Goal: Task Accomplishment & Management: Use online tool/utility

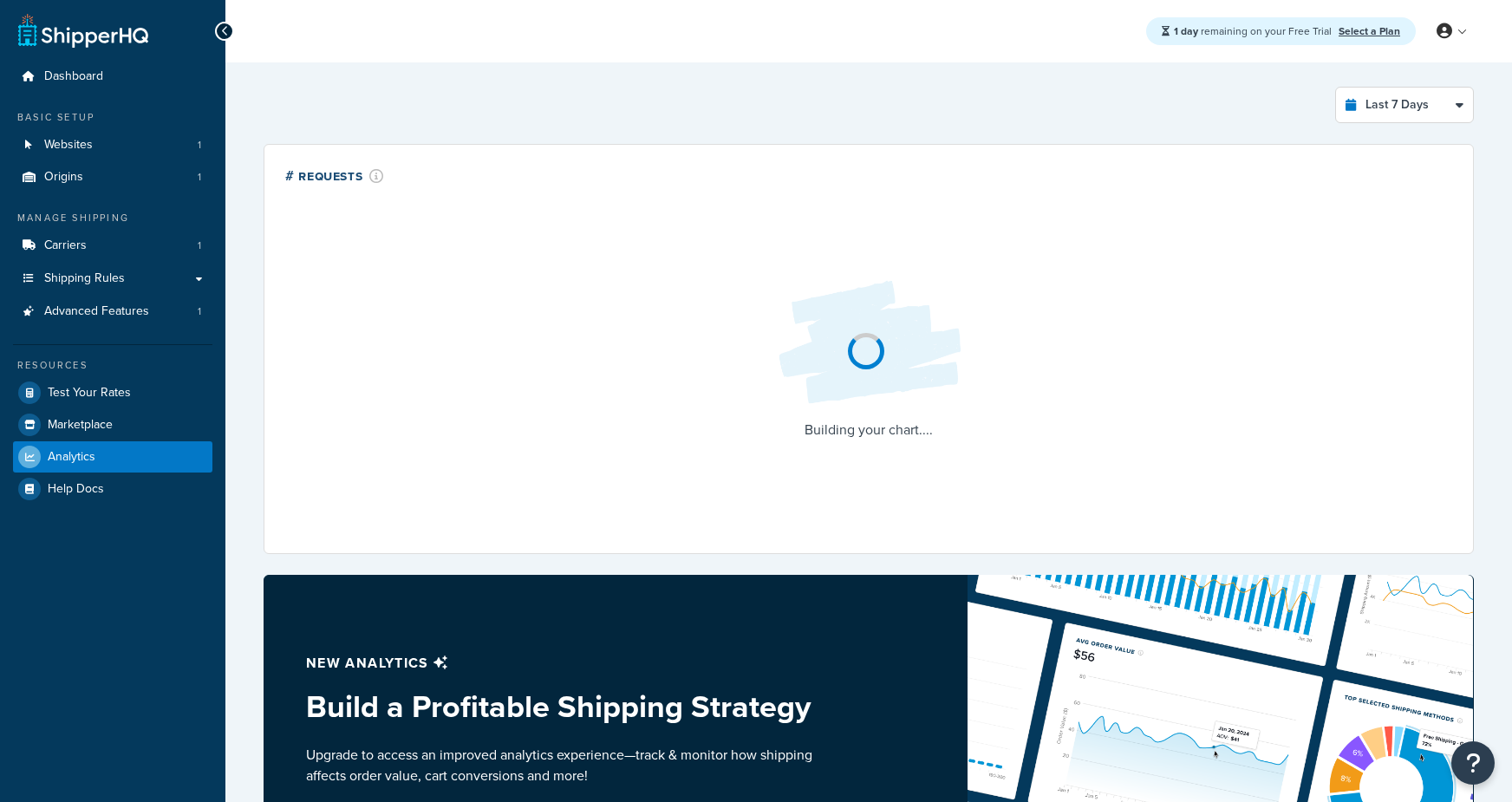
select select "last_7_days"
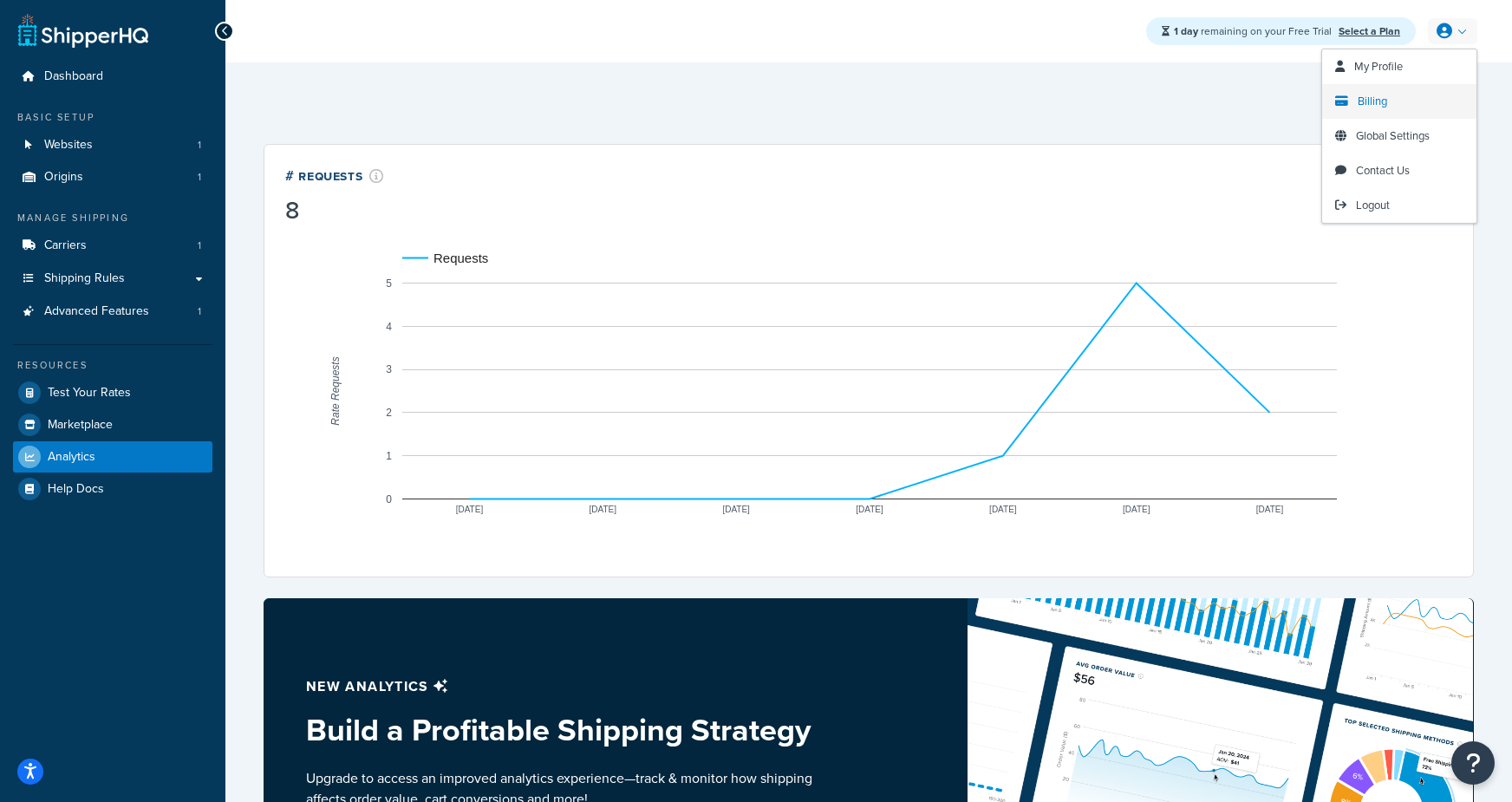
click at [1361, 106] on span "Billing" at bounding box center [1373, 101] width 30 height 17
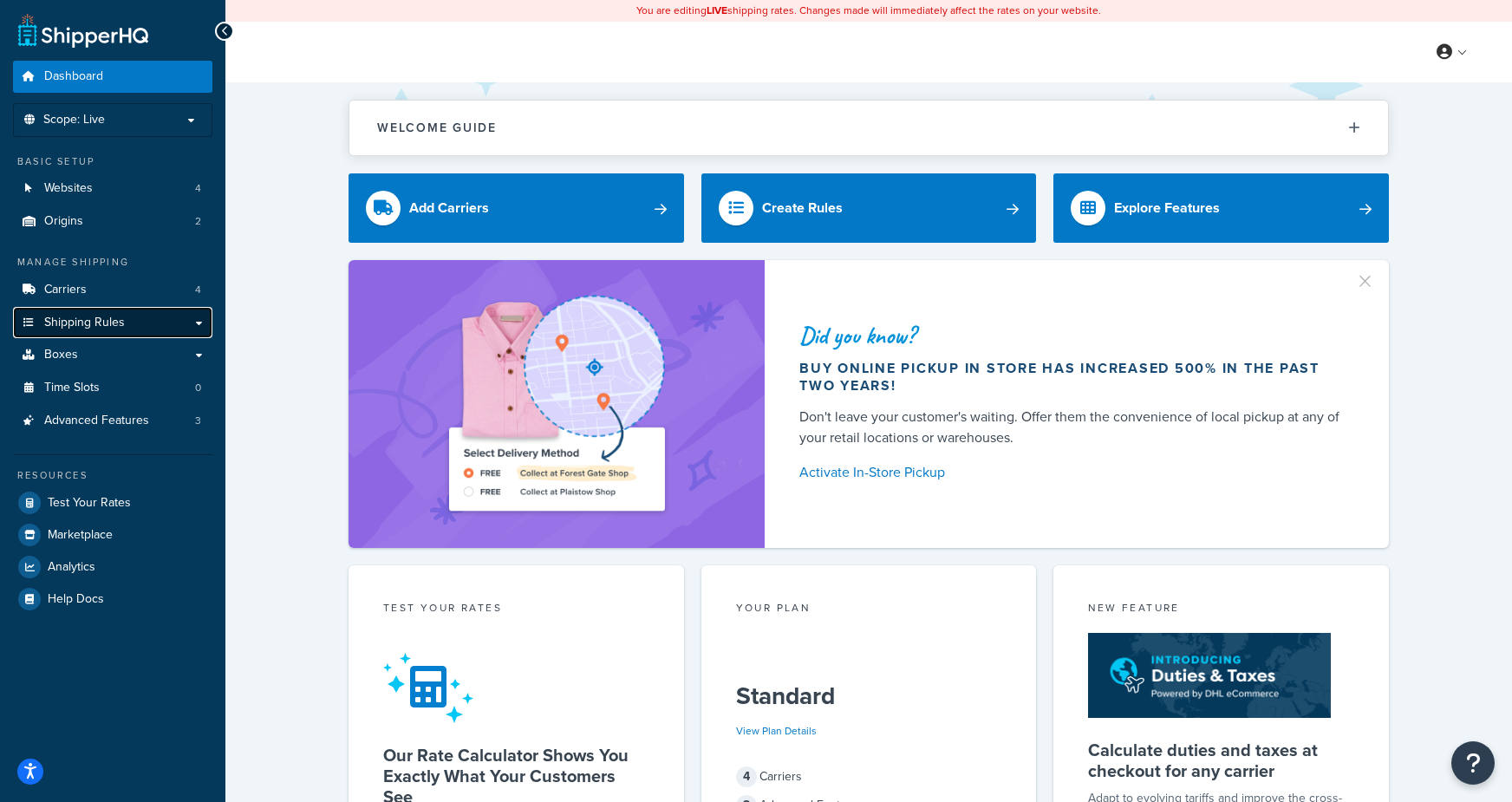
click at [123, 328] on span "Shipping Rules" at bounding box center [84, 323] width 80 height 15
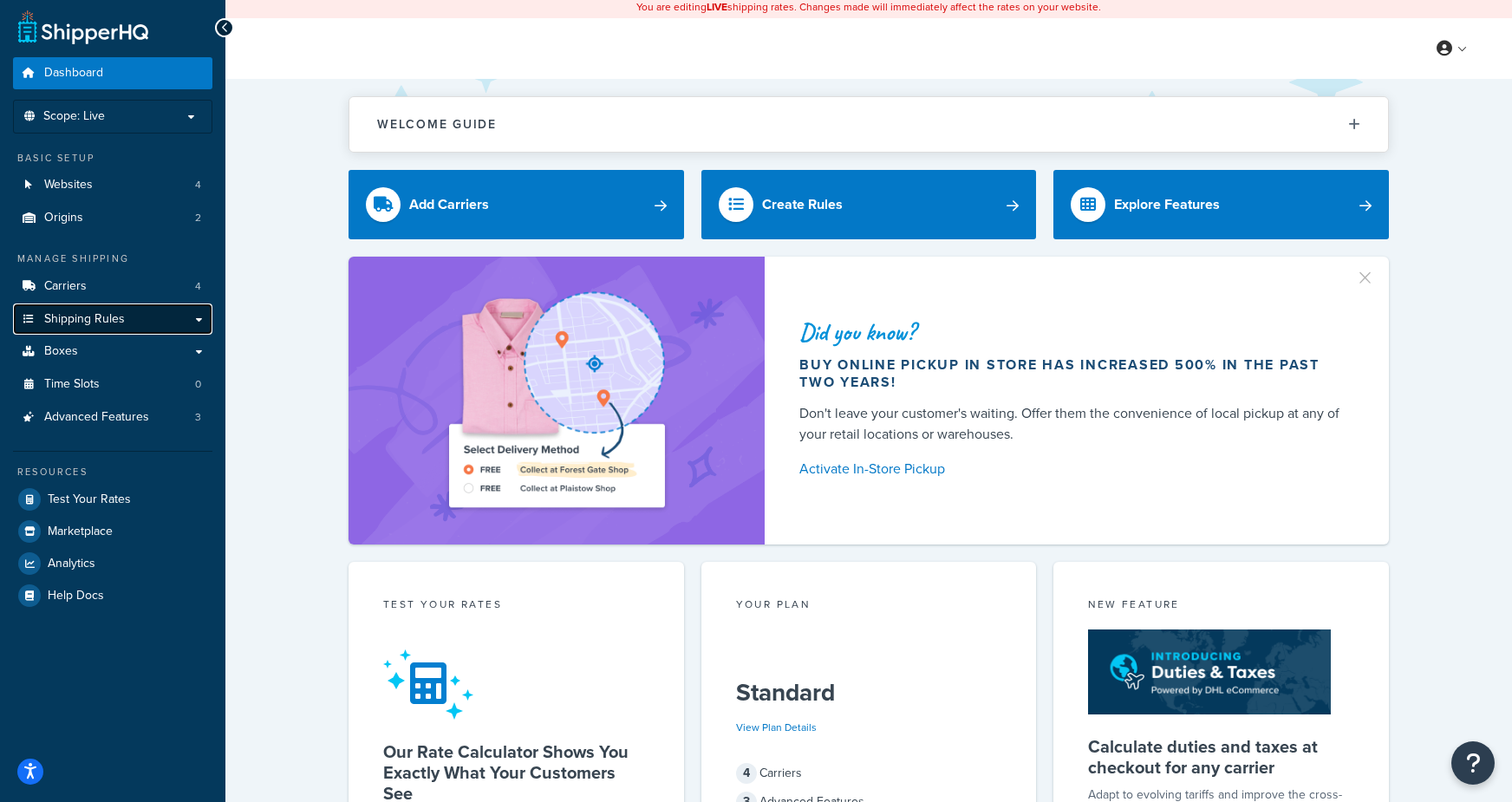
scroll to position [6, 0]
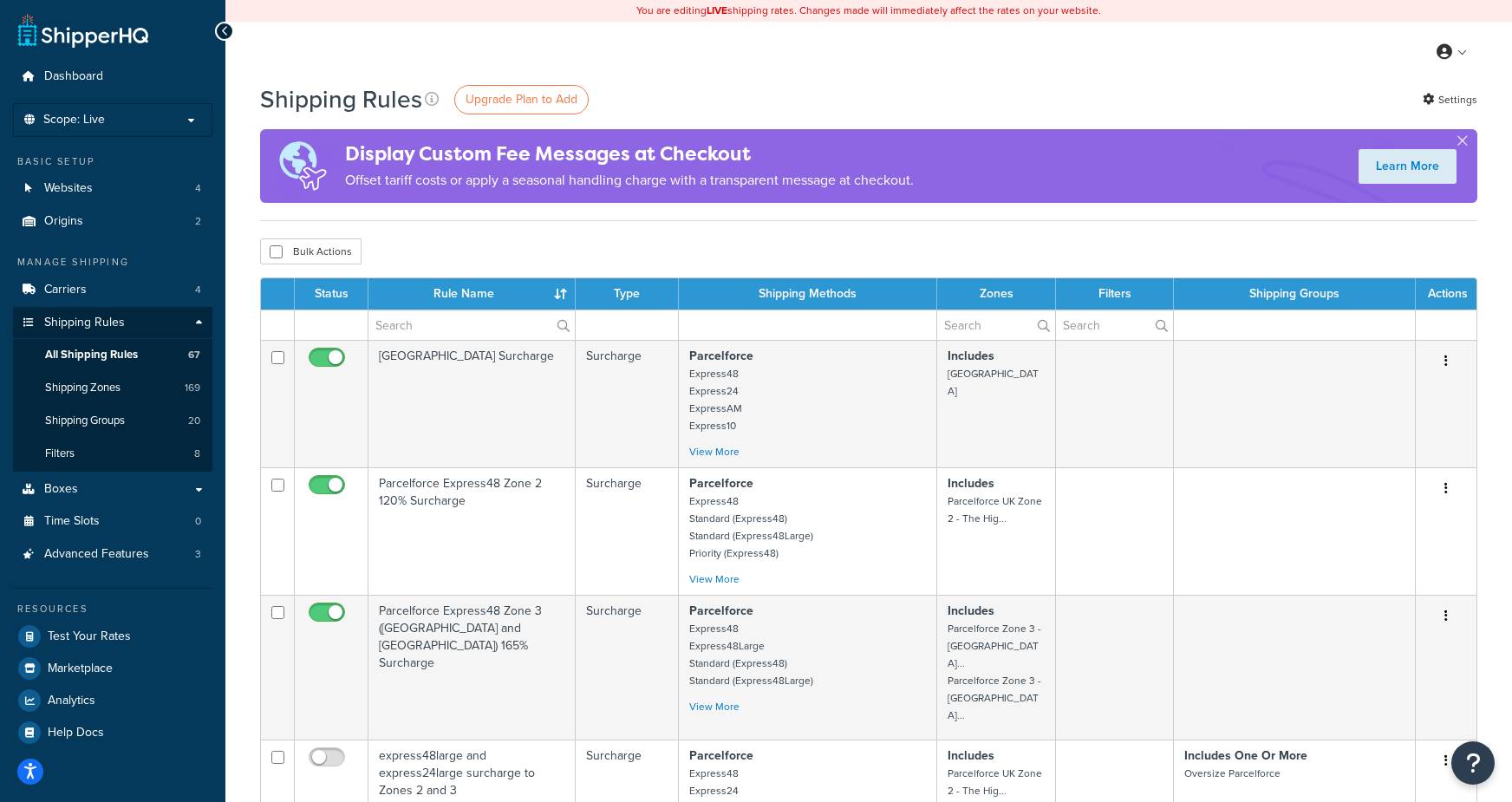
click at [1075, 56] on div "My Profile Billing Global Settings Contact Us Logout" at bounding box center [868, 52] width 1287 height 61
click at [91, 122] on span "Scope: Live" at bounding box center [74, 120] width 62 height 15
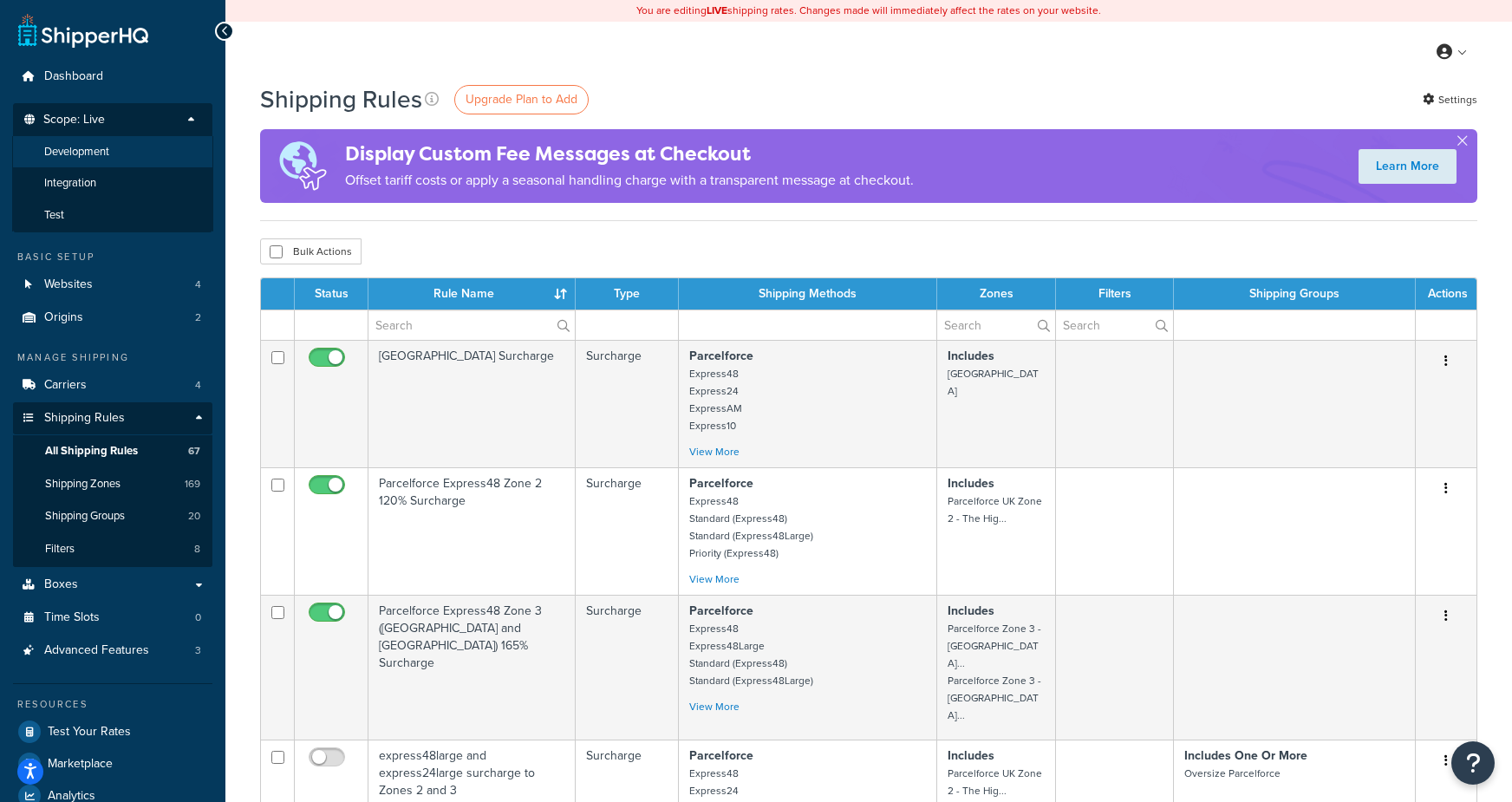
click at [93, 154] on span "Development" at bounding box center [77, 152] width 65 height 15
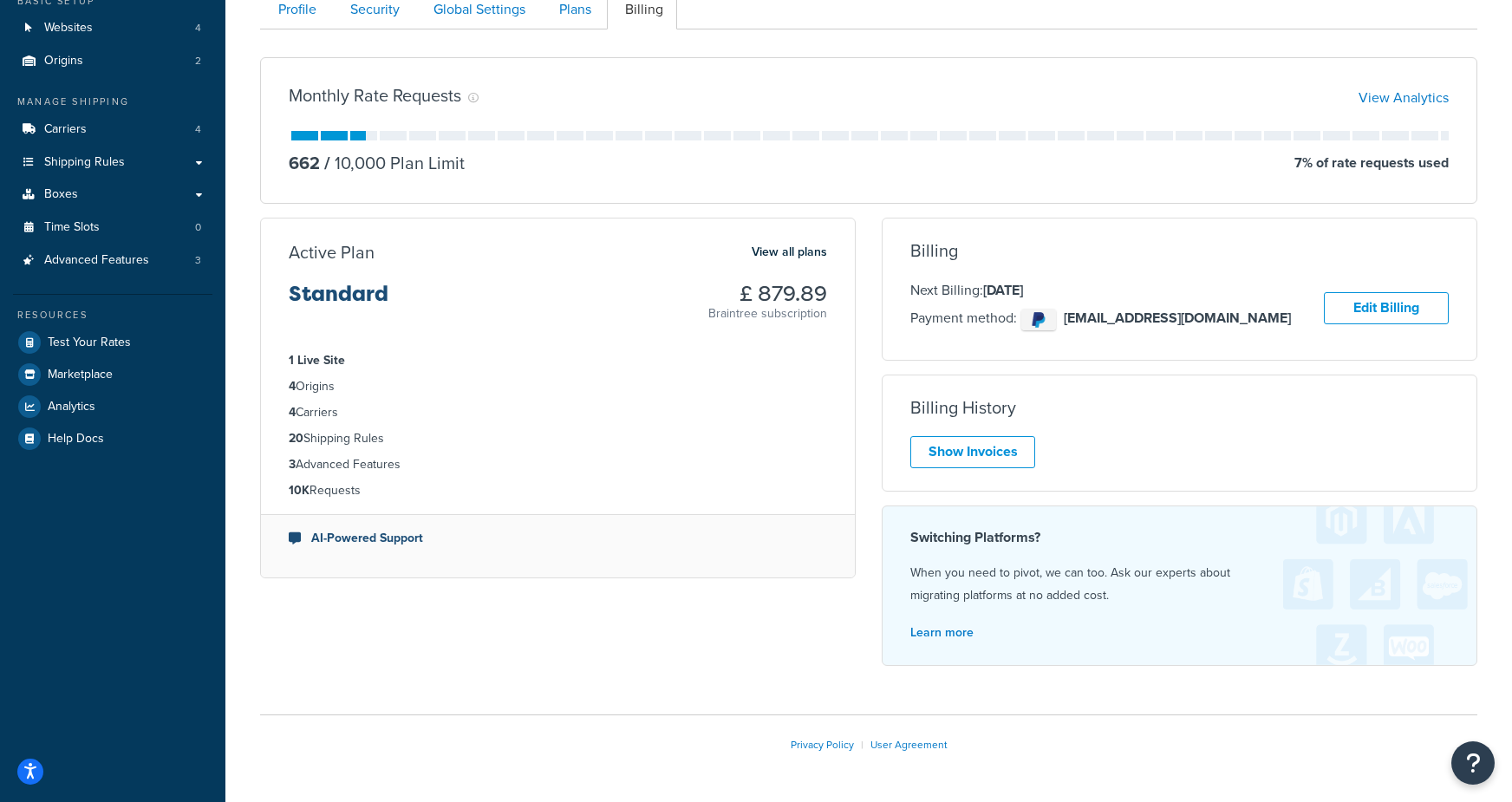
scroll to position [177, 0]
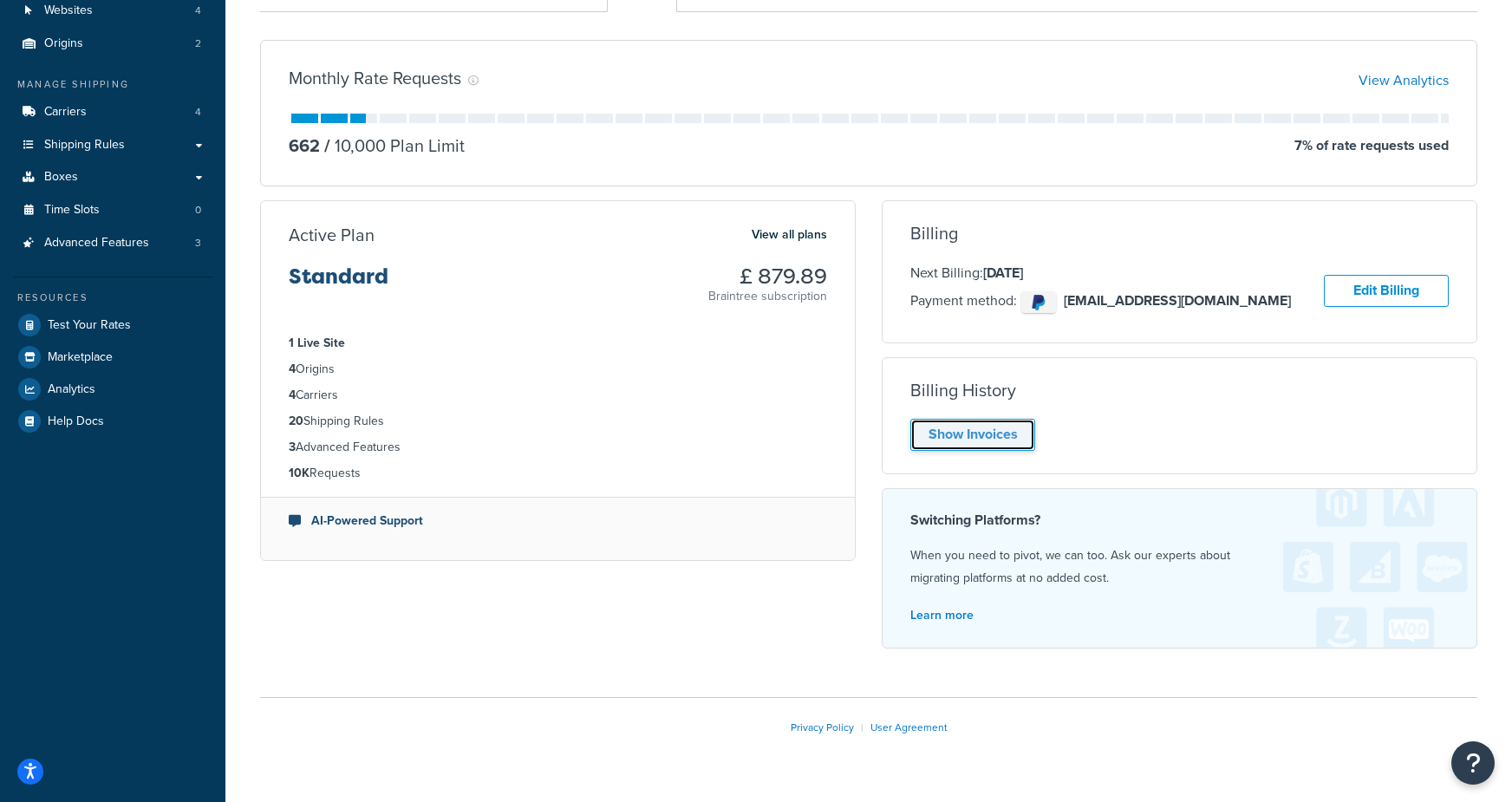
click at [993, 435] on link "Show Invoices" at bounding box center [972, 434] width 125 height 32
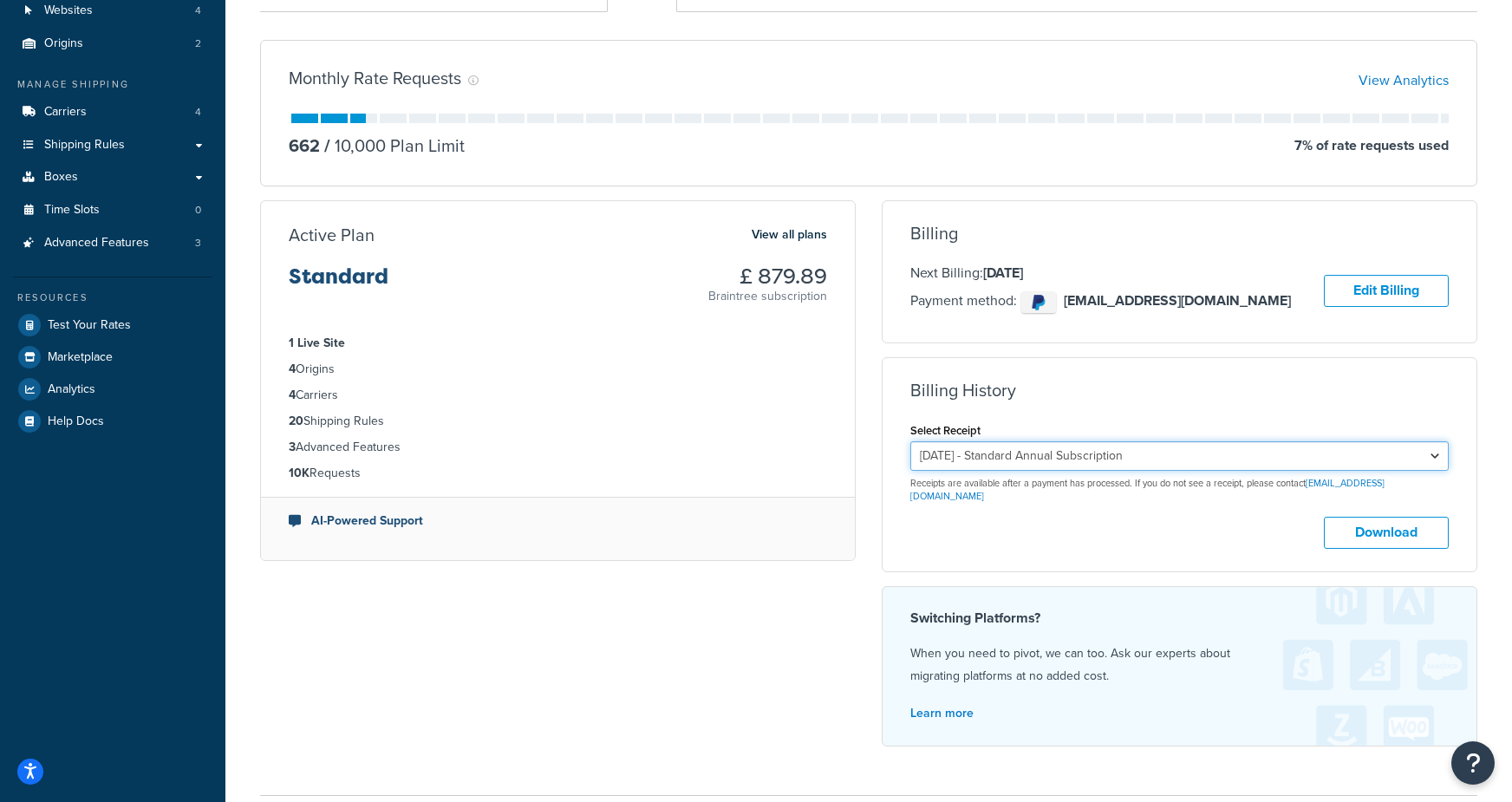
click at [1083, 457] on select "September 24, 2025 - Standard Annual Subscription September 24, 2024 - Standard…" at bounding box center [1179, 456] width 538 height 30
click at [910, 442] on select "September 24, 2025 - Standard Annual Subscription September 24, 2024 - Standard…" at bounding box center [1179, 456] width 538 height 30
click at [1359, 526] on button "Download" at bounding box center [1385, 532] width 125 height 32
click at [1097, 447] on select "September 24, 2025 - Standard Annual Subscription September 24, 2024 - Standard…" at bounding box center [1179, 456] width 538 height 30
click at [910, 442] on select "September 24, 2025 - Standard Annual Subscription September 24, 2024 - Standard…" at bounding box center [1179, 456] width 538 height 30
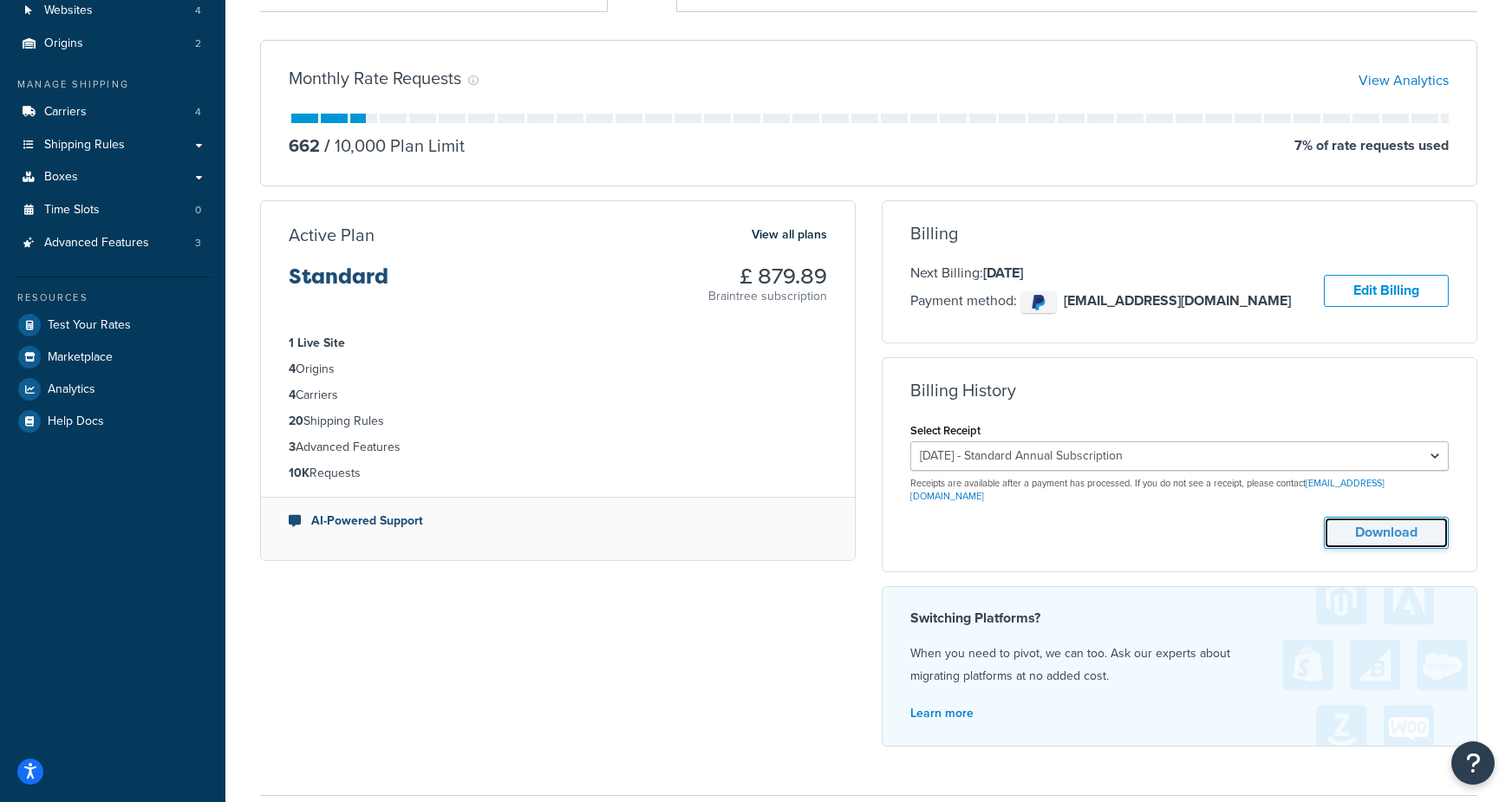
click at [1387, 516] on button "Download" at bounding box center [1385, 532] width 125 height 32
click at [1054, 448] on select "September 24, 2025 - Standard Annual Subscription September 24, 2024 - Standard…" at bounding box center [1179, 456] width 538 height 30
select select "q0p8h0rh"
click at [910, 442] on select "September 24, 2025 - Standard Annual Subscription September 24, 2024 - Standard…" at bounding box center [1179, 456] width 538 height 30
click at [1414, 524] on button "Download" at bounding box center [1385, 532] width 125 height 32
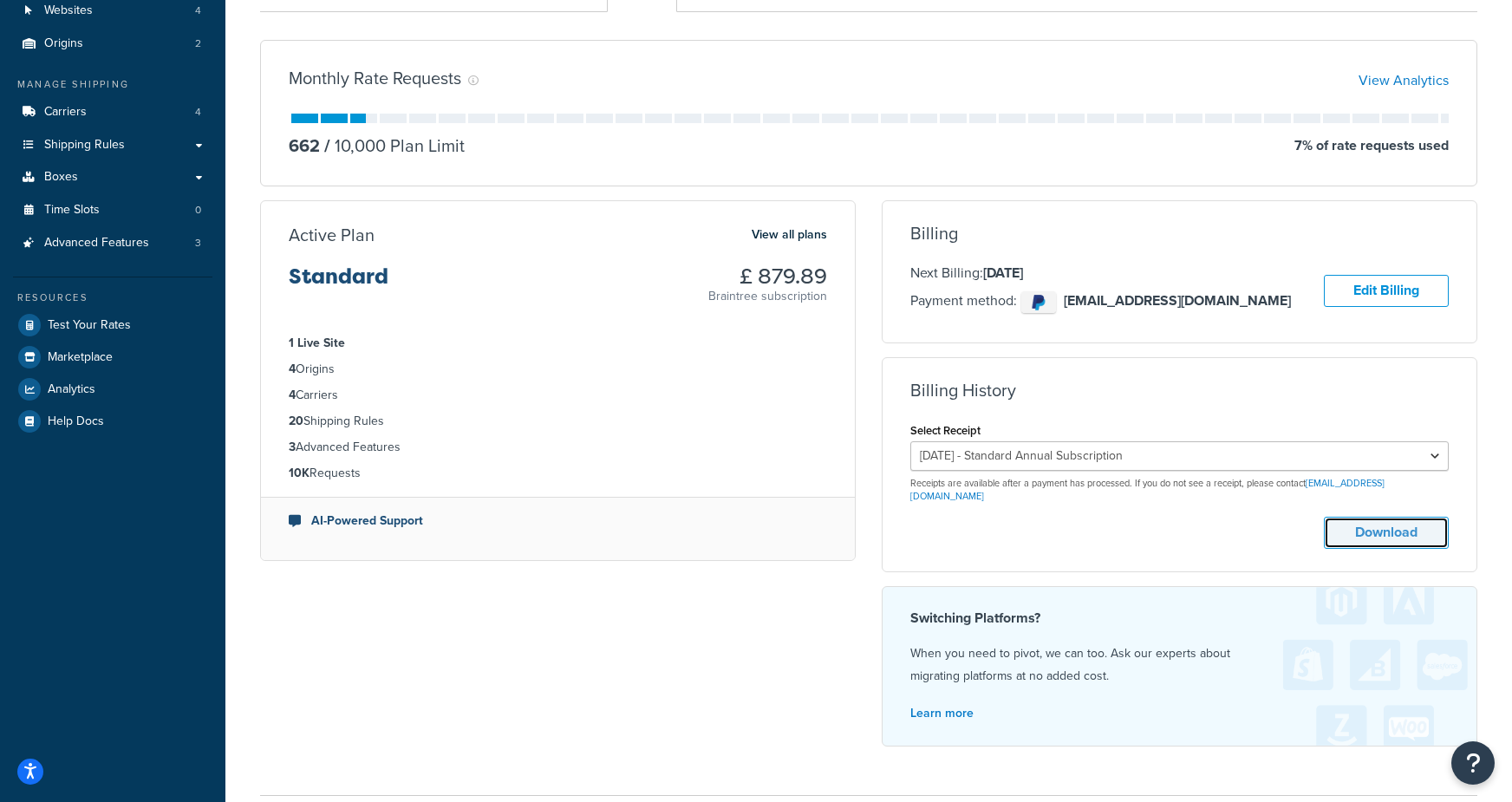
scroll to position [0, 0]
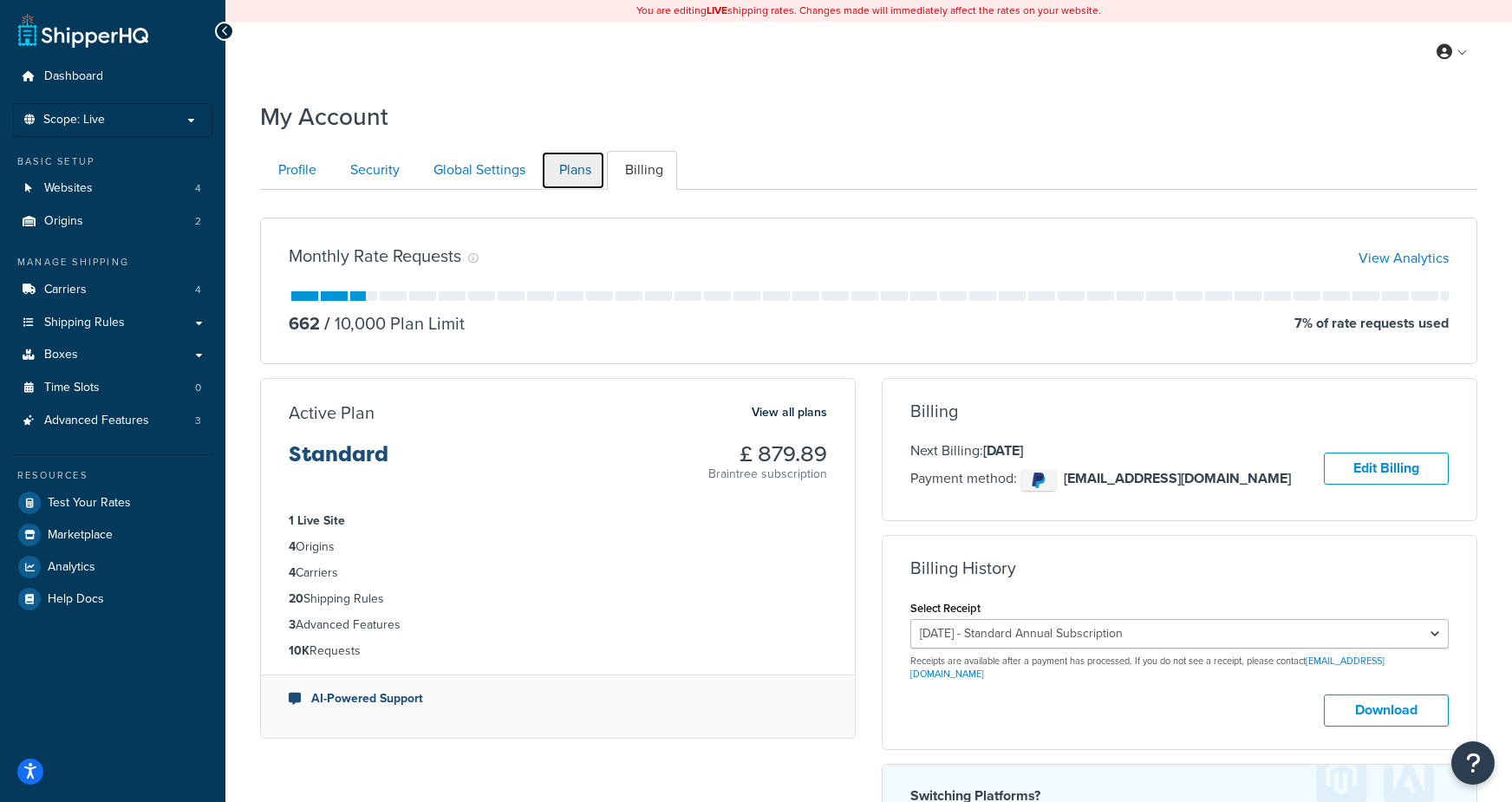
click at [553, 181] on link "Plans" at bounding box center [573, 170] width 64 height 39
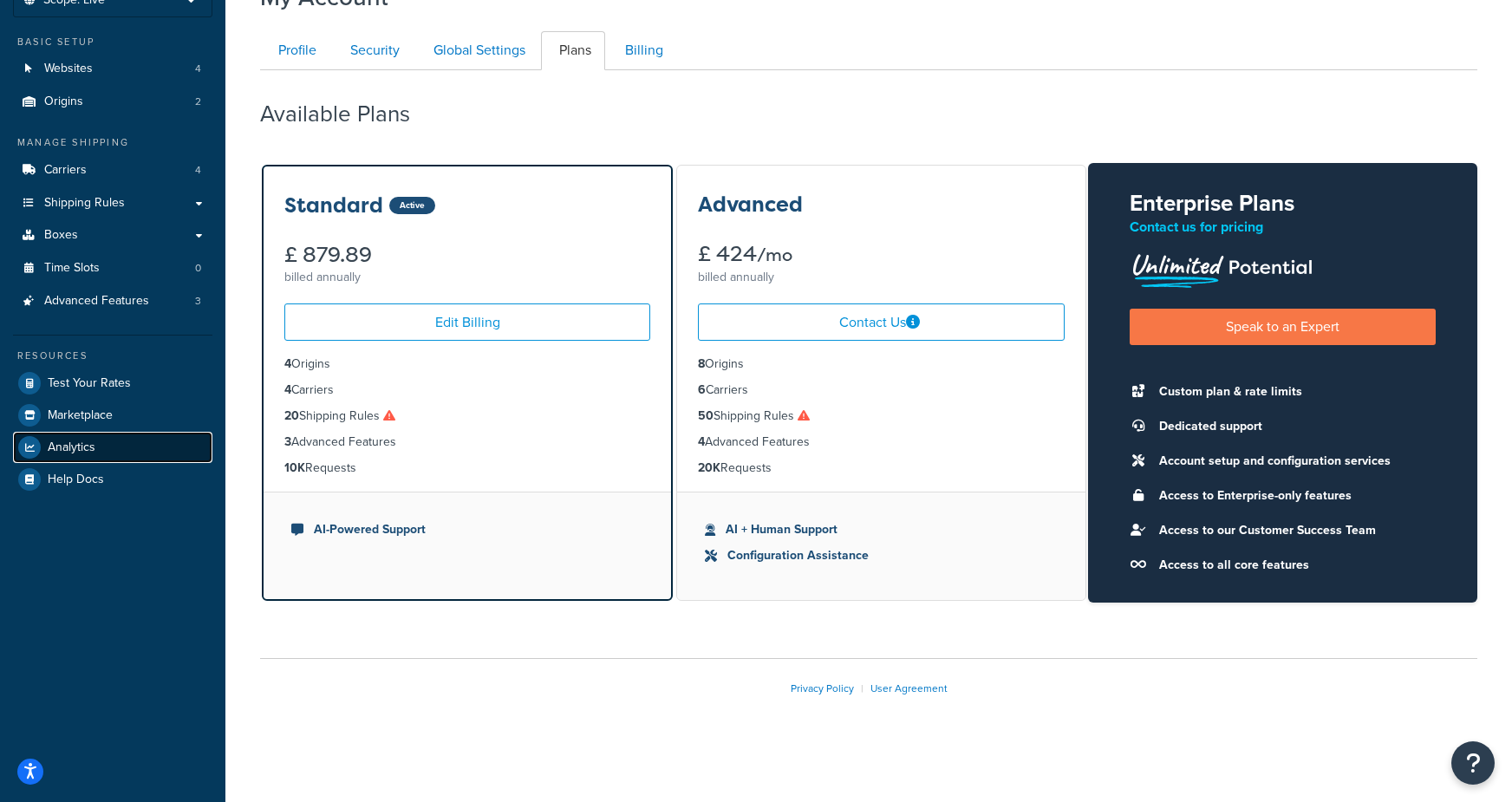
click at [82, 446] on span "Analytics" at bounding box center [72, 448] width 48 height 15
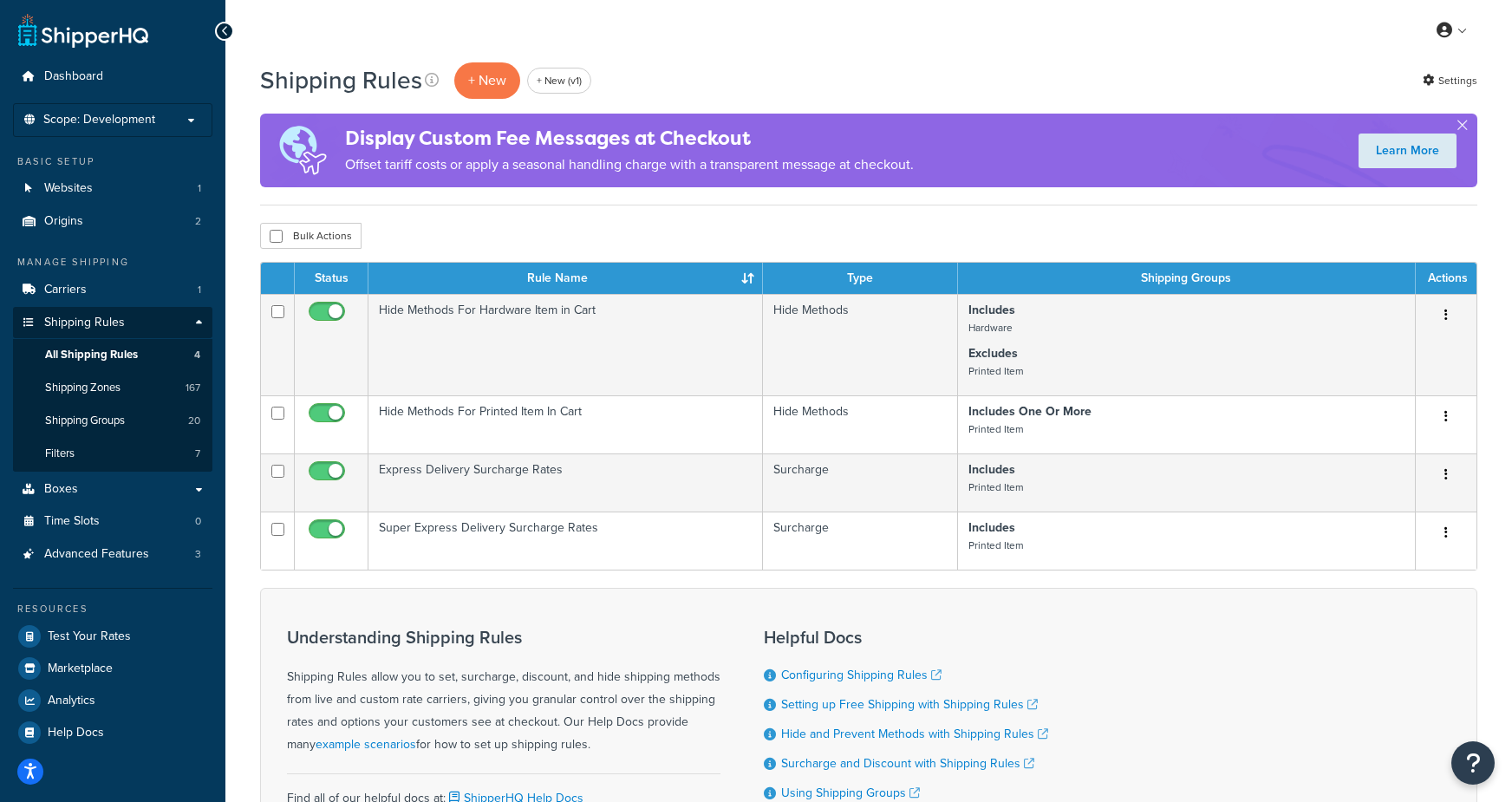
click at [105, 125] on span "Scope: Development" at bounding box center [99, 120] width 112 height 15
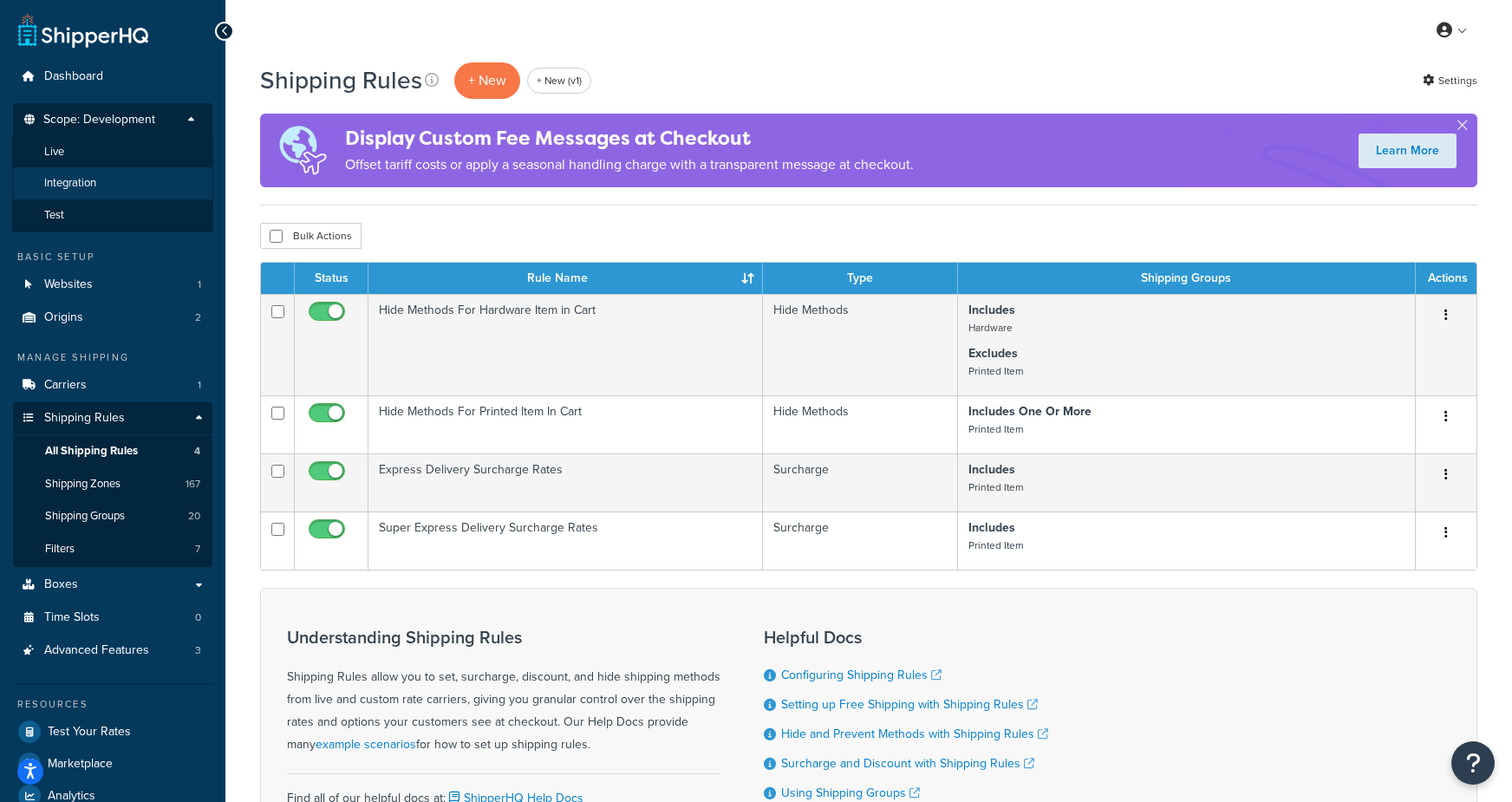
click at [89, 188] on span "Integration" at bounding box center [70, 184] width 52 height 15
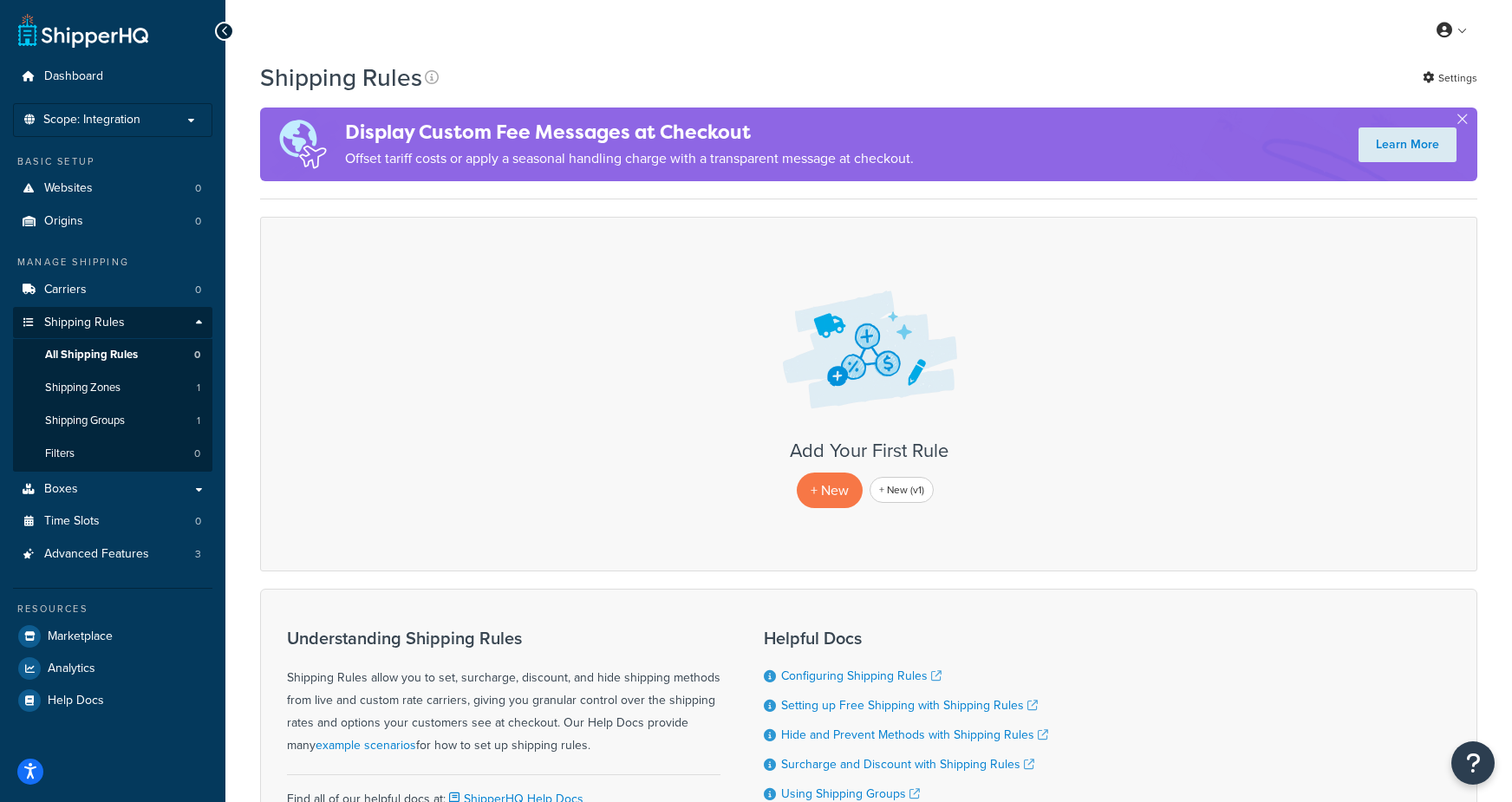
click at [103, 116] on span "Scope: Integration" at bounding box center [91, 120] width 97 height 15
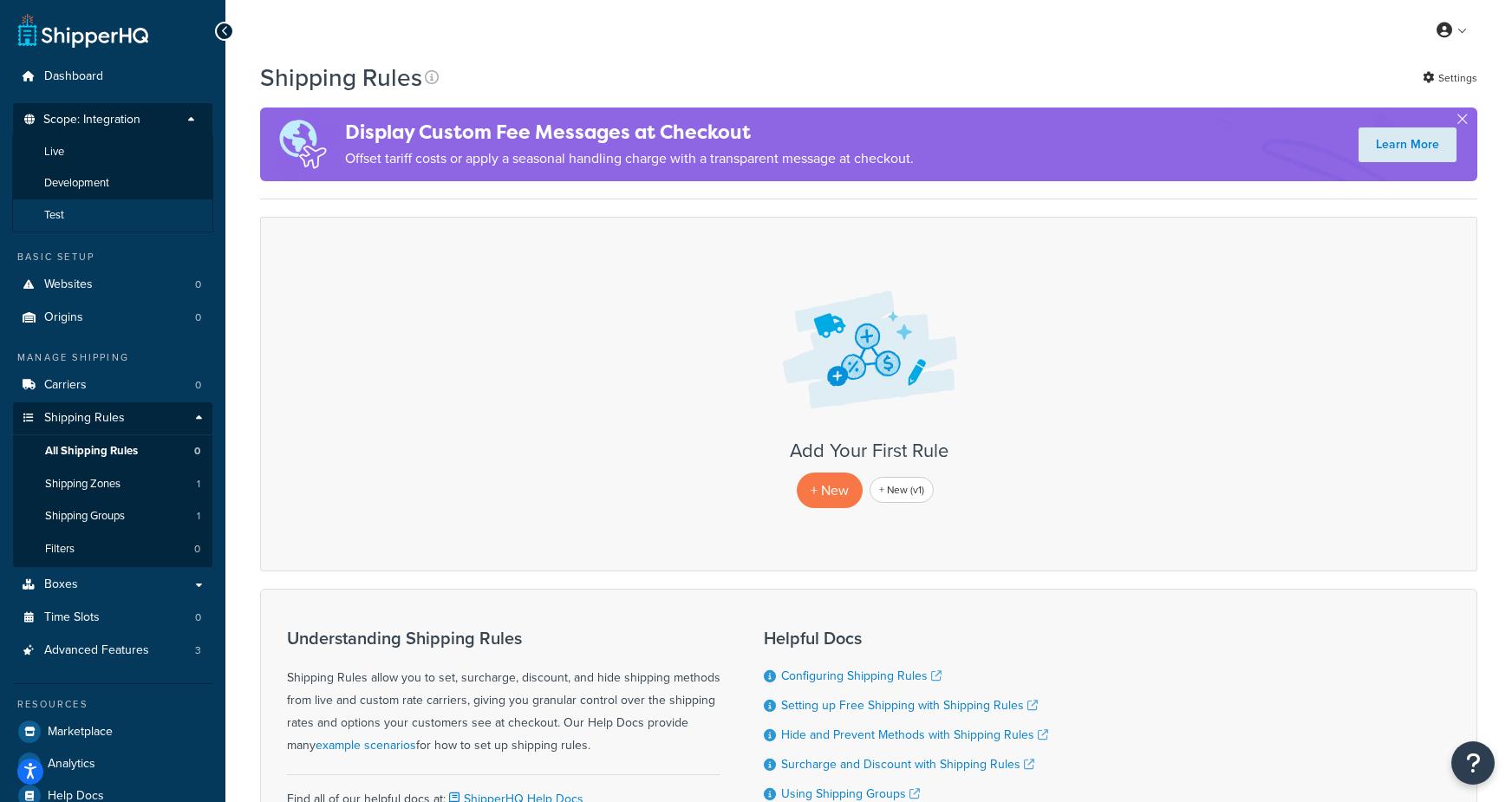
click at [55, 219] on span "Test" at bounding box center [54, 215] width 20 height 15
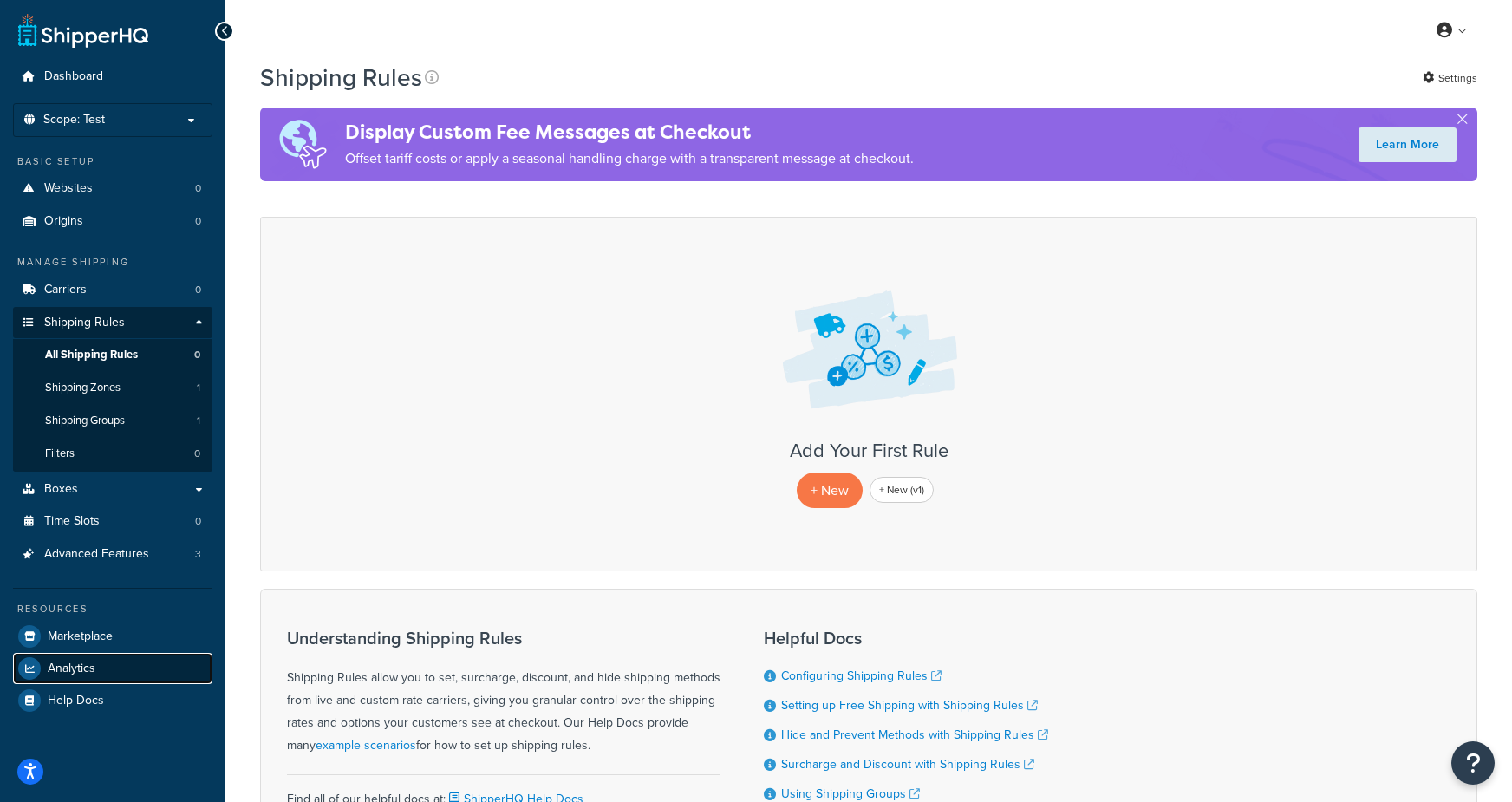
click at [82, 669] on span "Analytics" at bounding box center [72, 669] width 48 height 15
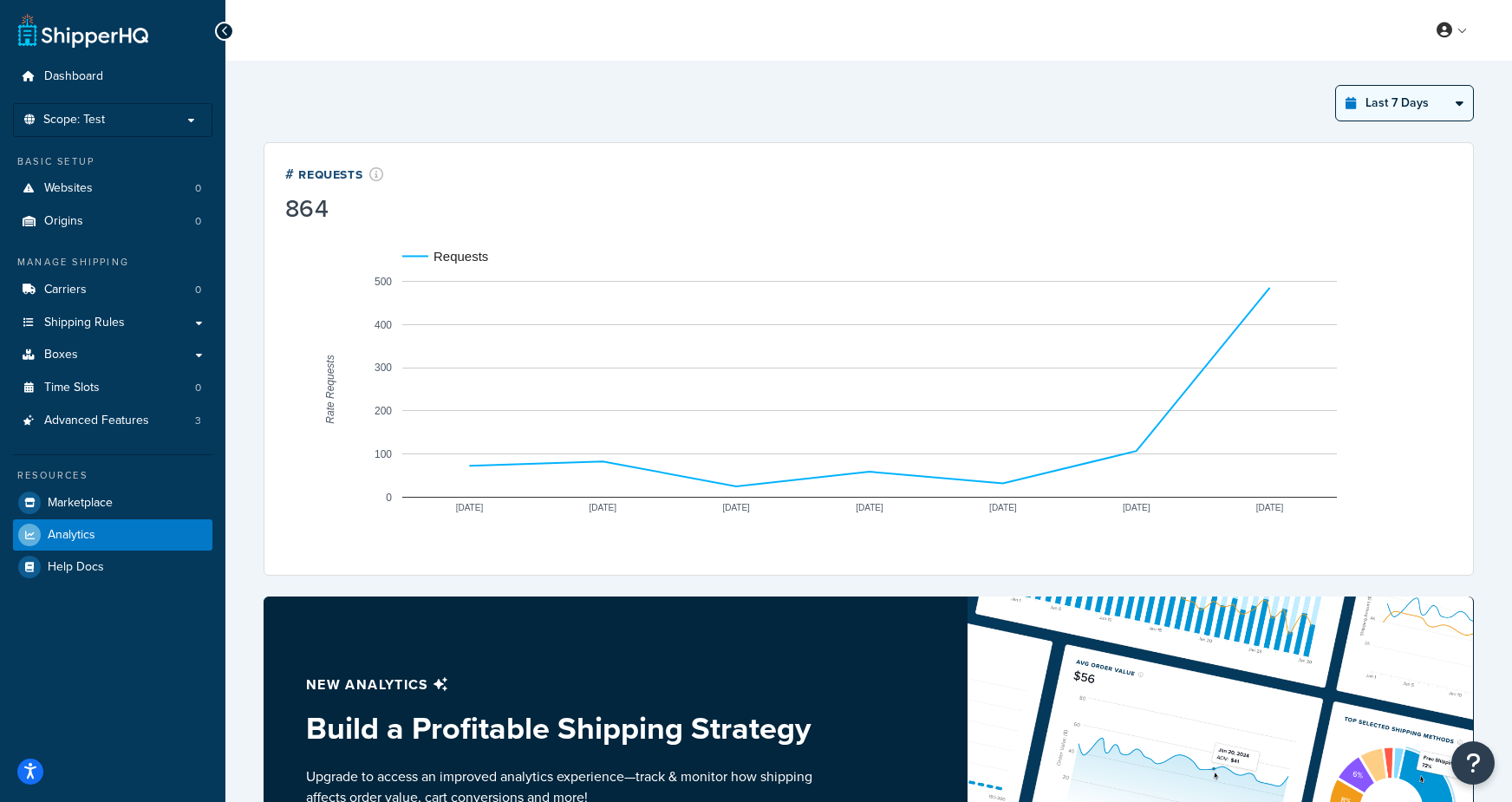
click at [1395, 107] on select "Last 24 Hours Last 7 Days Last 30 Days Last 3 Months Last 6 Months Last 12 Mont…" at bounding box center [1404, 103] width 137 height 35
select select "last_year"
click at [1337, 86] on select "Last 24 Hours Last 7 Days Last 30 Days Last 3 Months Last 6 Months Last 12 Mont…" at bounding box center [1404, 103] width 137 height 35
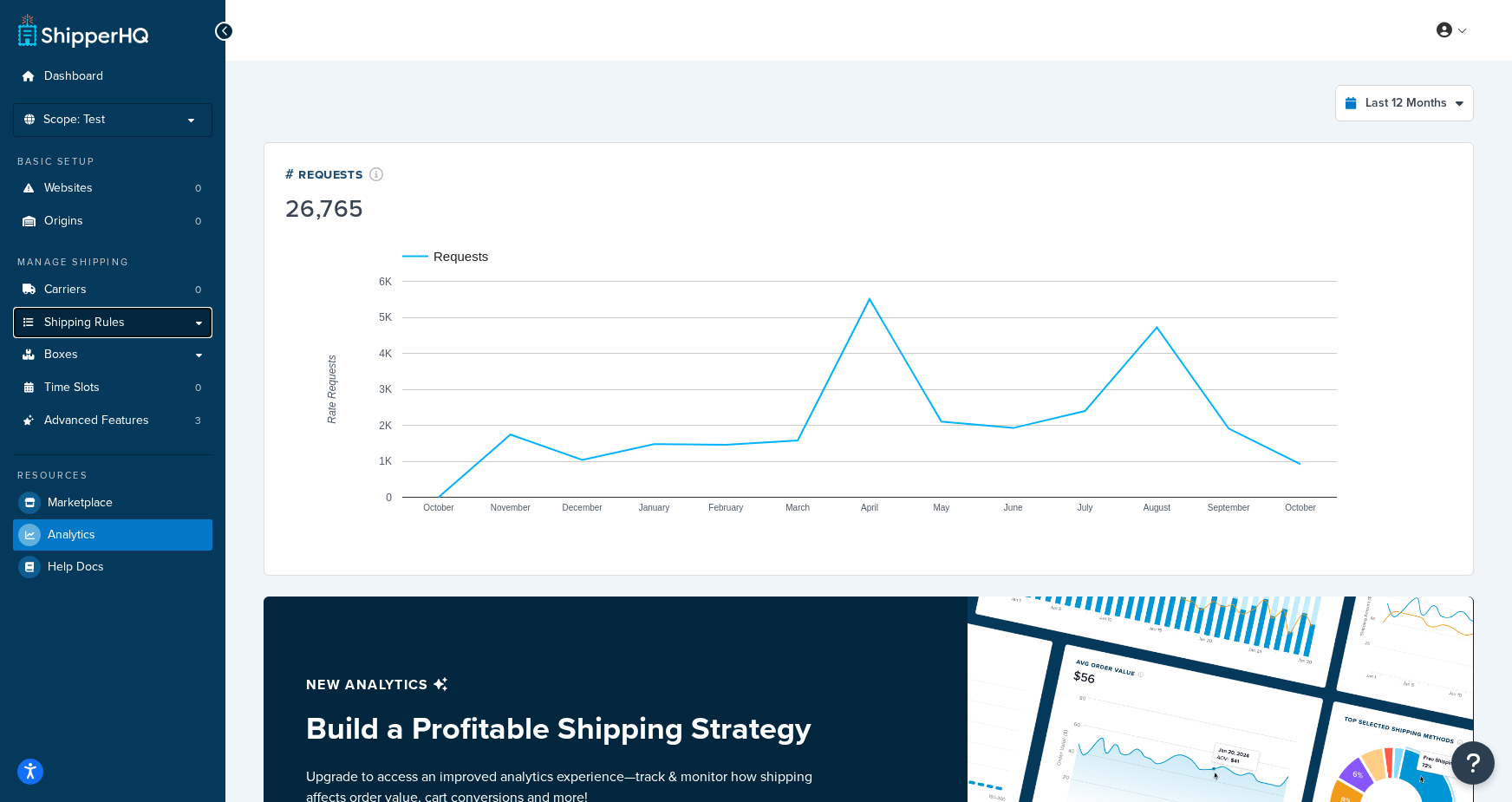
click at [93, 322] on span "Shipping Rules" at bounding box center [84, 323] width 80 height 15
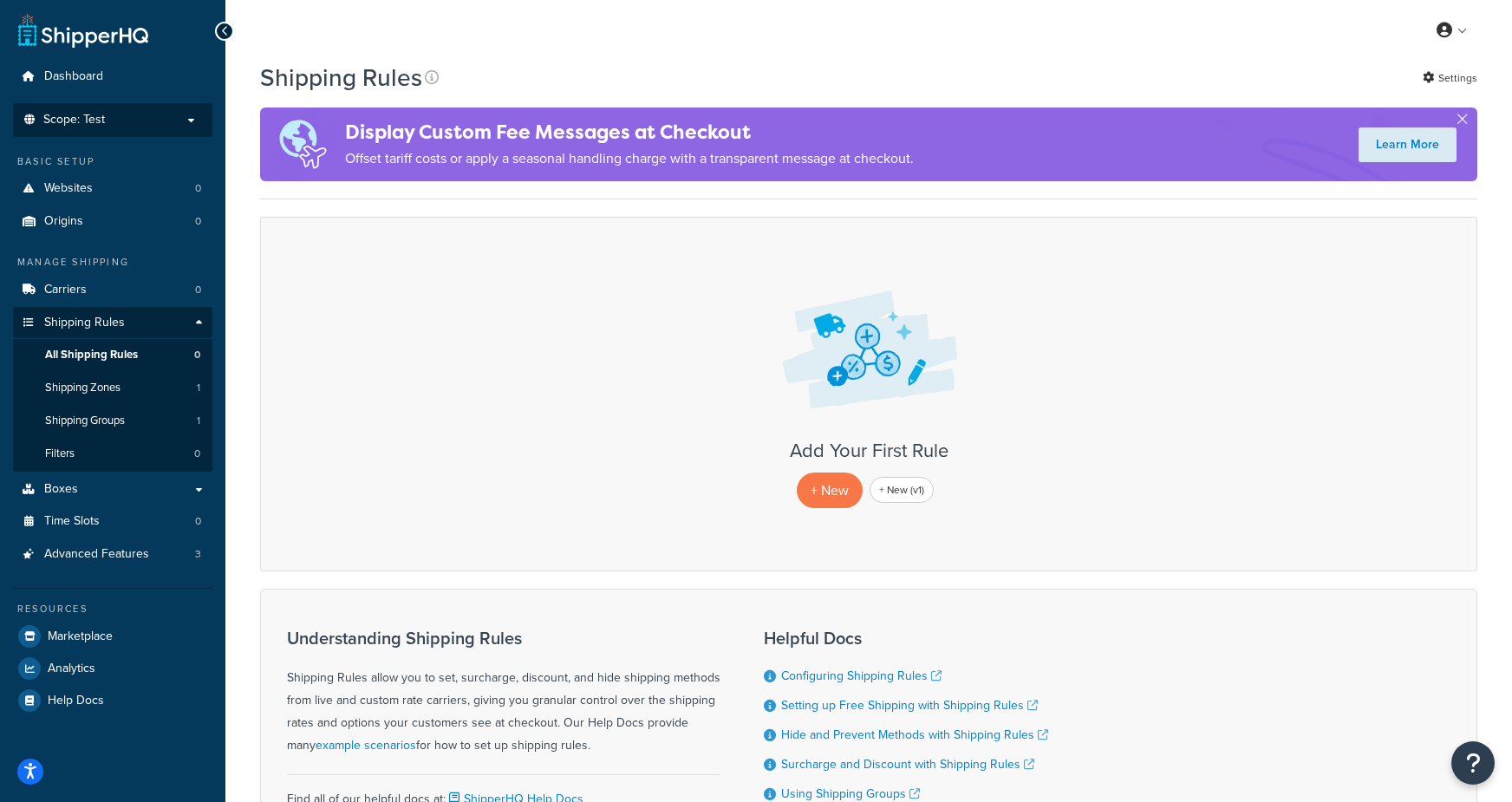
click at [108, 127] on li "Scope: Test Live Development Integration" at bounding box center [113, 120] width 200 height 34
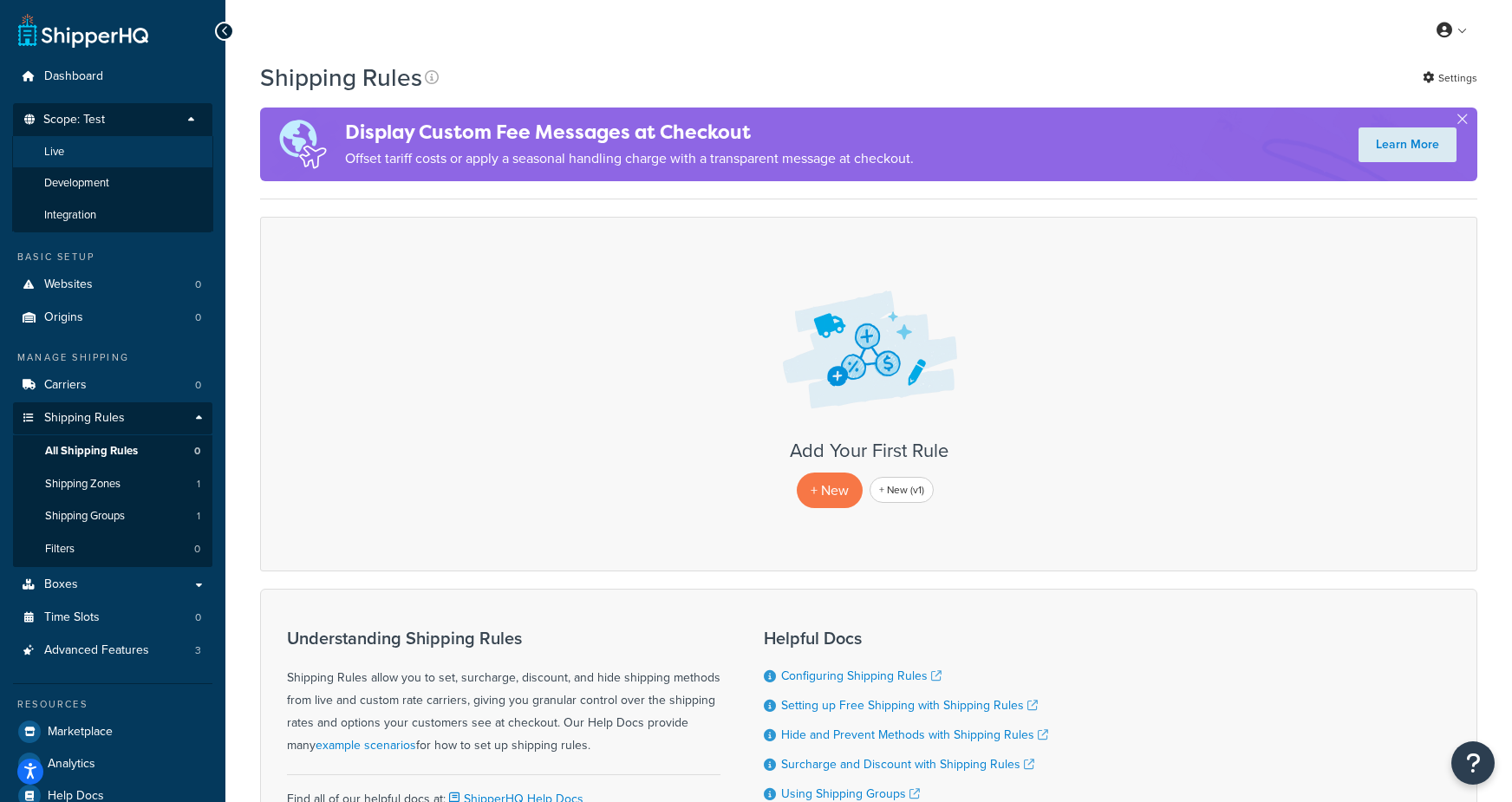
click at [87, 162] on li "Live" at bounding box center [113, 152] width 201 height 32
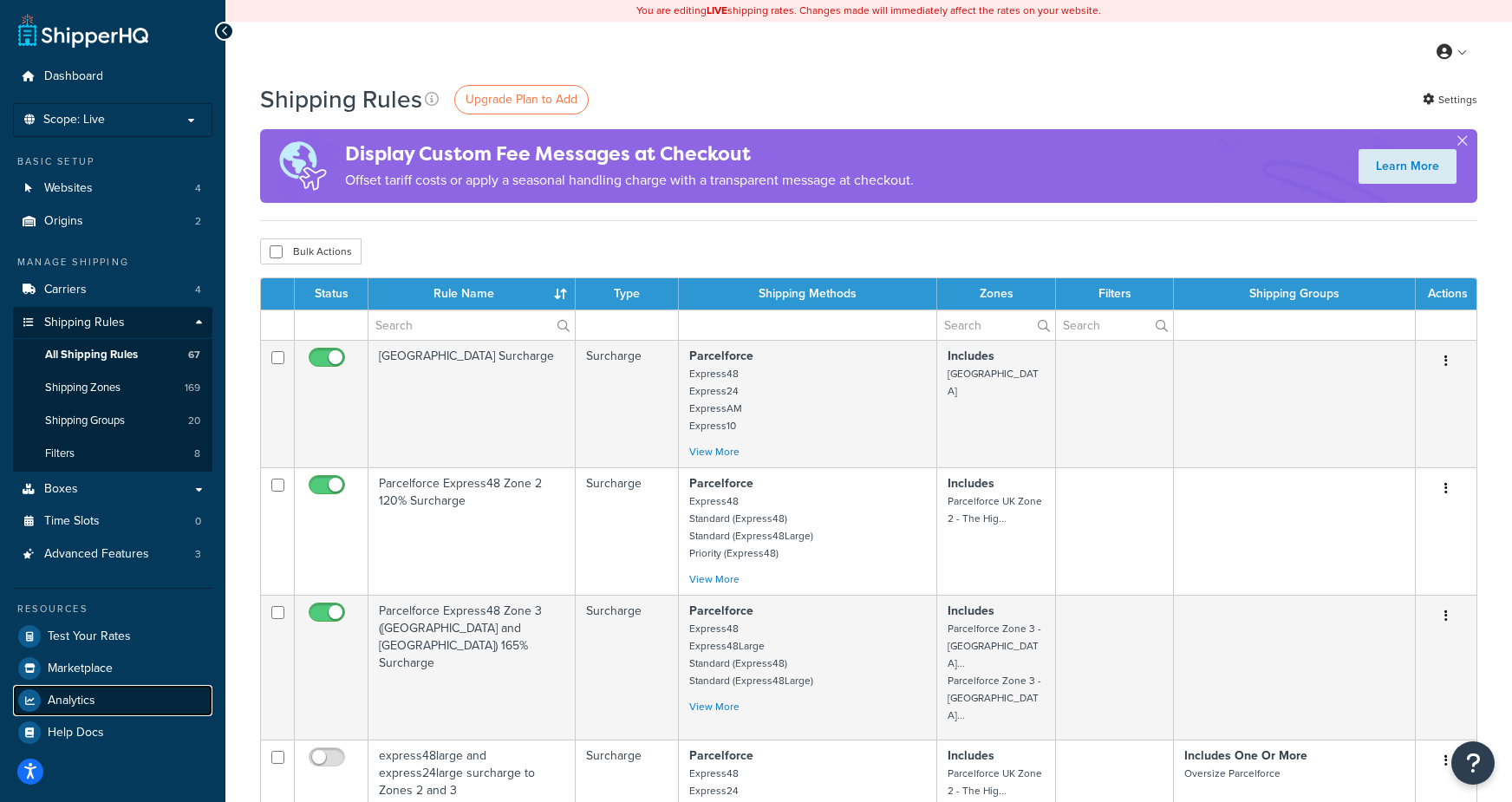
click at [78, 704] on span "Analytics" at bounding box center [72, 701] width 48 height 15
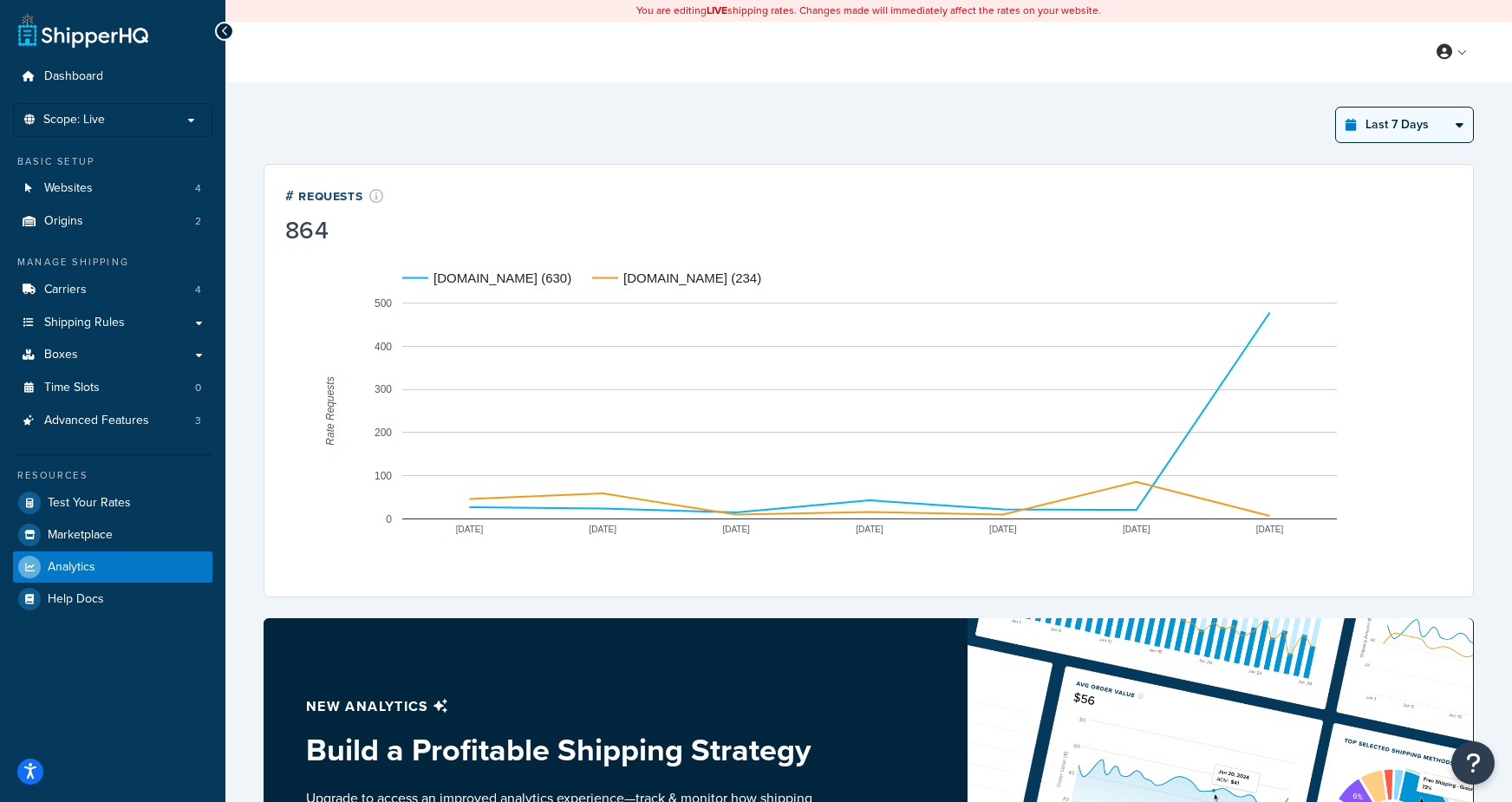
click at [1422, 126] on select "Last 24 Hours Last 7 Days Last 30 Days Last 3 Months Last 6 Months Last 12 Mont…" at bounding box center [1404, 125] width 137 height 35
select select "last_year"
click at [1337, 107] on select "Last 24 Hours Last 7 Days Last 30 Days Last 3 Months Last 6 Months Last 12 Mont…" at bounding box center [1404, 125] width 137 height 35
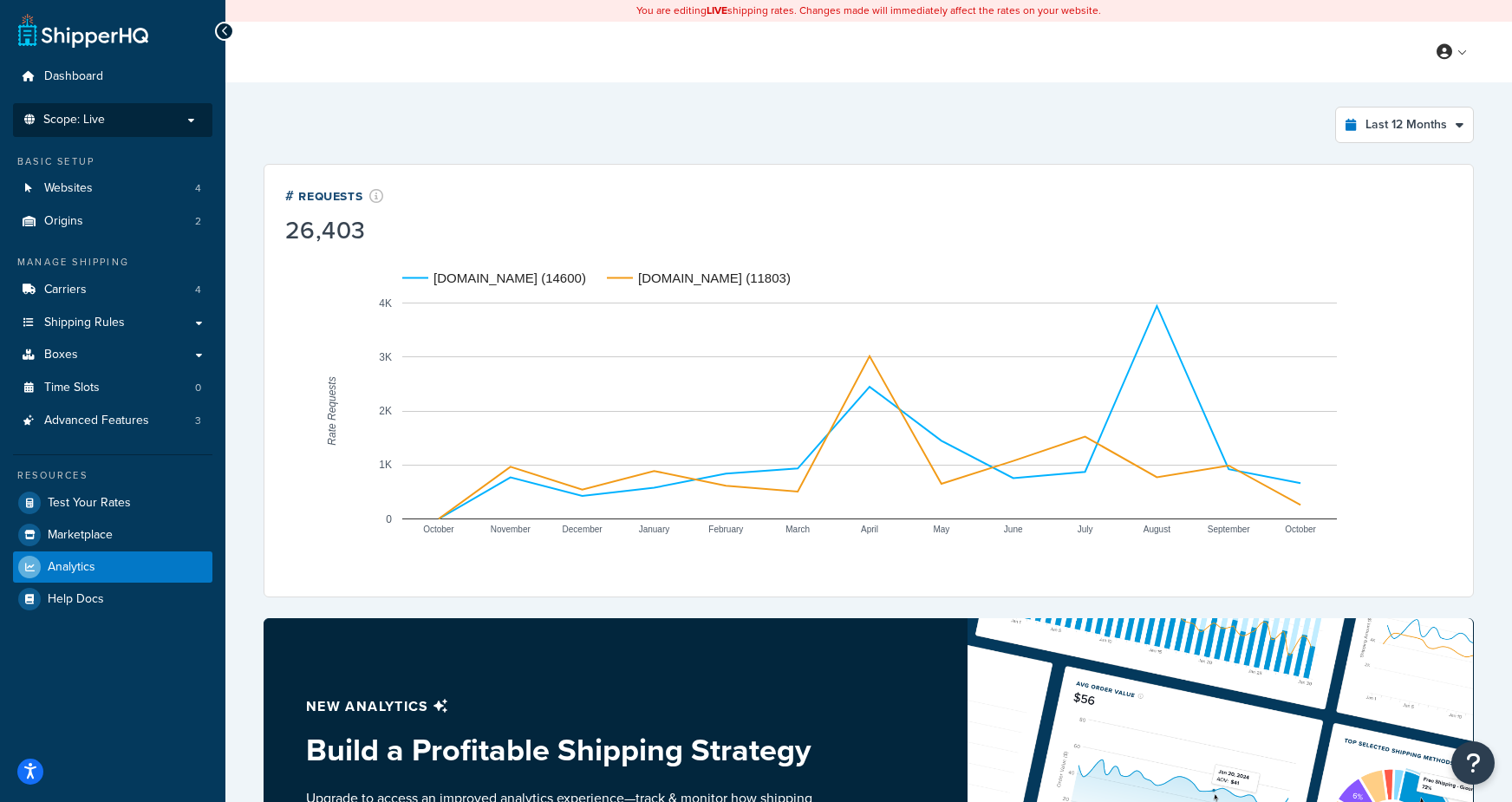
click at [152, 127] on li "Scope: Live" at bounding box center [113, 120] width 200 height 34
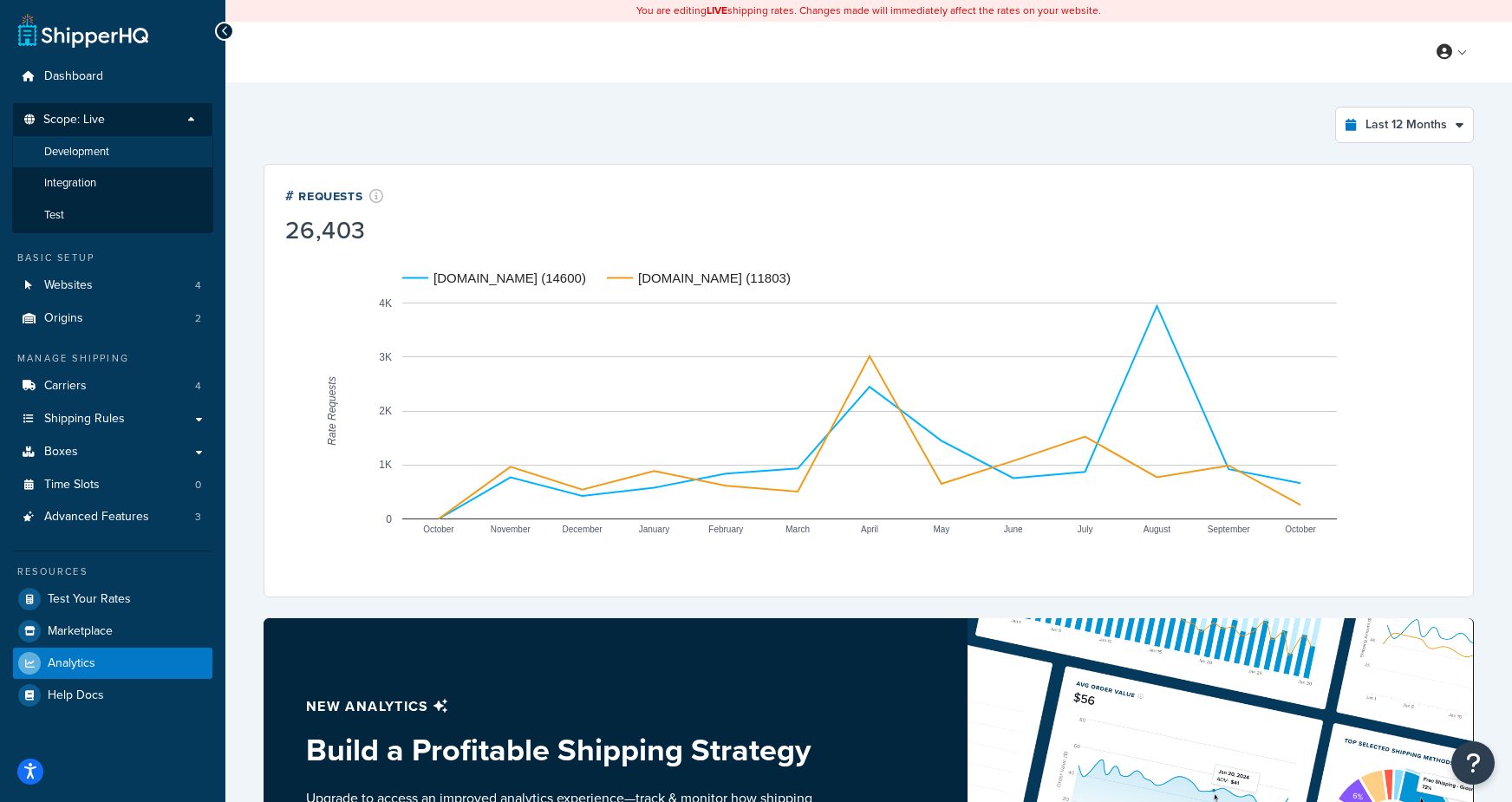
click at [125, 152] on li "Development" at bounding box center [113, 152] width 201 height 32
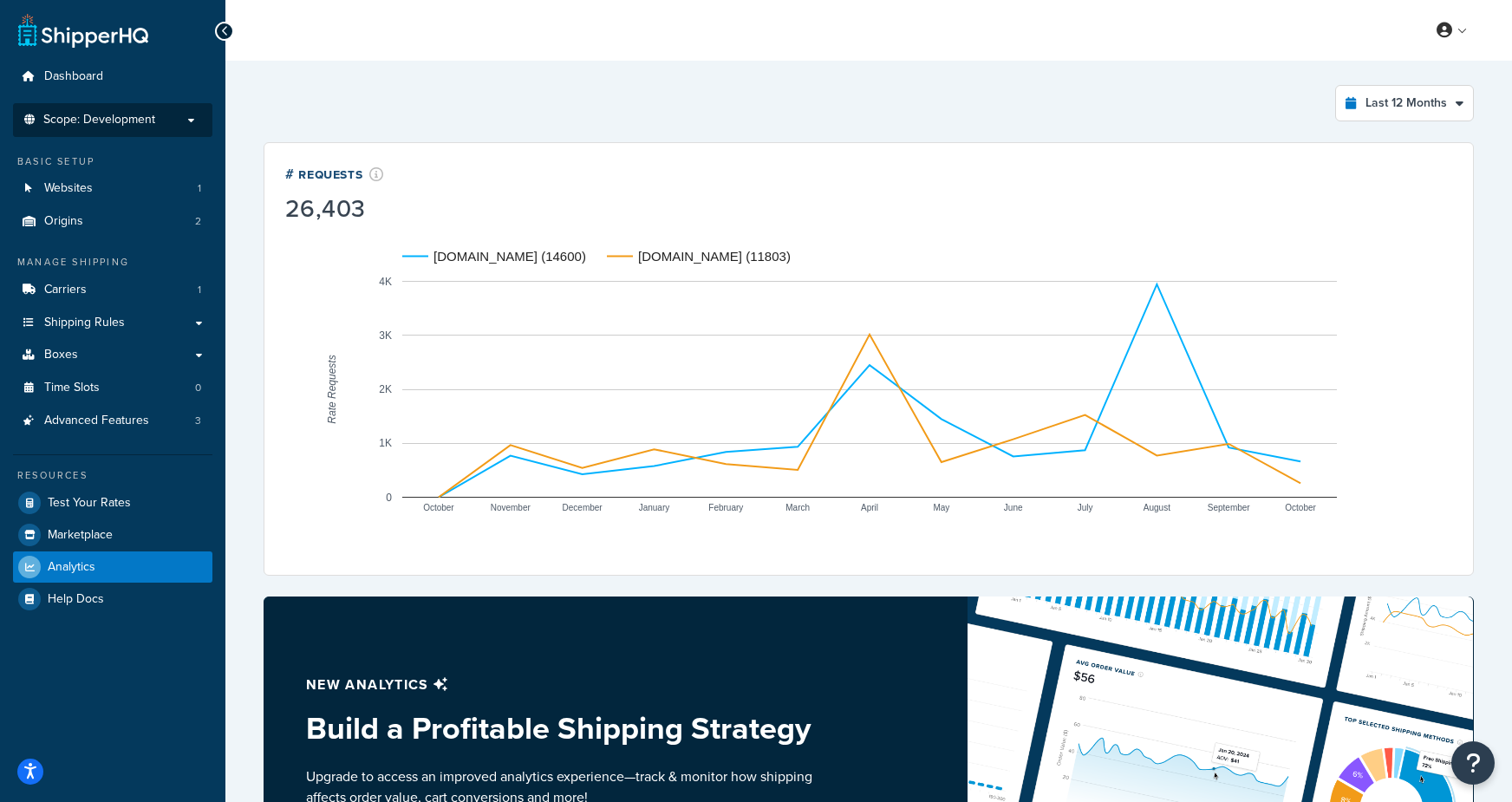
click at [115, 121] on span "Scope: Development" at bounding box center [99, 120] width 112 height 15
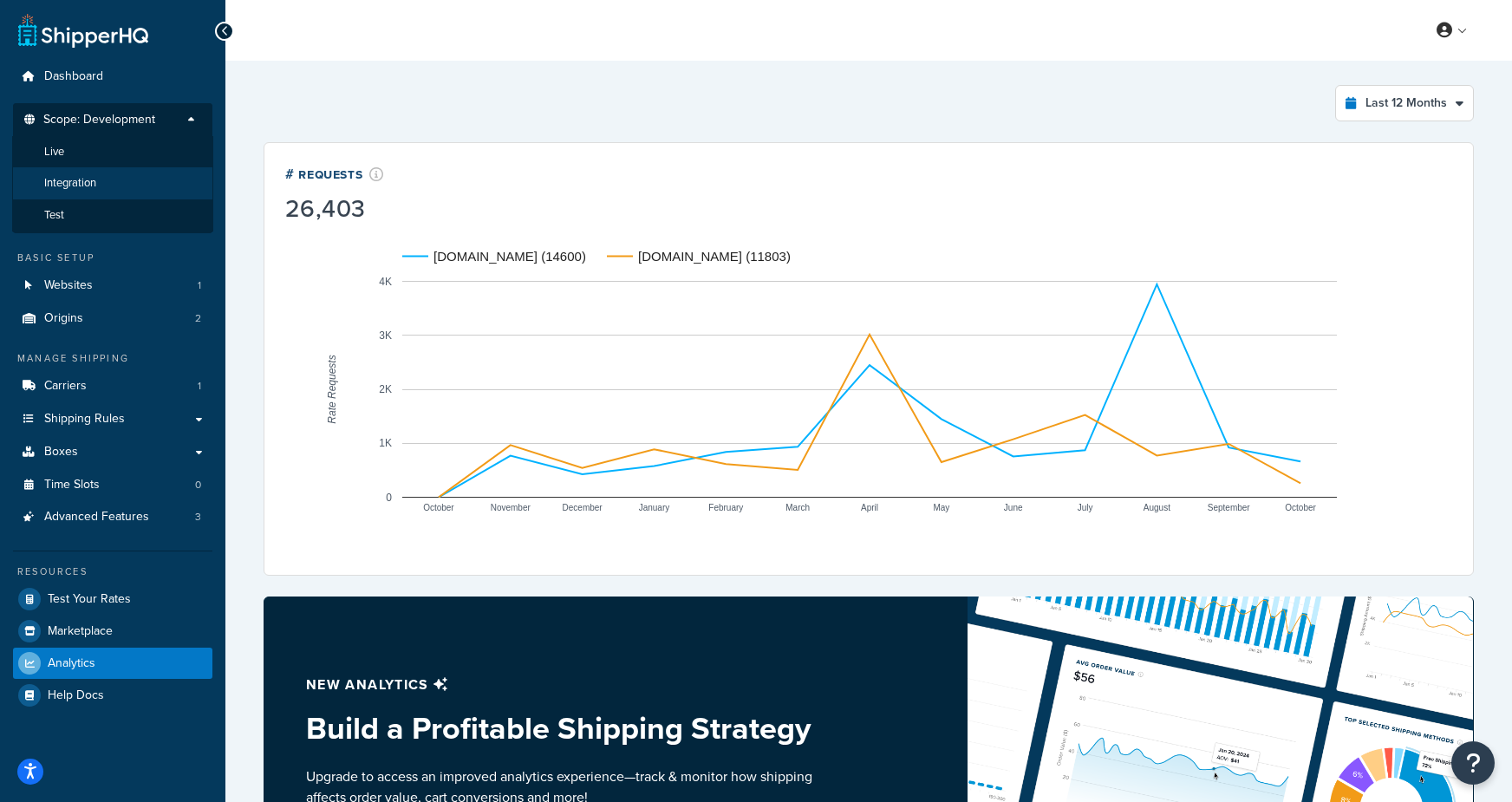
click at [109, 182] on li "Integration" at bounding box center [113, 183] width 201 height 32
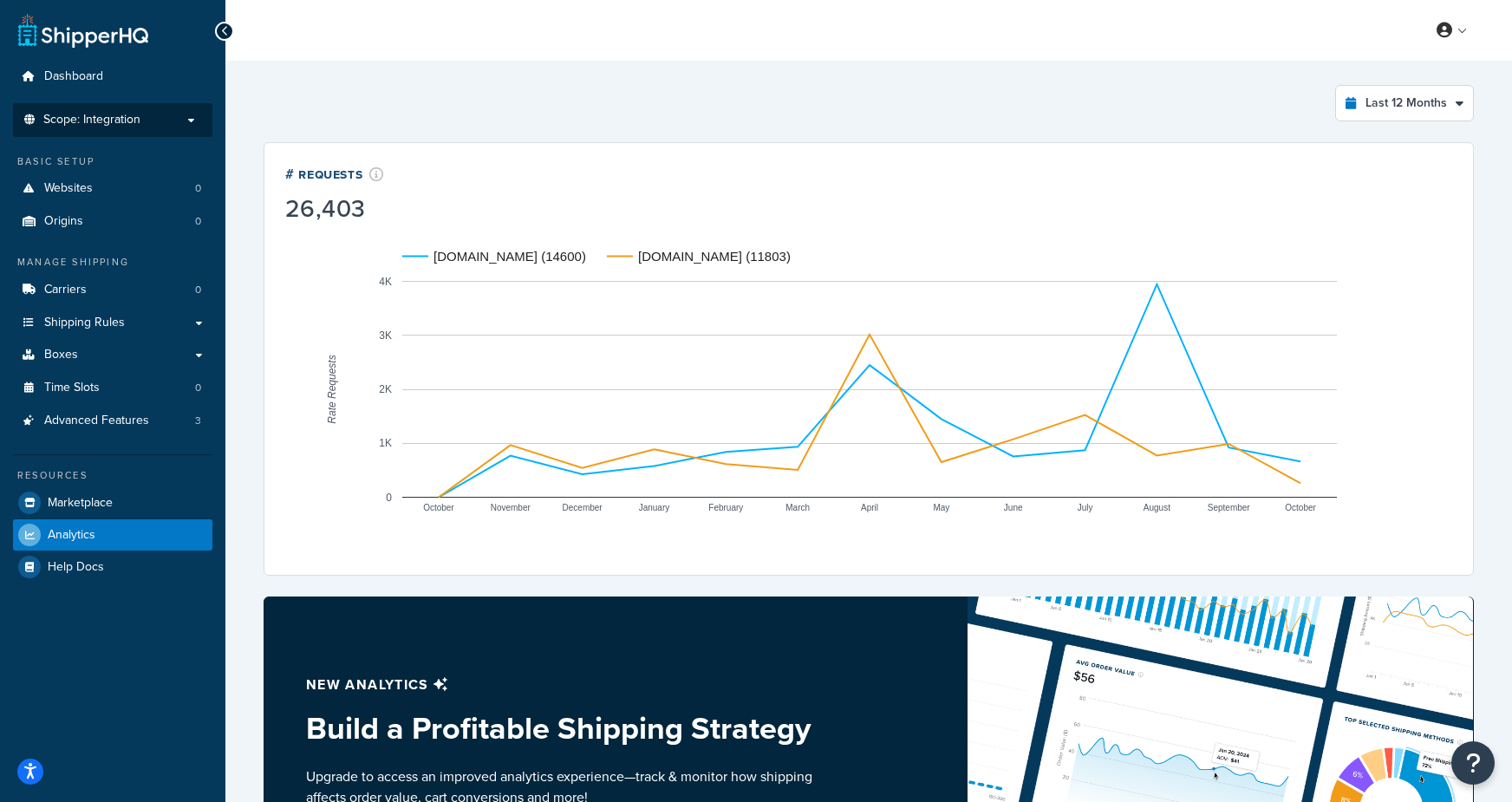
click at [113, 121] on span "Scope: Integration" at bounding box center [91, 120] width 97 height 15
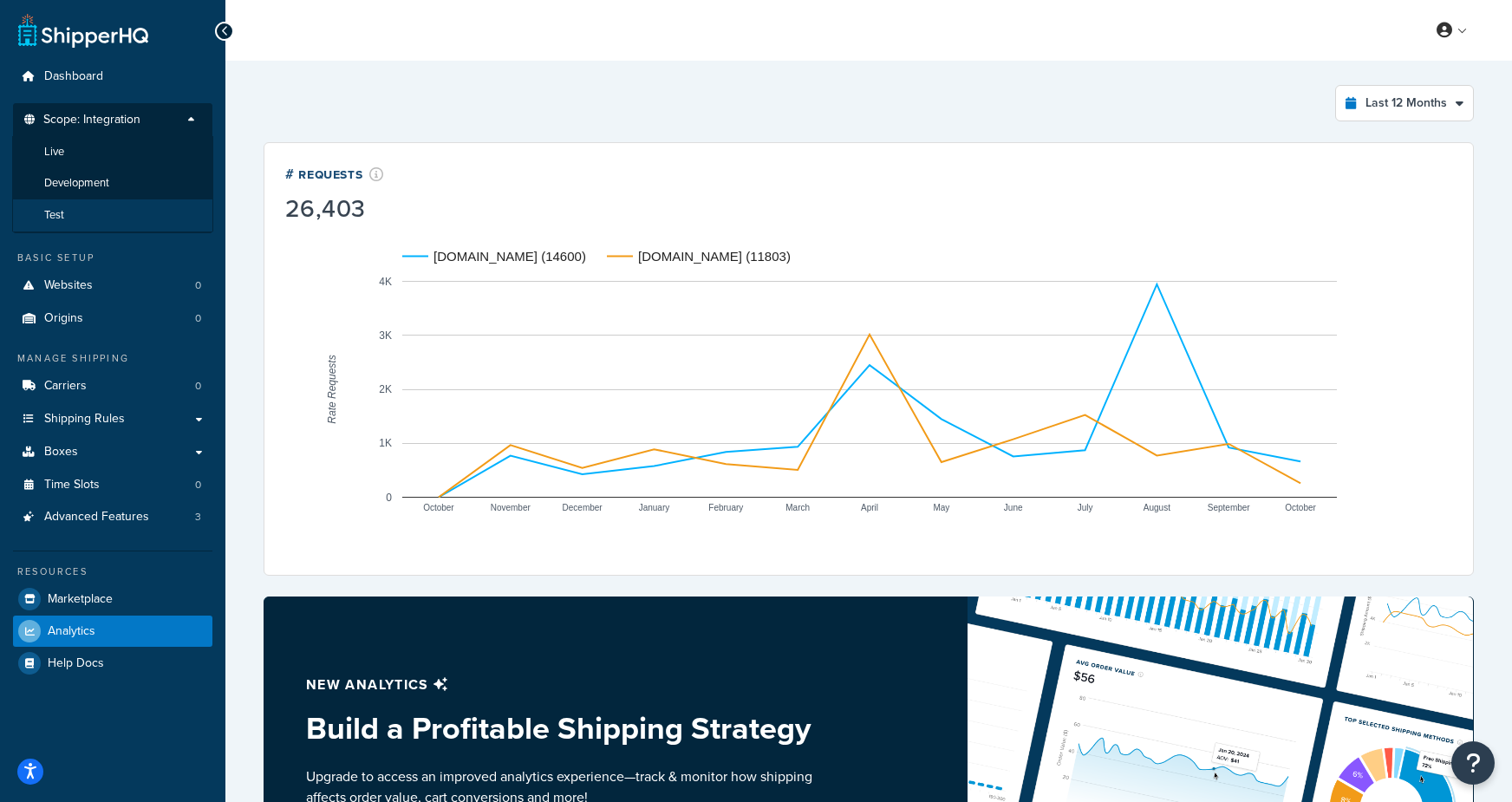
click at [74, 210] on li "Test" at bounding box center [113, 215] width 201 height 32
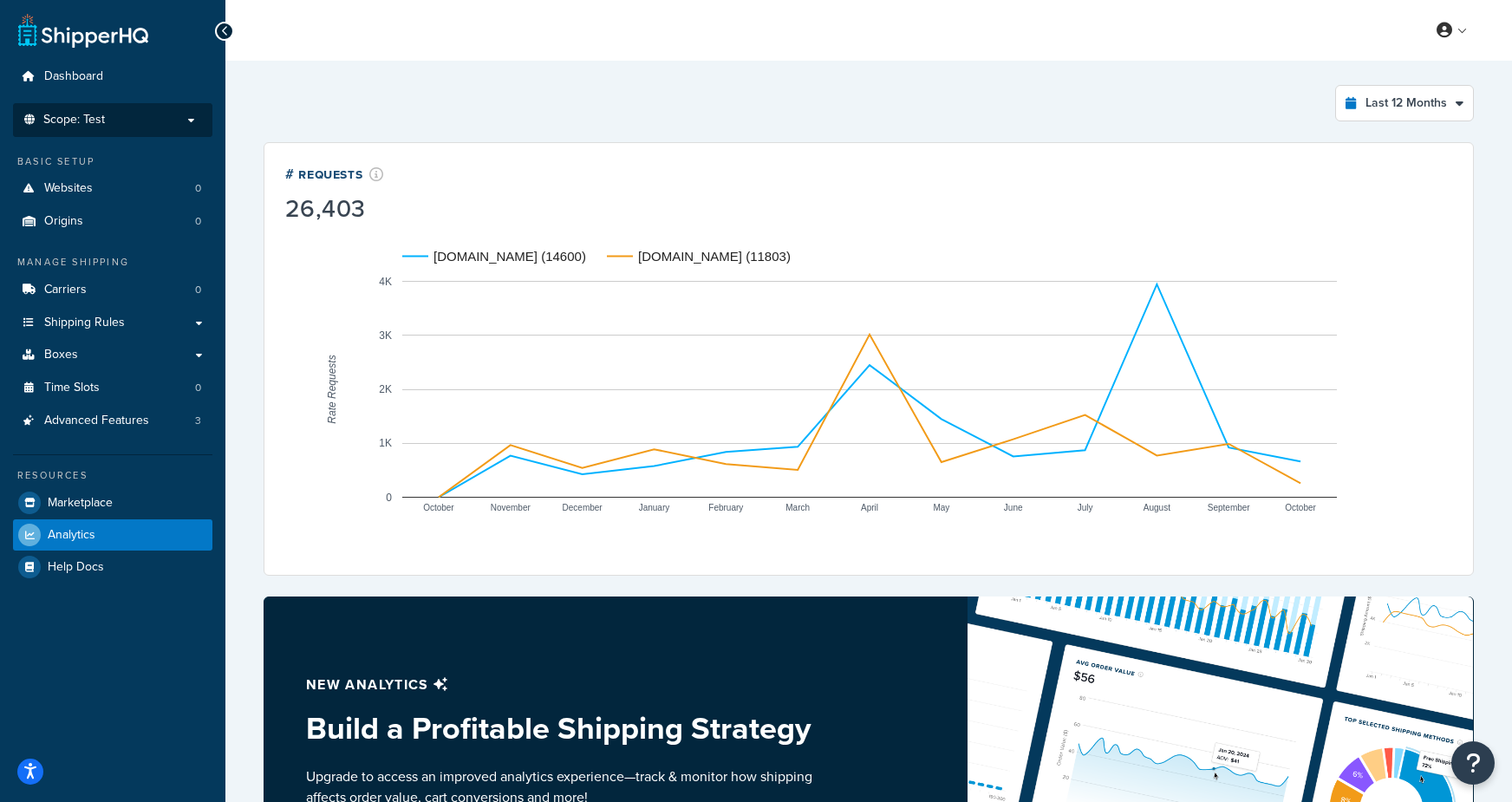
click at [69, 113] on span "Scope: Test" at bounding box center [74, 120] width 62 height 15
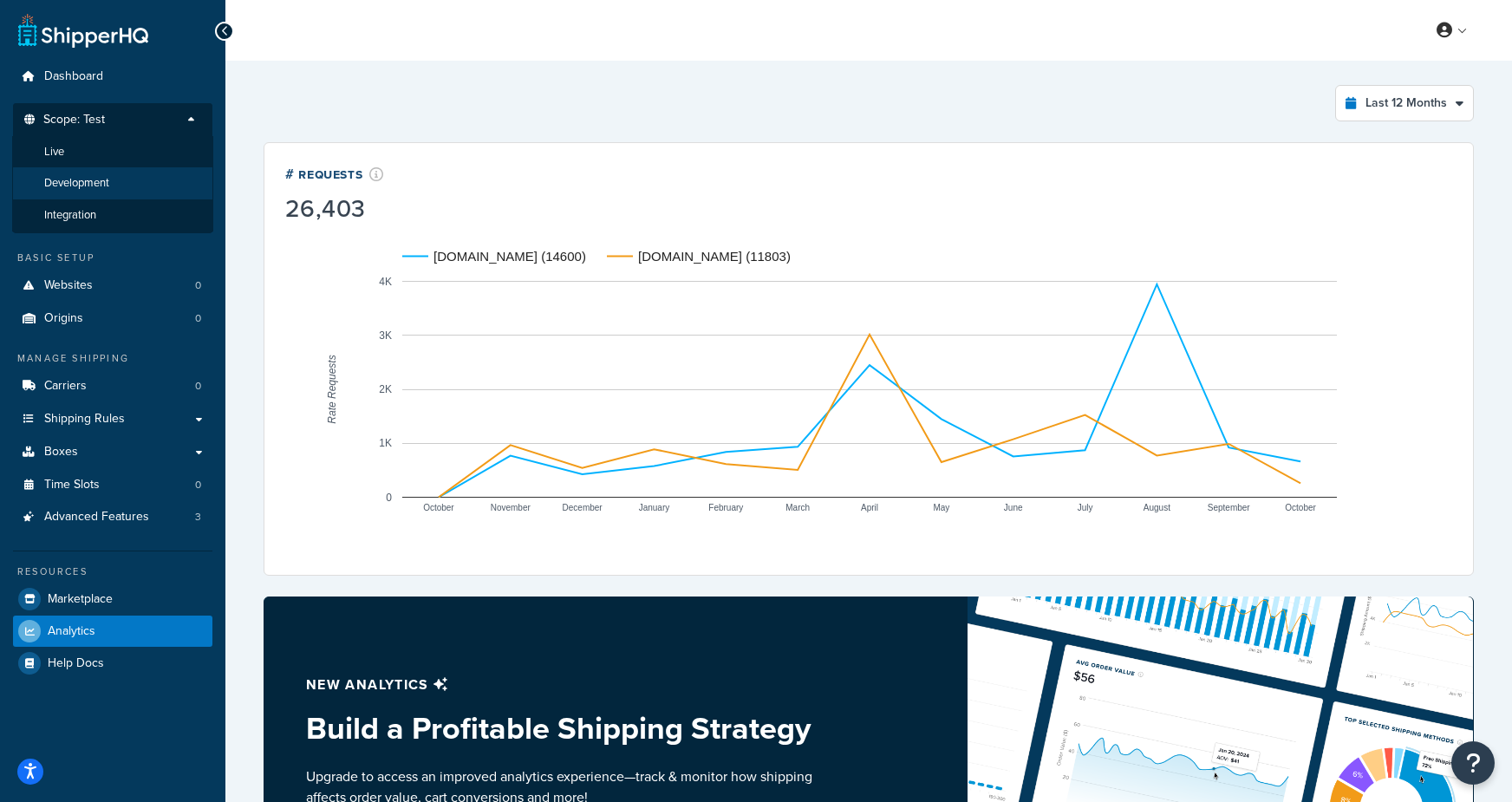
click at [67, 188] on span "Development" at bounding box center [77, 184] width 65 height 15
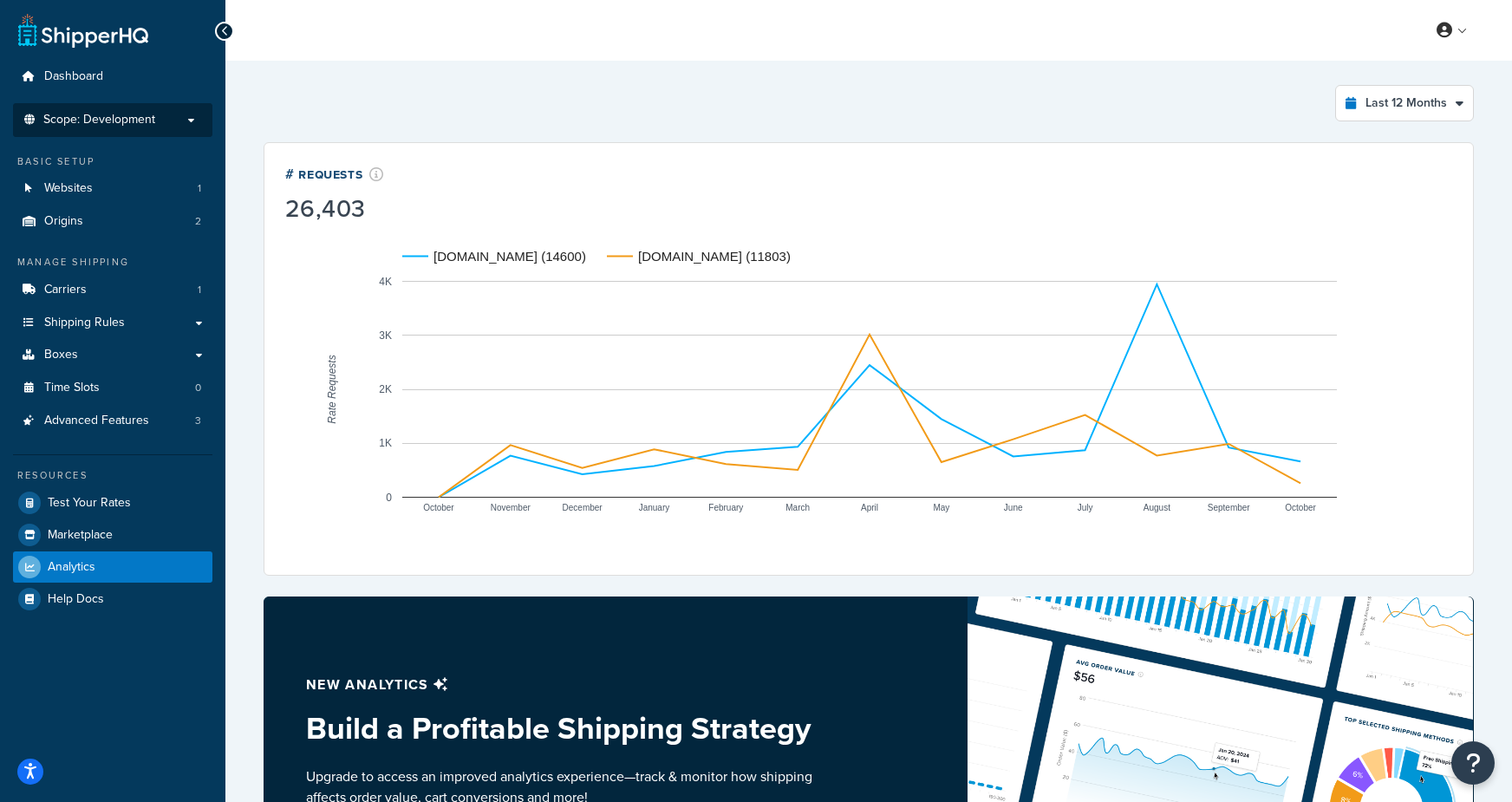
click at [79, 124] on span "Scope: Development" at bounding box center [99, 120] width 112 height 15
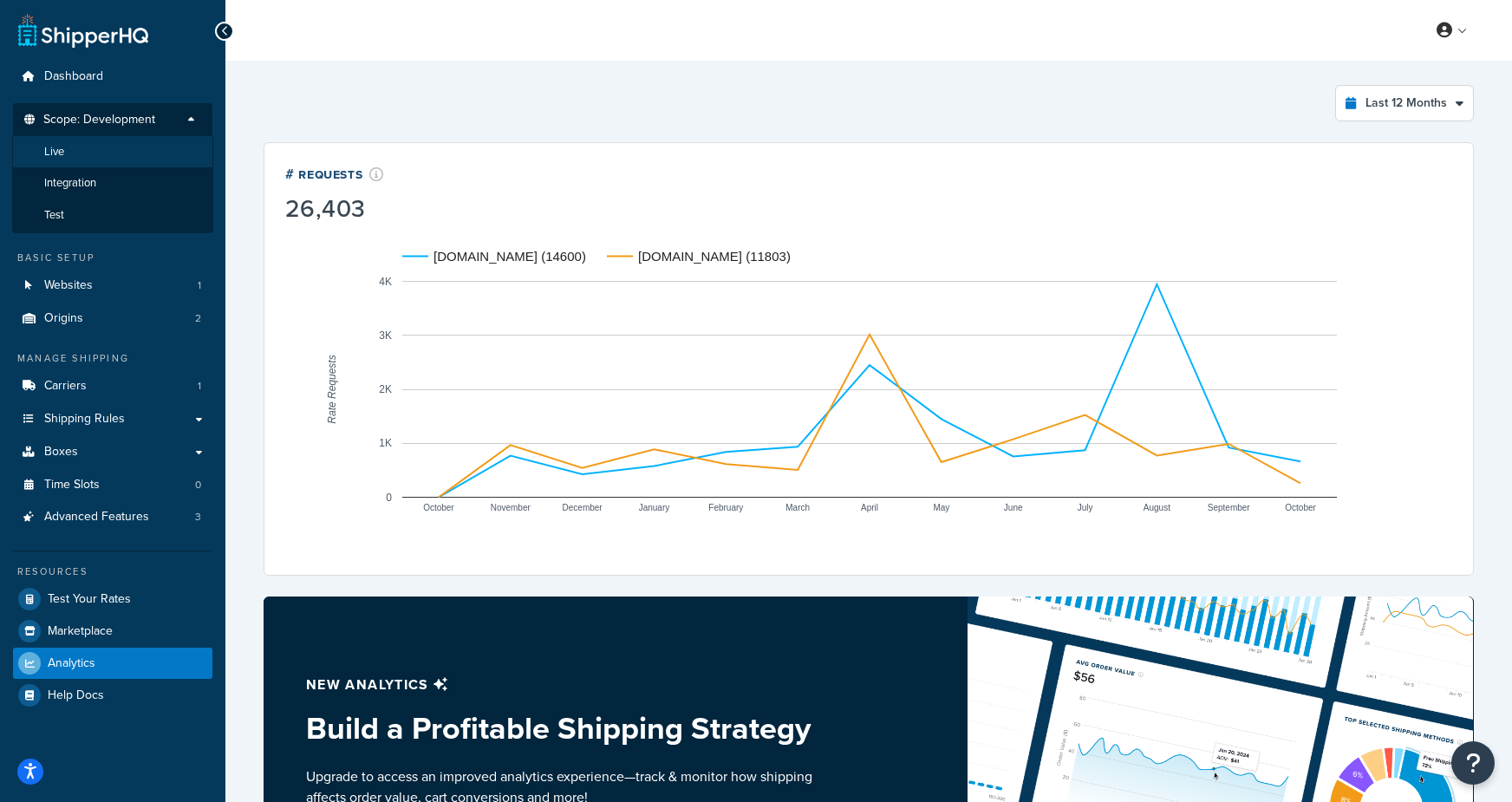
click at [81, 159] on li "Live" at bounding box center [113, 152] width 201 height 32
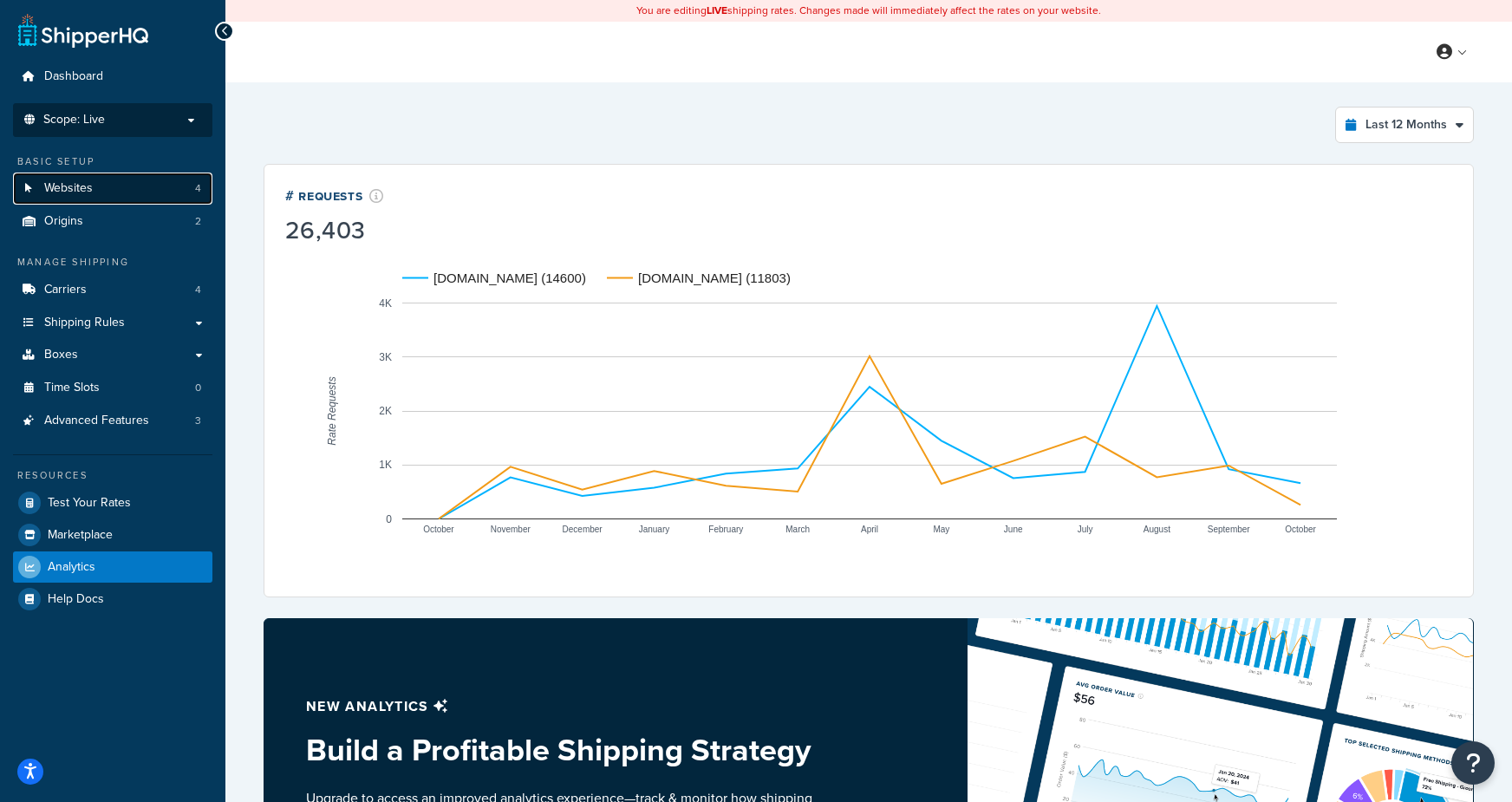
click at [65, 195] on span "Websites" at bounding box center [68, 188] width 49 height 15
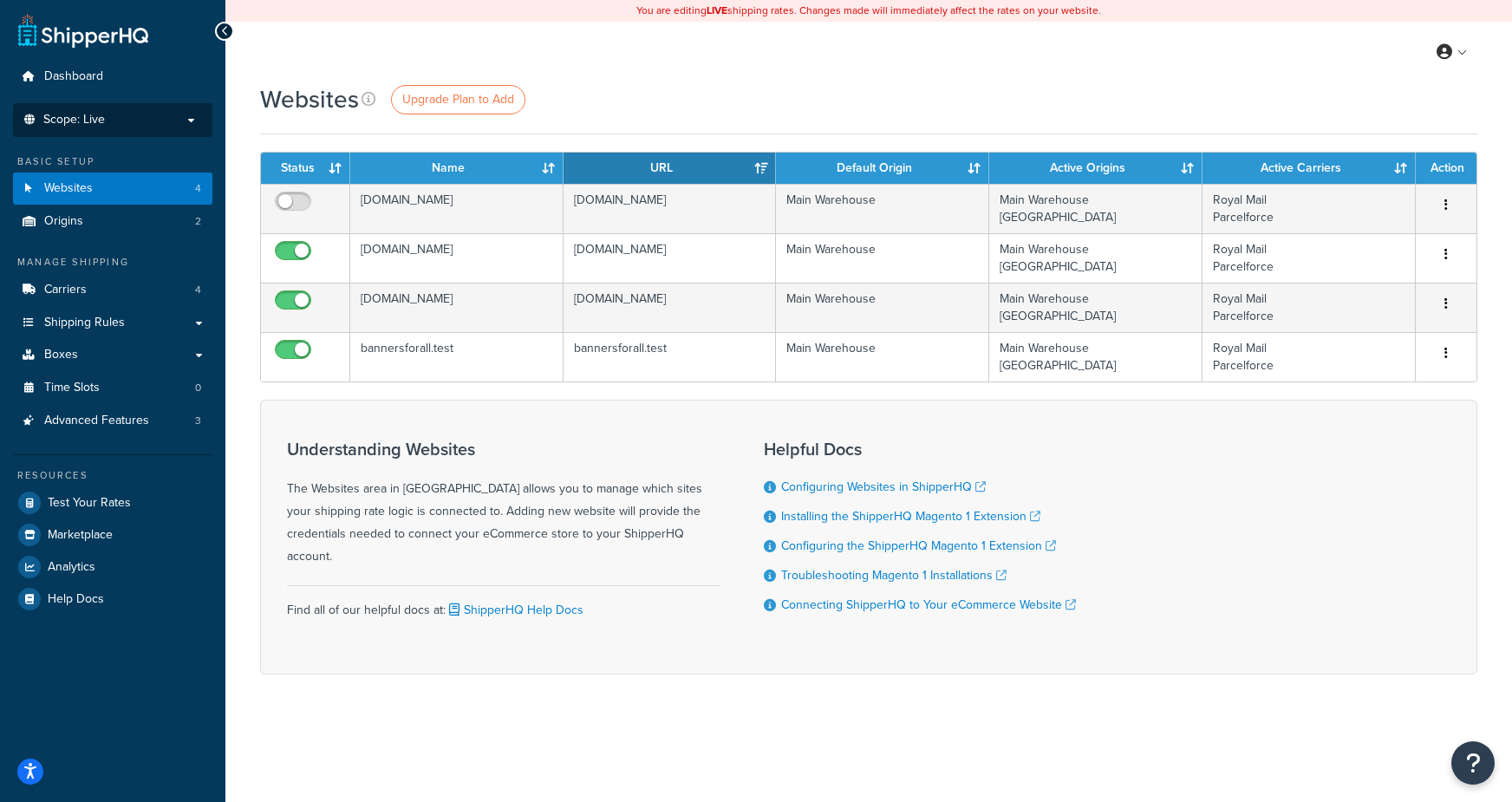
click at [103, 125] on span "Scope: Live" at bounding box center [74, 120] width 62 height 15
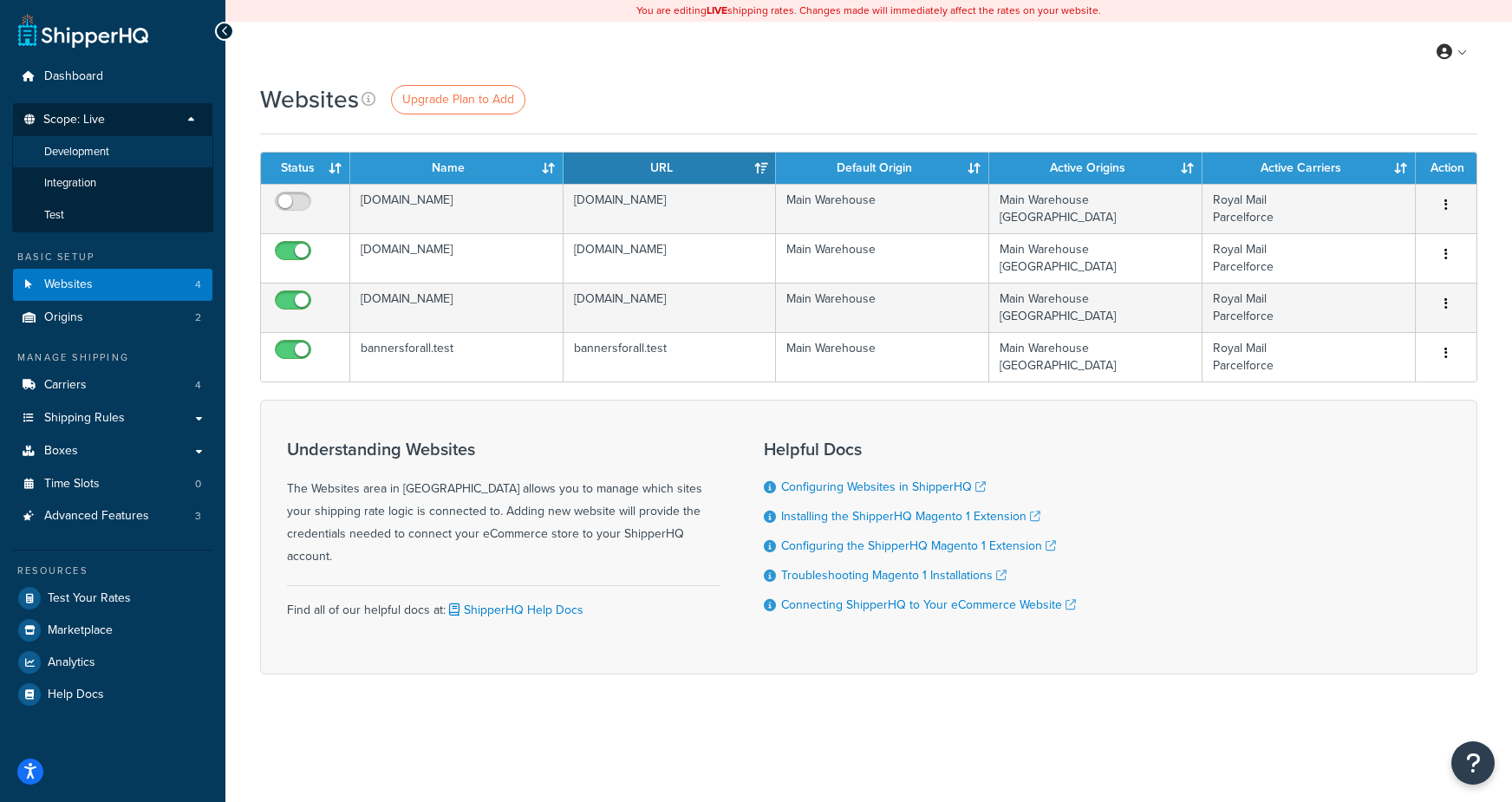
click at [86, 160] on li "Development" at bounding box center [113, 152] width 201 height 32
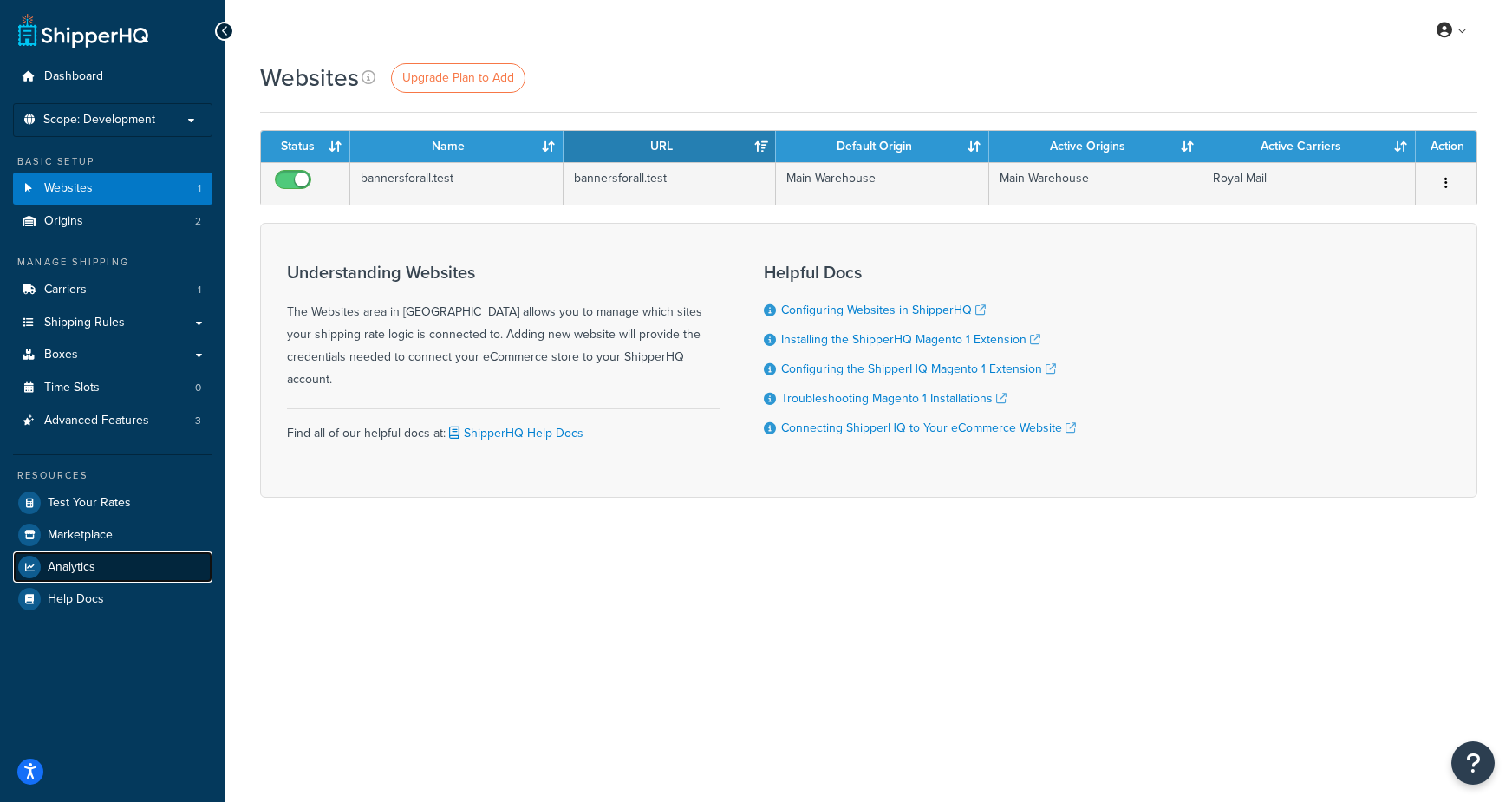
click at [97, 561] on link "Analytics" at bounding box center [113, 567] width 200 height 31
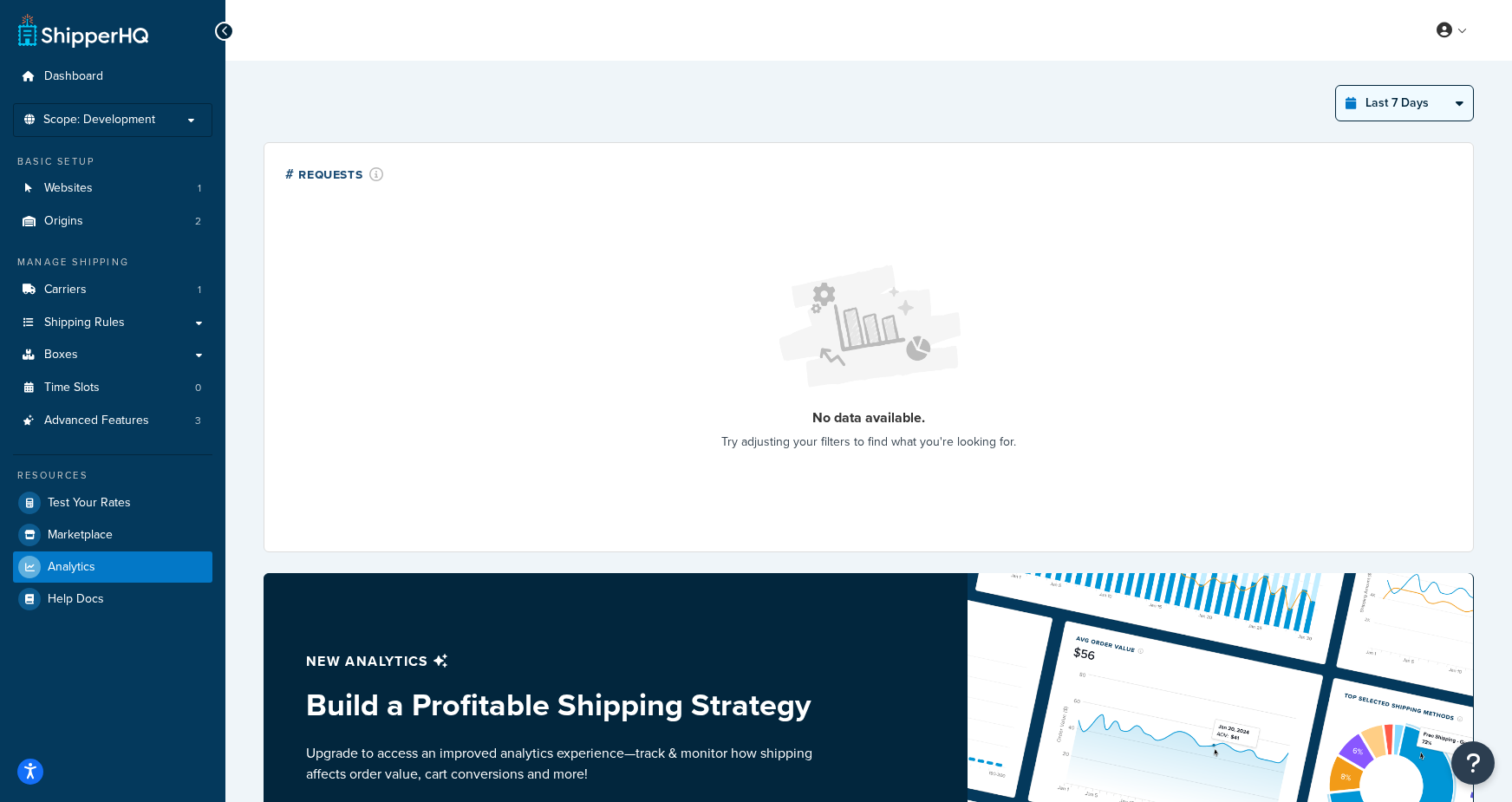
click at [1415, 105] on select "Last 24 Hours Last 7 Days Last 30 Days Last 3 Months Last 6 Months Last 12 Mont…" at bounding box center [1404, 103] width 137 height 35
click at [1337, 86] on select "Last 24 Hours Last 7 Days Last 30 Days Last 3 Months Last 6 Months Last 12 Mont…" at bounding box center [1404, 103] width 137 height 35
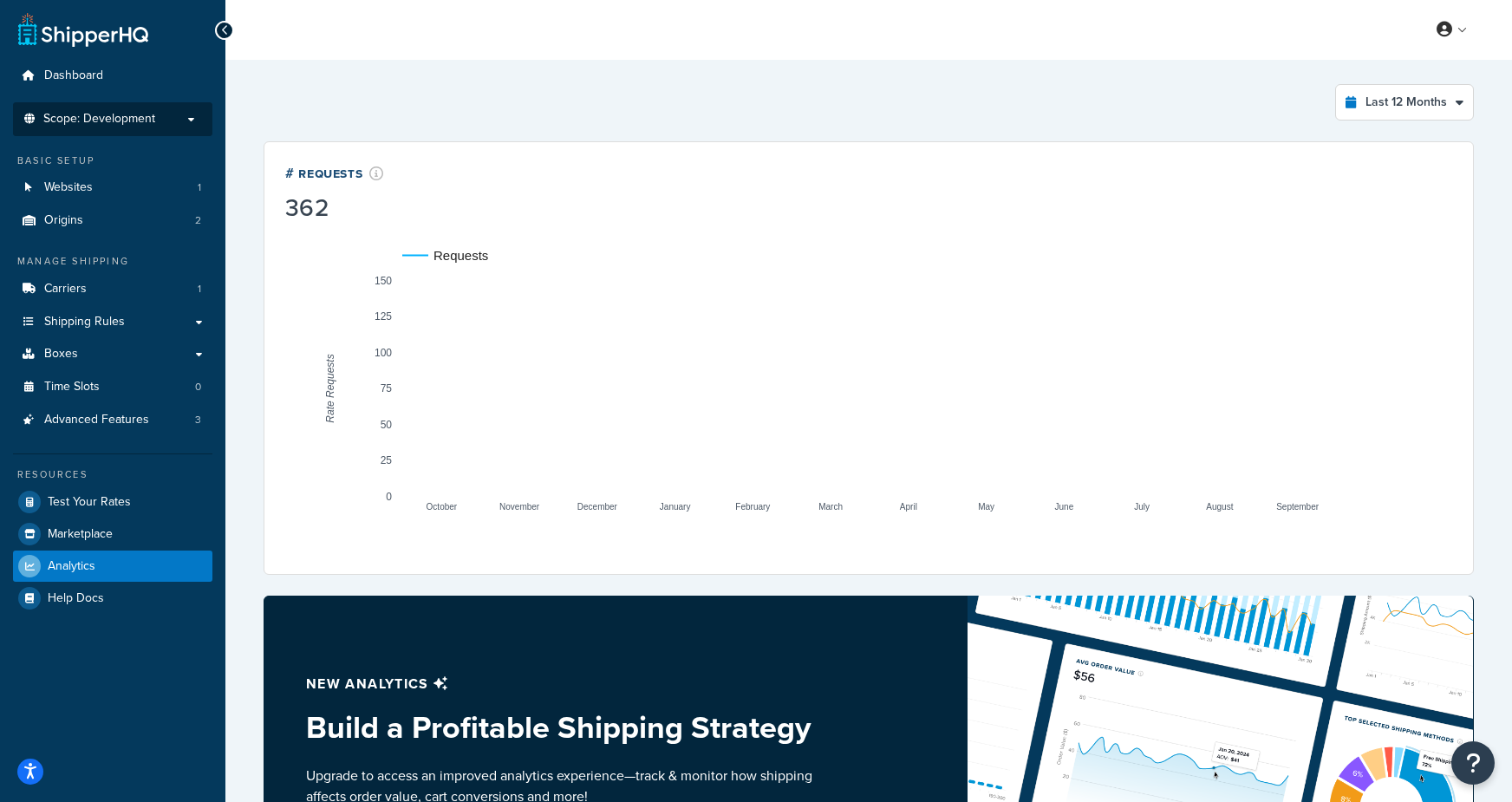
scroll to position [2, 0]
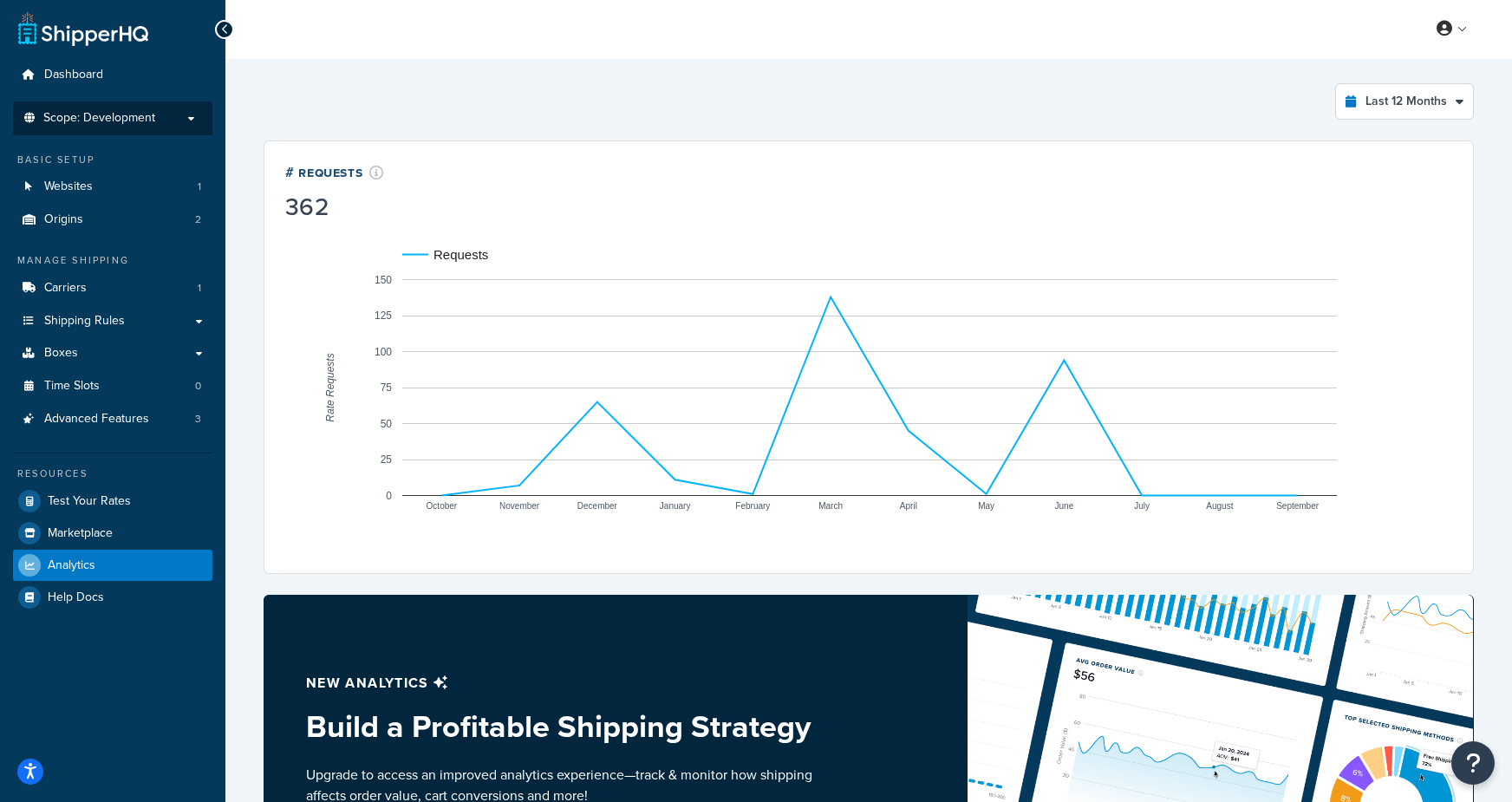
click at [117, 115] on span "Scope: Development" at bounding box center [99, 118] width 112 height 15
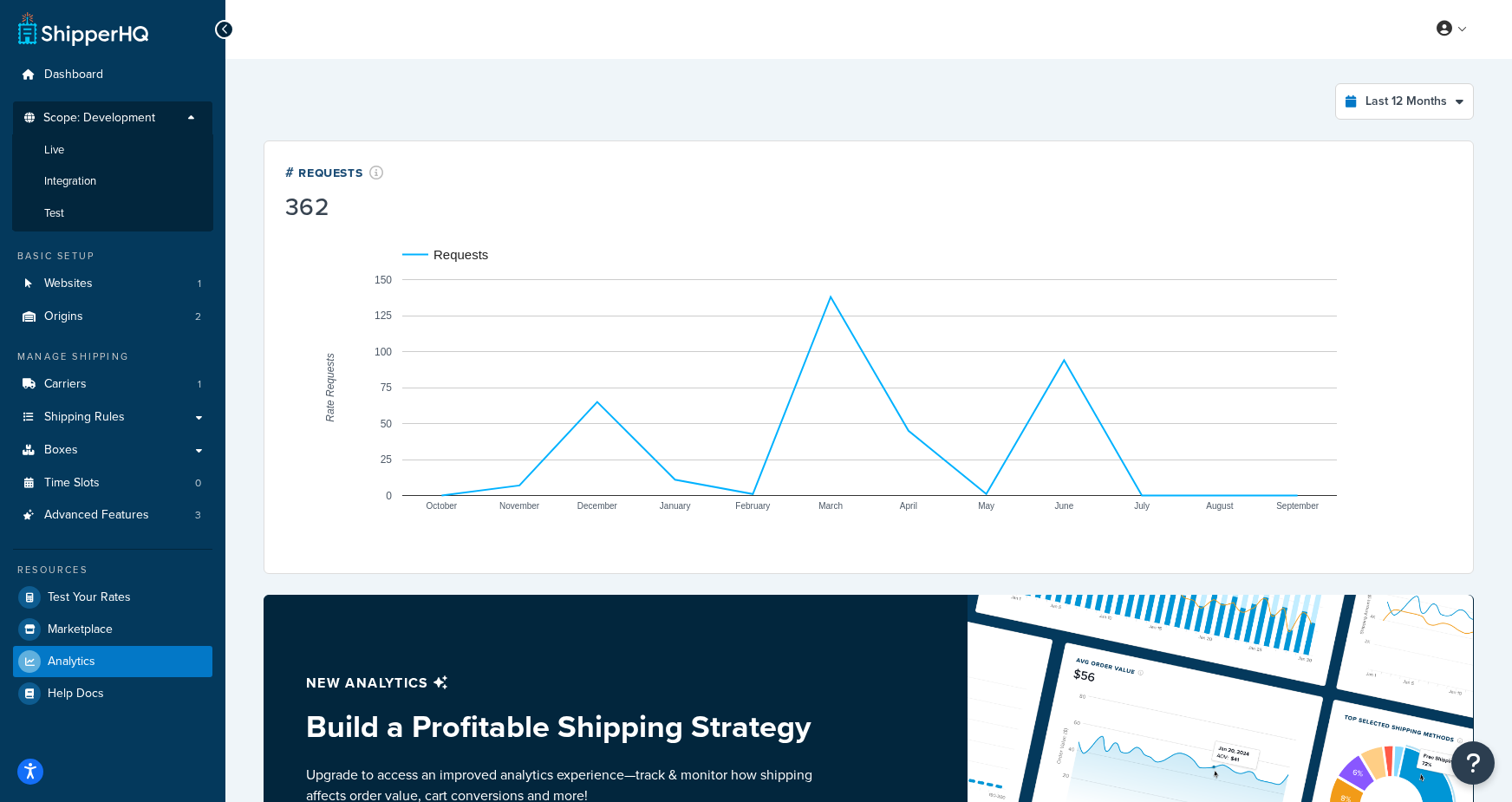
scroll to position [0, 0]
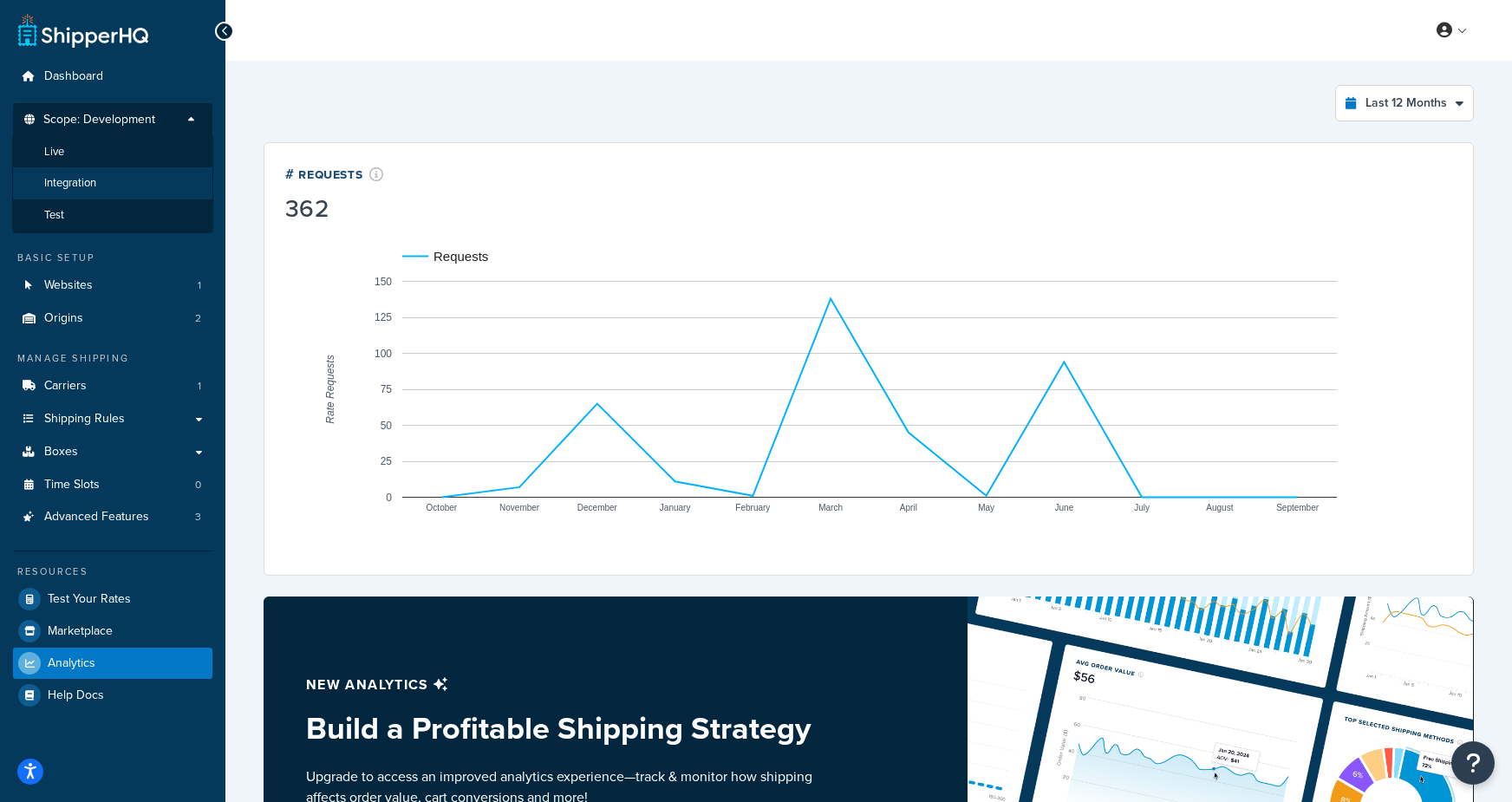
click at [85, 182] on span "Integration" at bounding box center [70, 184] width 52 height 15
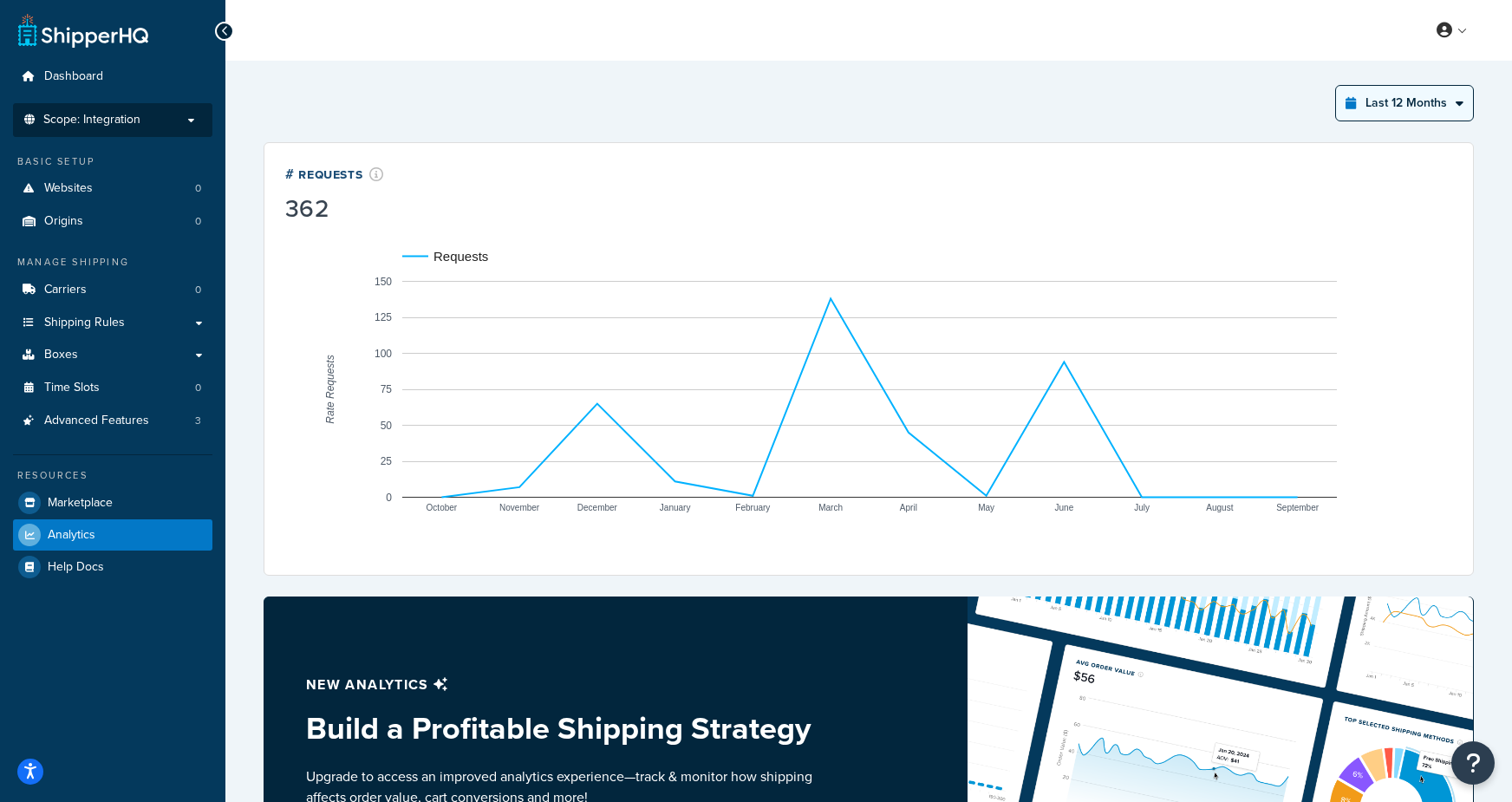
click at [1390, 103] on select "Last 24 Hours Last 7 Days Last 30 Days Last 3 Months Last 6 Months Last 12 Mont…" at bounding box center [1404, 103] width 137 height 35
click at [1337, 86] on select "Last 24 Hours Last 7 Days Last 30 Days Last 3 Months Last 6 Months Last 12 Mont…" at bounding box center [1404, 103] width 137 height 35
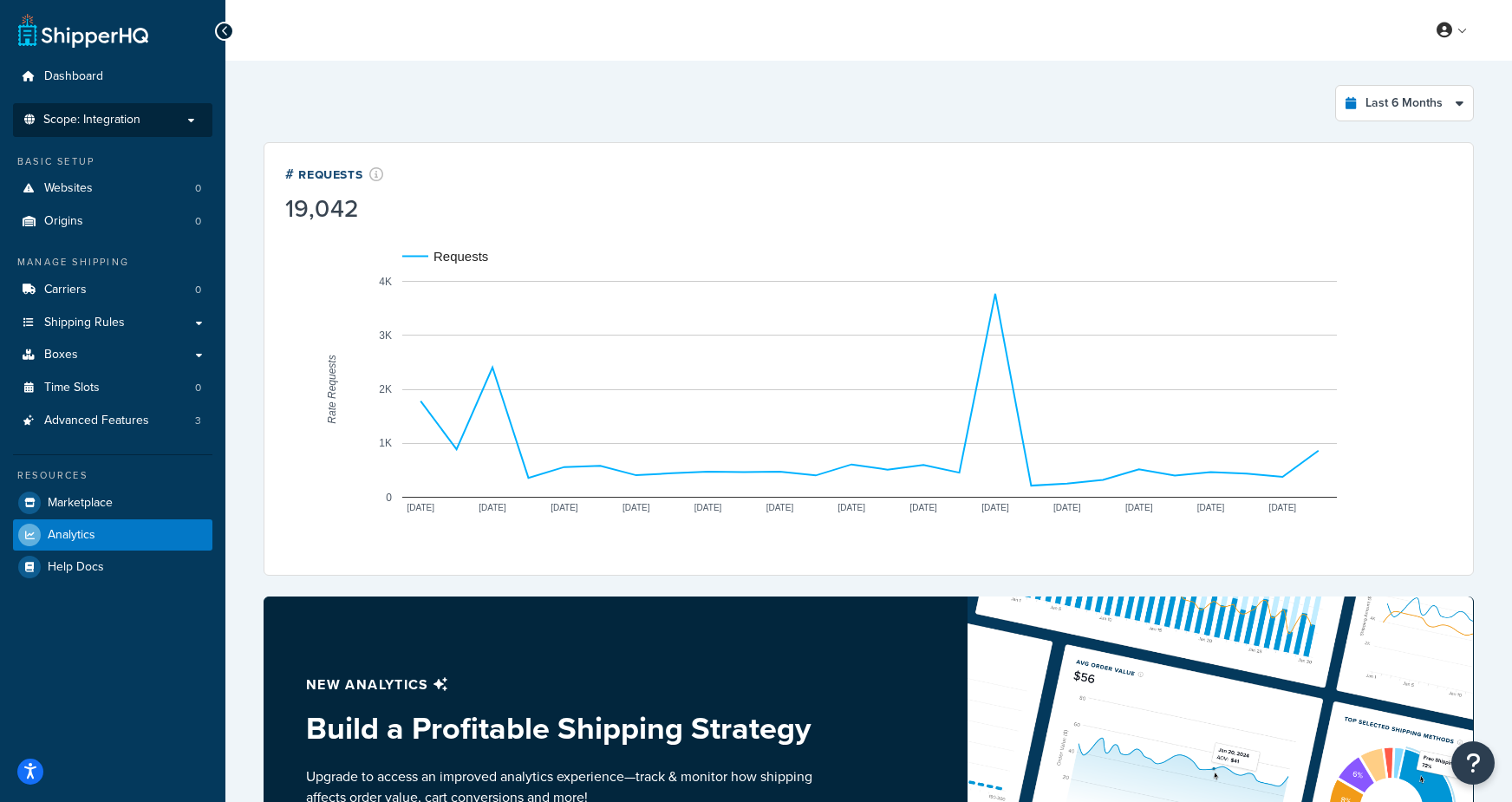
click at [1007, 111] on div "Last 6 Months Select a time period Last 24 Hours Last 7 Days Last 30 Days Last …" at bounding box center [868, 103] width 1210 height 36
click at [1381, 105] on select "Last 24 Hours Last 7 Days Last 30 Days Last 3 Months Last 6 Months Last 12 Mont…" at bounding box center [1404, 103] width 137 height 35
click at [1337, 86] on select "Last 24 Hours Last 7 Days Last 30 Days Last 3 Months Last 6 Months Last 12 Mont…" at bounding box center [1404, 103] width 137 height 35
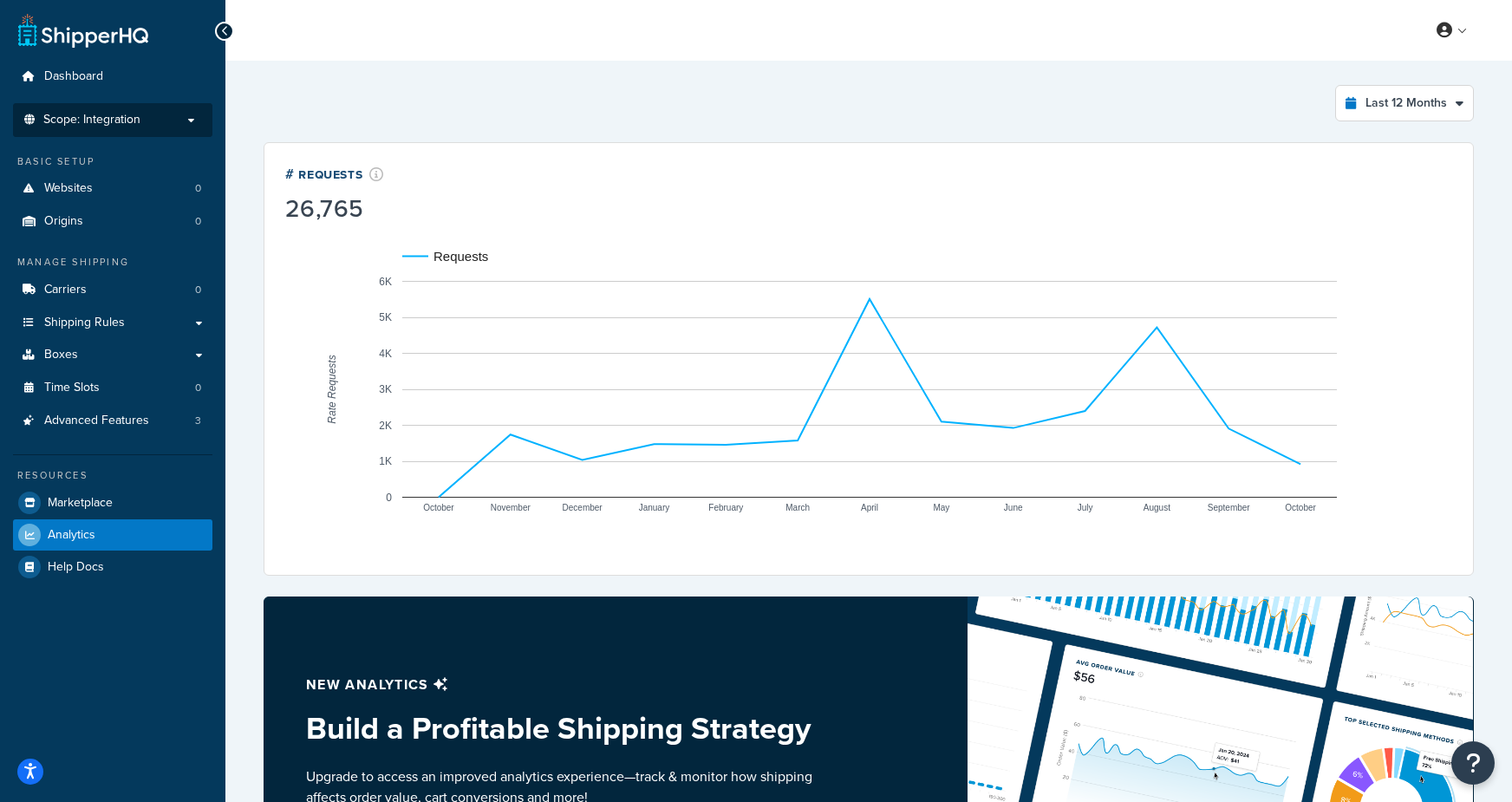
click at [115, 125] on span "Scope: Integration" at bounding box center [91, 120] width 97 height 15
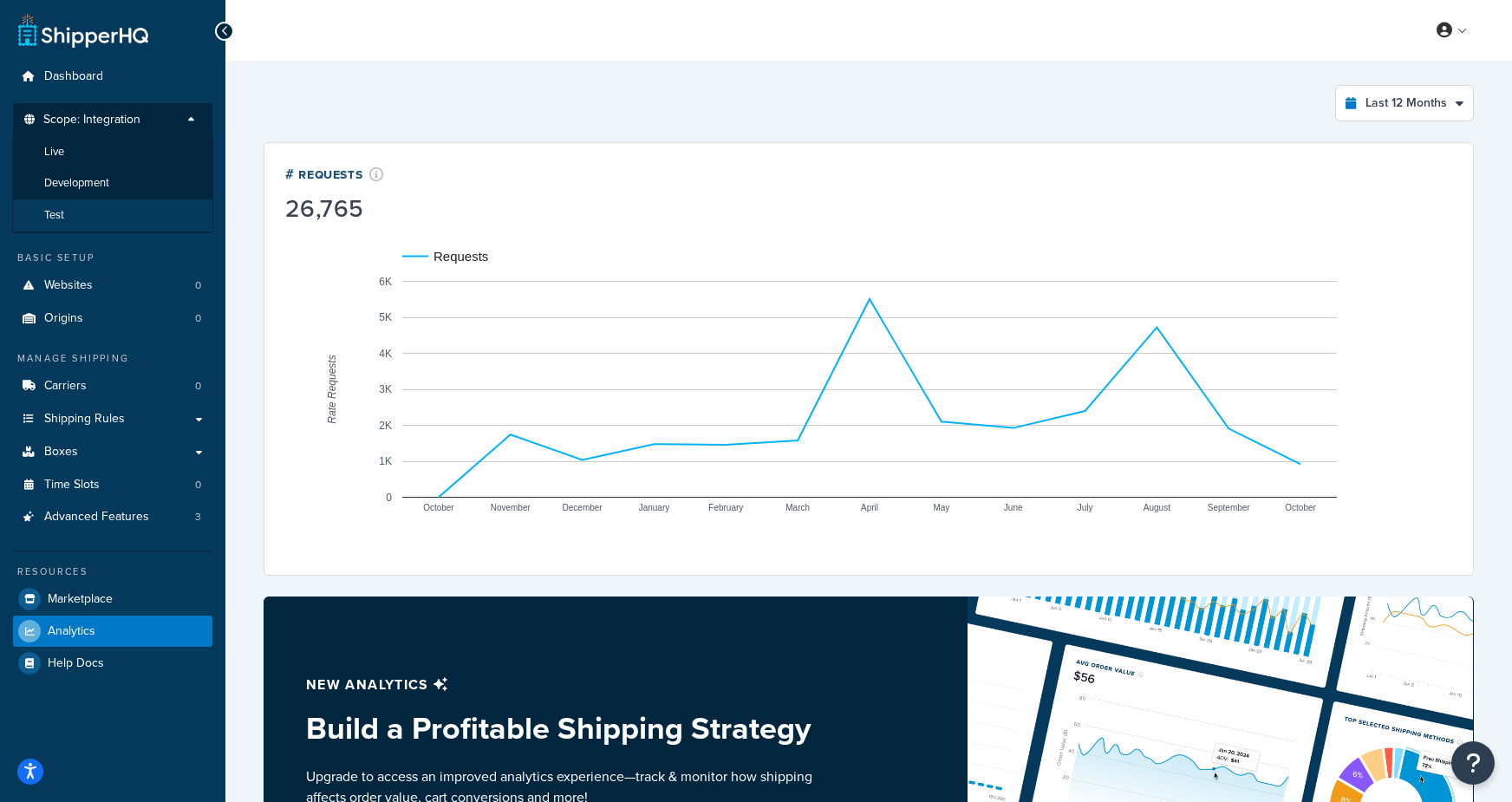
click at [58, 219] on span "Test" at bounding box center [54, 215] width 20 height 15
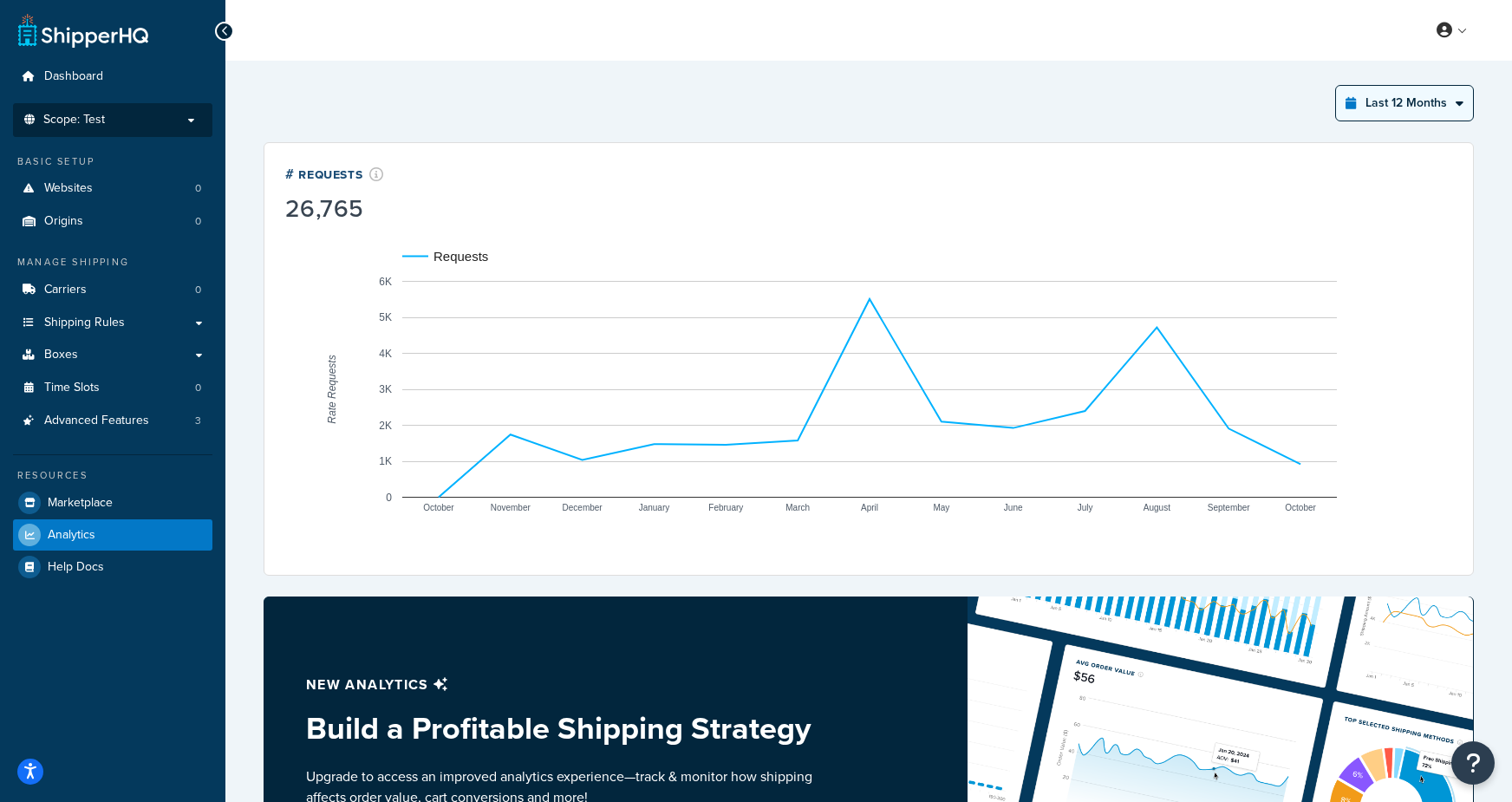
click at [1382, 108] on select "Last 24 Hours Last 7 Days Last 30 Days Last 3 Months Last 6 Months Last 12 Mont…" at bounding box center [1404, 103] width 137 height 35
click at [1337, 86] on select "Last 24 Hours Last 7 Days Last 30 Days Last 3 Months Last 6 Months Last 12 Mont…" at bounding box center [1404, 103] width 137 height 35
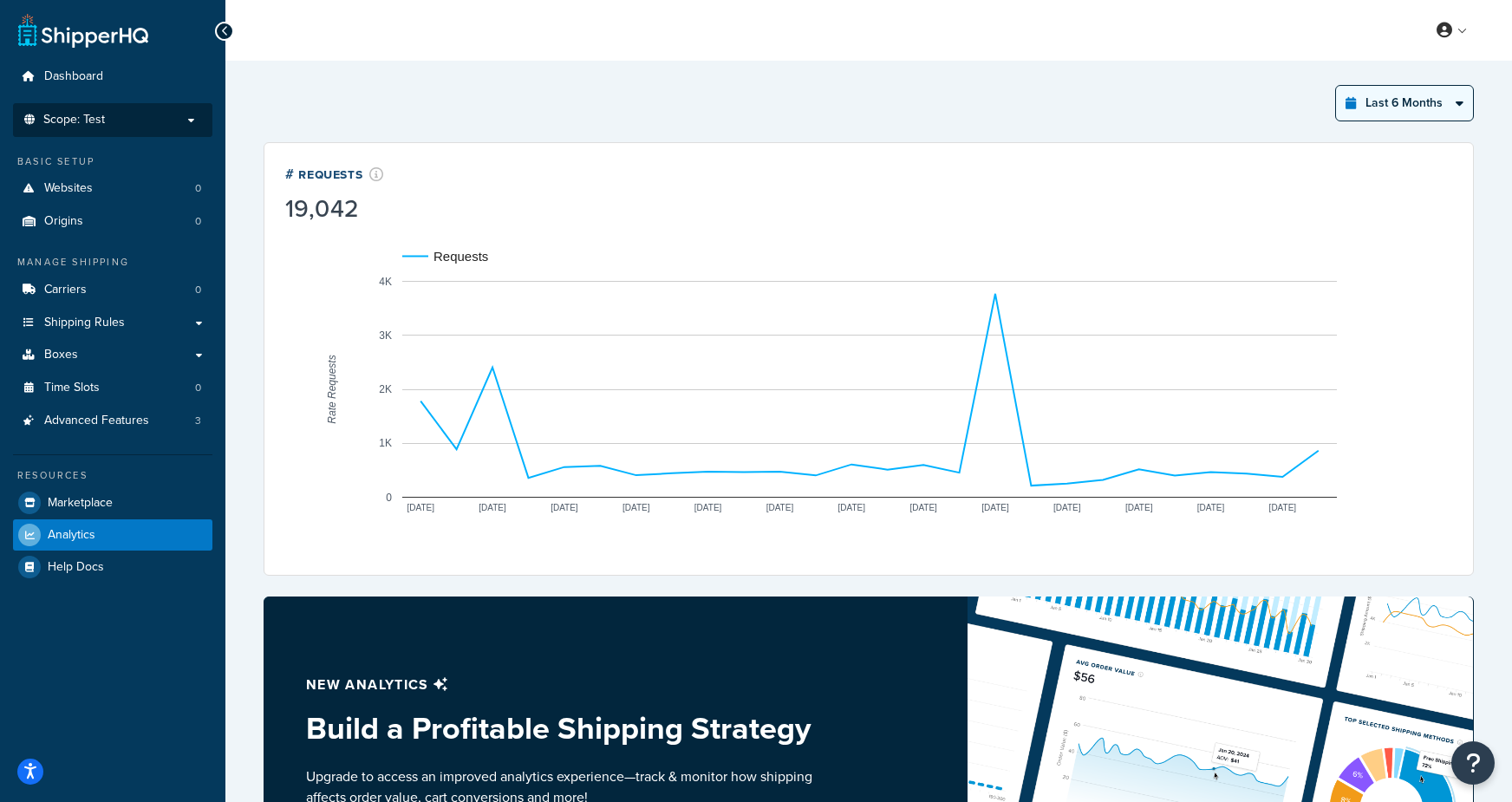
click at [1381, 105] on select "Last 24 Hours Last 7 Days Last 30 Days Last 3 Months Last 6 Months Last 12 Mont…" at bounding box center [1404, 103] width 137 height 35
click at [1337, 86] on select "Last 24 Hours Last 7 Days Last 30 Days Last 3 Months Last 6 Months Last 12 Mont…" at bounding box center [1404, 103] width 137 height 35
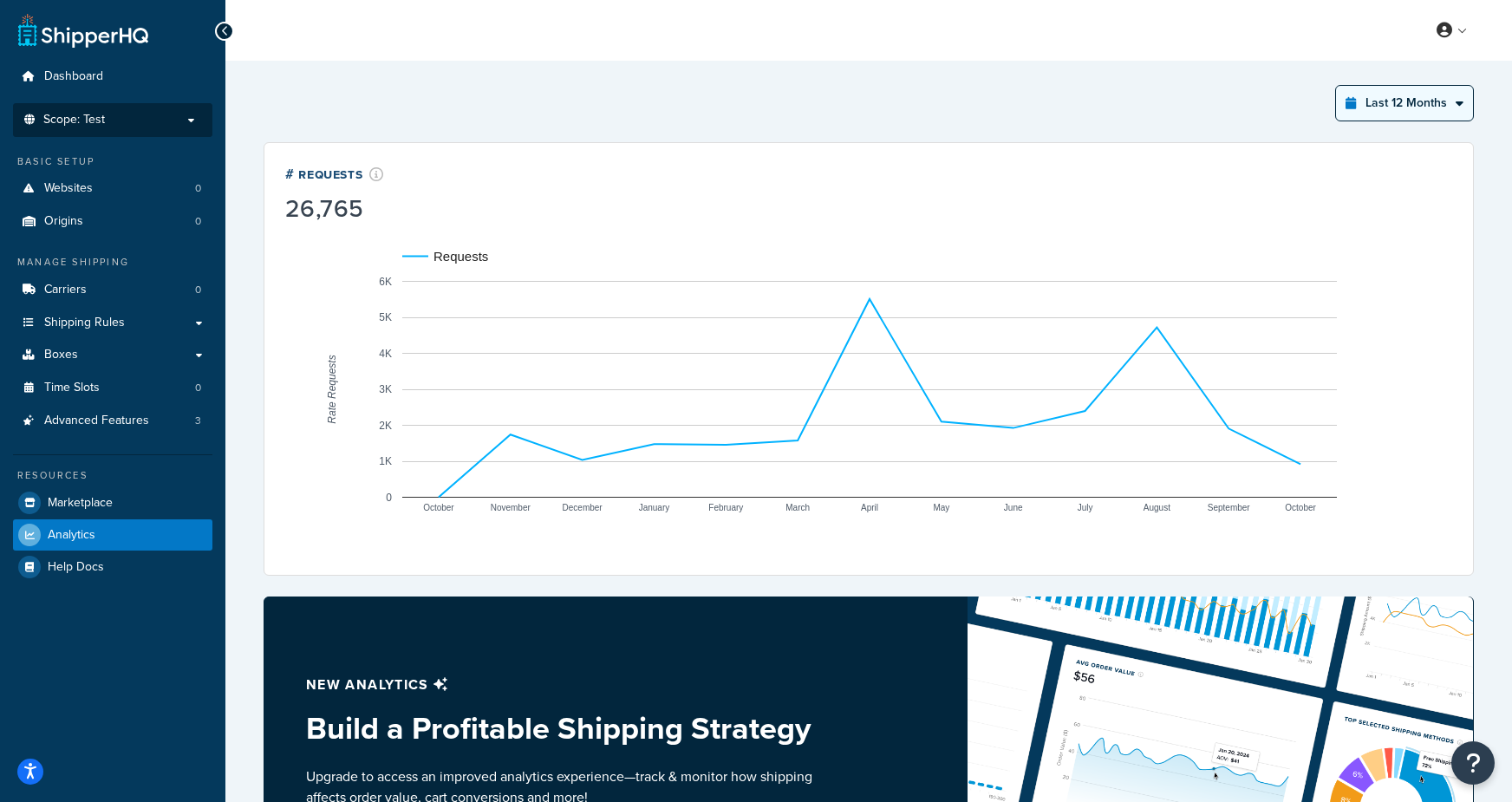
click at [1430, 106] on select "Last 24 Hours Last 7 Days Last 30 Days Last 3 Months Last 6 Months Last 12 Mont…" at bounding box center [1404, 103] width 137 height 35
click at [1337, 86] on select "Last 24 Hours Last 7 Days Last 30 Days Last 3 Months Last 6 Months Last 12 Mont…" at bounding box center [1404, 103] width 137 height 35
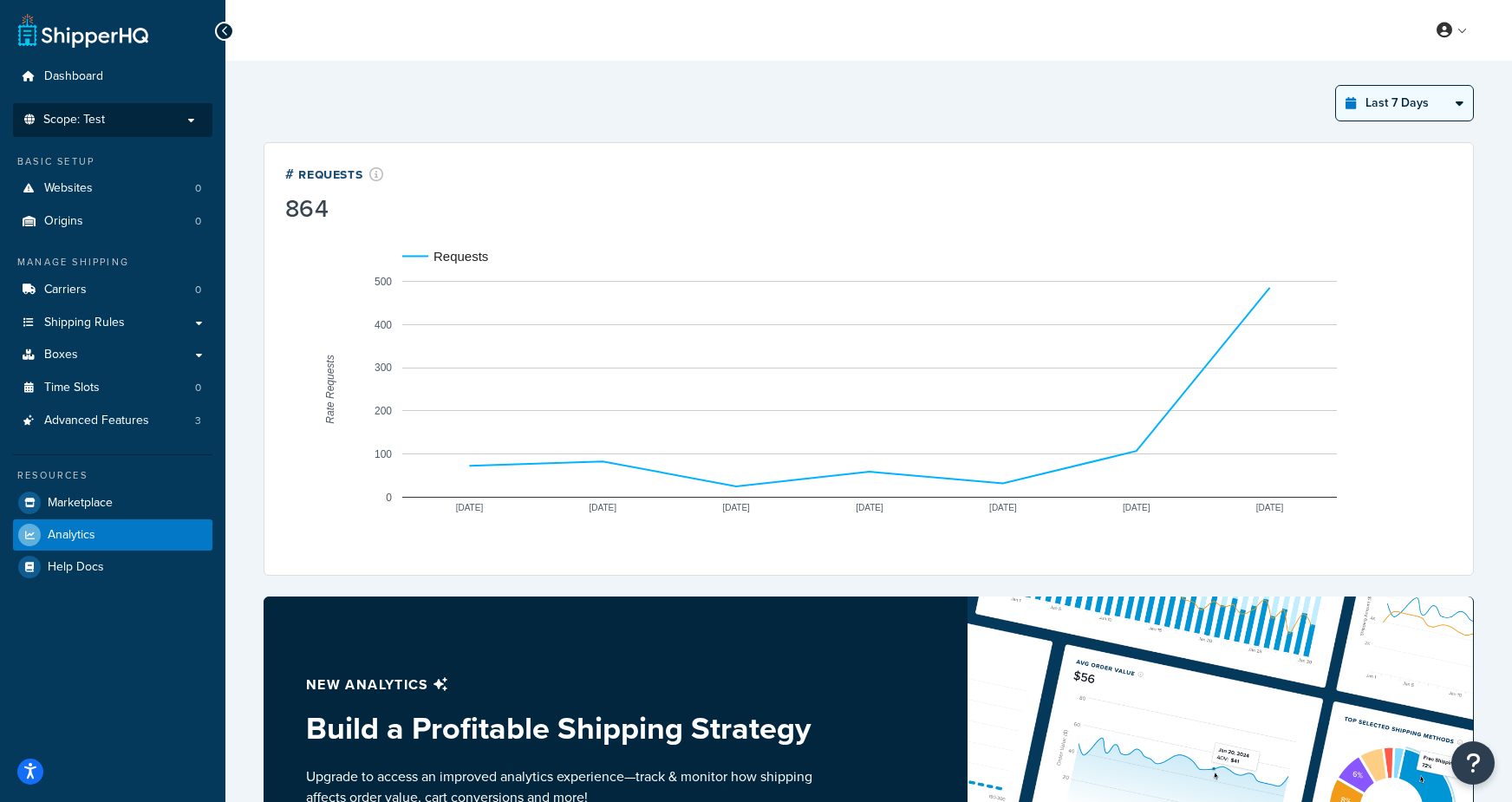
click at [1434, 111] on select "Last 24 Hours Last 7 Days Last 30 Days Last 3 Months Last 6 Months Last 12 Mont…" at bounding box center [1404, 103] width 137 height 35
click at [1337, 86] on select "Last 24 Hours Last 7 Days Last 30 Days Last 3 Months Last 6 Months Last 12 Mont…" at bounding box center [1404, 103] width 137 height 35
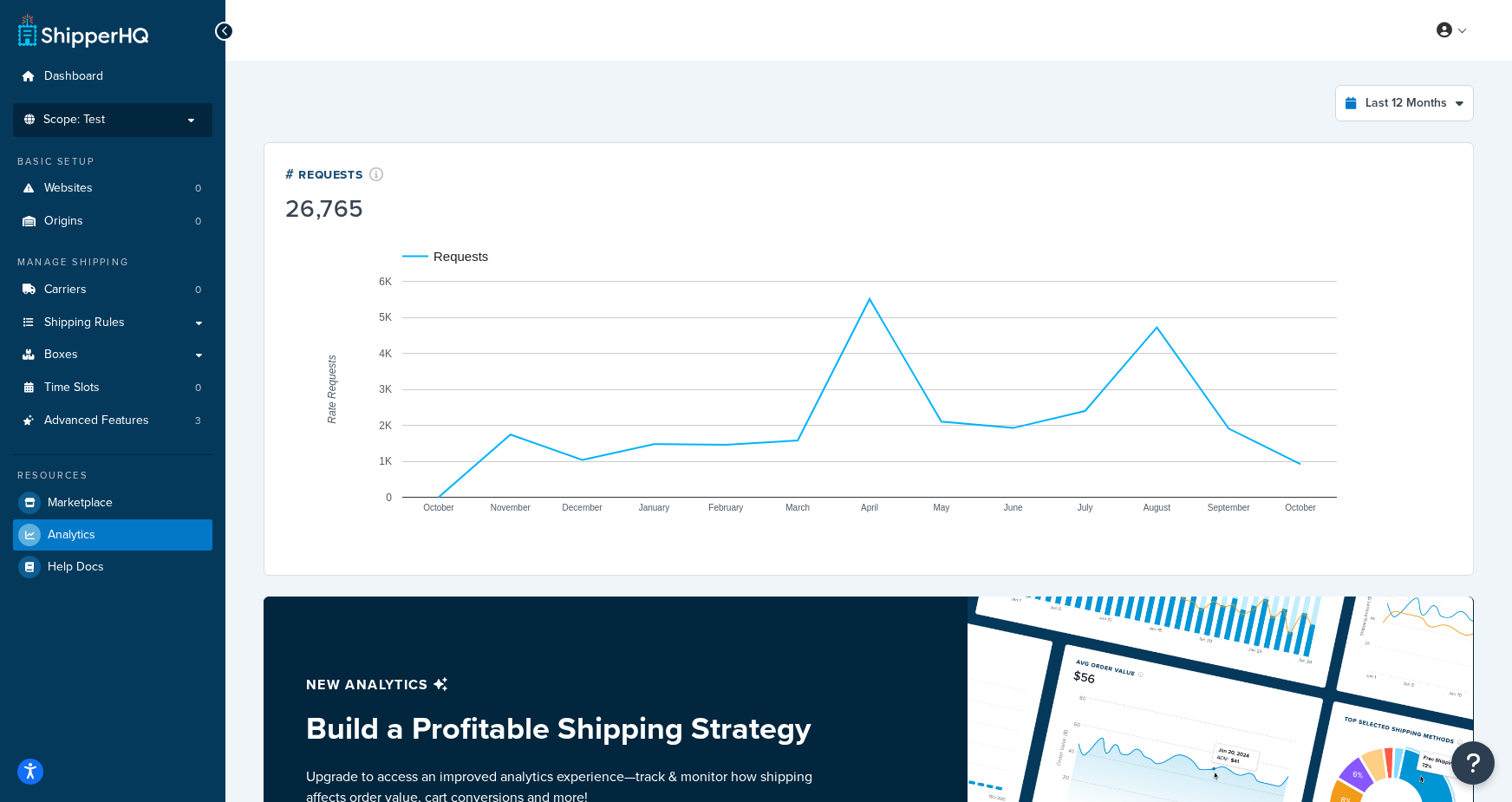
click at [93, 118] on span "Scope: Test" at bounding box center [74, 120] width 62 height 15
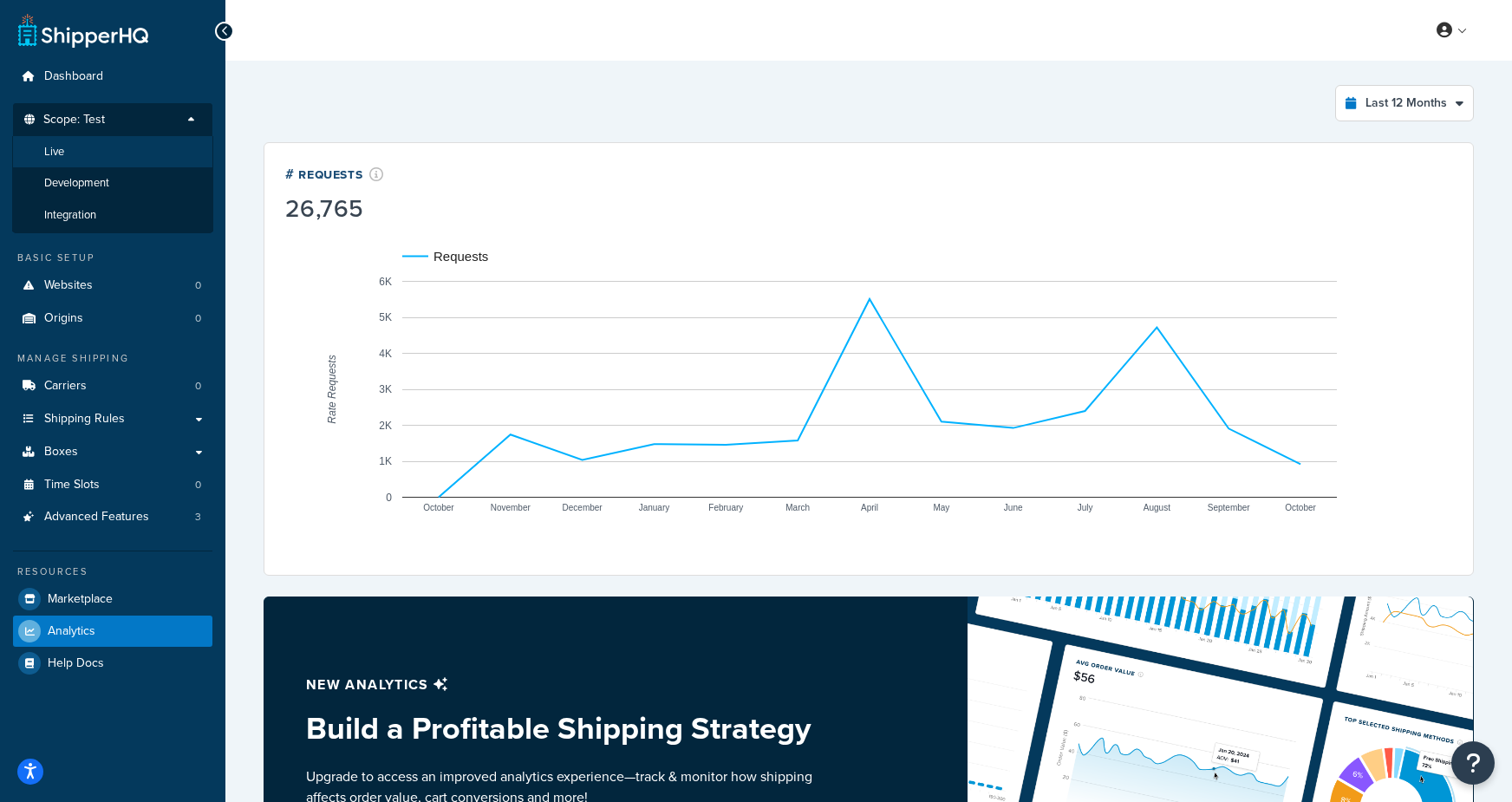
click at [76, 155] on li "Live" at bounding box center [113, 152] width 201 height 32
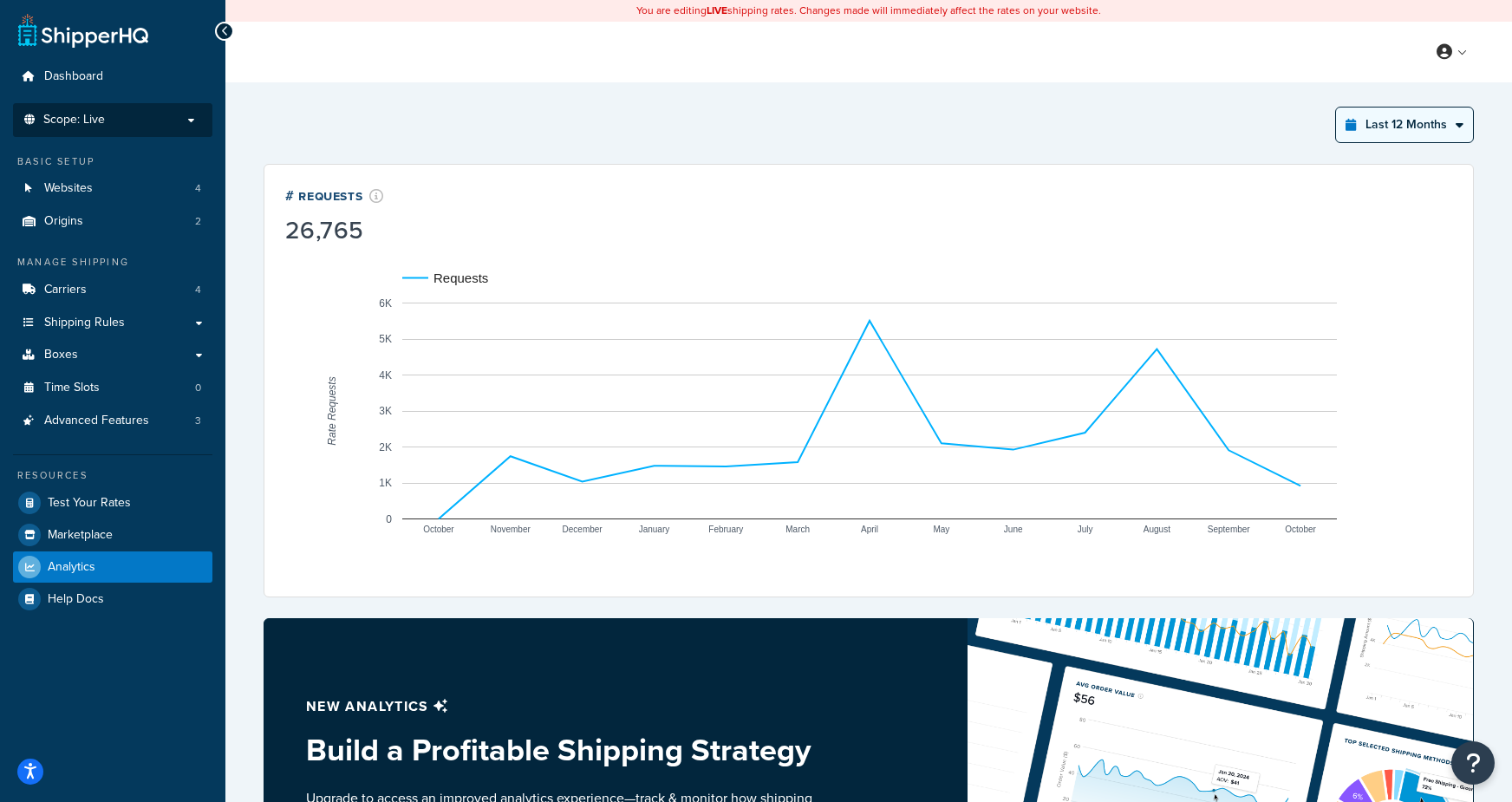
click at [1394, 135] on select "Last 24 Hours Last 7 Days Last 30 Days Last 3 Months Last 6 Months Last 12 Mont…" at bounding box center [1404, 125] width 137 height 35
click at [1337, 107] on select "Last 24 Hours Last 7 Days Last 30 Days Last 3 Months Last 6 Months Last 12 Mont…" at bounding box center [1404, 125] width 137 height 35
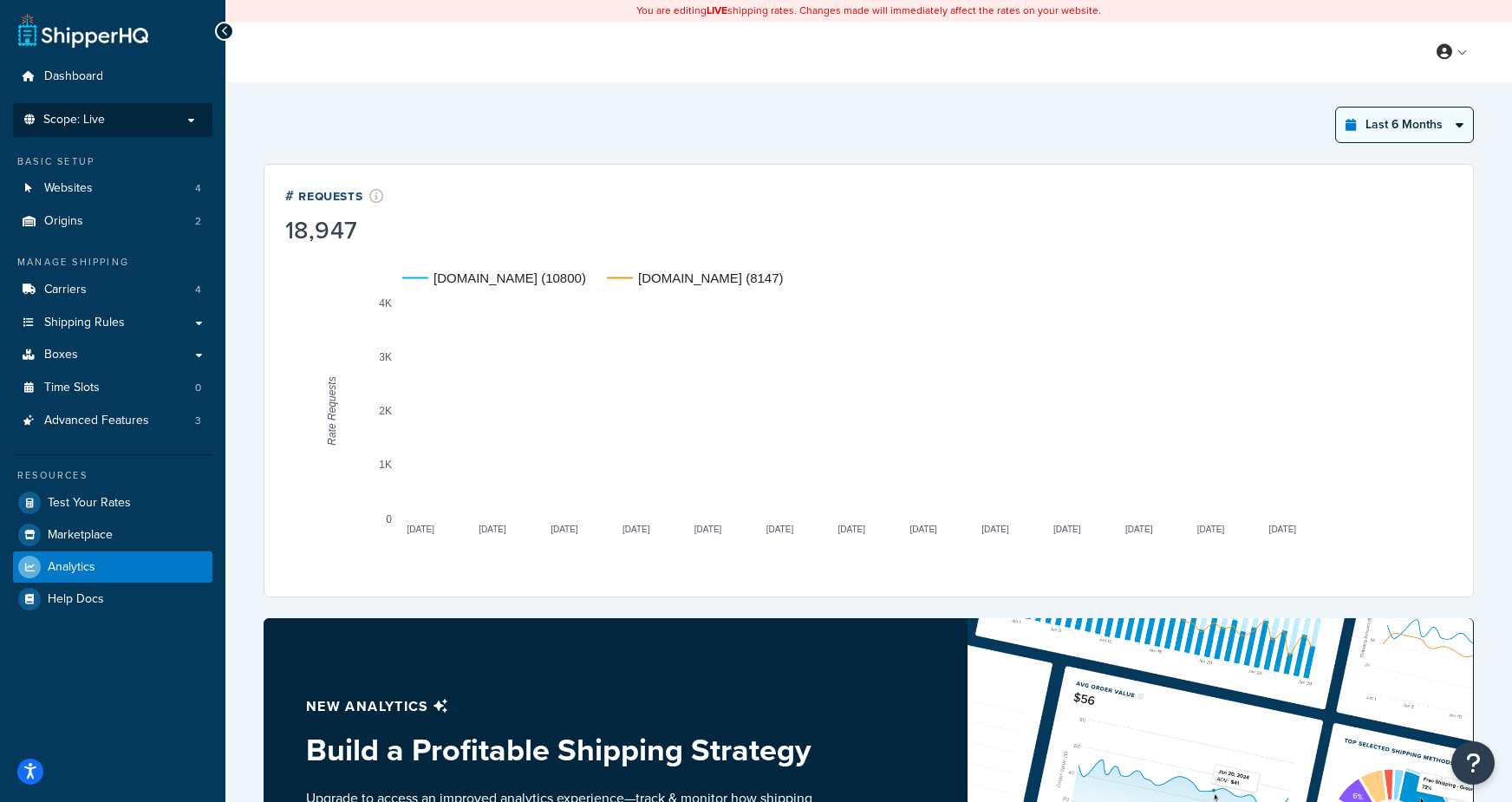
click at [1385, 130] on select "Last 24 Hours Last 7 Days Last 30 Days Last 3 Months Last 6 Months Last 12 Mont…" at bounding box center [1404, 125] width 137 height 35
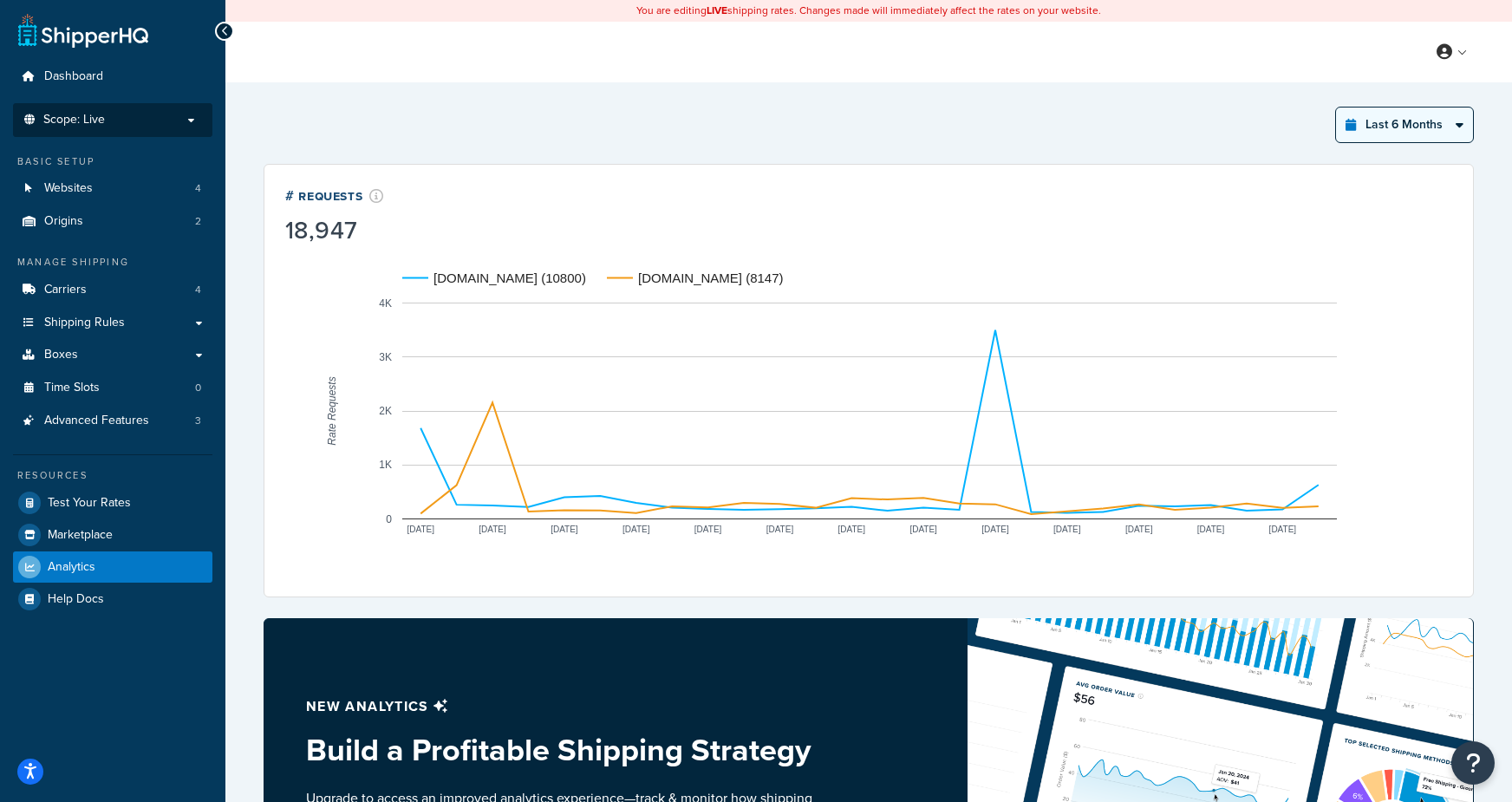
select select "last_year"
click at [1337, 107] on select "Last 24 Hours Last 7 Days Last 30 Days Last 3 Months Last 6 Months Last 12 Mont…" at bounding box center [1404, 125] width 137 height 35
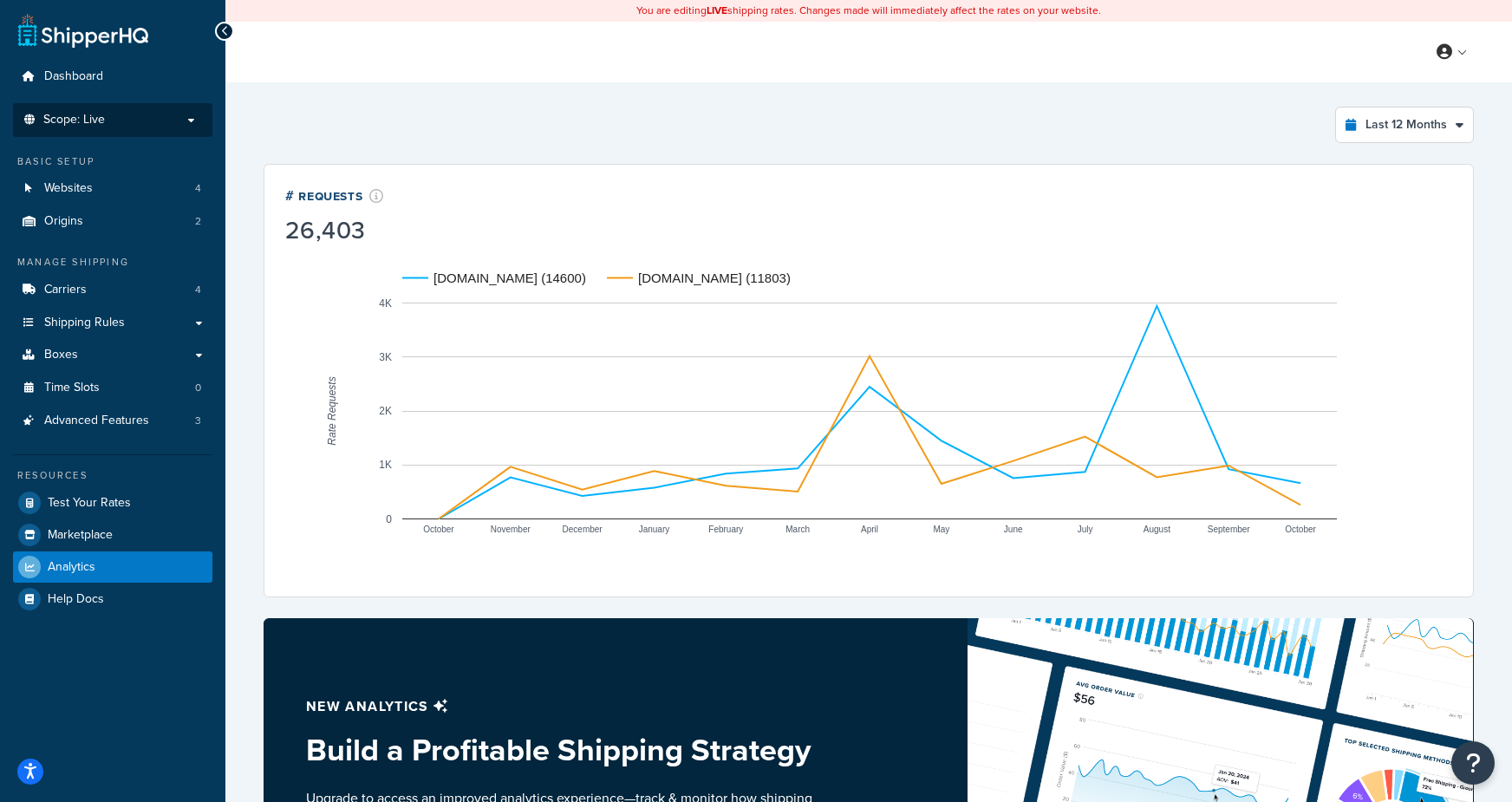
click at [78, 117] on span "Scope: Live" at bounding box center [74, 120] width 62 height 15
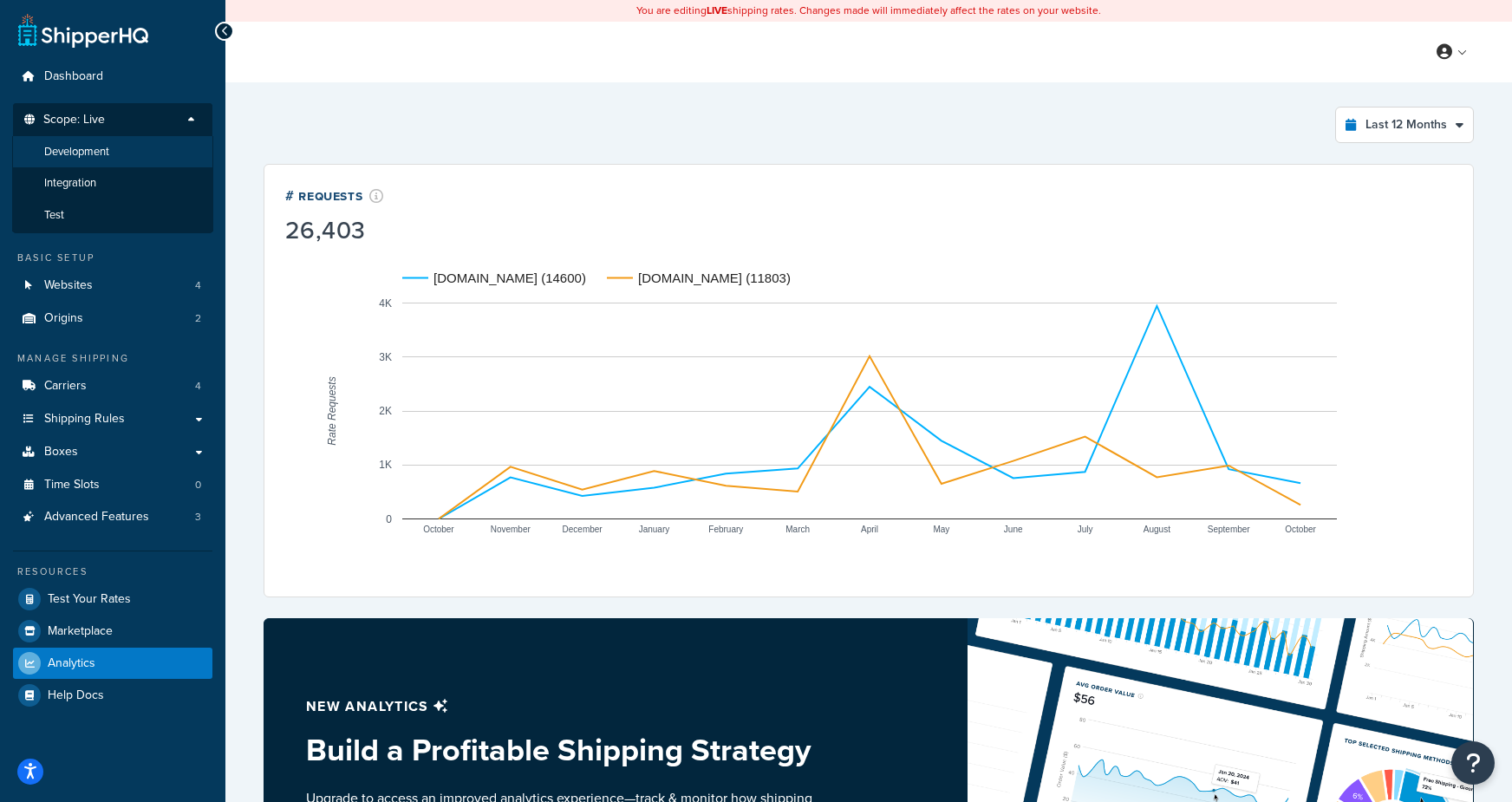
click at [68, 152] on span "Development" at bounding box center [77, 152] width 65 height 15
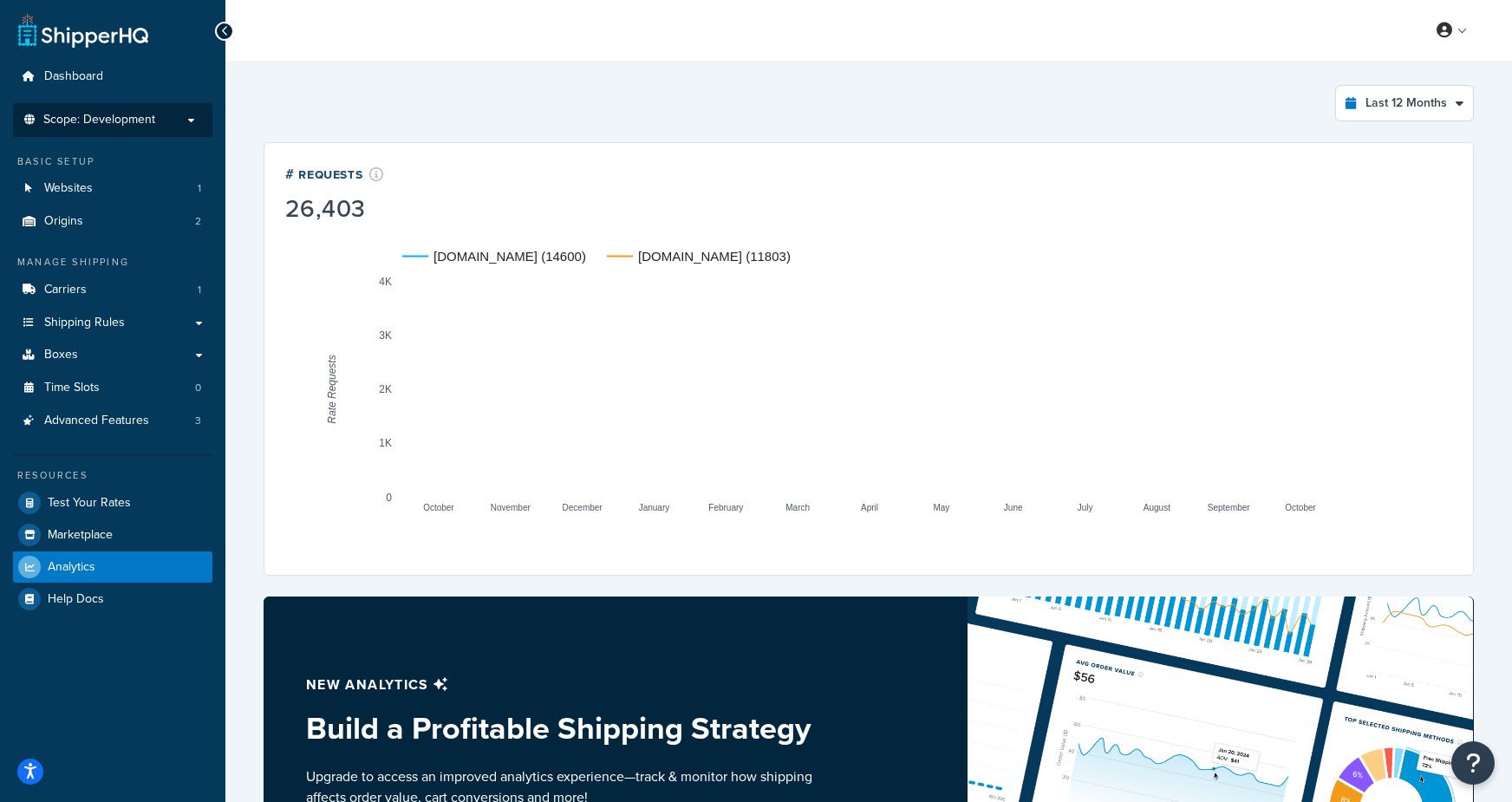
click at [115, 124] on span "Scope: Development" at bounding box center [99, 120] width 112 height 15
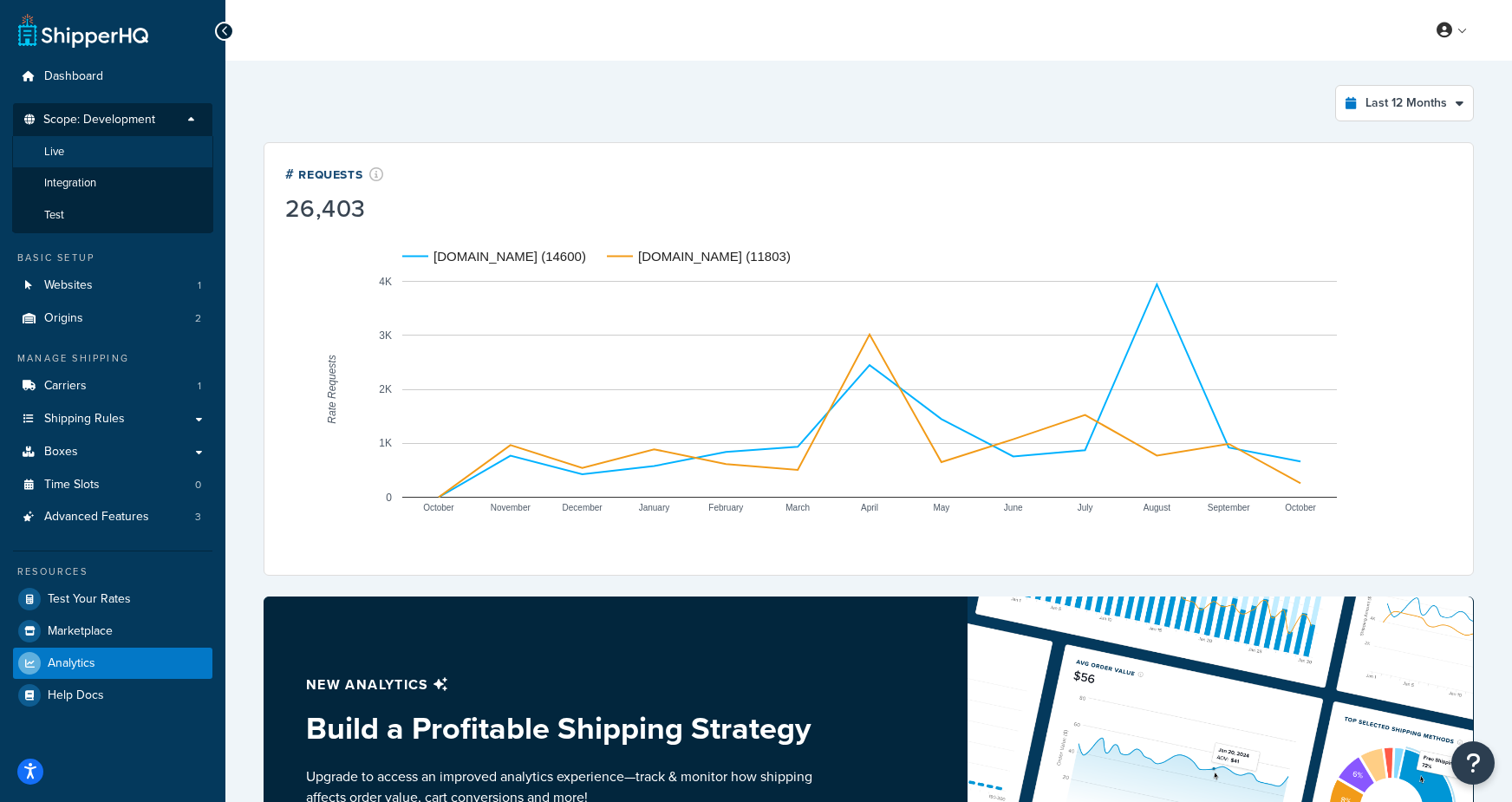
click at [102, 144] on li "Live" at bounding box center [113, 152] width 201 height 32
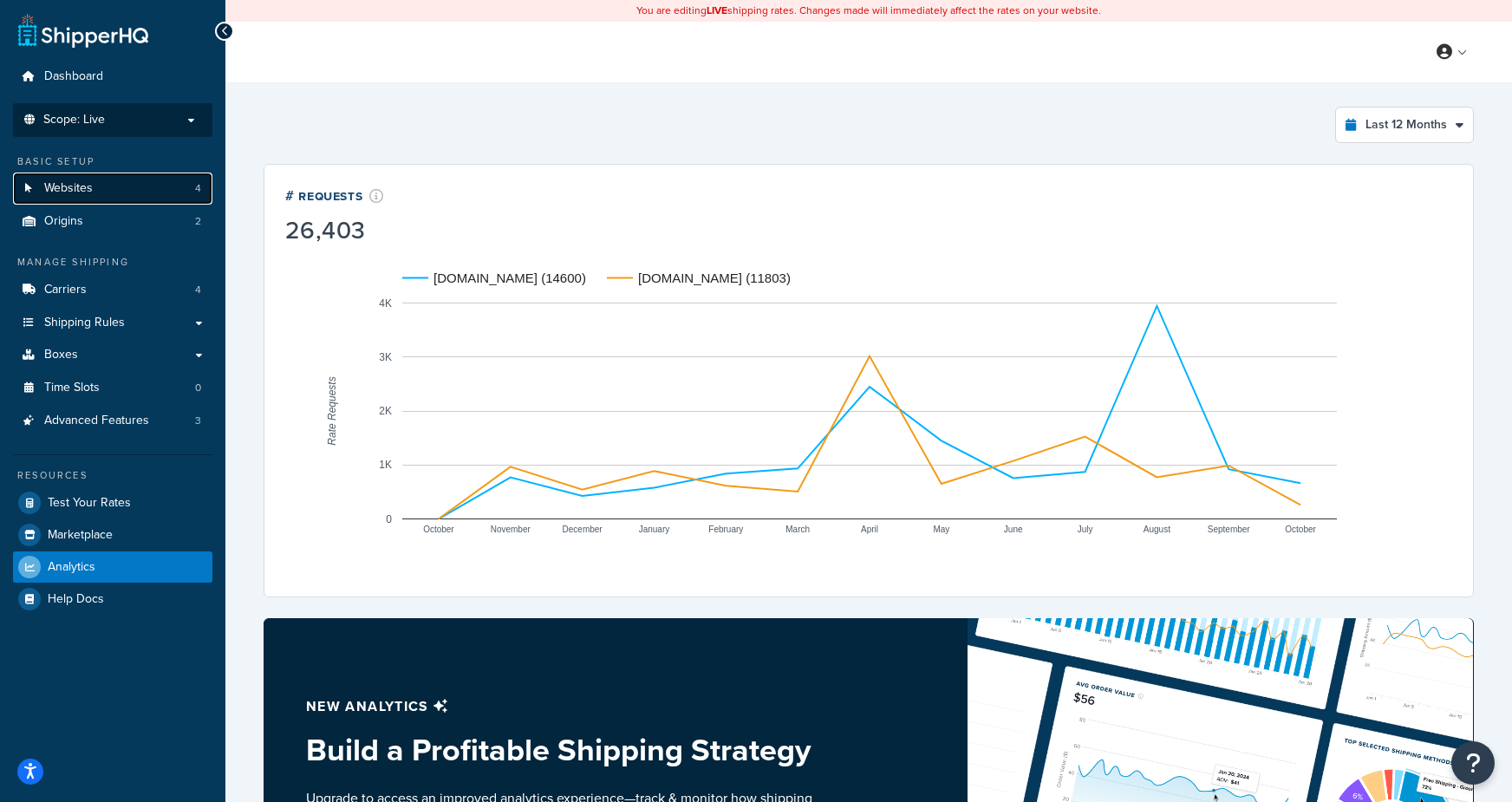
click at [64, 186] on span "Websites" at bounding box center [68, 188] width 49 height 15
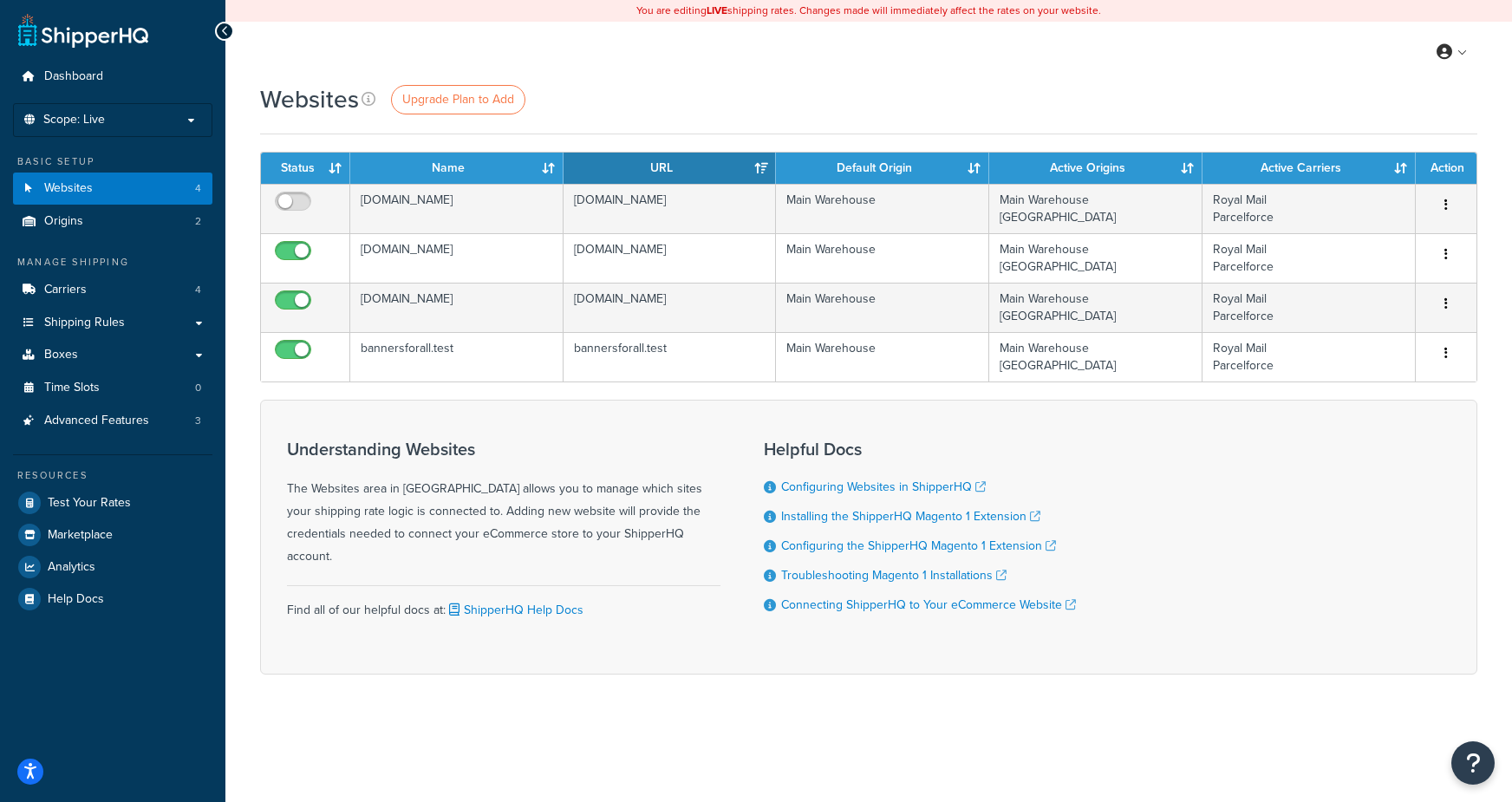
click at [106, 118] on p "Scope: Live" at bounding box center [113, 120] width 184 height 15
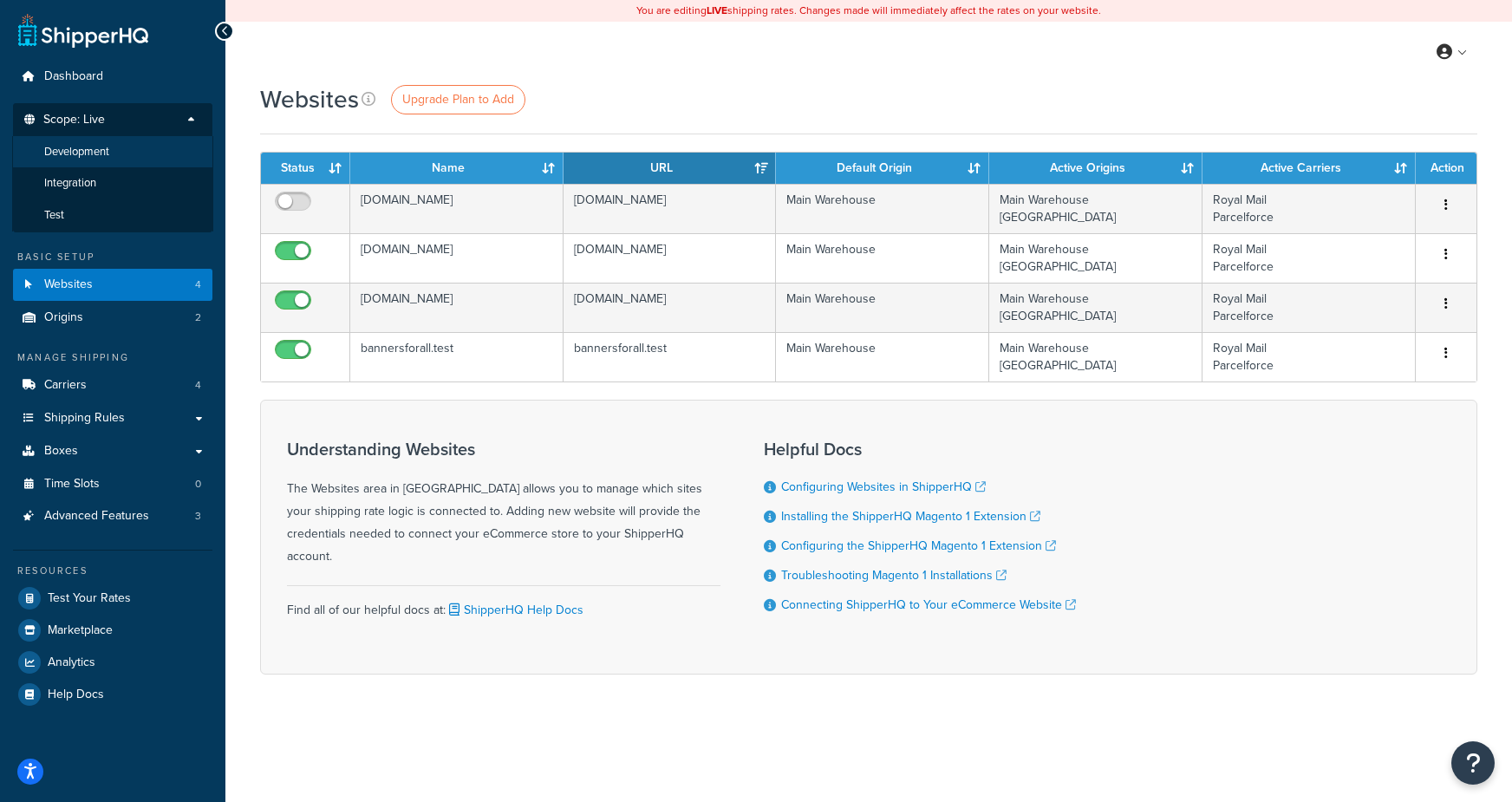
click at [96, 159] on span "Development" at bounding box center [77, 152] width 65 height 15
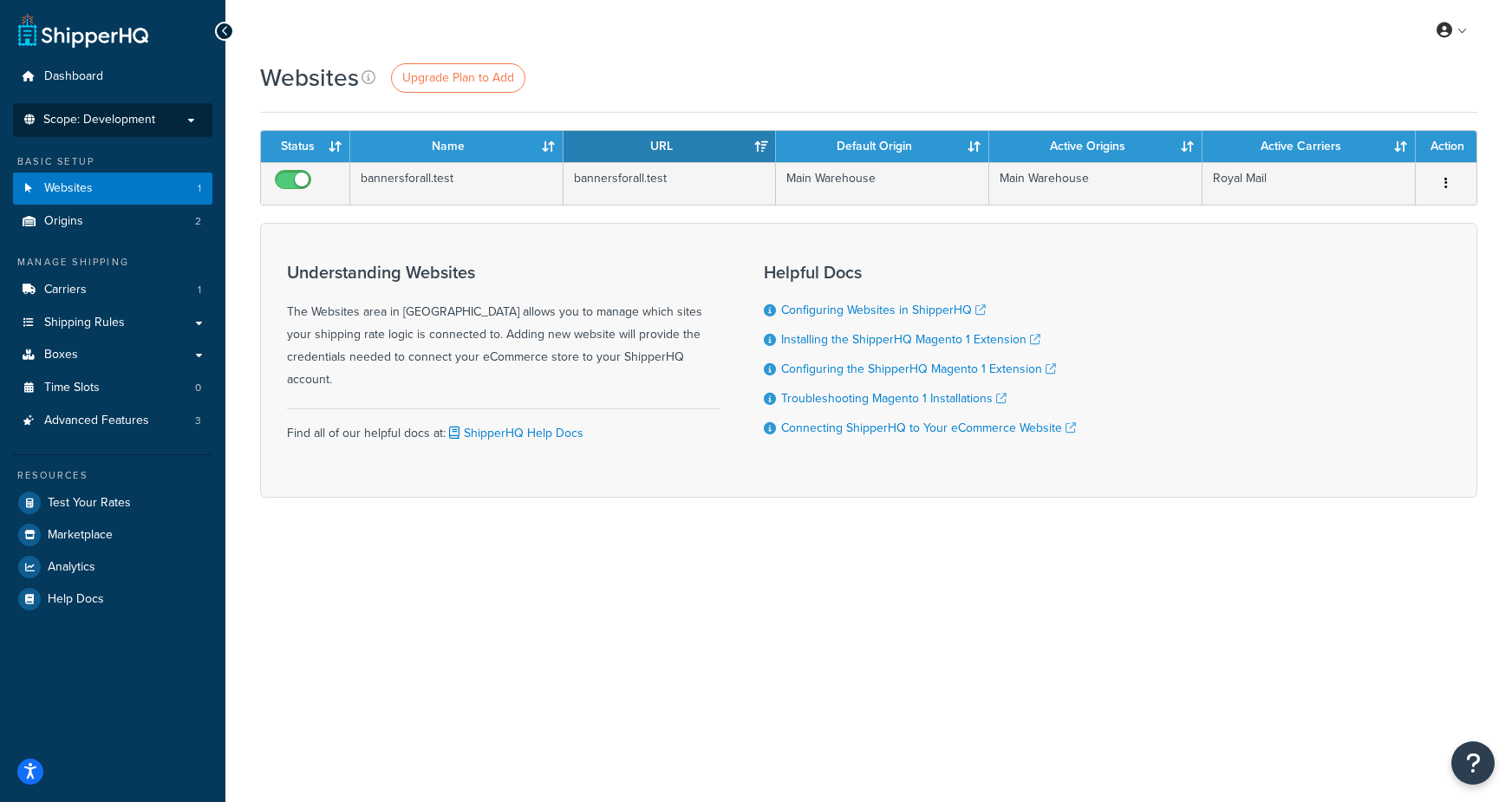
click at [118, 118] on span "Scope: Development" at bounding box center [99, 120] width 112 height 15
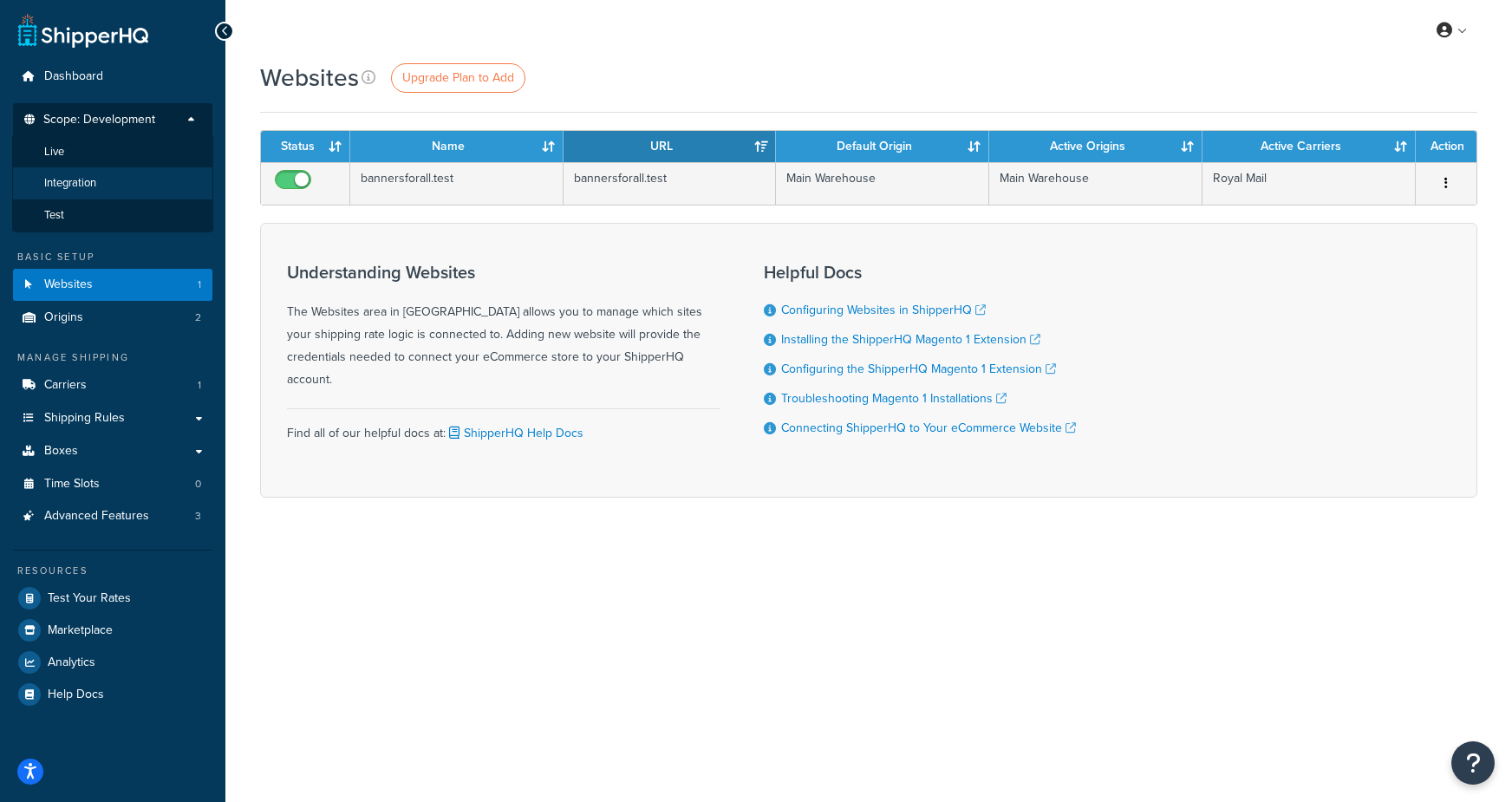
click at [98, 185] on li "Integration" at bounding box center [113, 183] width 201 height 32
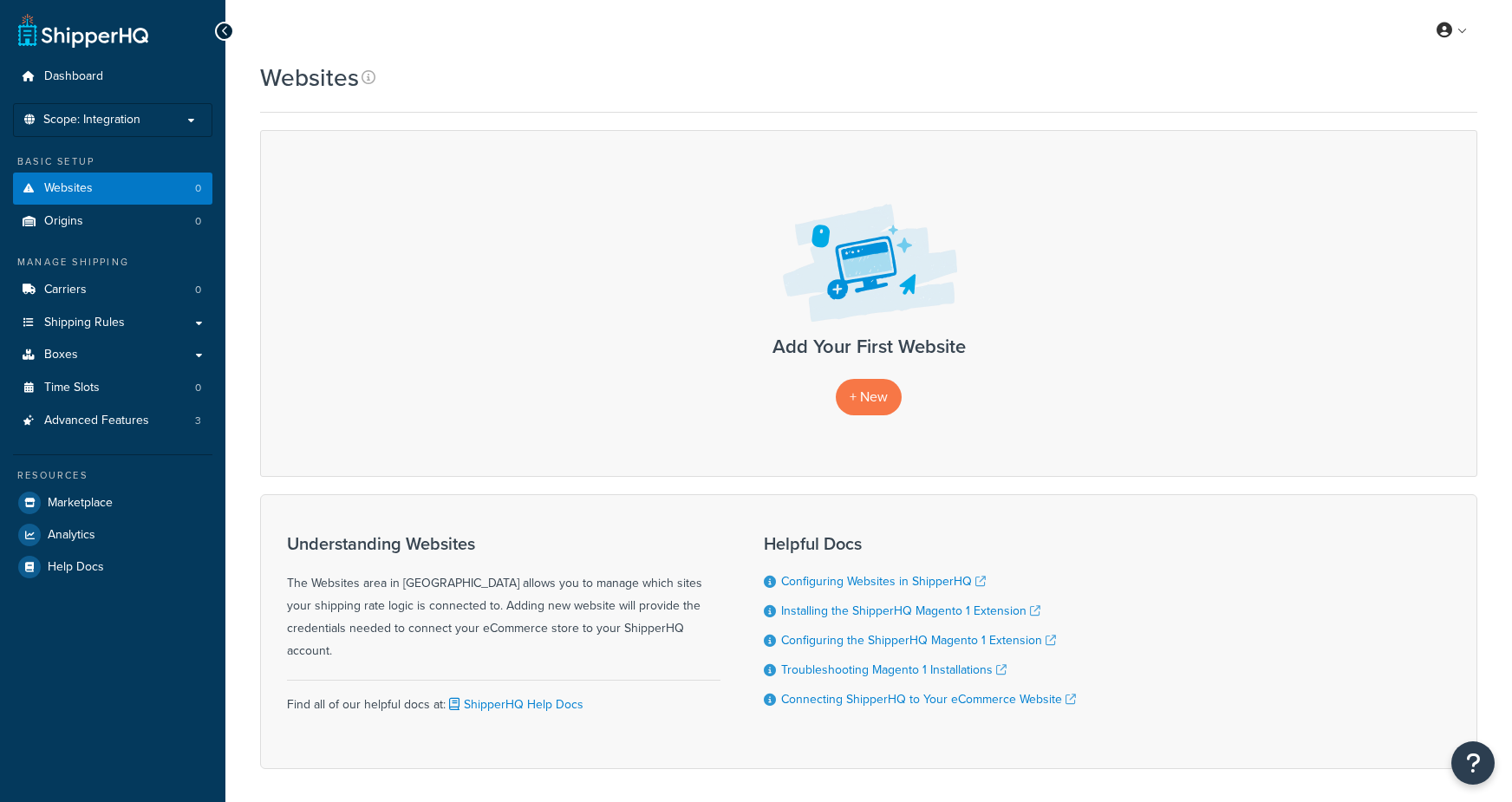
click at [116, 123] on span "Scope: Integration" at bounding box center [91, 120] width 97 height 15
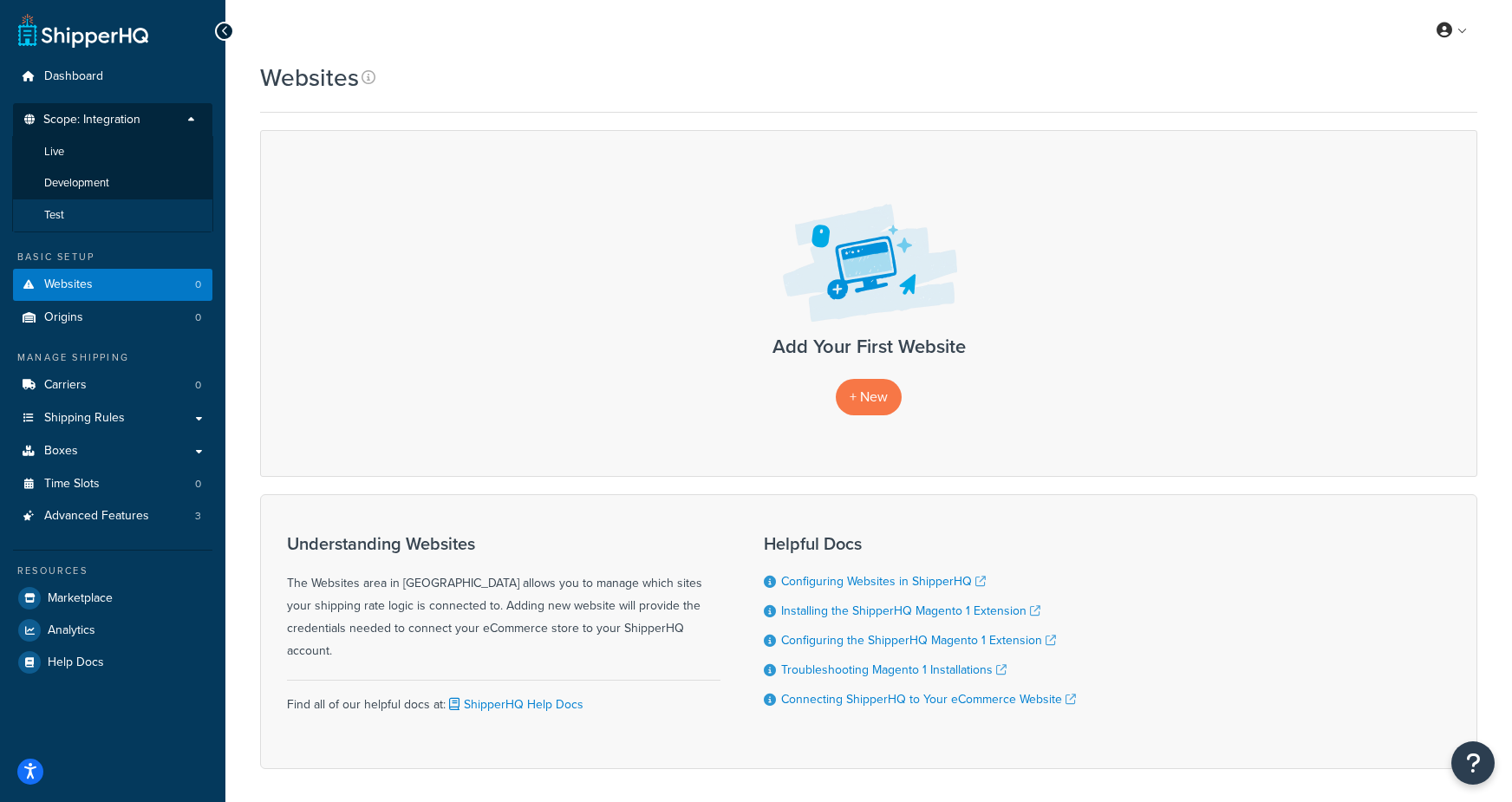
click at [73, 220] on li "Test" at bounding box center [113, 215] width 201 height 32
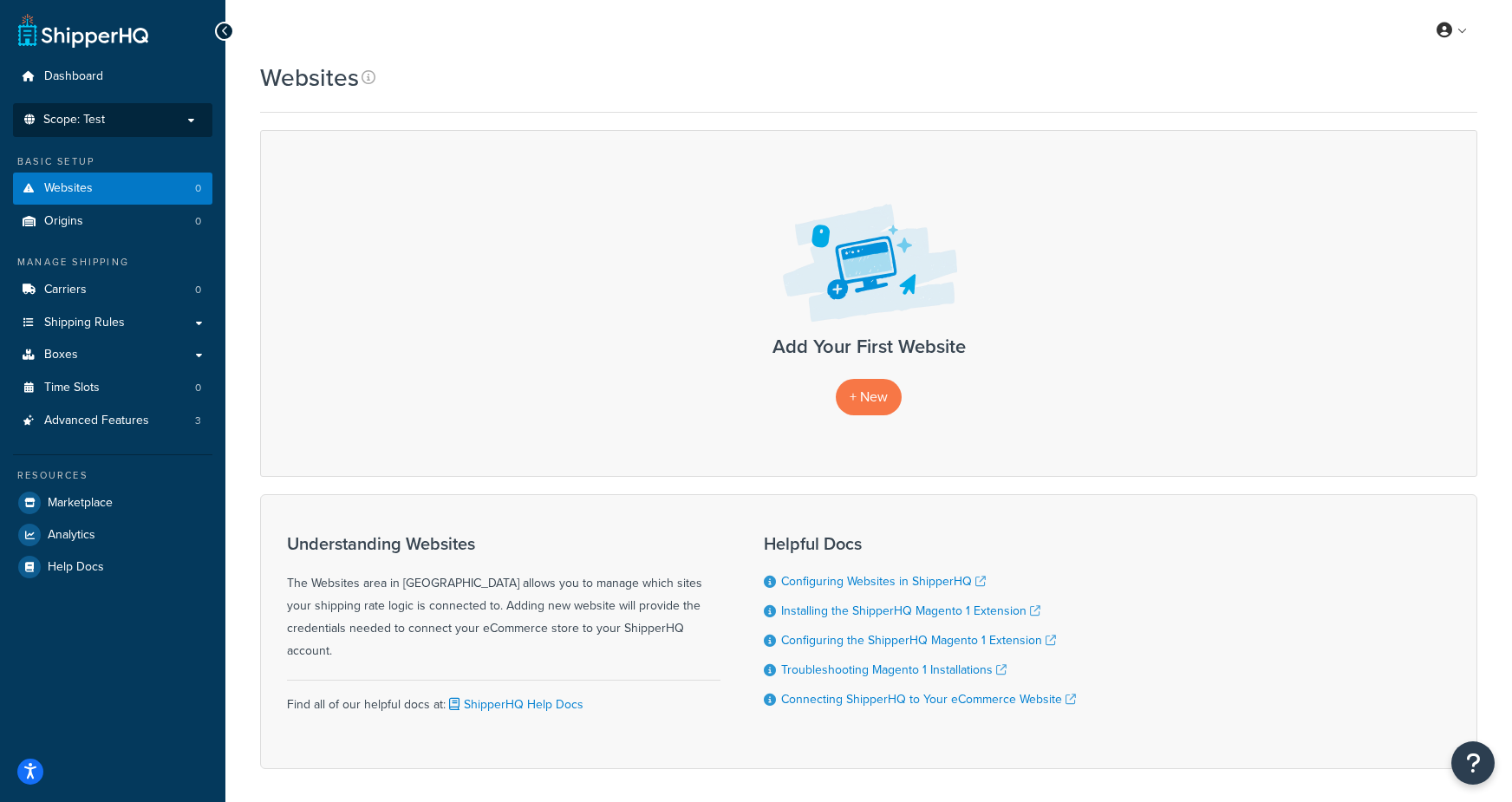
click at [97, 126] on span "Scope: Test" at bounding box center [74, 120] width 62 height 15
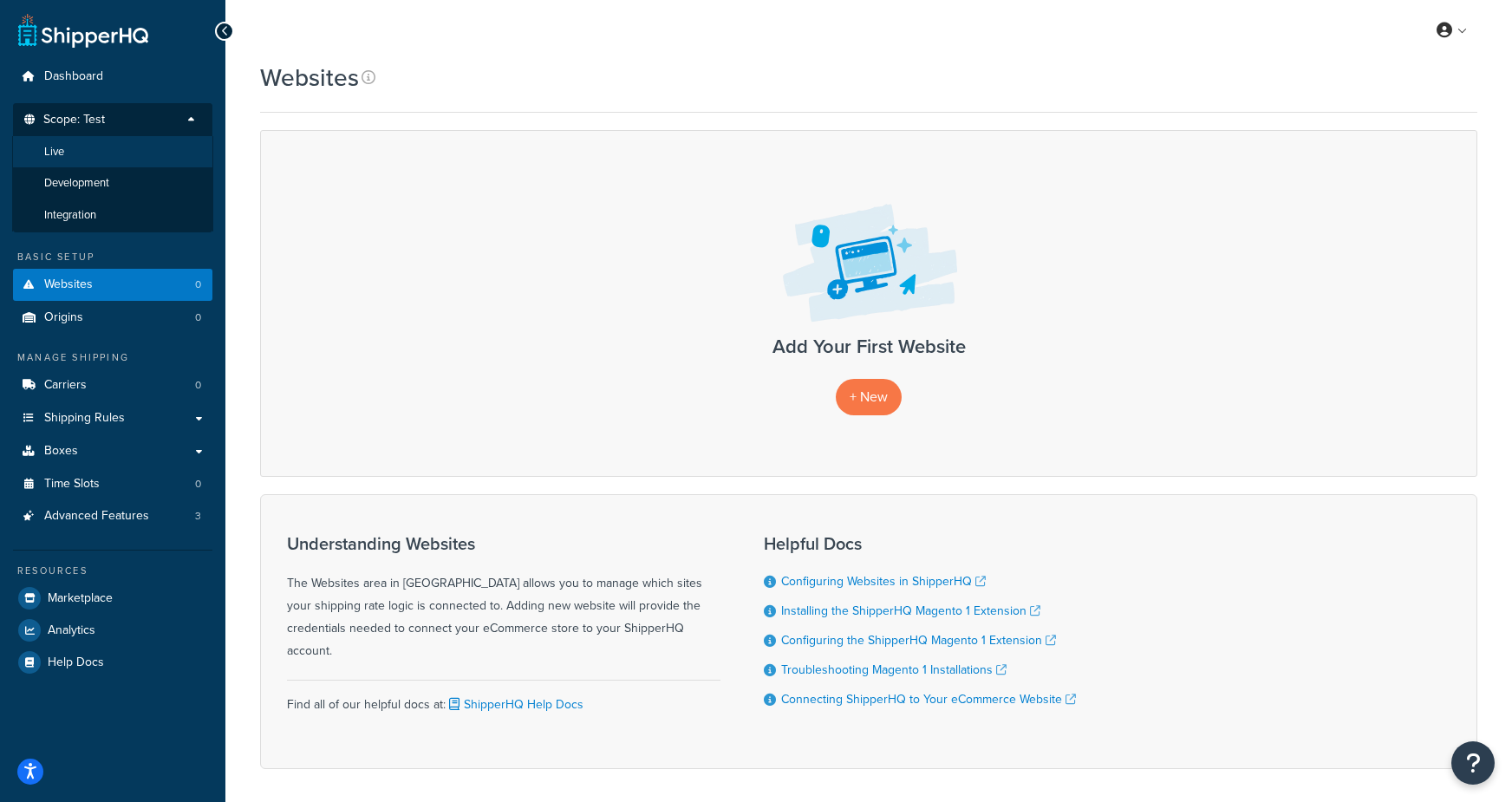
click at [79, 148] on li "Live" at bounding box center [113, 152] width 201 height 32
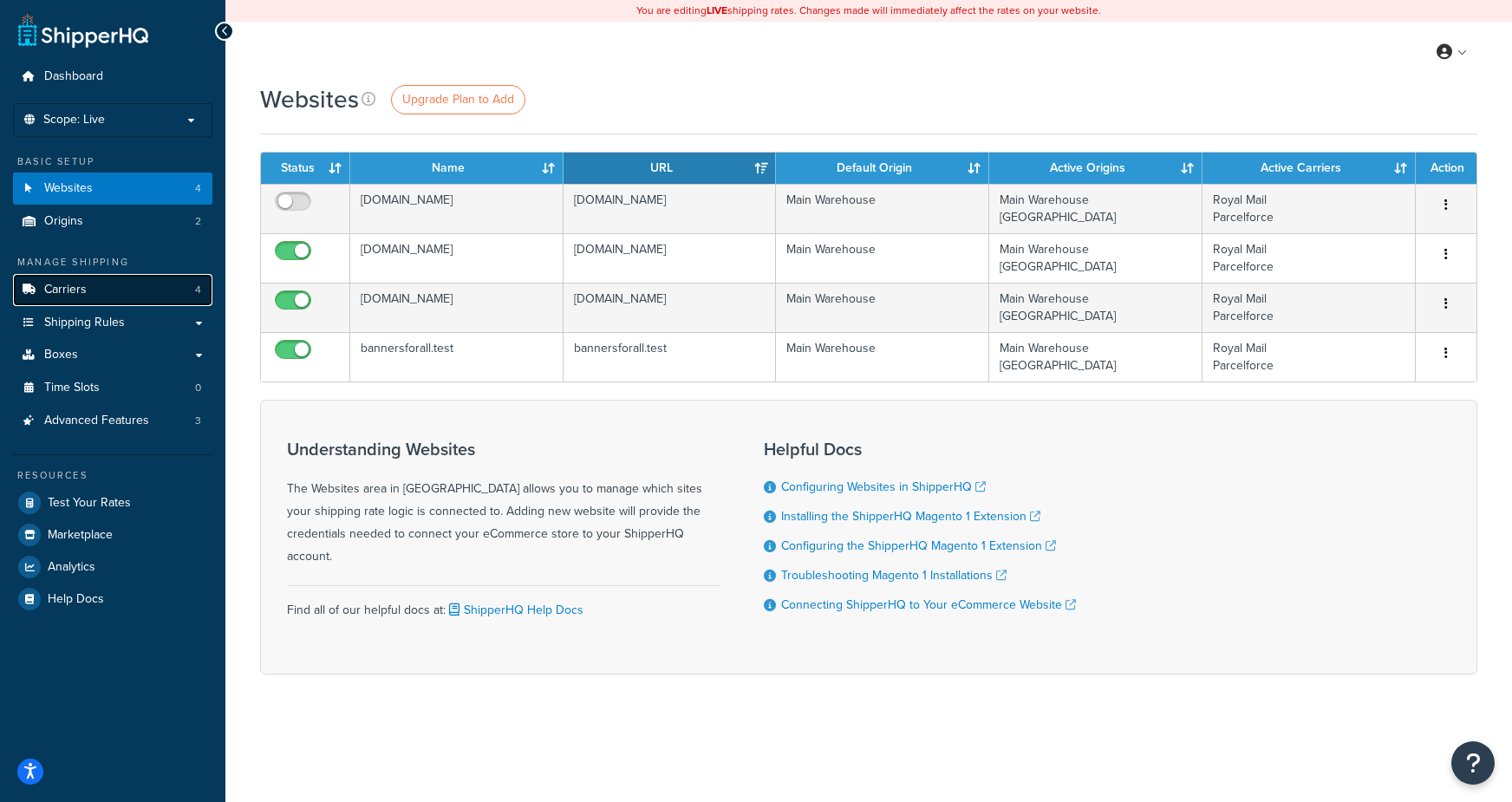
click at [85, 283] on span "Carriers" at bounding box center [66, 290] width 42 height 15
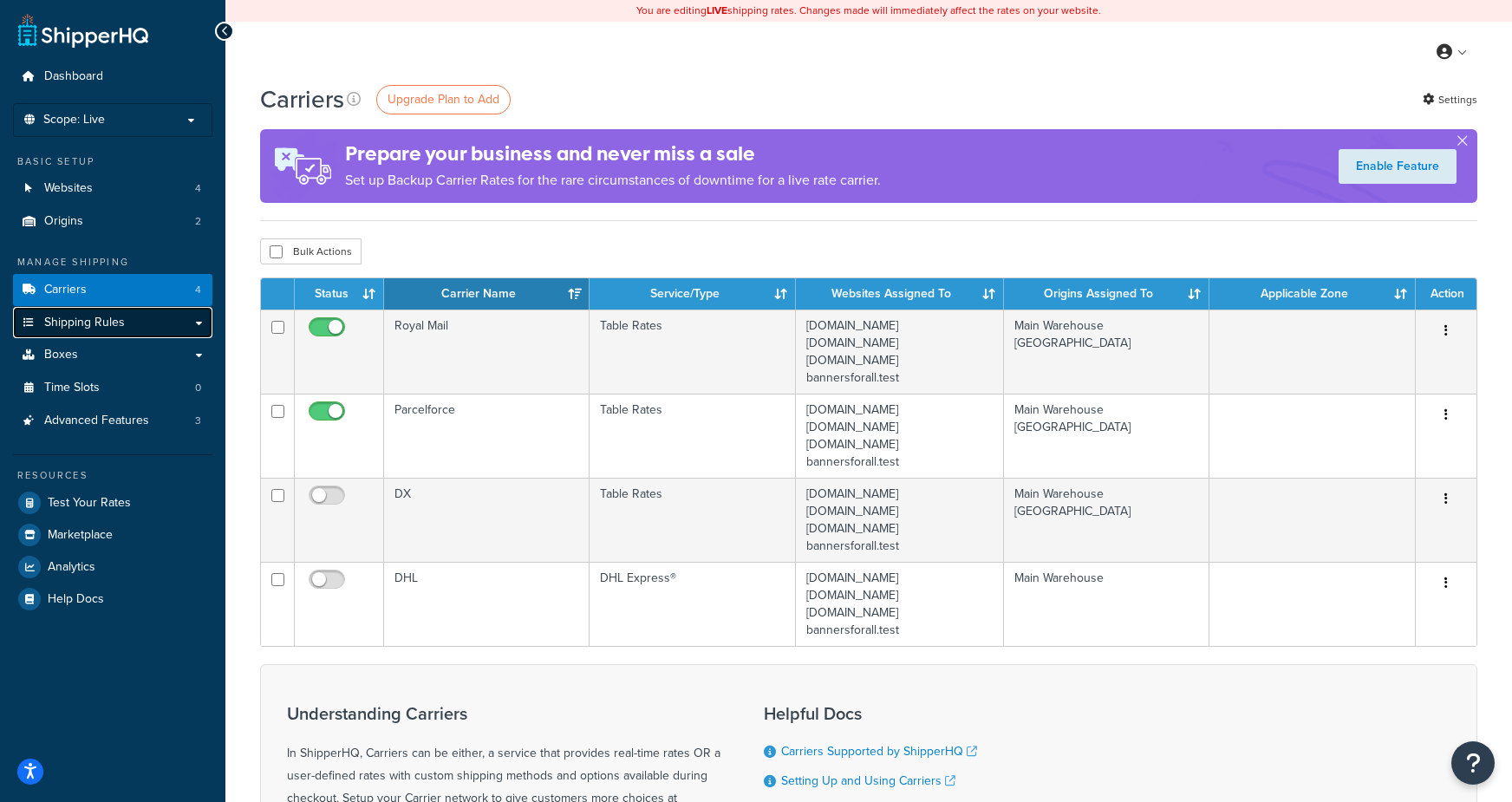
click at [86, 330] on span "Shipping Rules" at bounding box center [84, 323] width 80 height 15
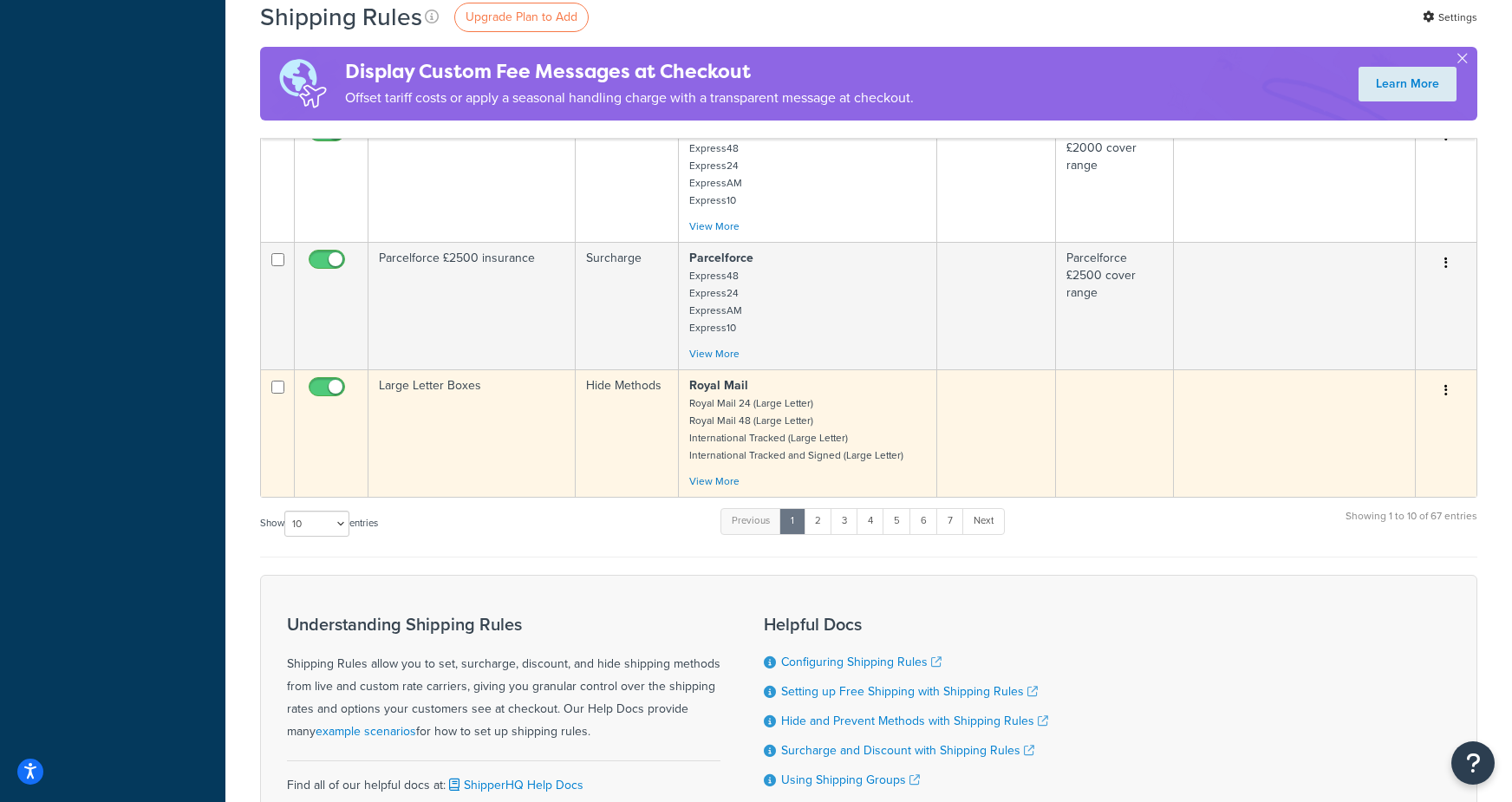
scroll to position [1176, 0]
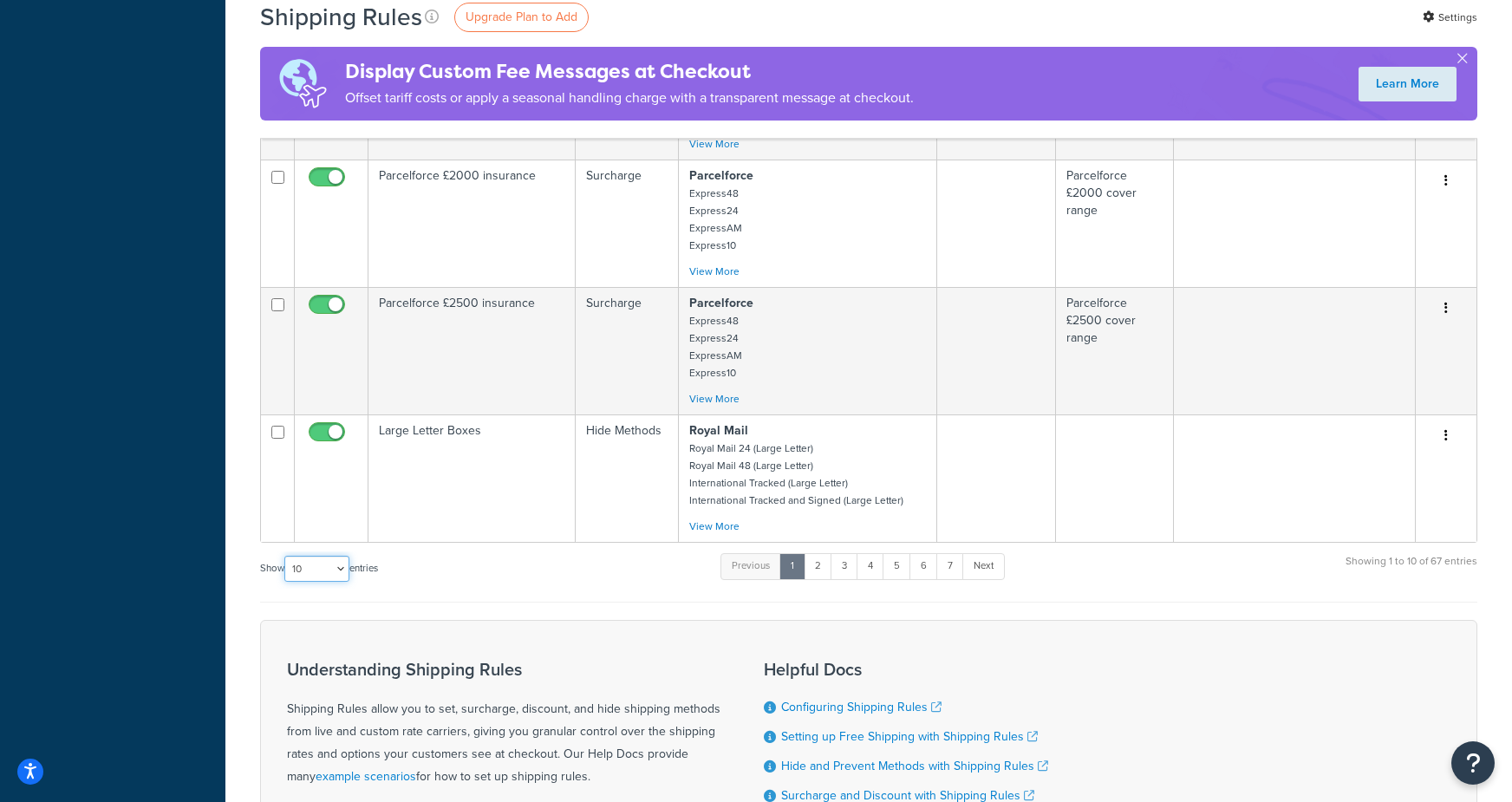
click at [319, 556] on select "10 15 25 50 100 1000" at bounding box center [317, 569] width 65 height 26
select select "1000"
click at [286, 556] on select "10 15 25 50 100 1000" at bounding box center [317, 569] width 65 height 26
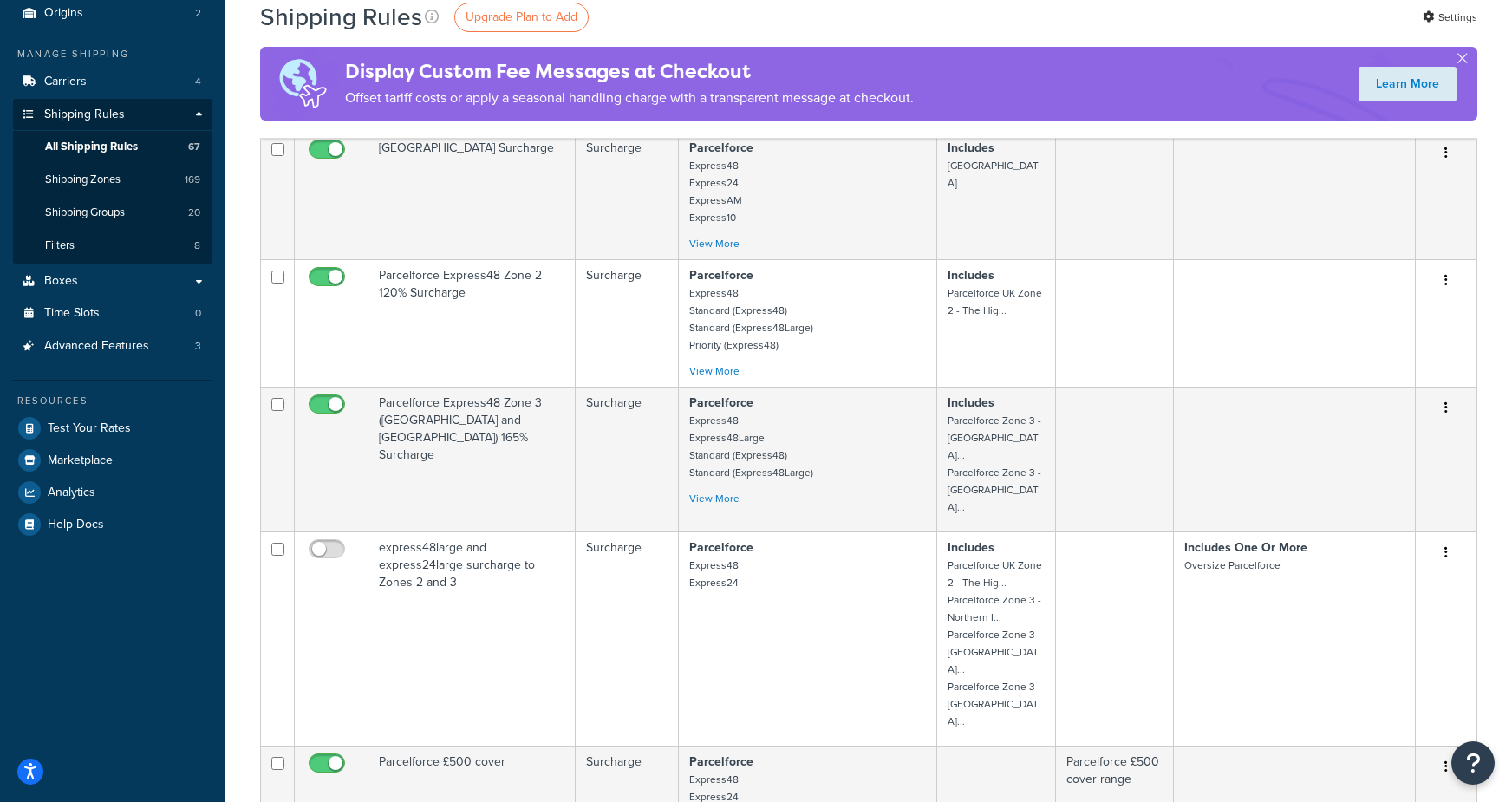
scroll to position [0, 0]
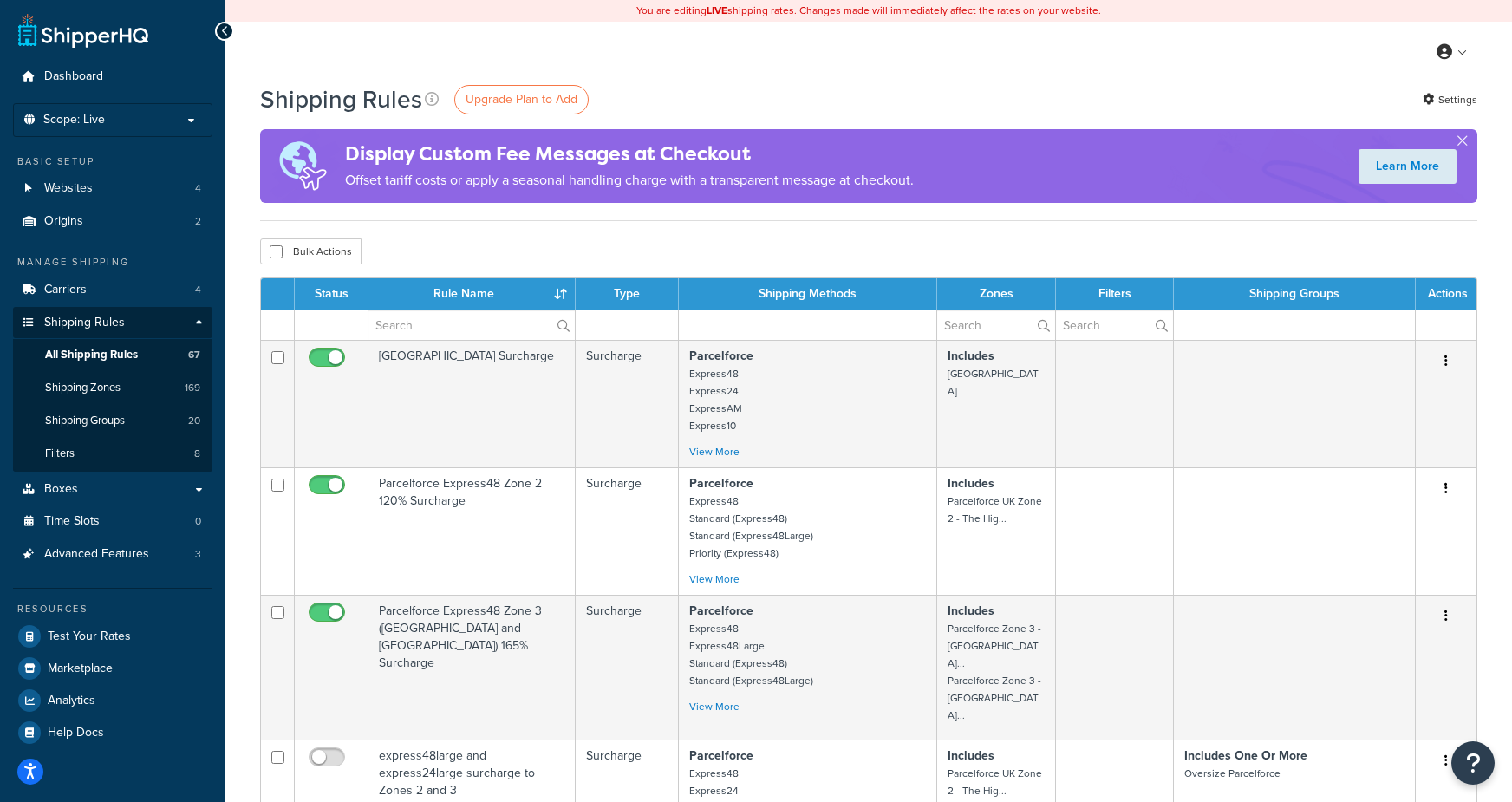
click at [326, 289] on th "Status" at bounding box center [332, 294] width 74 height 31
click at [88, 493] on link "Boxes" at bounding box center [113, 489] width 200 height 32
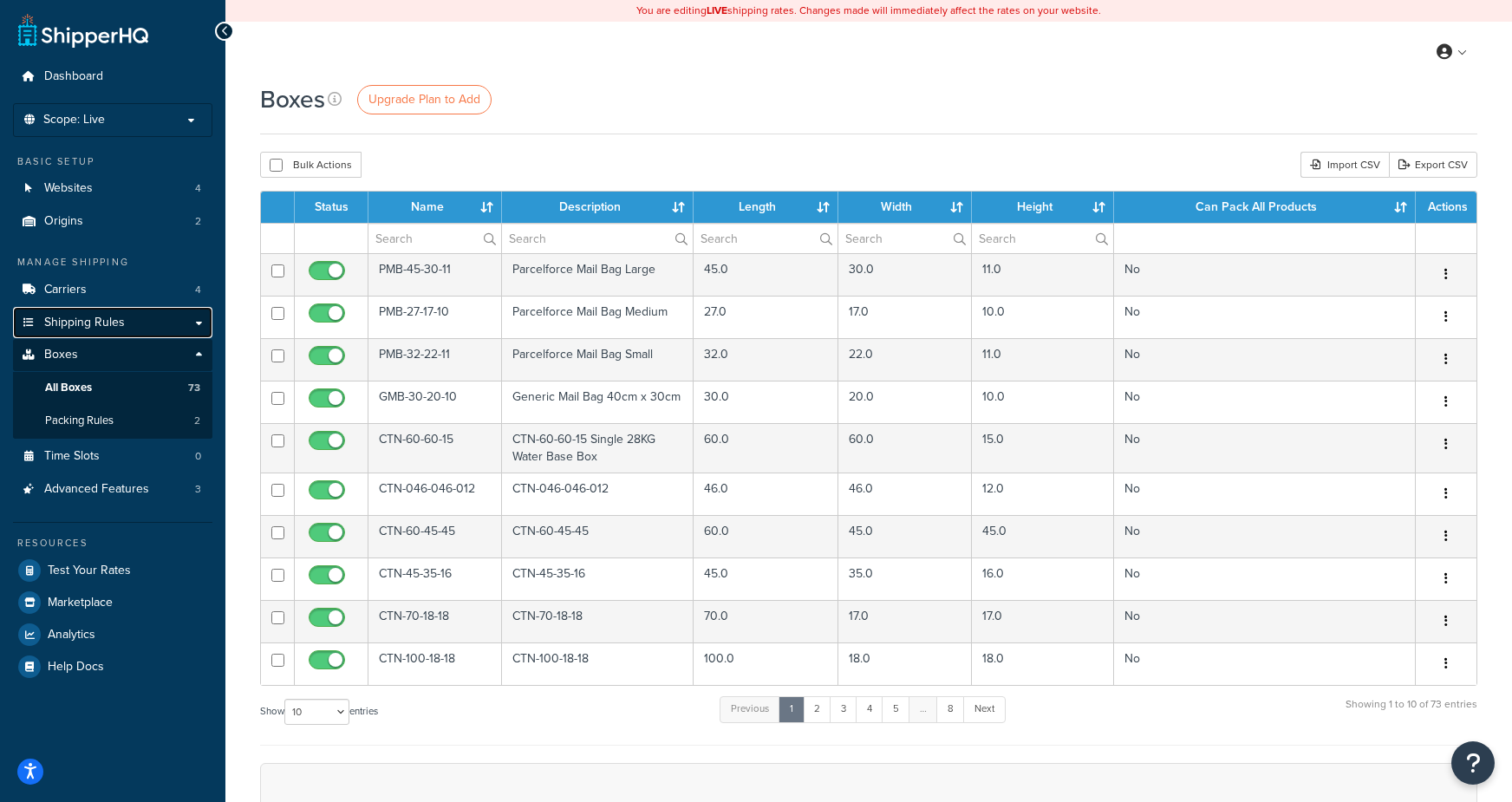
click at [54, 321] on span "Shipping Rules" at bounding box center [84, 323] width 80 height 15
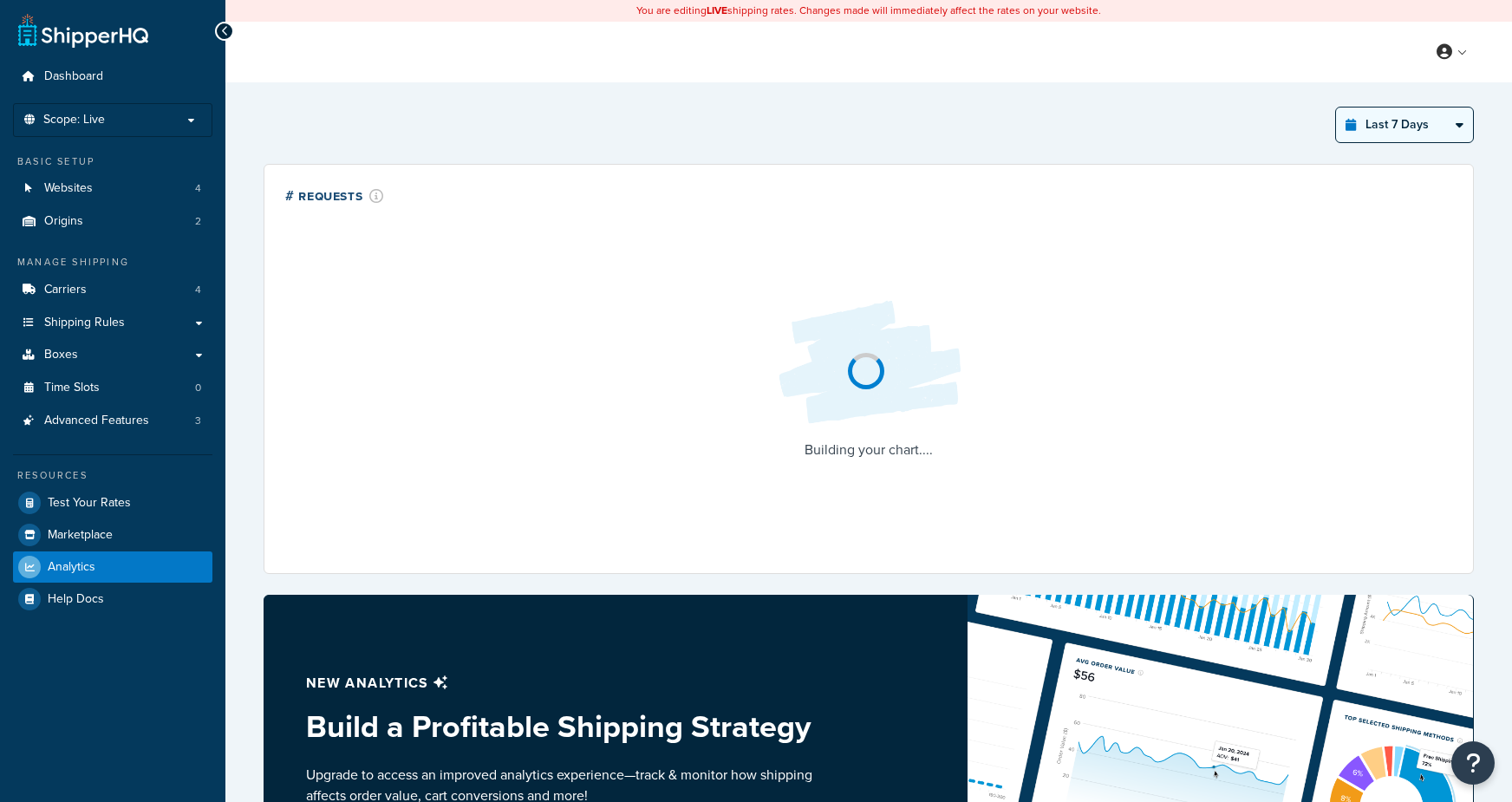
click at [1388, 118] on select "Last 24 Hours Last 7 Days Last 30 Days Last 3 Months Last 6 Months Last 12 Mont…" at bounding box center [1404, 125] width 137 height 35
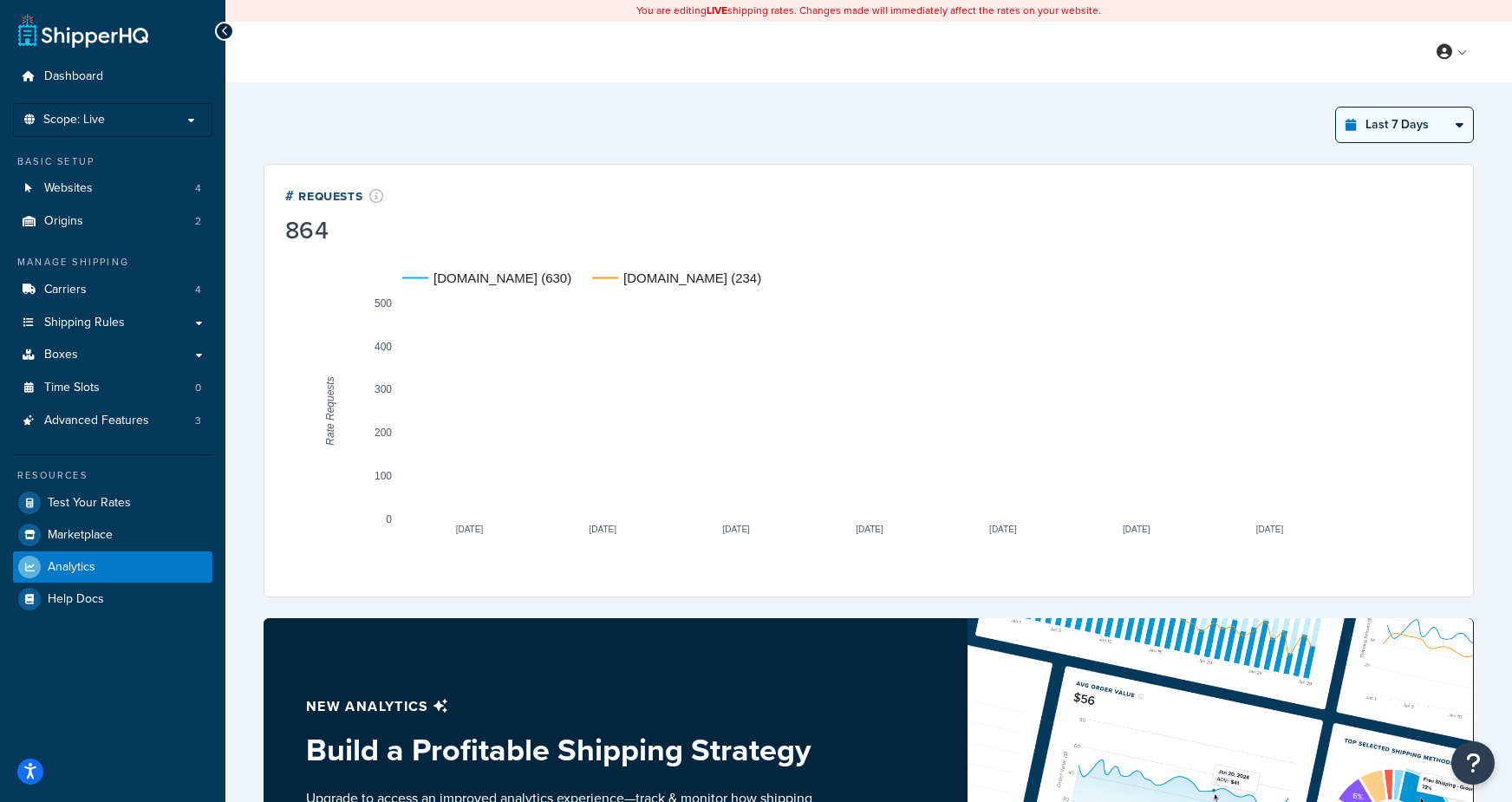
select select "last_year"
click at [1337, 107] on select "Last 24 Hours Last 7 Days Last 30 Days Last 3 Months Last 6 Months Last 12 Mont…" at bounding box center [1404, 125] width 137 height 35
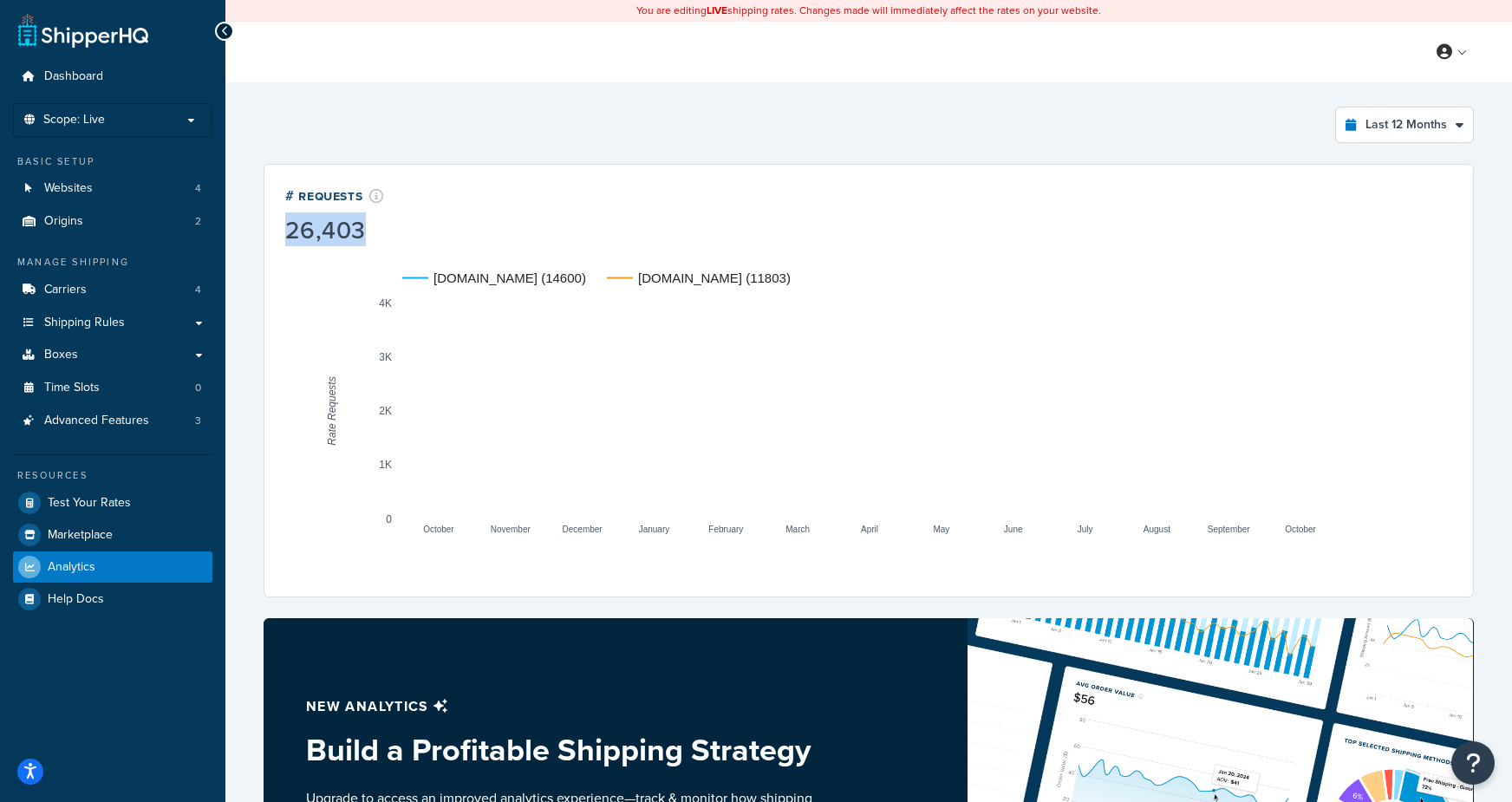
drag, startPoint x: 374, startPoint y: 236, endPoint x: 282, endPoint y: 238, distance: 92.0
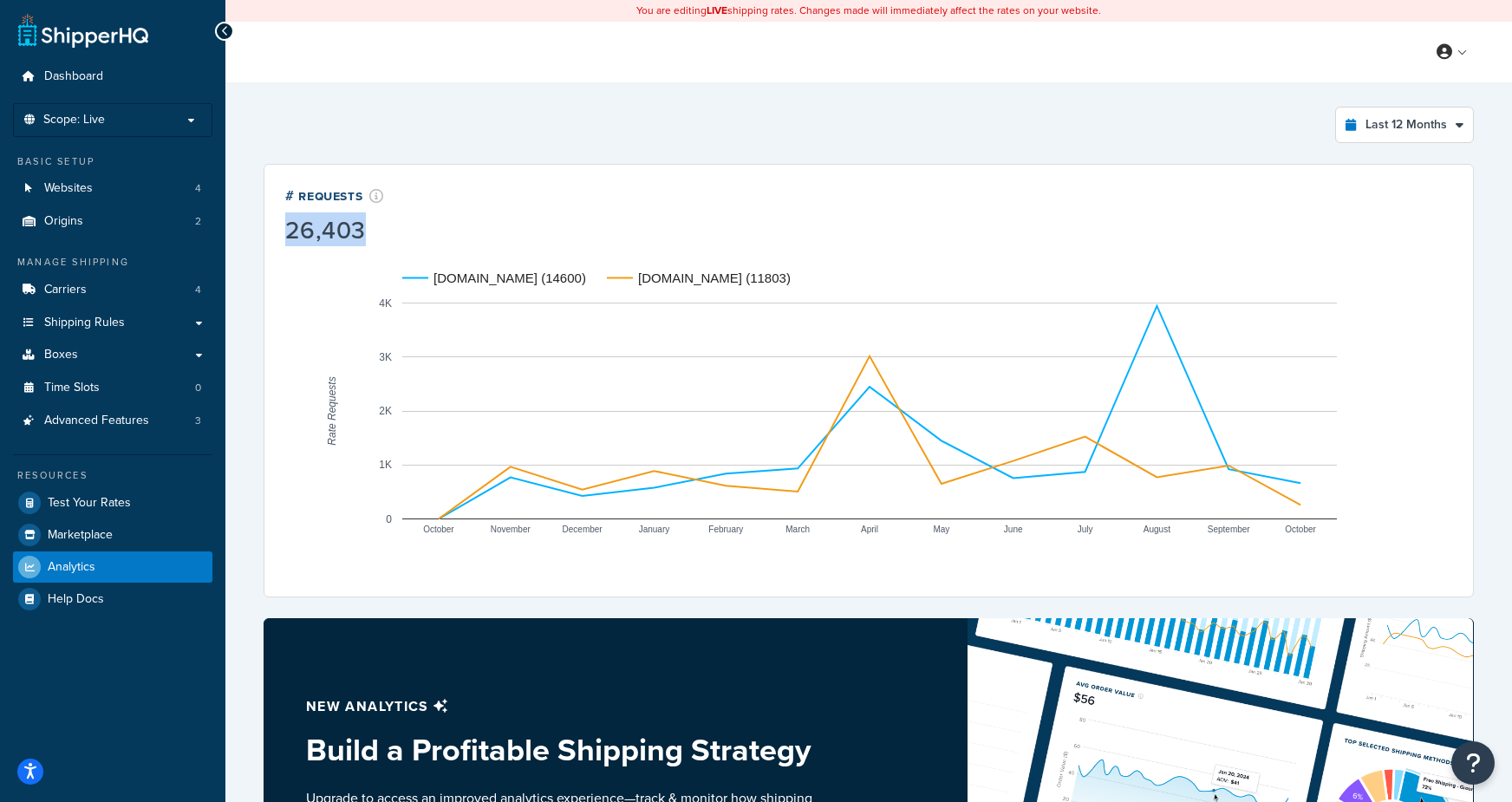
click at [282, 238] on div "# Requests 26,403 [DOMAIN_NAME] (14600) [DOMAIN_NAME] (11803) October November …" at bounding box center [868, 380] width 1210 height 433
copy div "26,403"
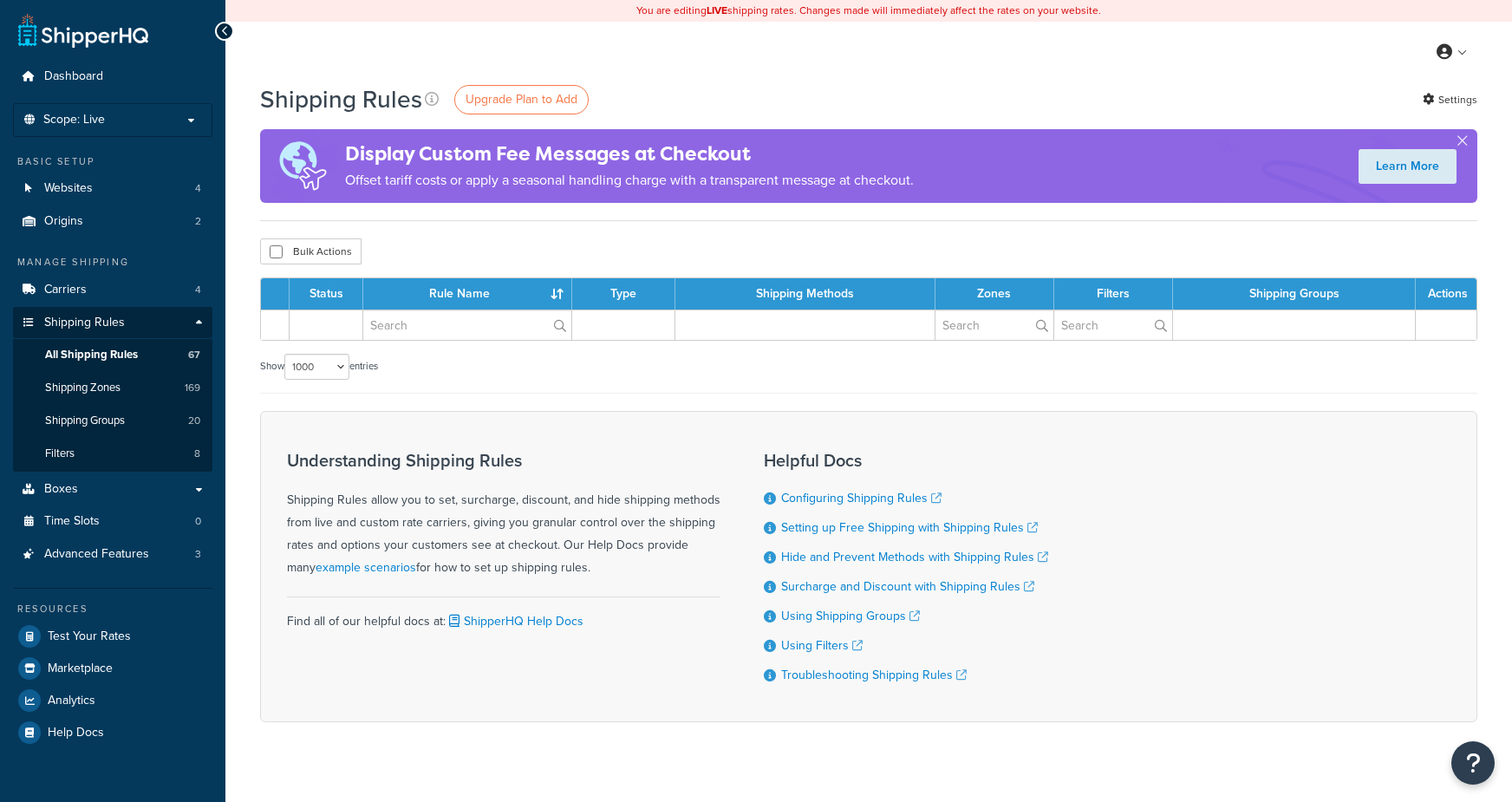
select select "1000"
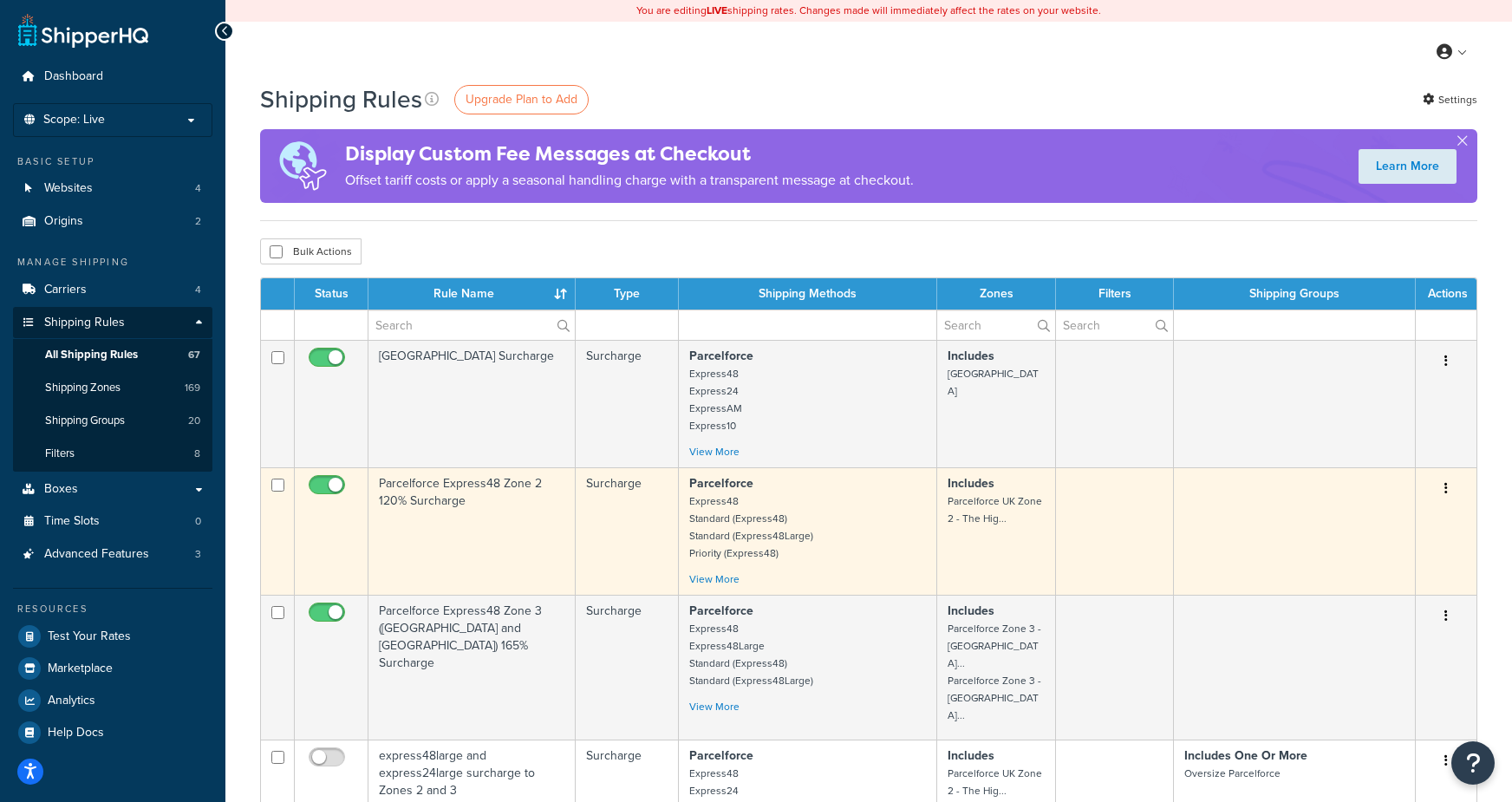
click at [858, 529] on p "Parcelforce Express48 Standard (Express48) Standard (Express48Large) Priority (…" at bounding box center [807, 518] width 236 height 87
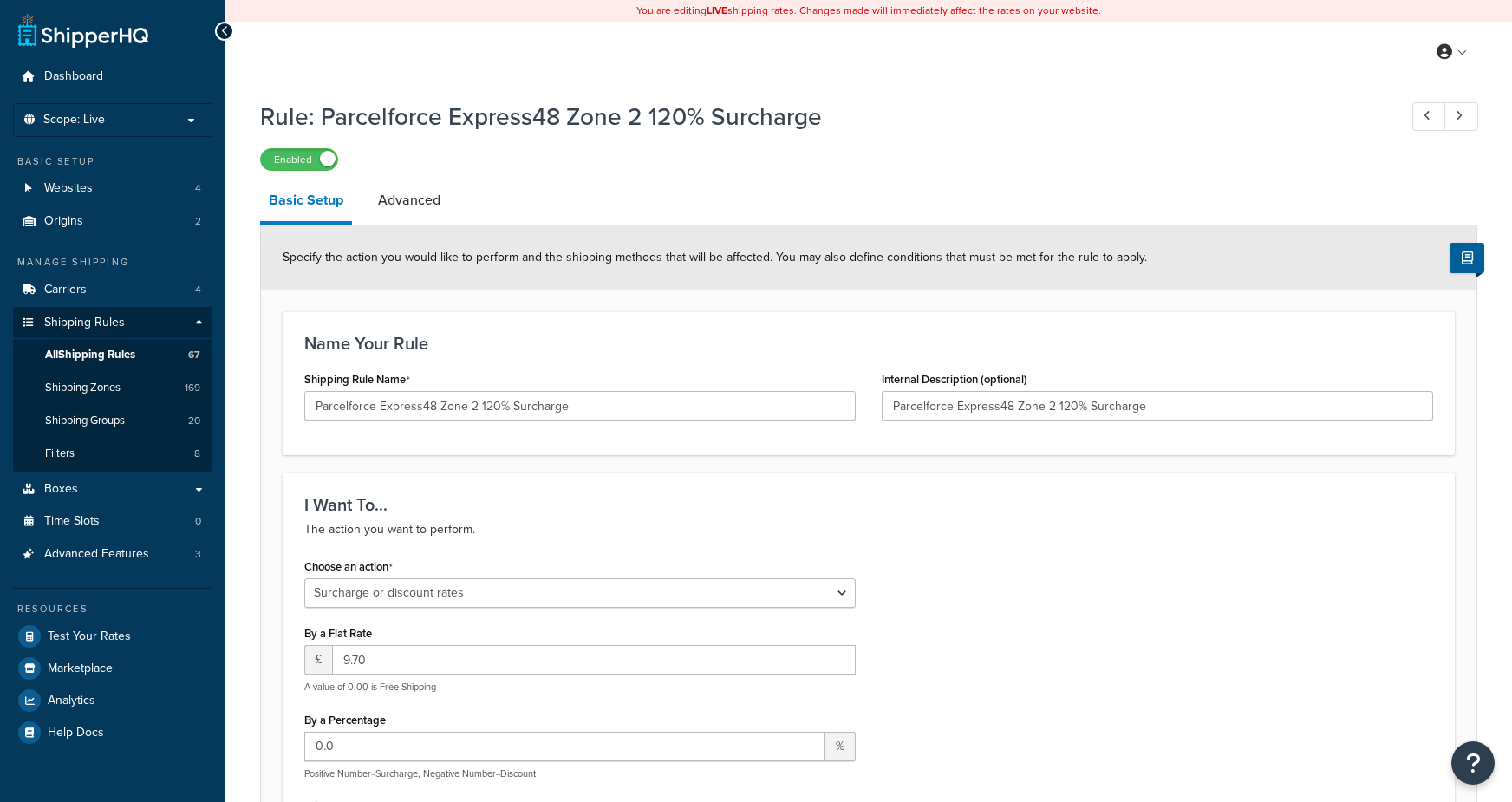
select select "SURCHARGE"
click at [132, 348] on span "All Shipping Rules" at bounding box center [91, 355] width 91 height 15
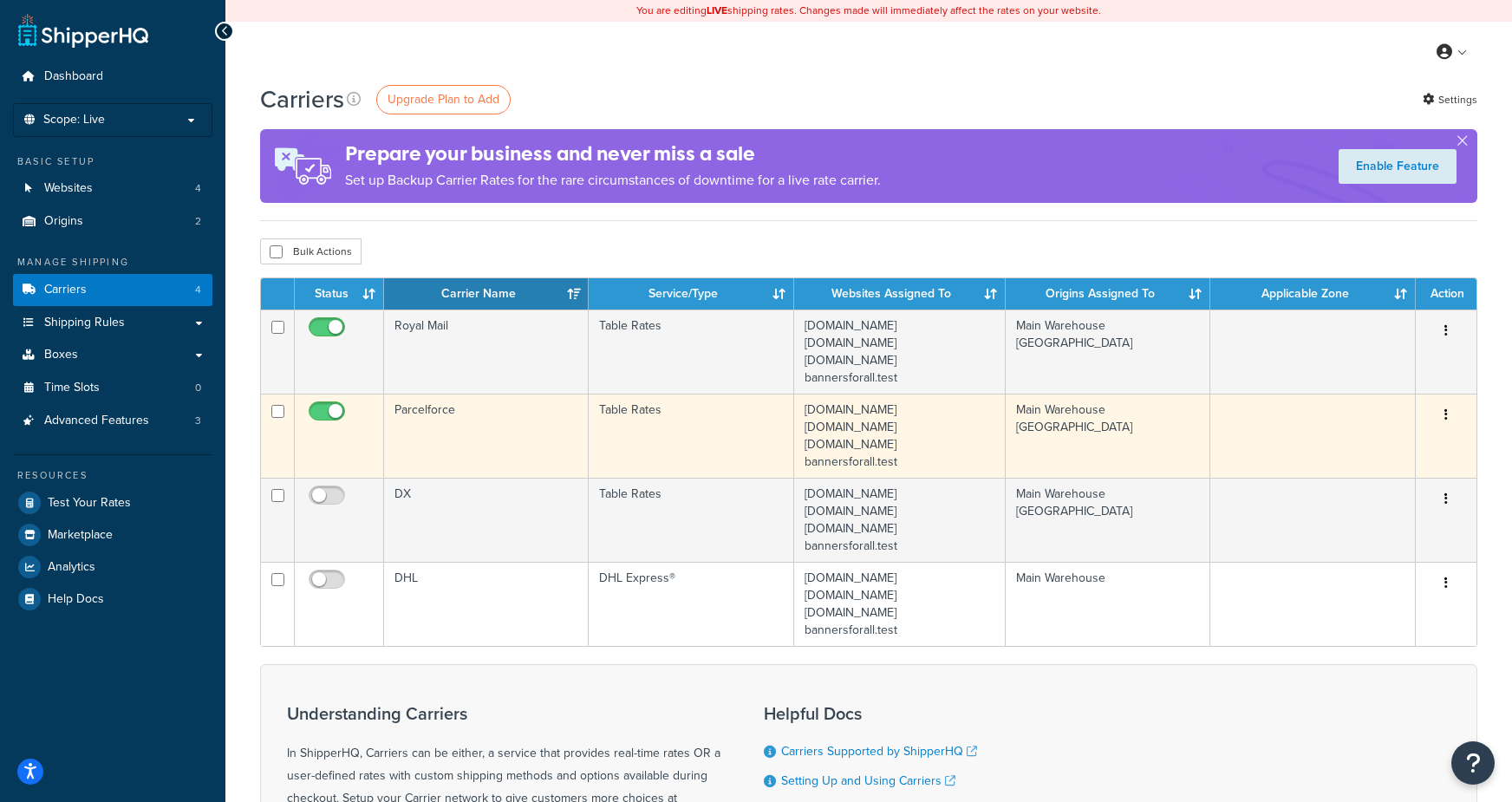
click at [484, 429] on td "Parcelforce" at bounding box center [486, 435] width 204 height 84
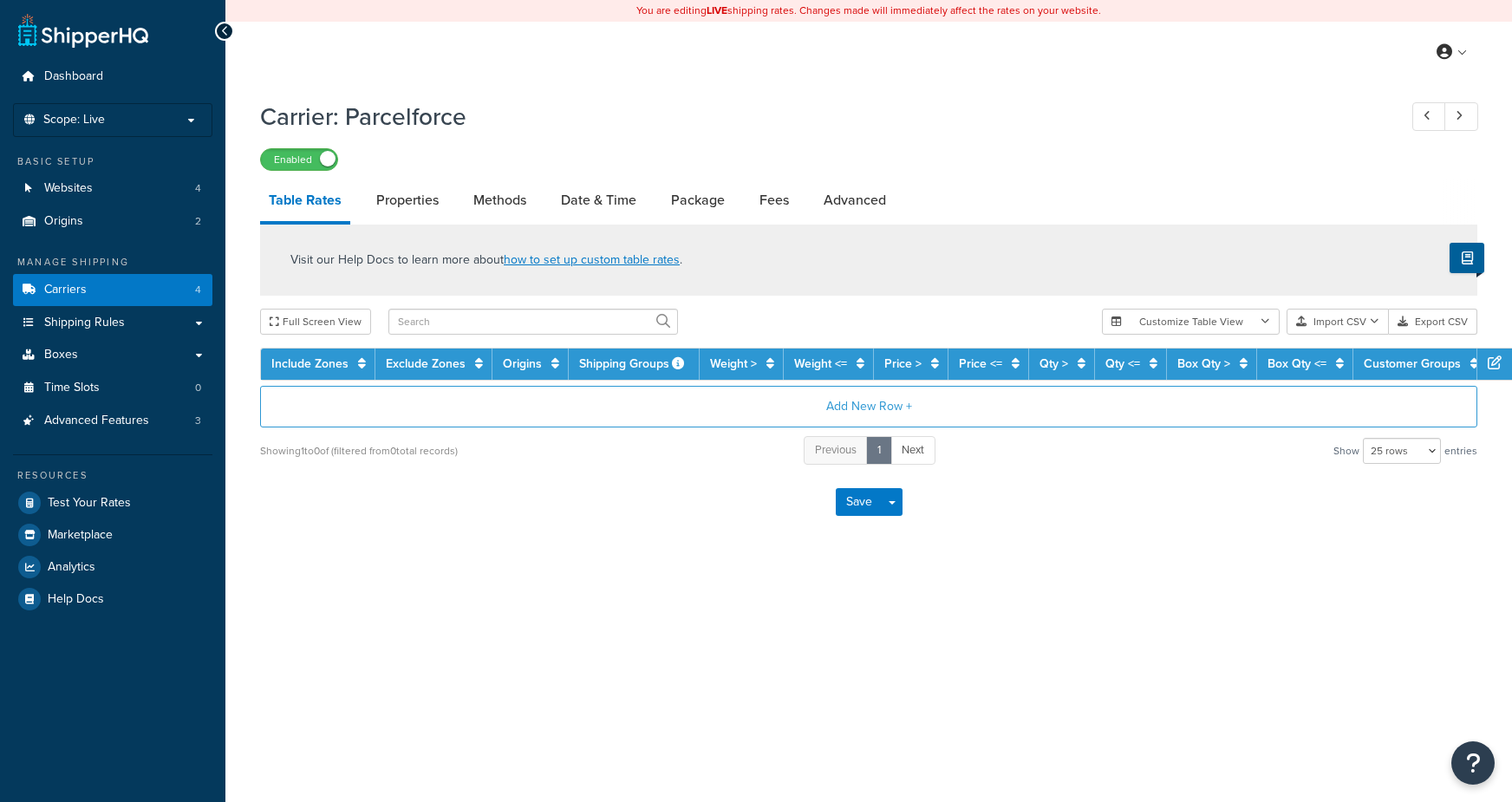
select select "25"
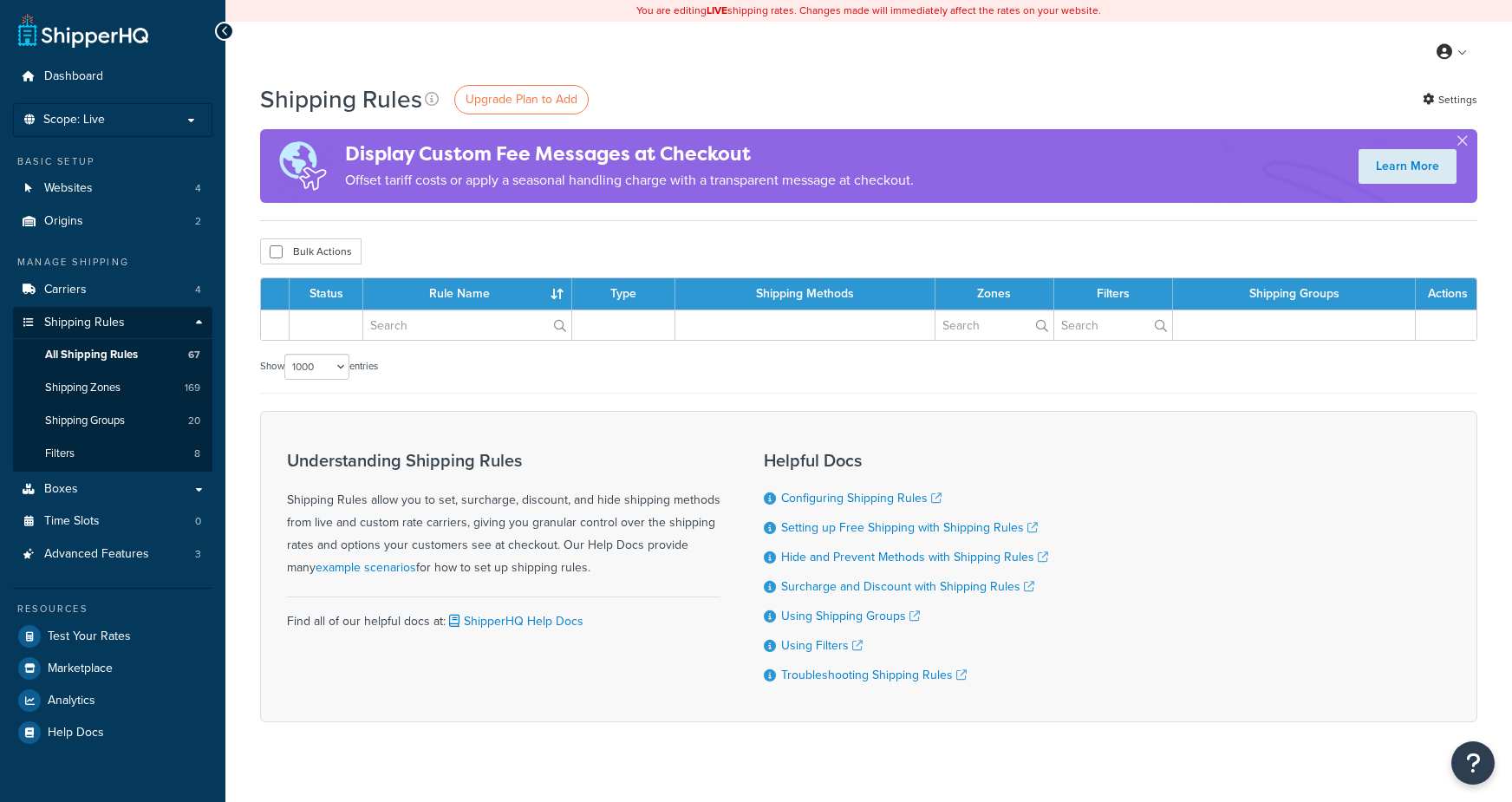
select select "1000"
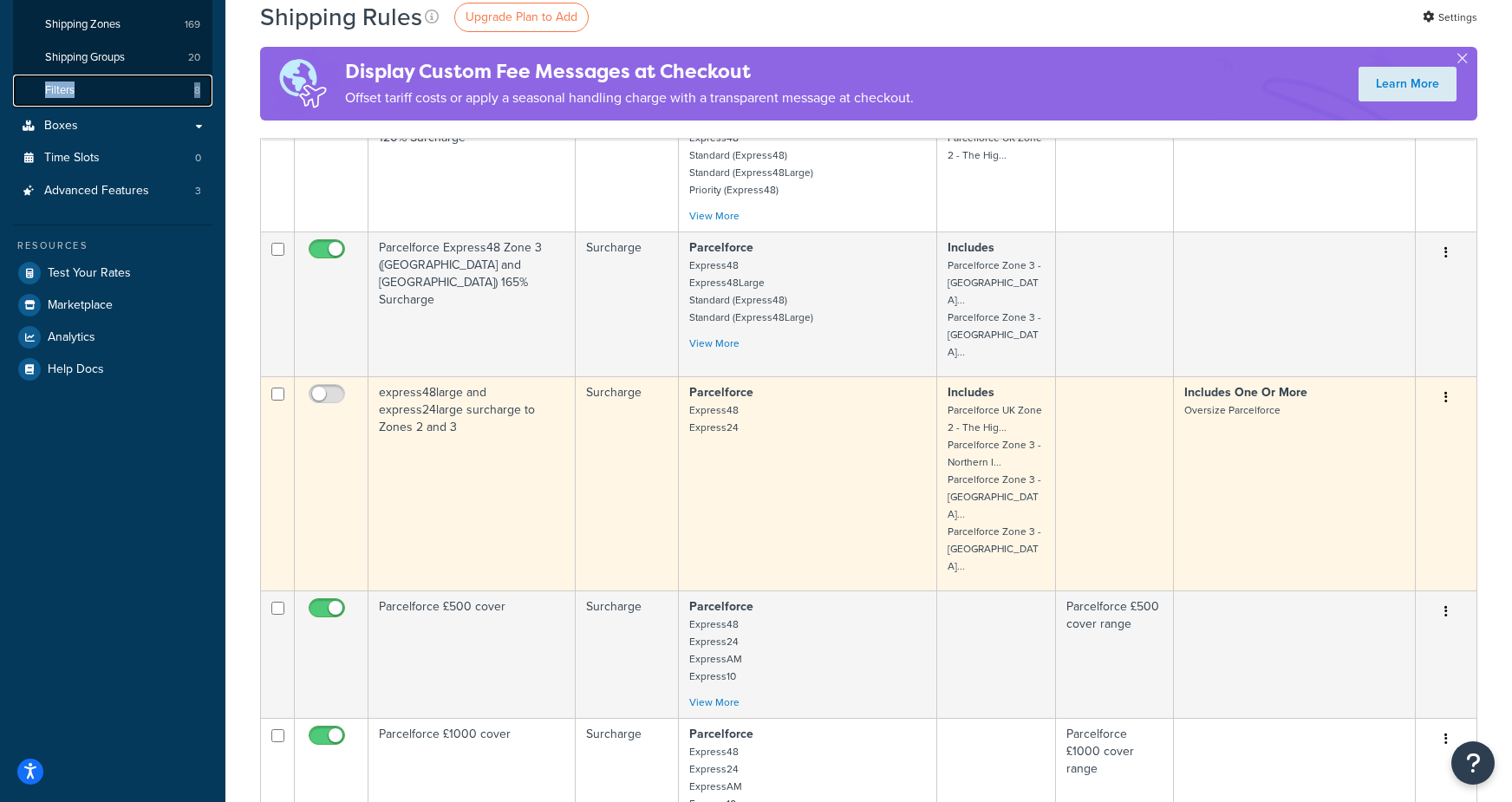
scroll to position [395, 0]
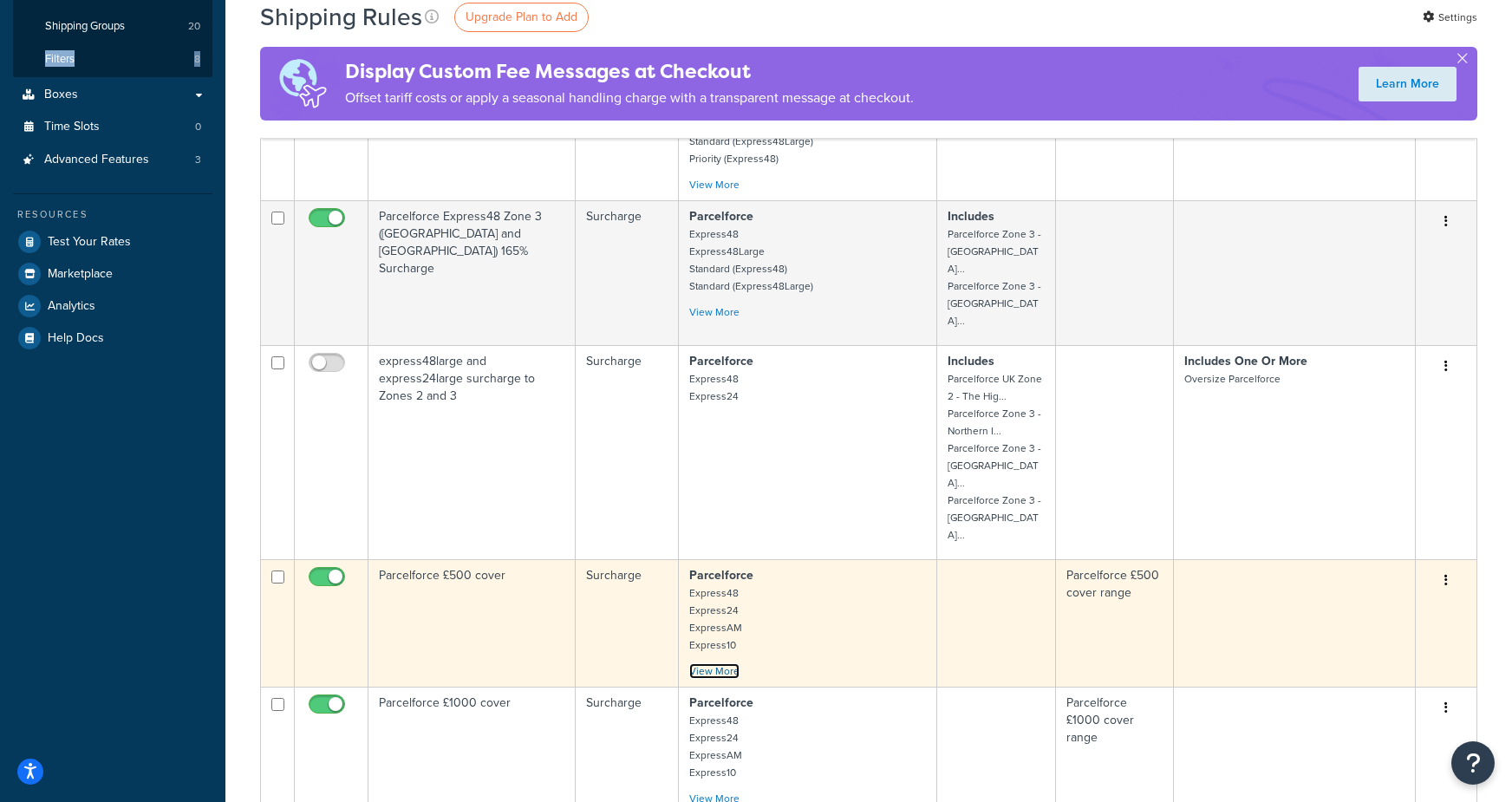
click at [730, 663] on link "View More" at bounding box center [714, 671] width 50 height 16
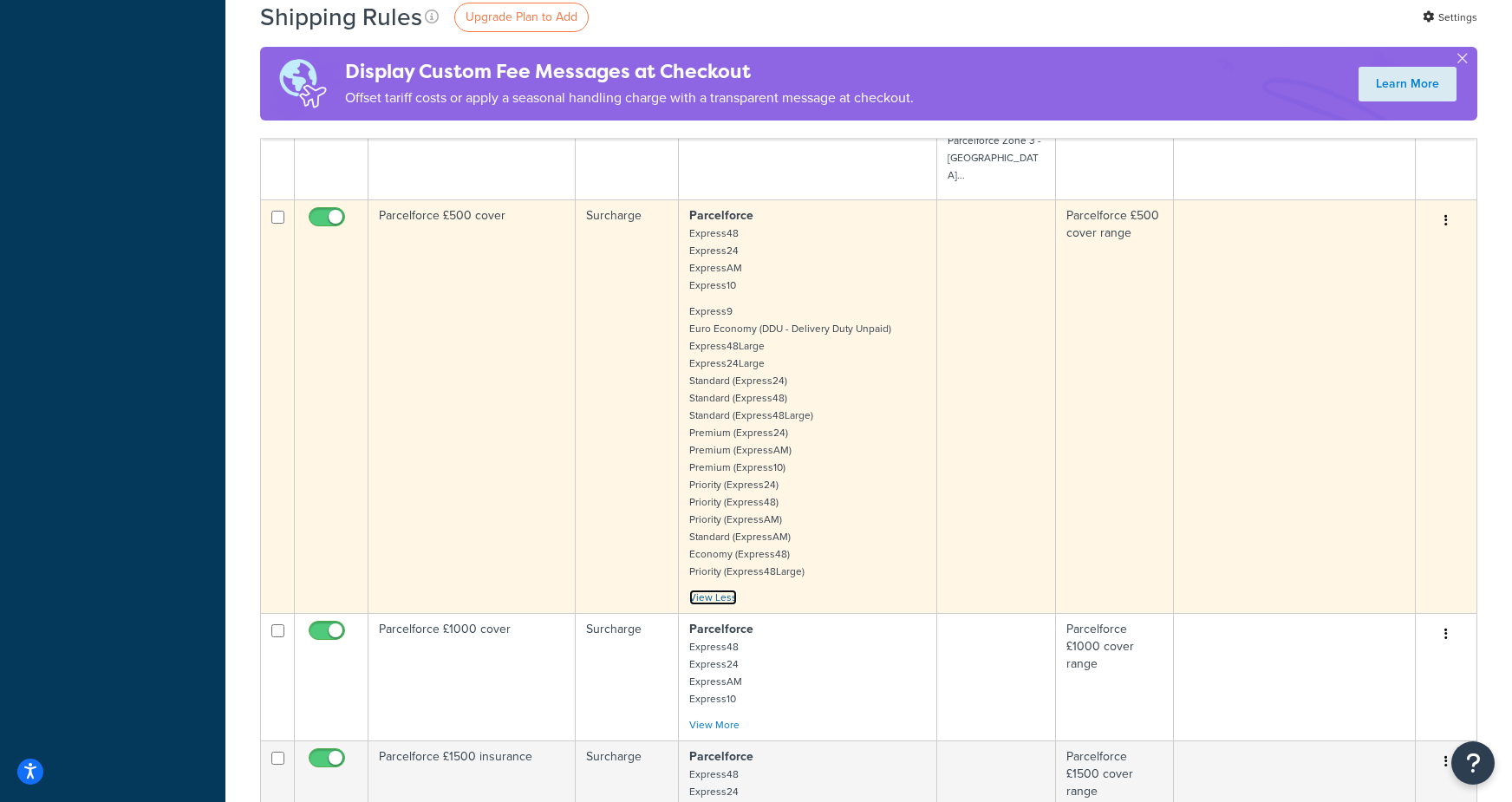
scroll to position [763, 0]
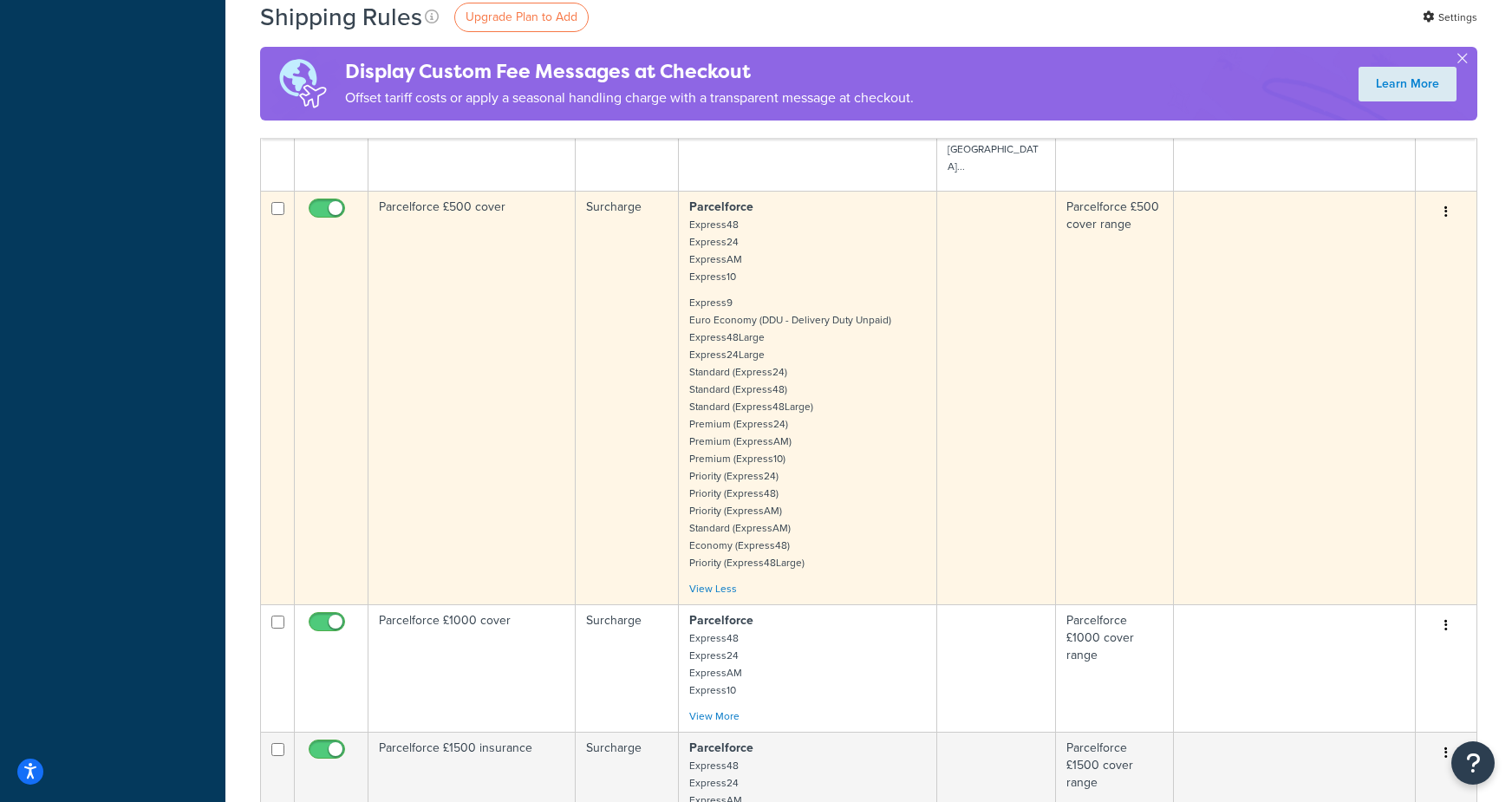
click at [828, 472] on p "Express9 Euro Economy (DDU - Delivery Duty Unpaid) Express48Large Express24Larg…" at bounding box center [807, 432] width 236 height 277
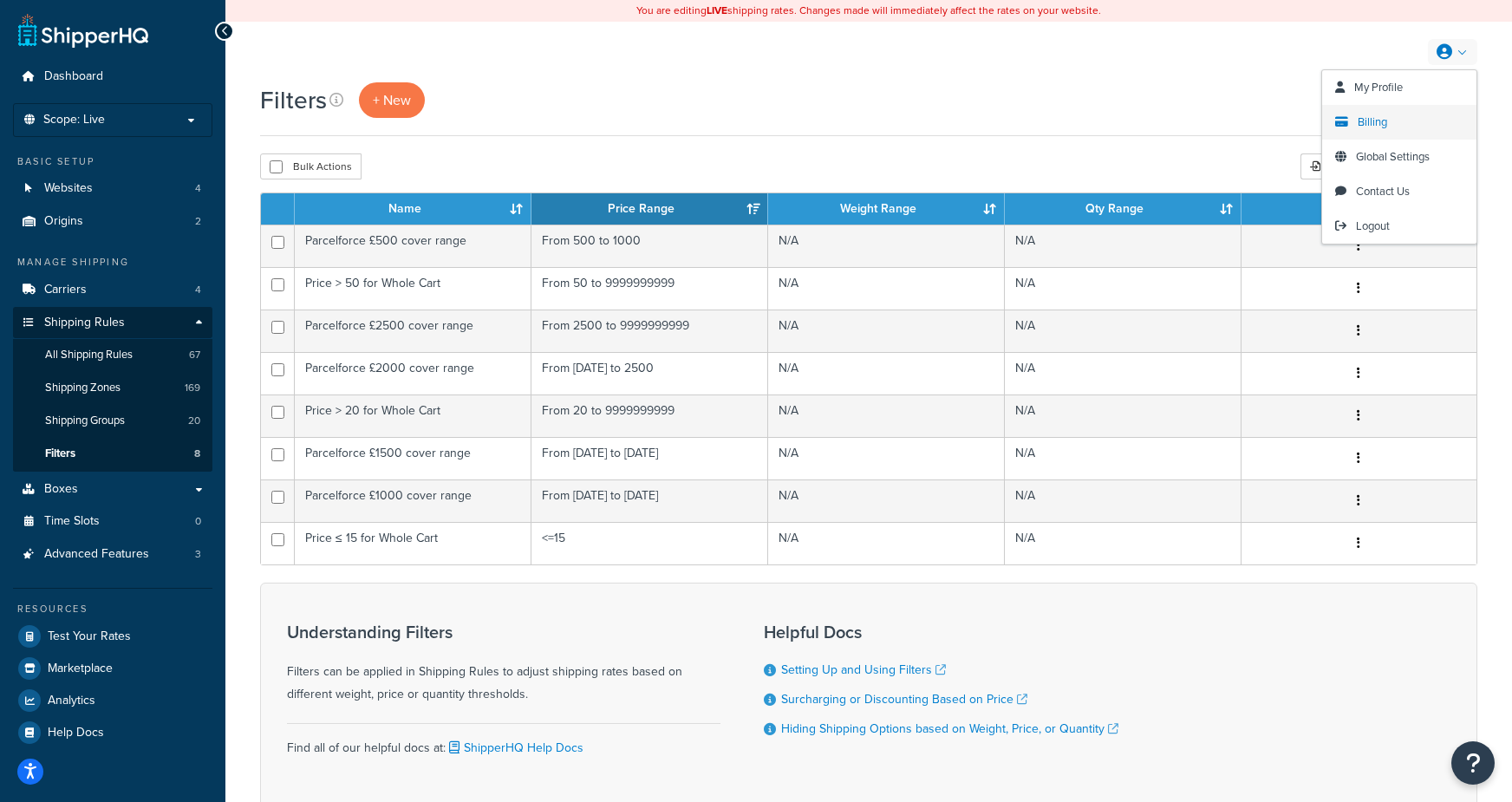
click at [1360, 123] on span "Billing" at bounding box center [1373, 122] width 30 height 17
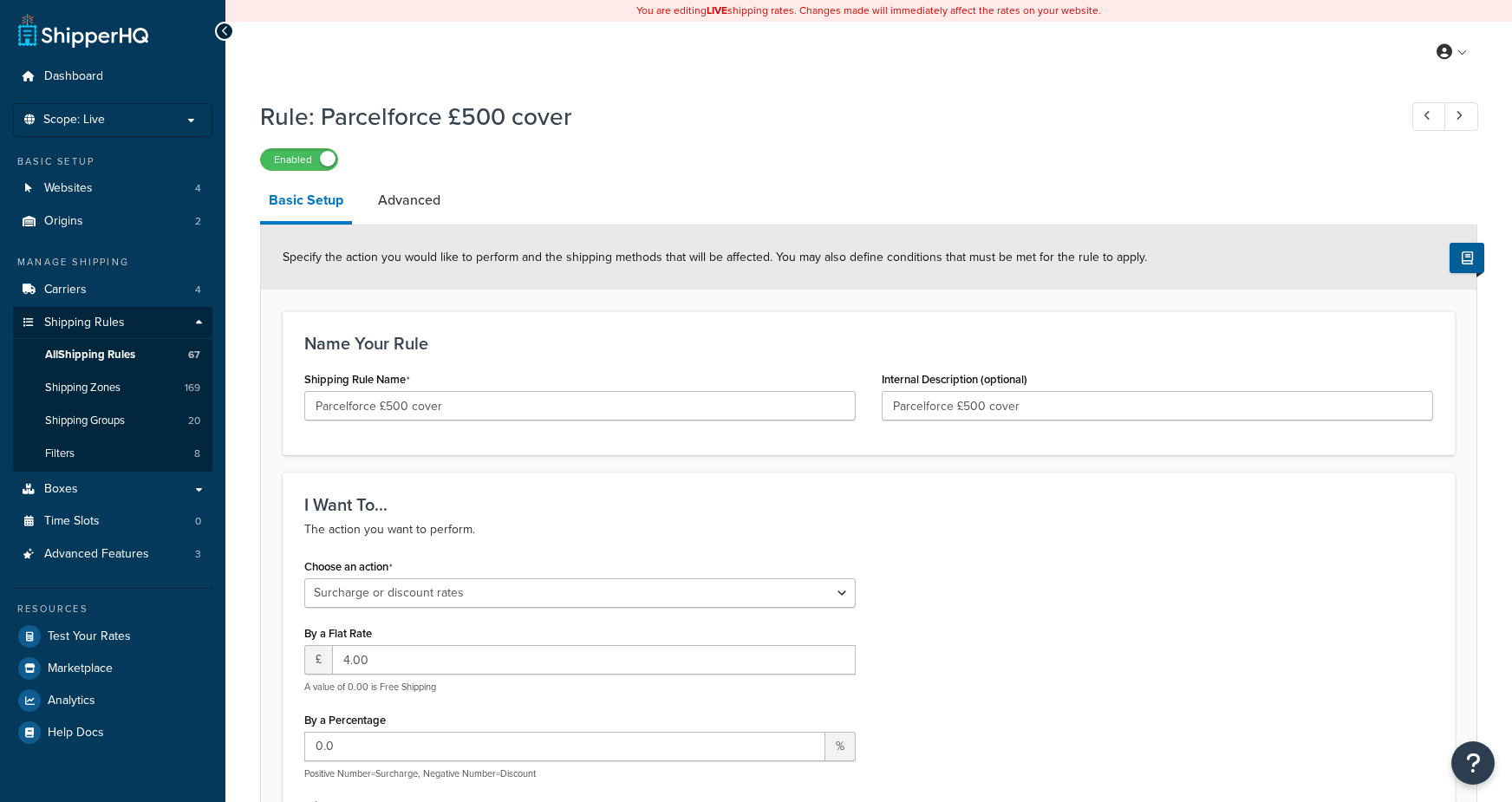
select select "SURCHARGE"
select select "ORDER"
click at [169, 355] on link "All Shipping Rules 67" at bounding box center [113, 355] width 200 height 32
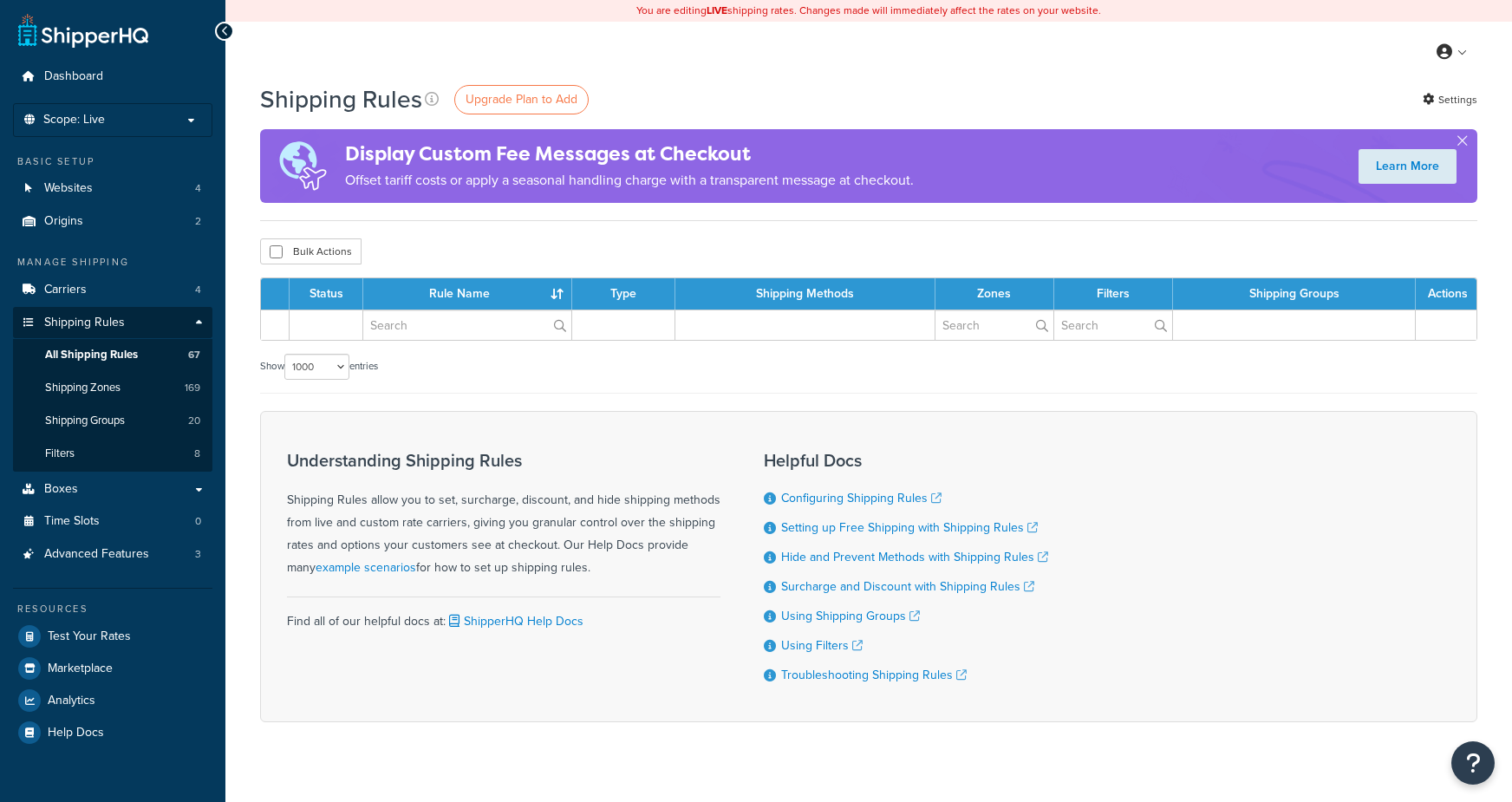
select select "1000"
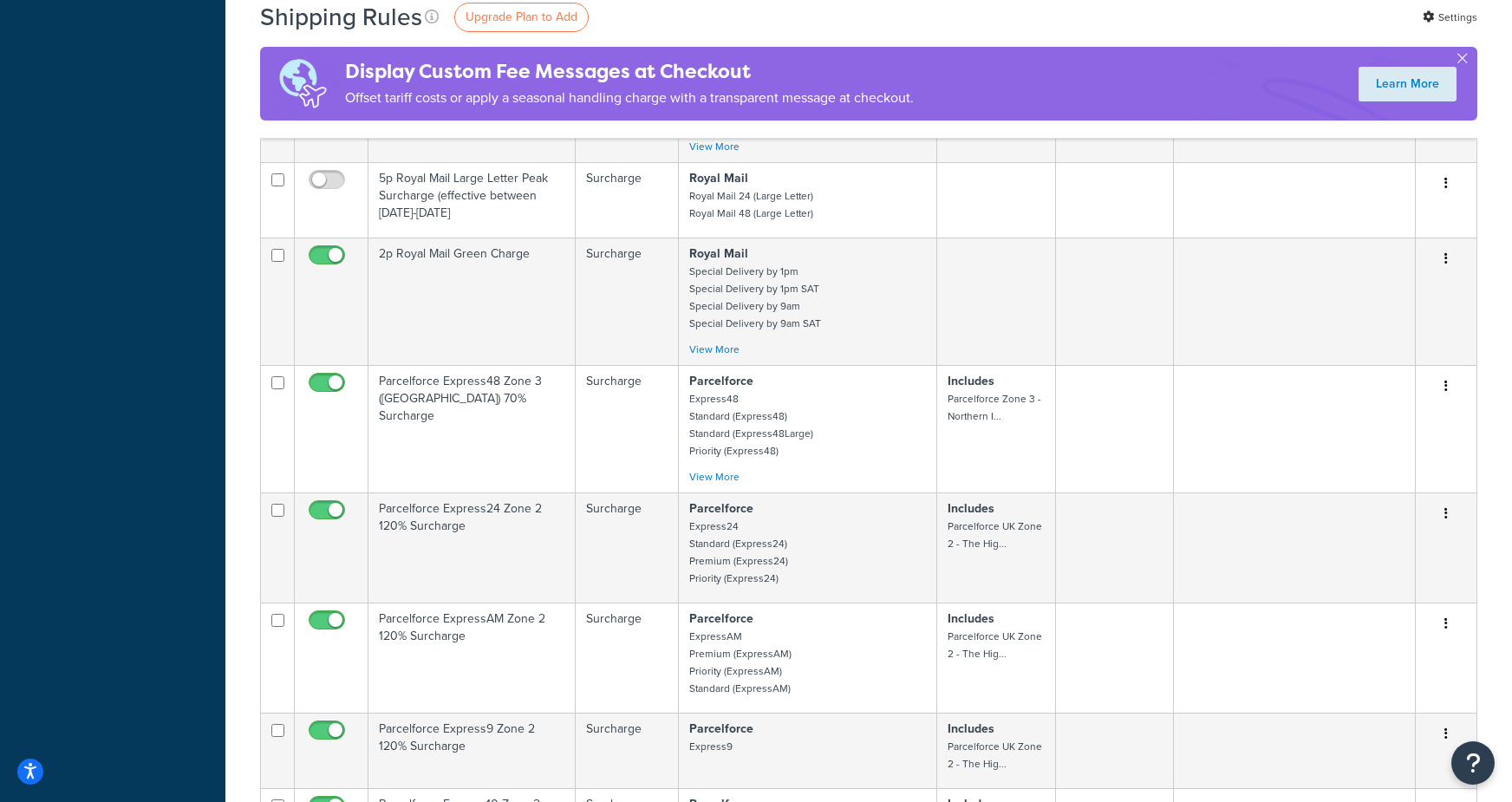
scroll to position [5090, 0]
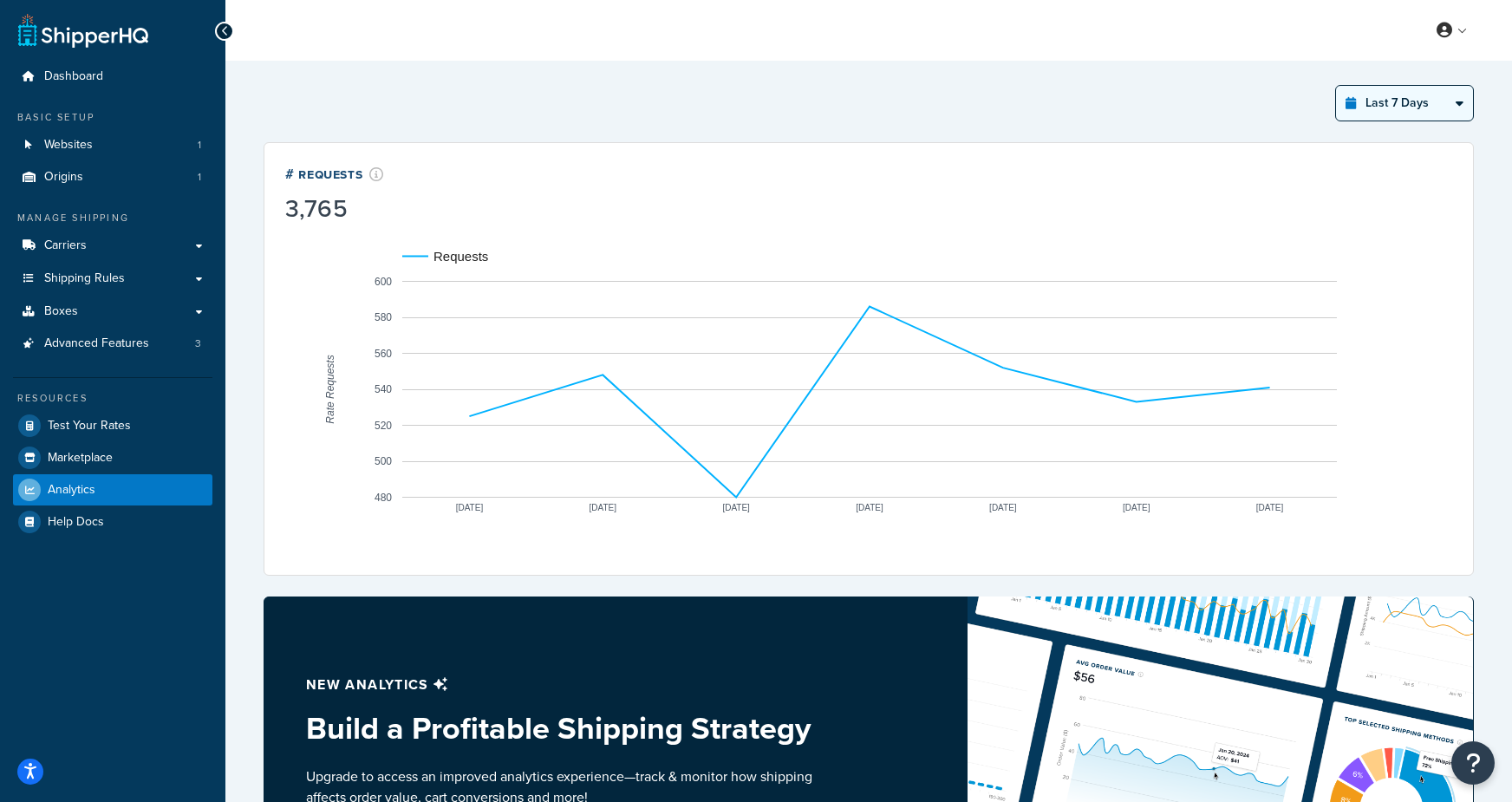
click at [1414, 116] on select "Last 24 Hours Last 7 Days Last 30 Days Last 3 Months Last 6 Months Last 12 Mont…" at bounding box center [1404, 103] width 137 height 35
select select "last_year"
click at [1337, 86] on select "Last 24 Hours Last 7 Days Last 30 Days Last 3 Months Last 6 Months Last 12 Mont…" at bounding box center [1404, 103] width 137 height 35
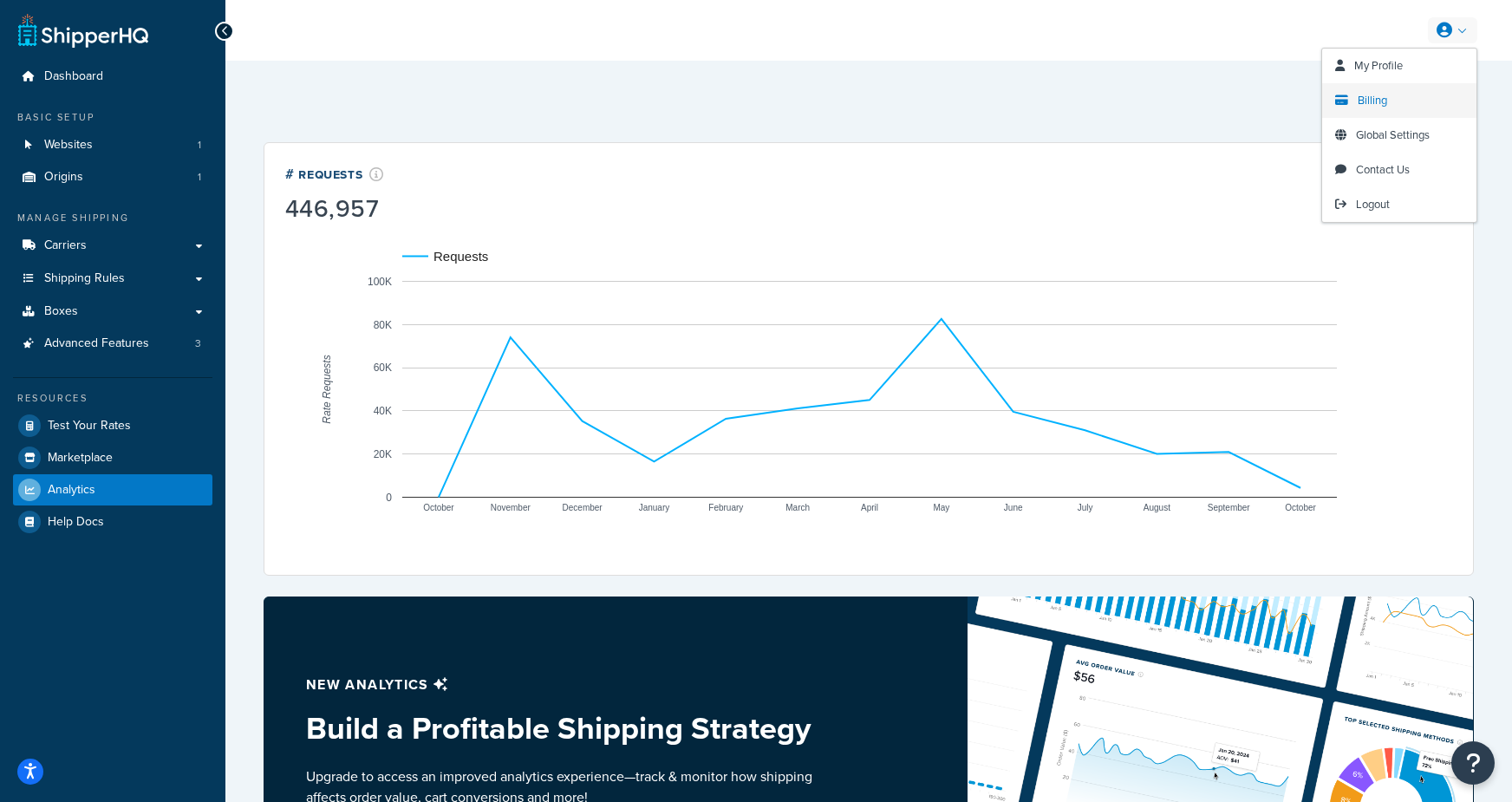
click at [1384, 107] on span "Billing" at bounding box center [1373, 100] width 30 height 17
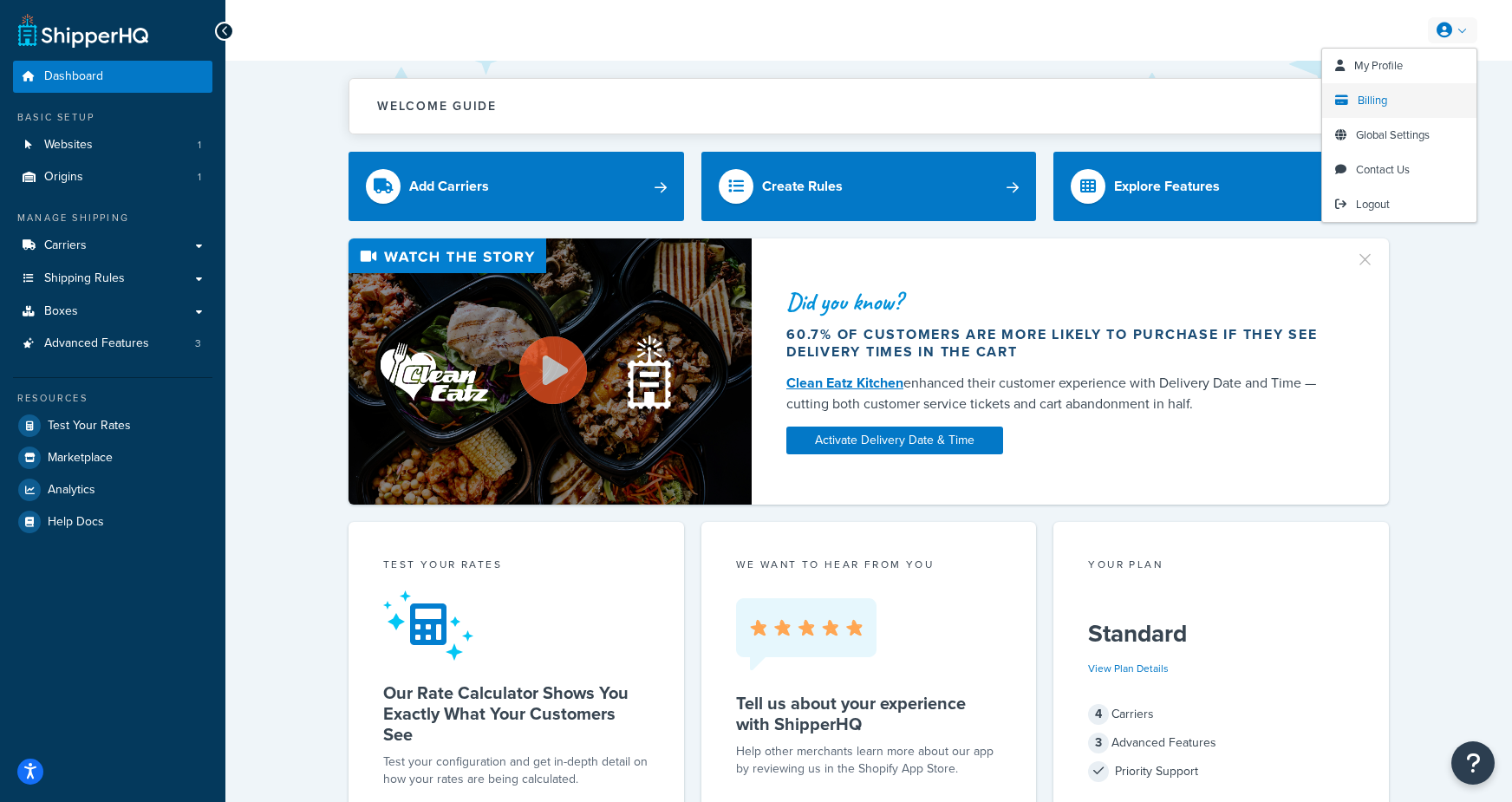
click at [1364, 101] on span "Billing" at bounding box center [1373, 100] width 30 height 17
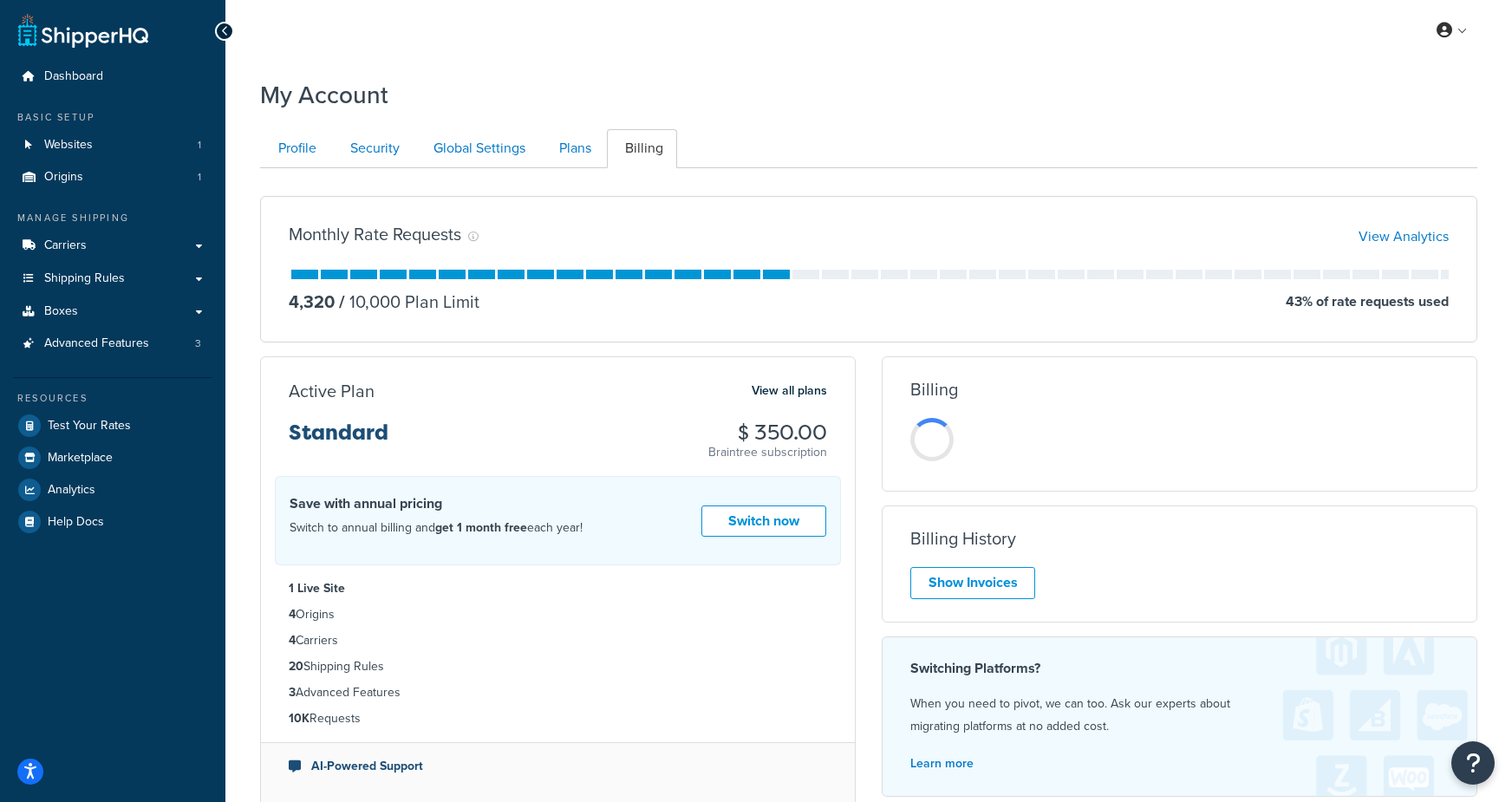
scroll to position [196, 0]
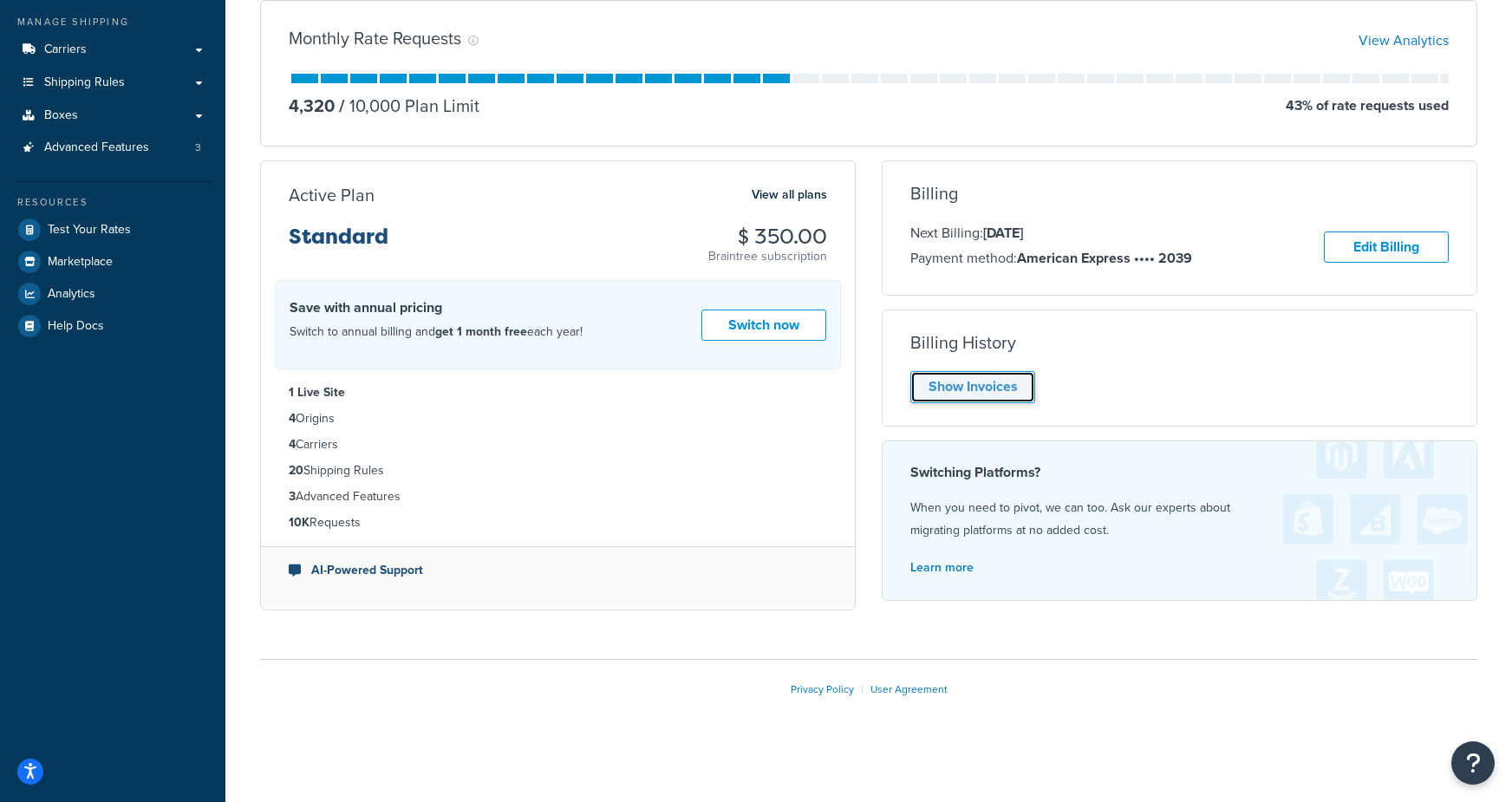
click at [996, 385] on link "Show Invoices" at bounding box center [972, 387] width 125 height 32
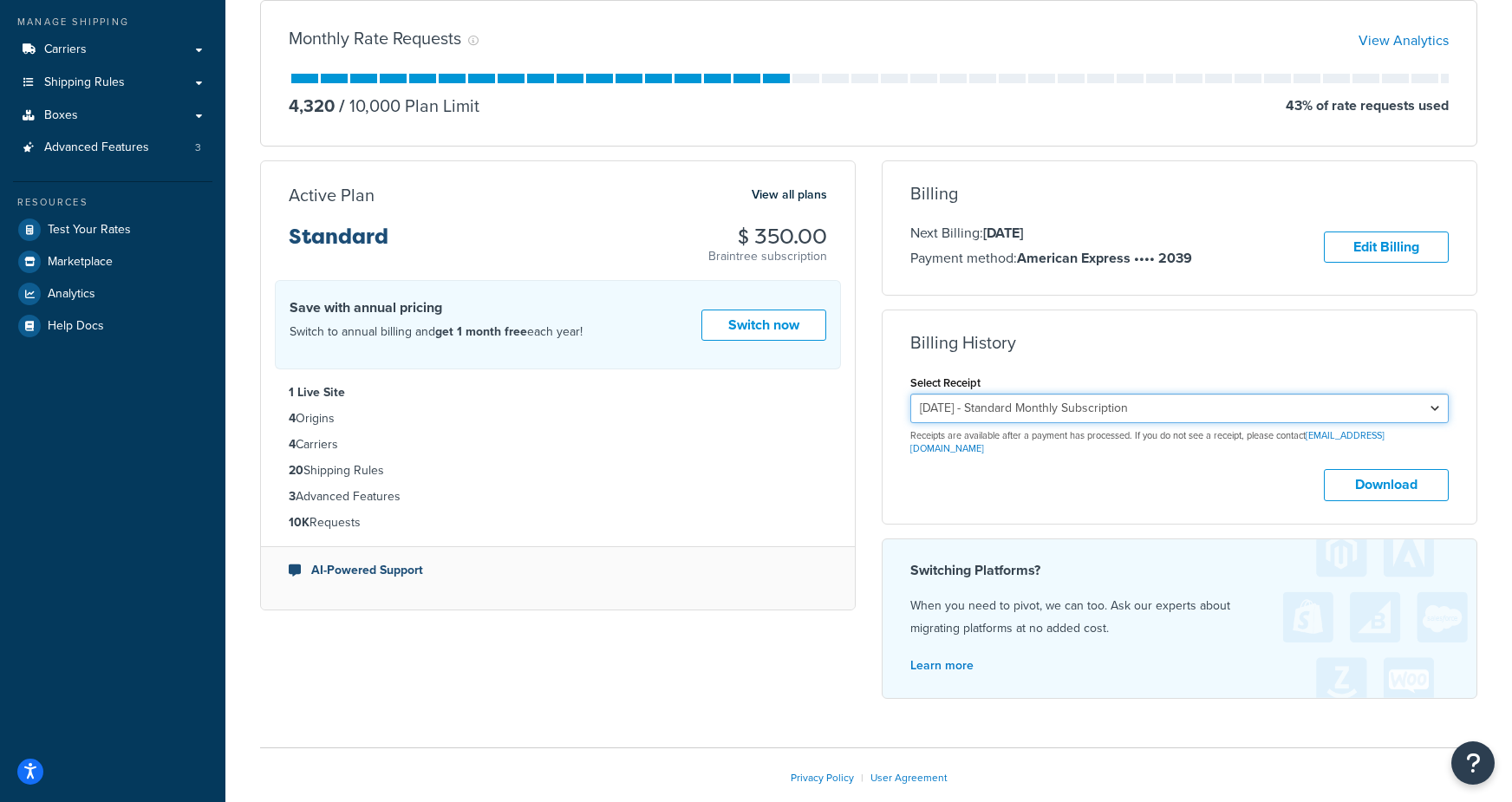
click at [1155, 406] on select "October 4, 2025 - Standard Monthly Subscription September 4, 2025 - Standard Mo…" at bounding box center [1179, 408] width 538 height 30
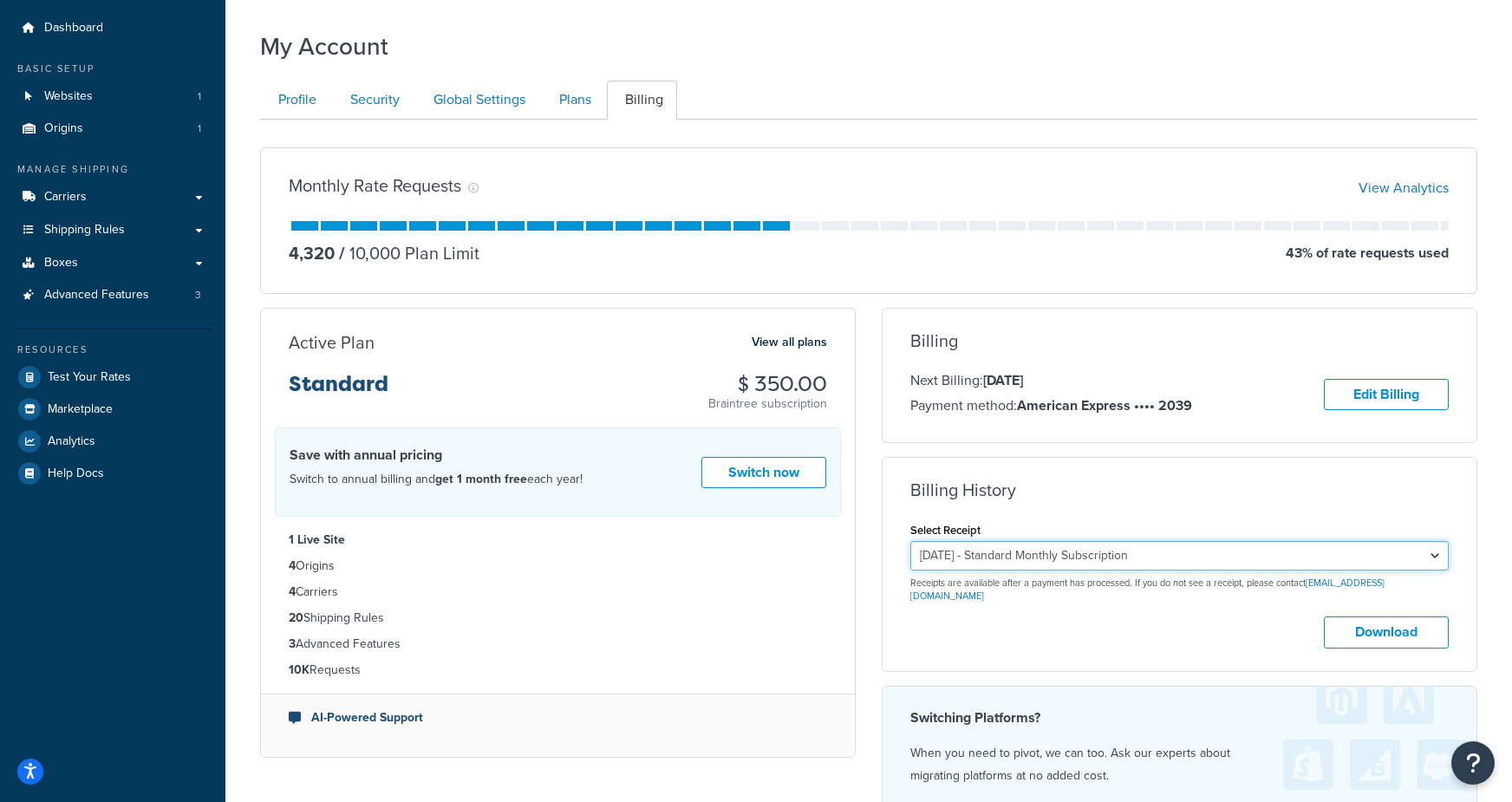
scroll to position [0, 0]
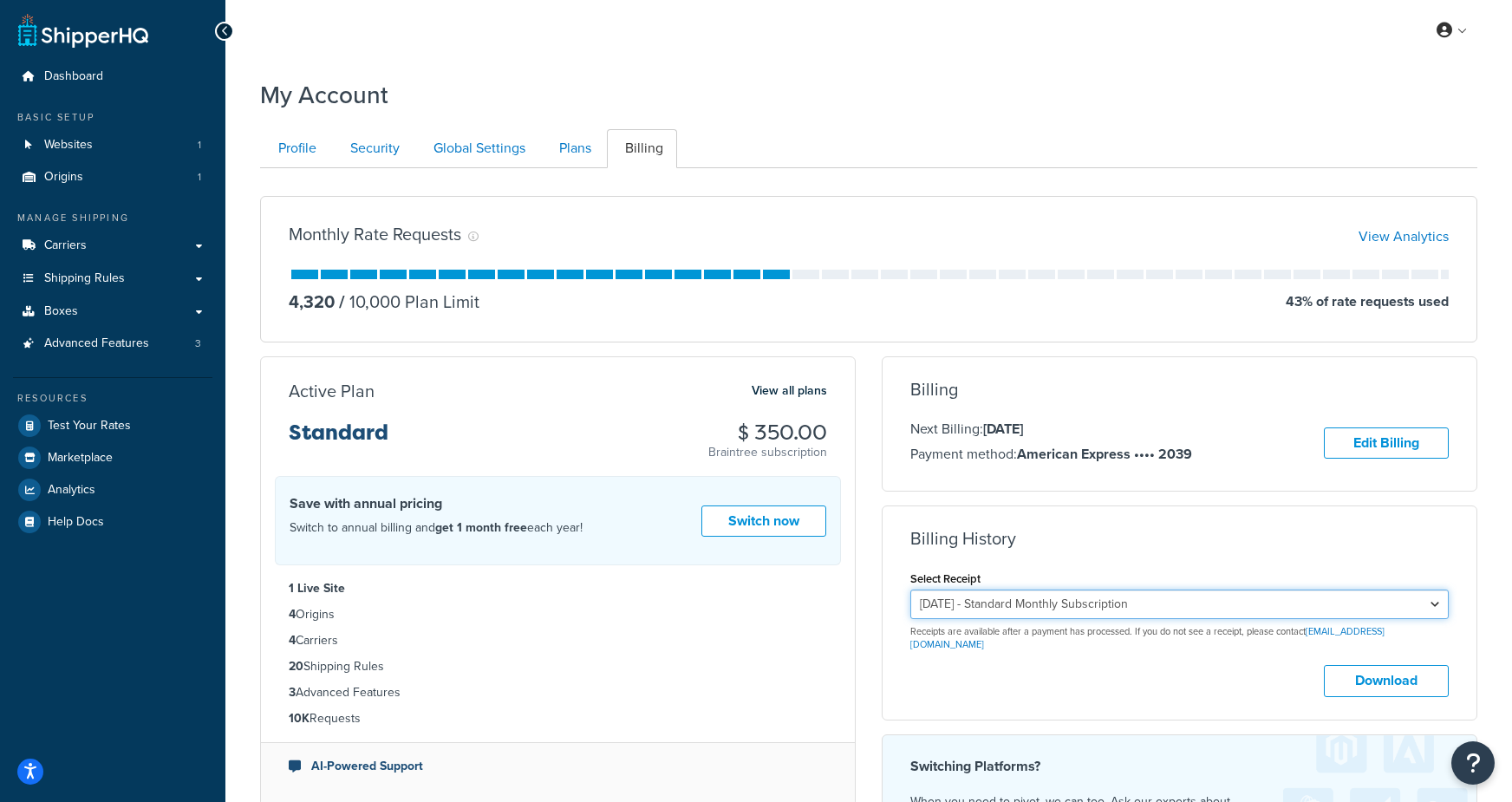
click at [1088, 602] on select "October 4, 2025 - Standard Monthly Subscription September 4, 2025 - Standard Mo…" at bounding box center [1179, 604] width 538 height 30
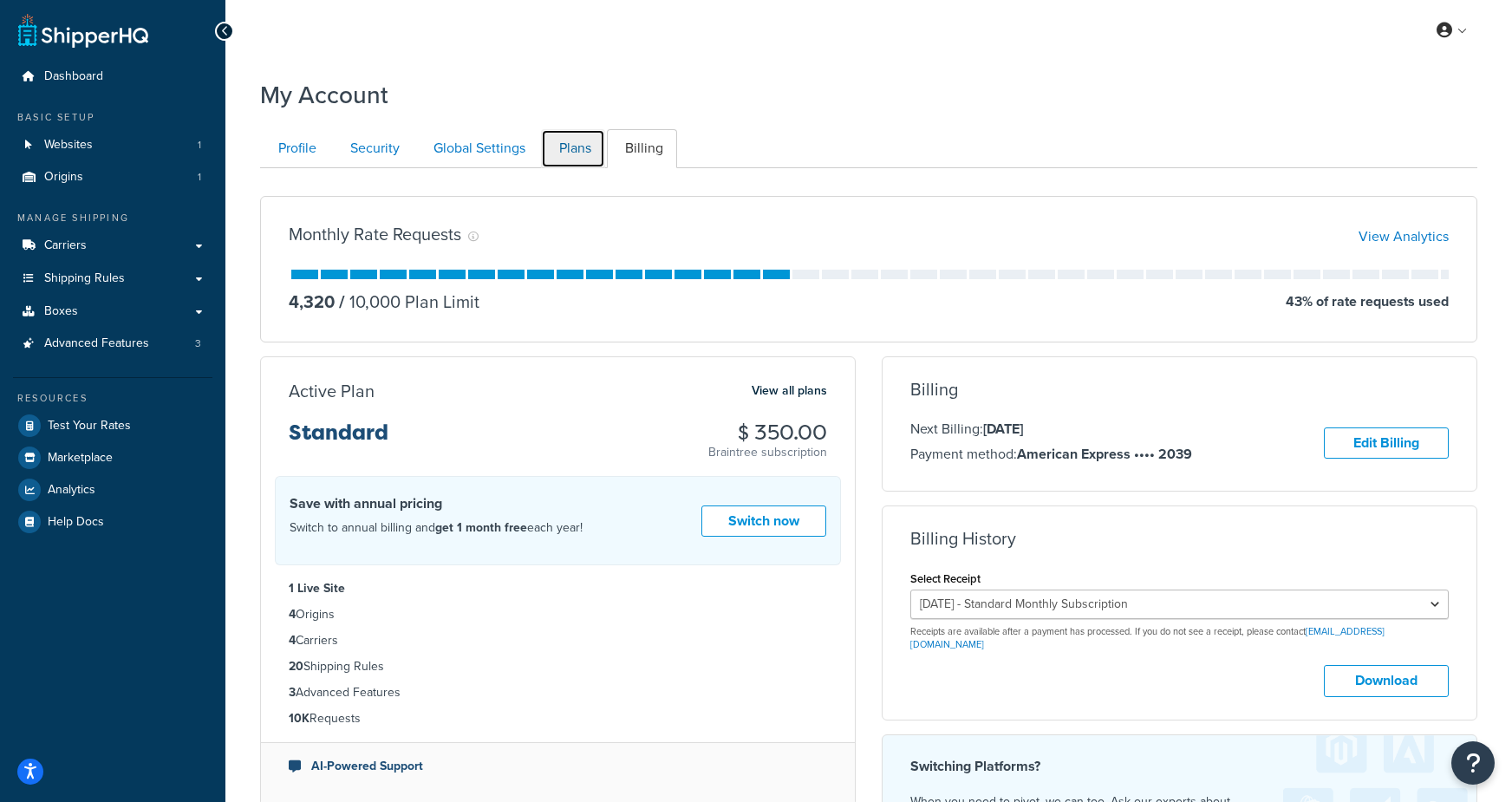
click at [556, 143] on link "Plans" at bounding box center [573, 149] width 64 height 39
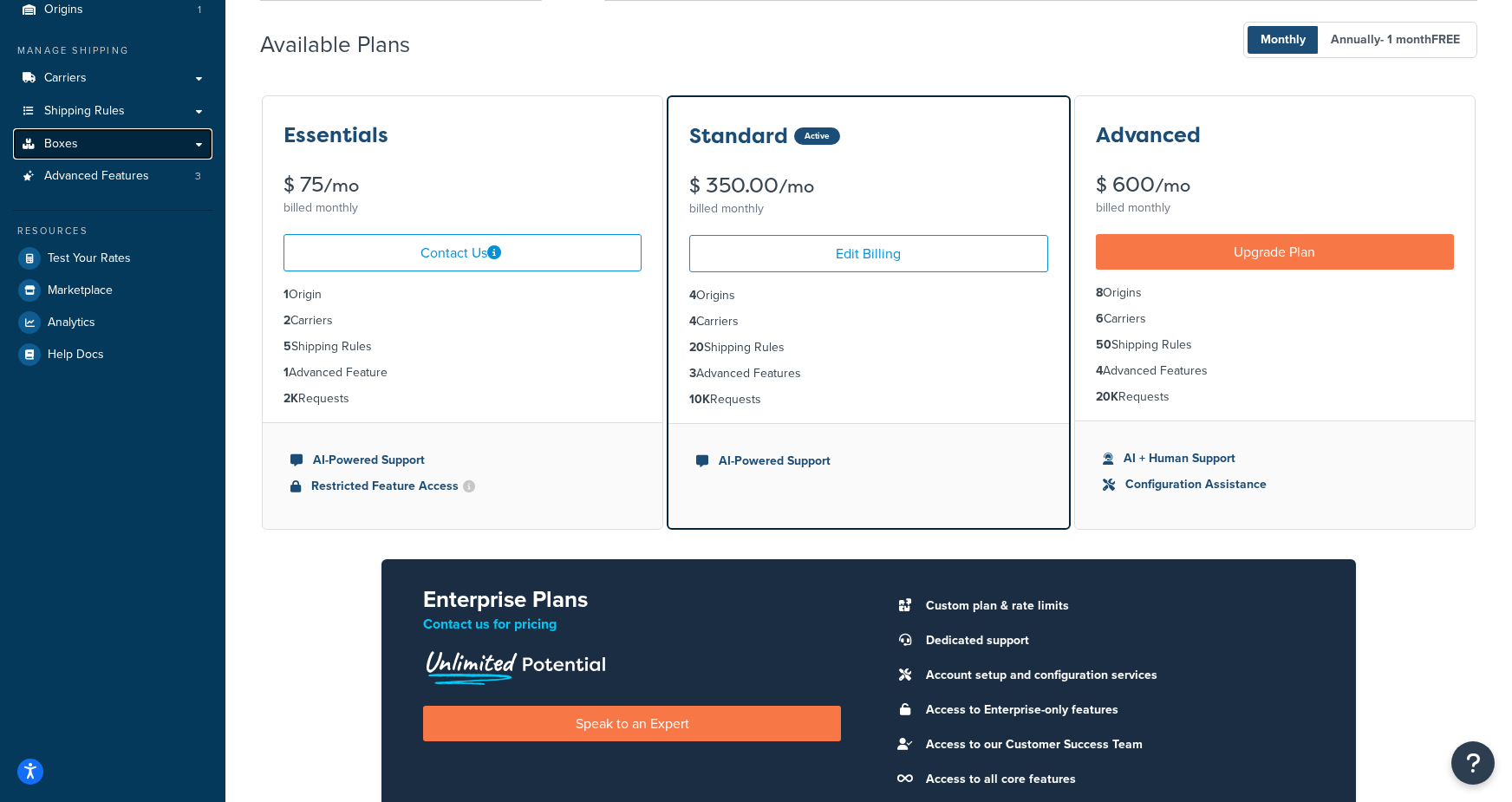
click at [69, 139] on span "Boxes" at bounding box center [61, 144] width 34 height 15
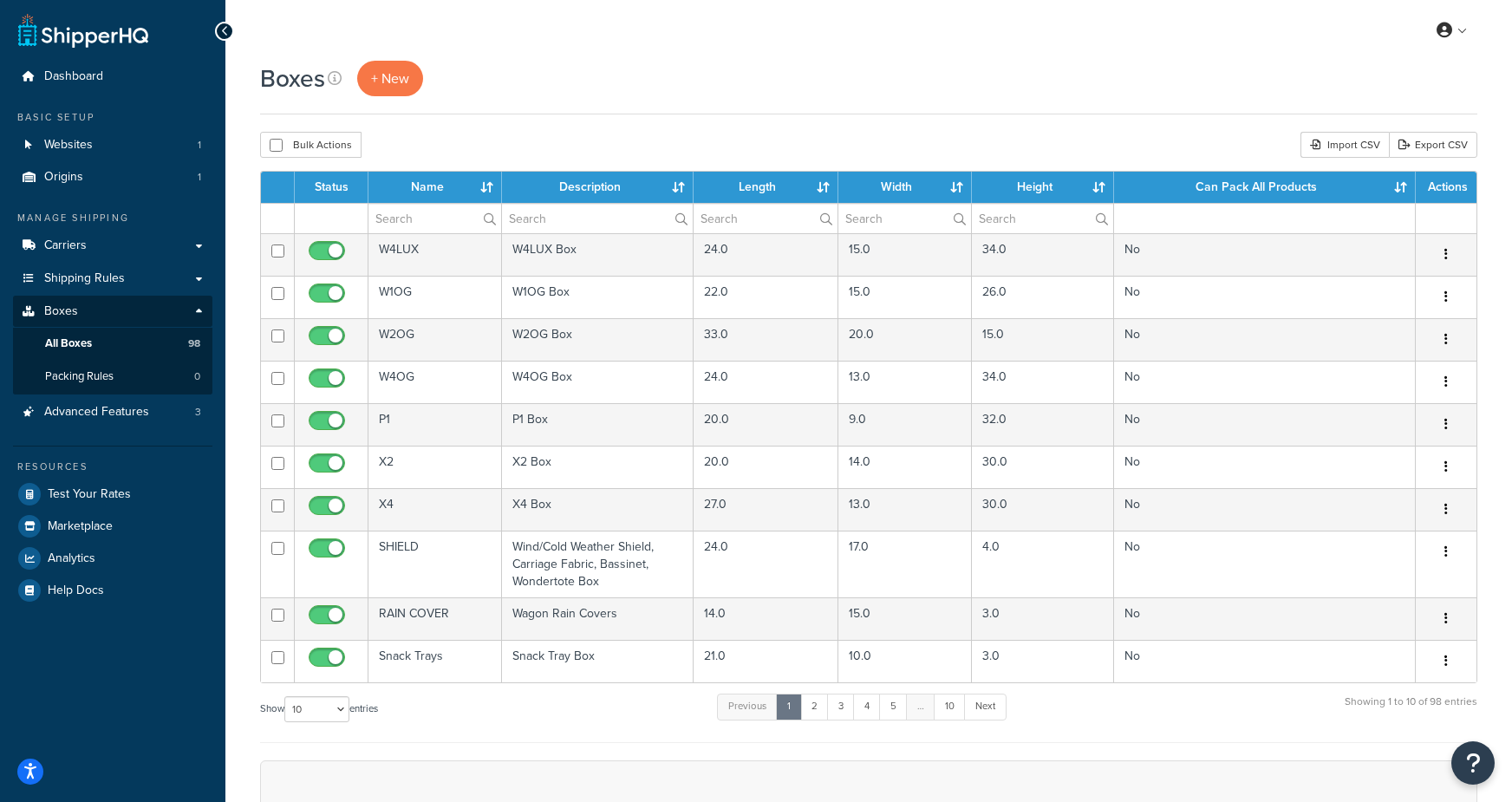
click at [577, 142] on div "Bulk Actions Duplicate Delete Import CSV Export CSV" at bounding box center [869, 145] width 1217 height 26
click at [1160, 115] on div "Boxes + New Bulk Actions Duplicate Delete Import CSV Export CSV Contact Us Send…" at bounding box center [868, 567] width 1287 height 1013
click at [69, 558] on span "Analytics" at bounding box center [72, 559] width 48 height 15
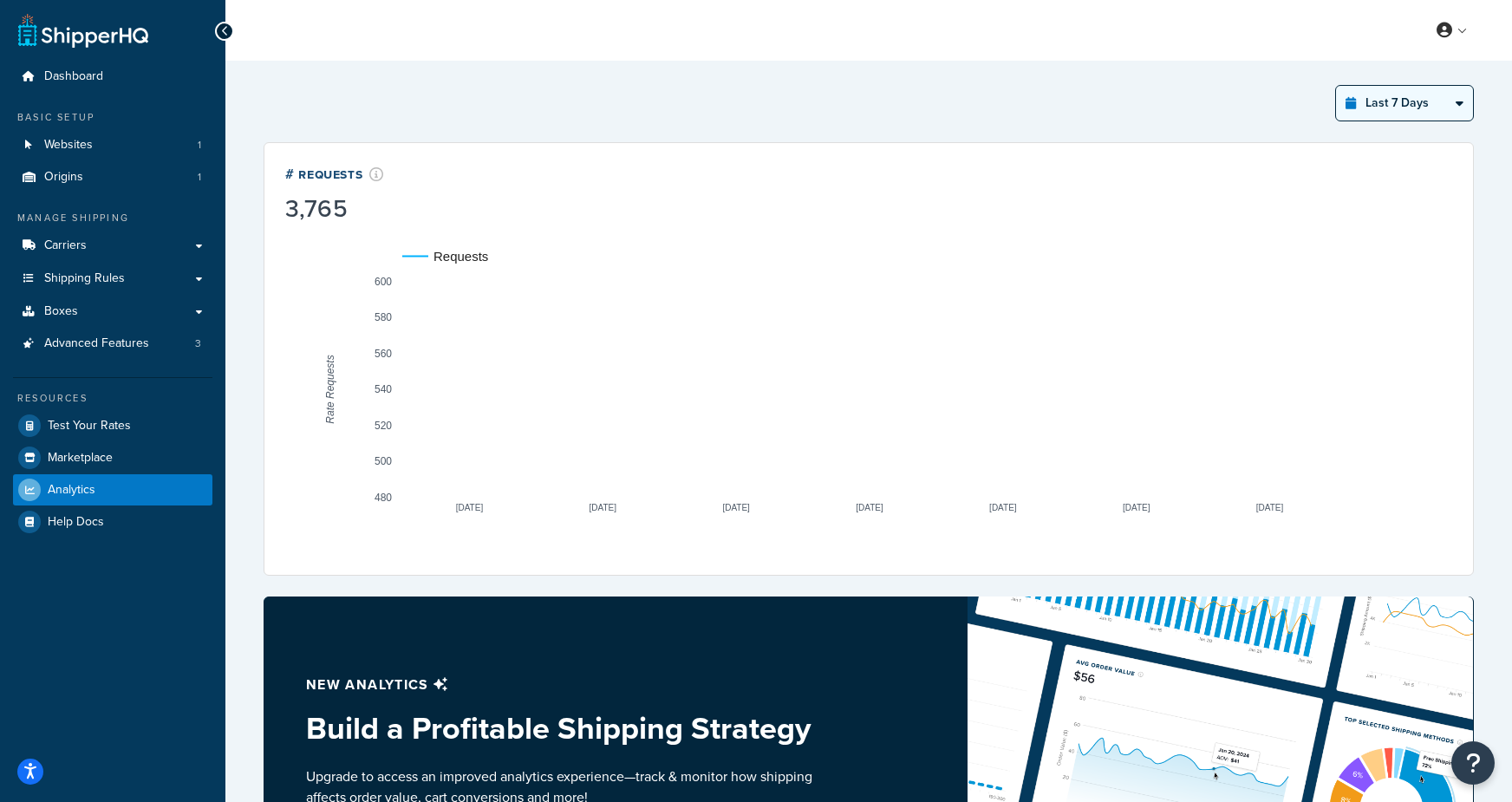
click at [1378, 100] on select "Last 24 Hours Last 7 Days Last 30 Days Last 3 Months Last 6 Months Last 12 Mont…" at bounding box center [1404, 103] width 137 height 35
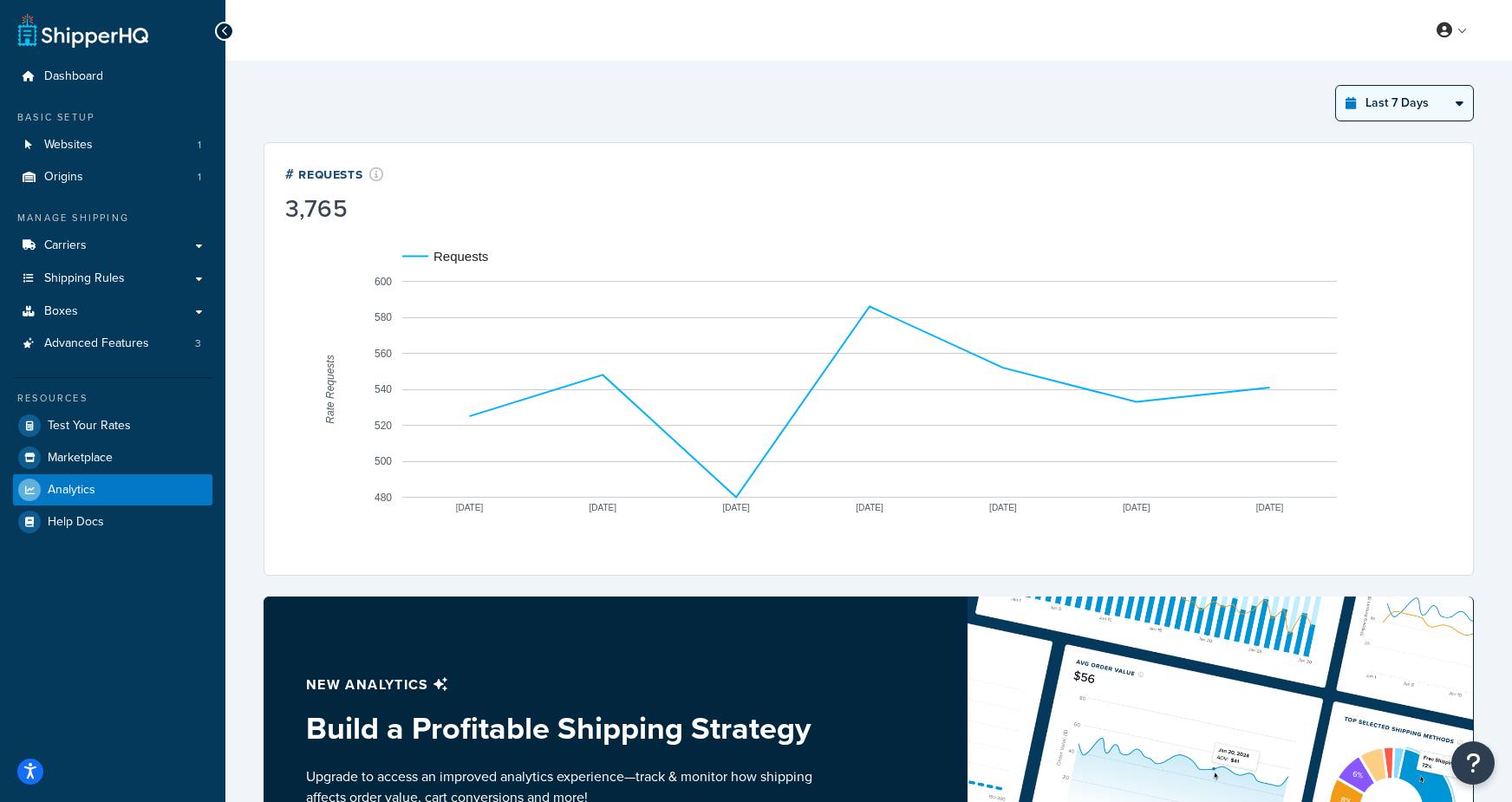
click at [1337, 86] on select "Last 24 Hours Last 7 Days Last 30 Days Last 3 Months Last 6 Months Last 12 Mont…" at bounding box center [1404, 103] width 137 height 35
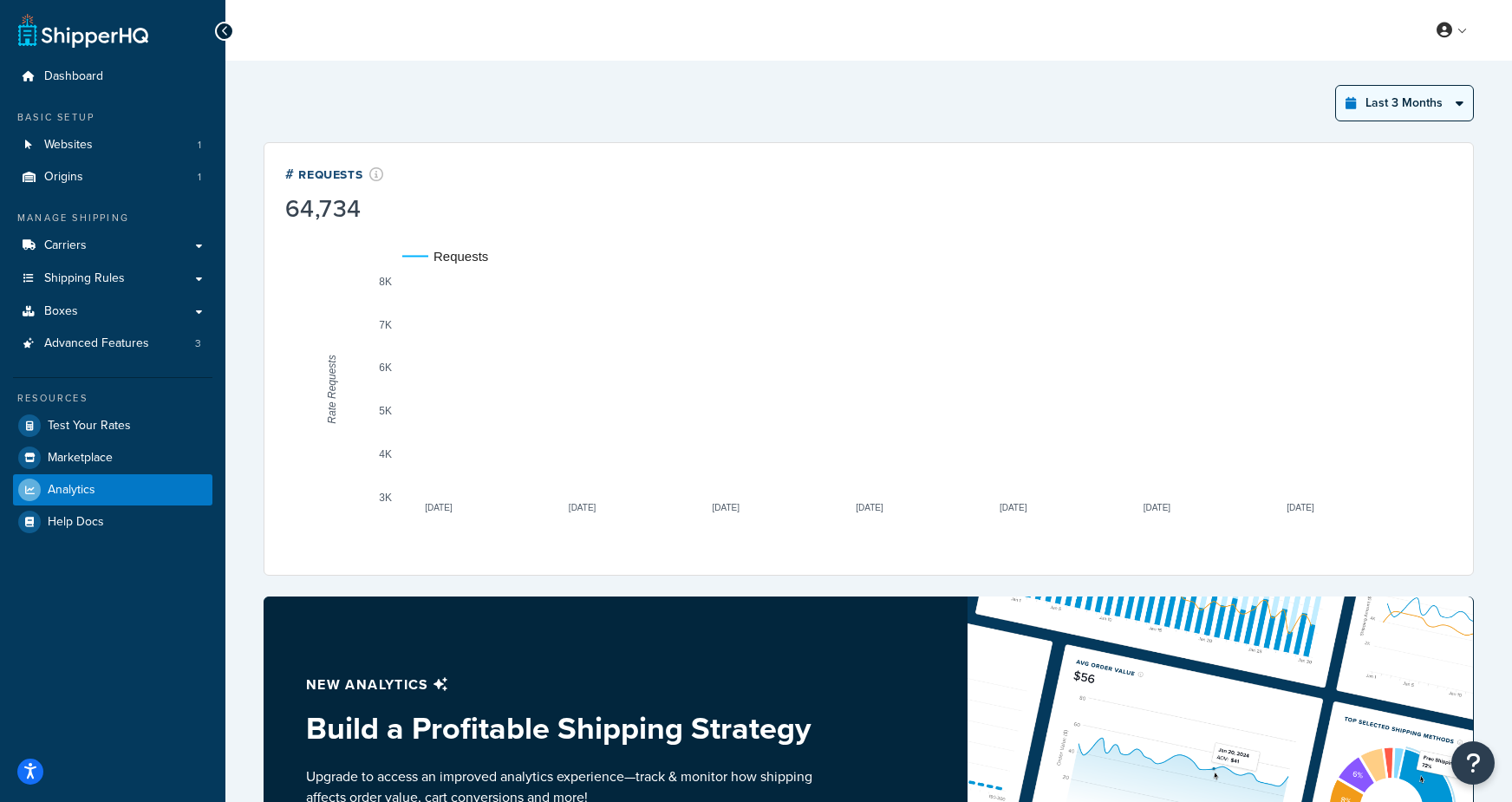
click at [1388, 111] on select "Last 24 Hours Last 7 Days Last 30 Days Last 3 Months Last 6 Months Last 12 Mont…" at bounding box center [1404, 103] width 137 height 35
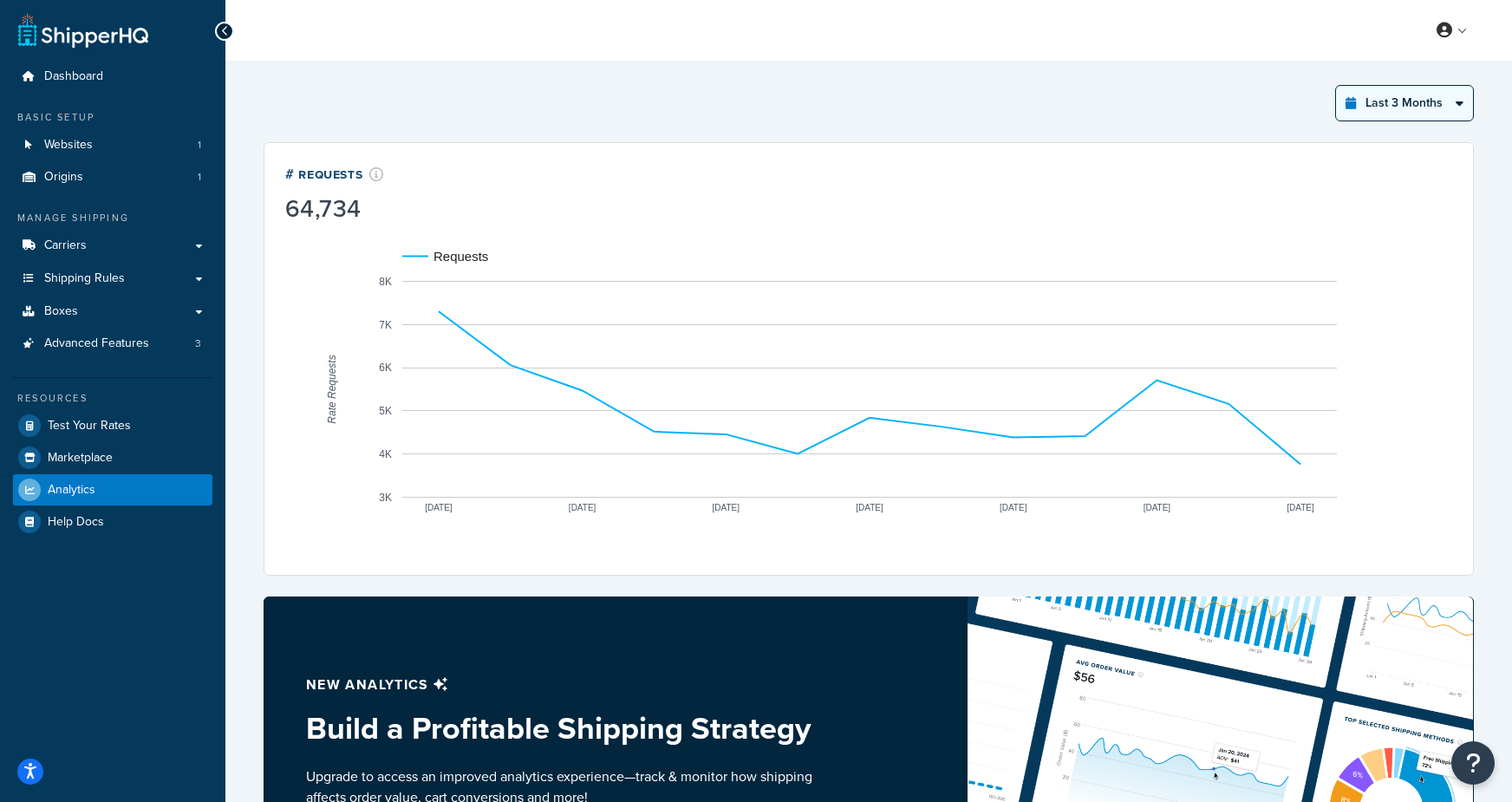
select select "last_year"
click at [1337, 86] on select "Last 24 Hours Last 7 Days Last 30 Days Last 3 Months Last 6 Months Last 12 Mont…" at bounding box center [1404, 103] width 137 height 35
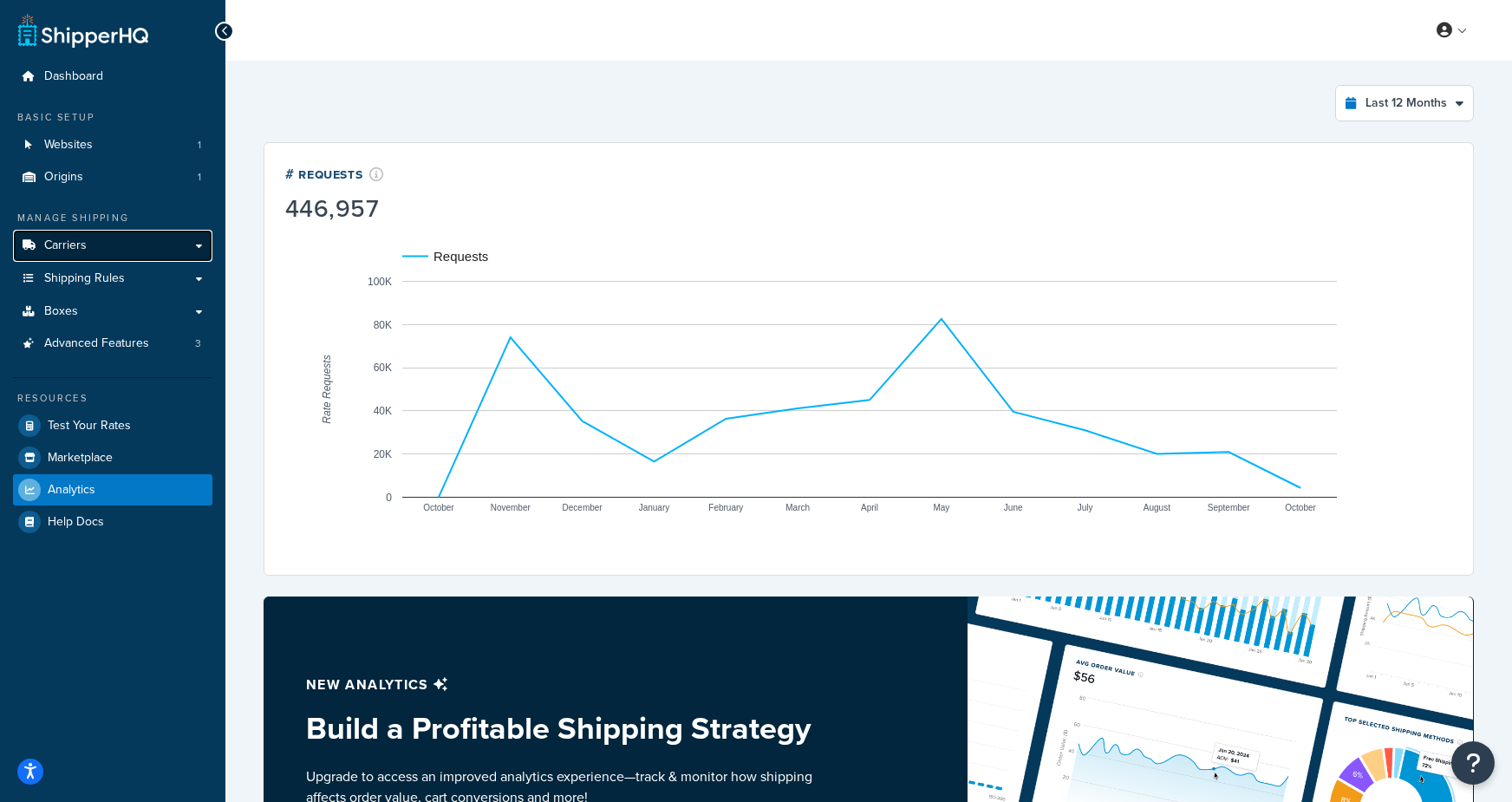
click at [116, 256] on link "Carriers" at bounding box center [113, 246] width 200 height 32
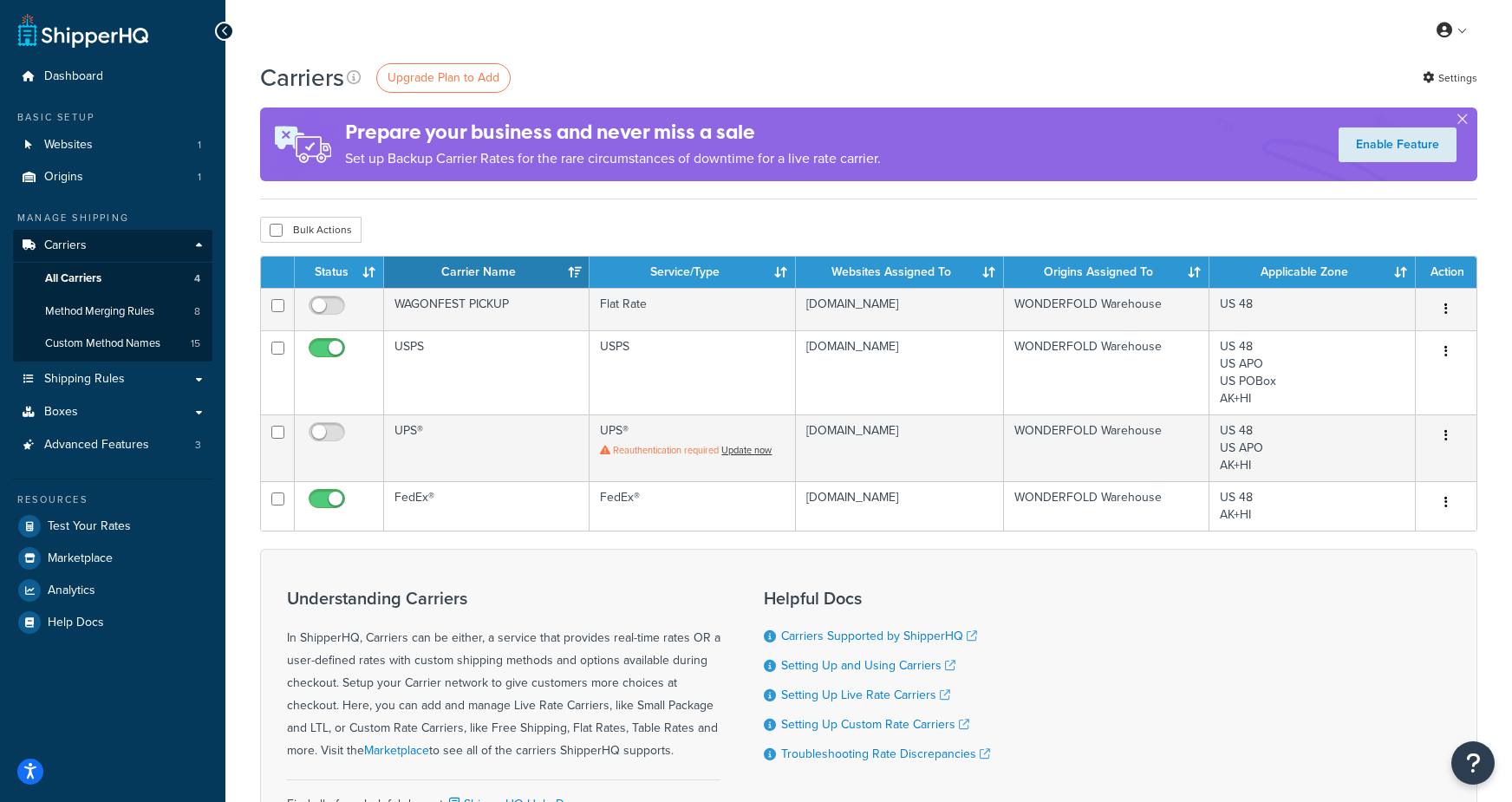
click at [700, 61] on div "Carriers Upgrade Plan to Add Settings" at bounding box center [869, 78] width 1217 height 34
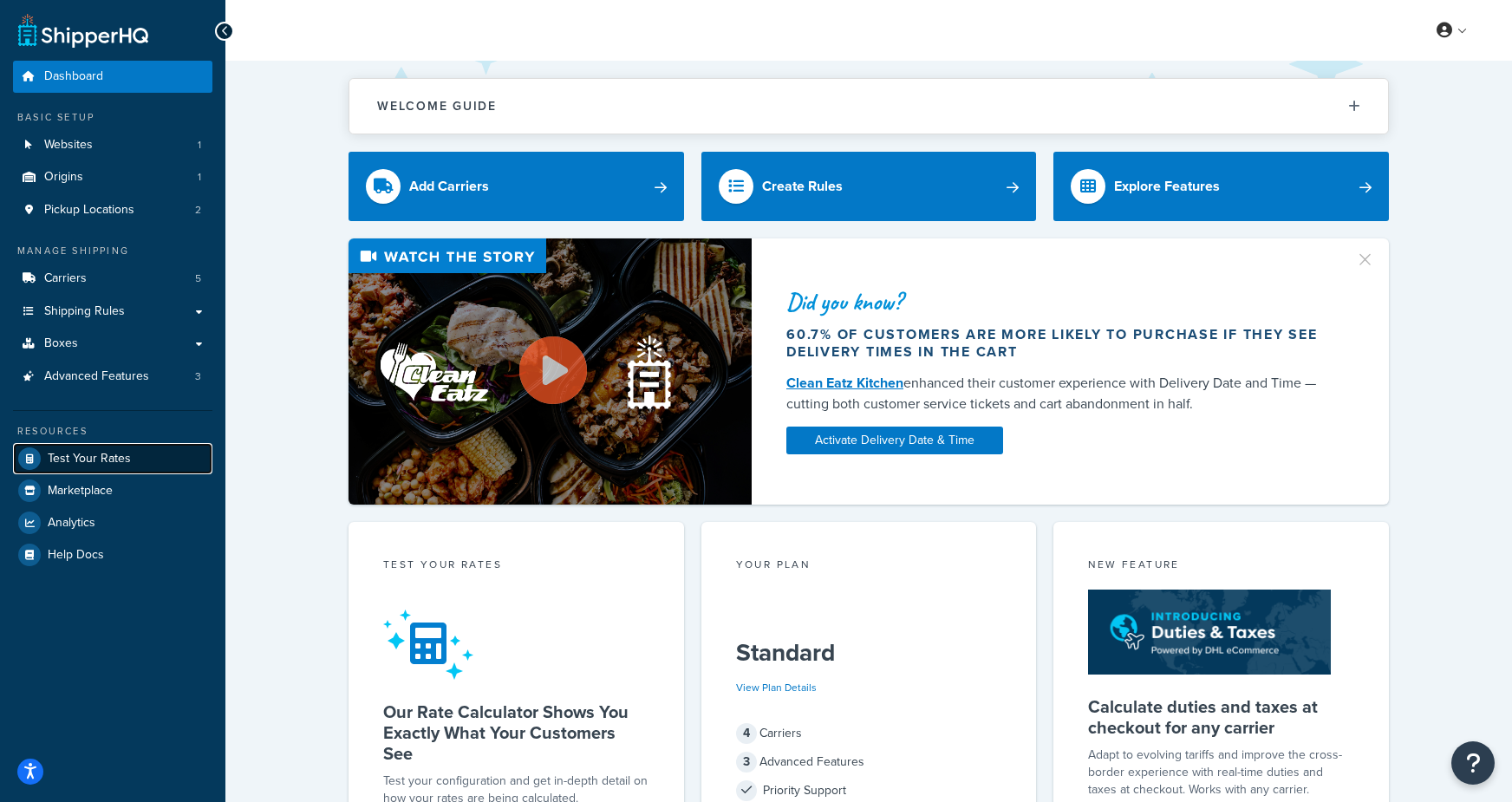
click at [115, 465] on span "Test Your Rates" at bounding box center [90, 459] width 83 height 15
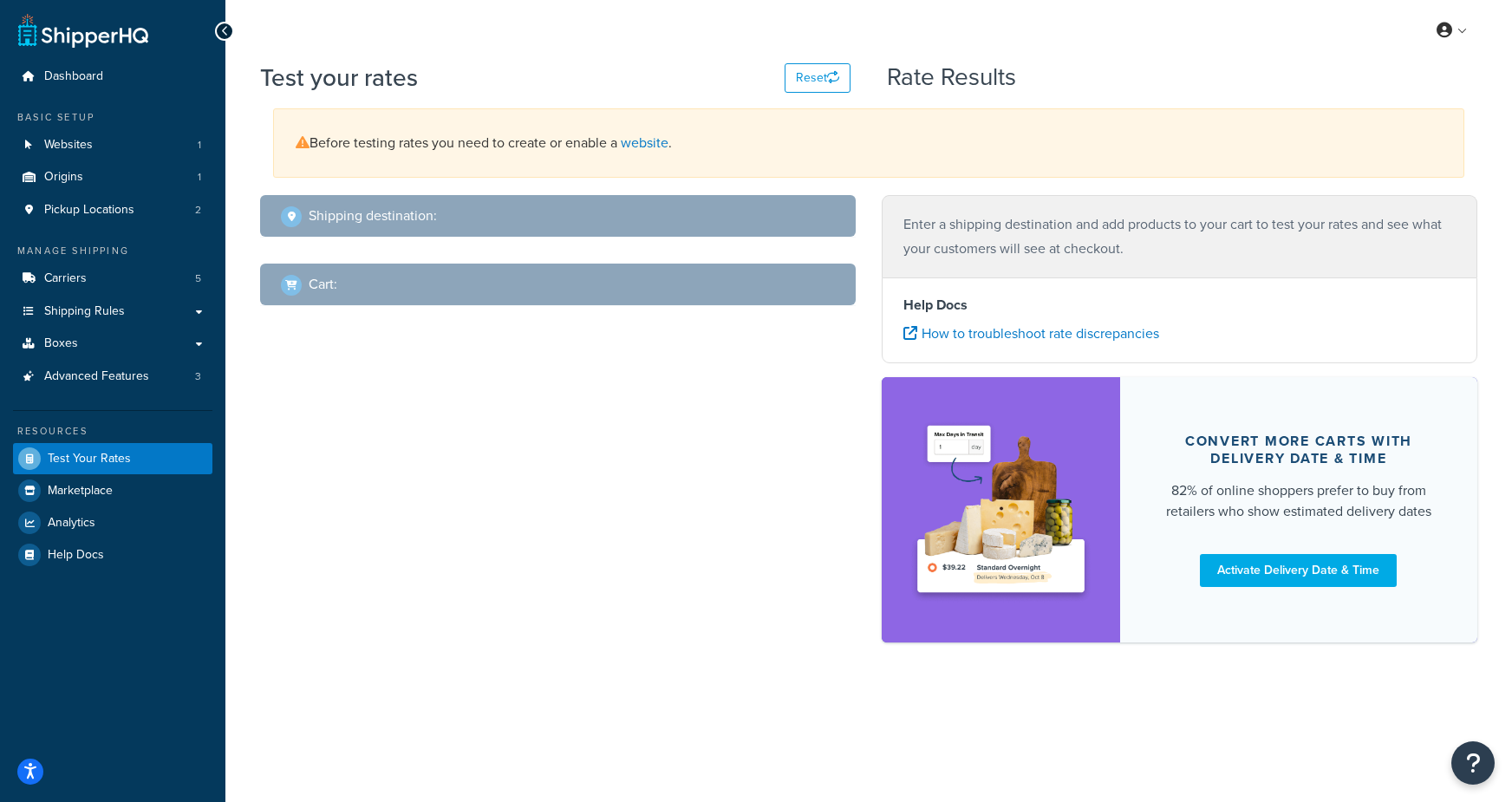
select select "[GEOGRAPHIC_DATA]"
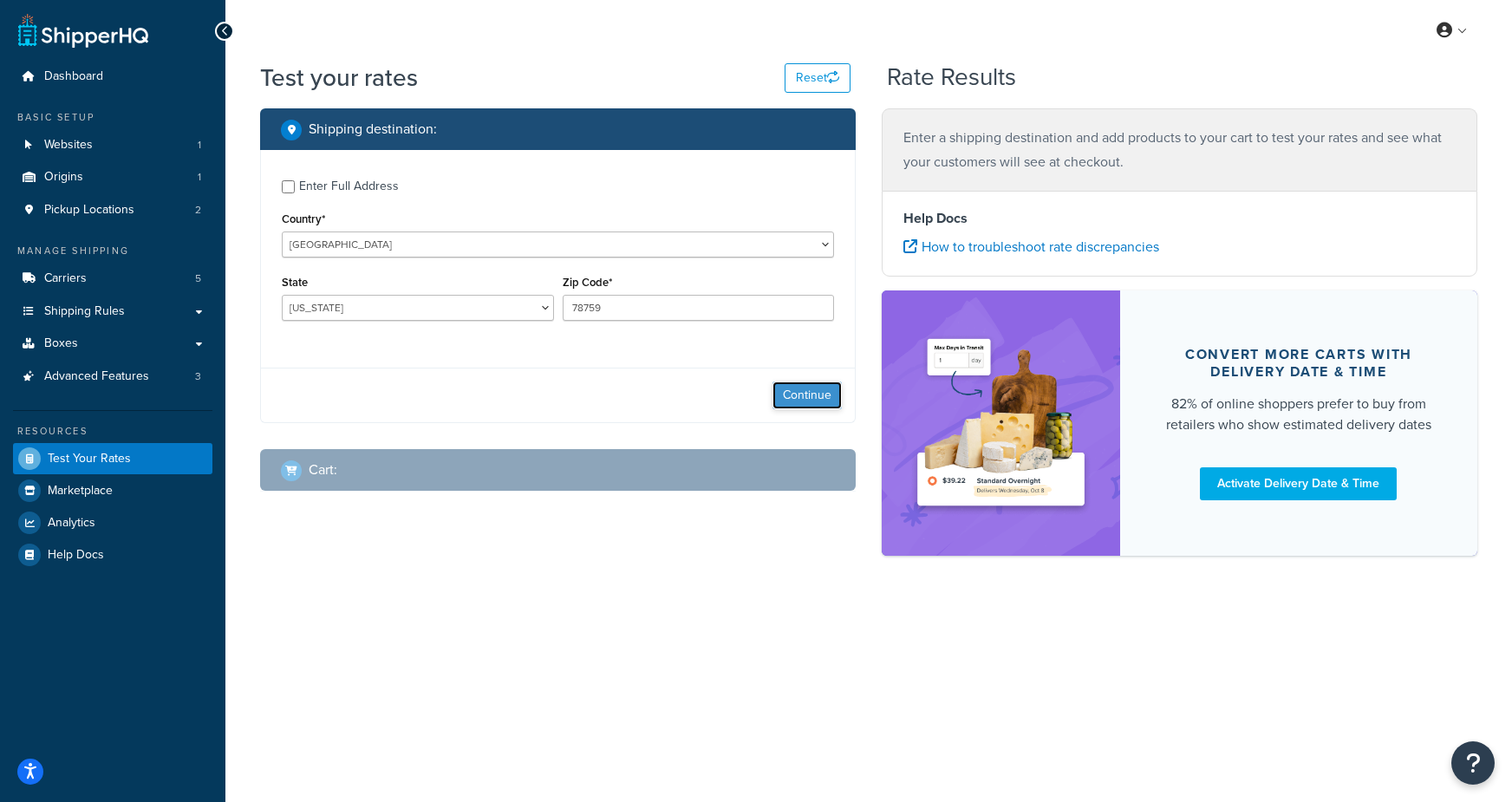
click at [804, 397] on button "Continue" at bounding box center [806, 395] width 69 height 28
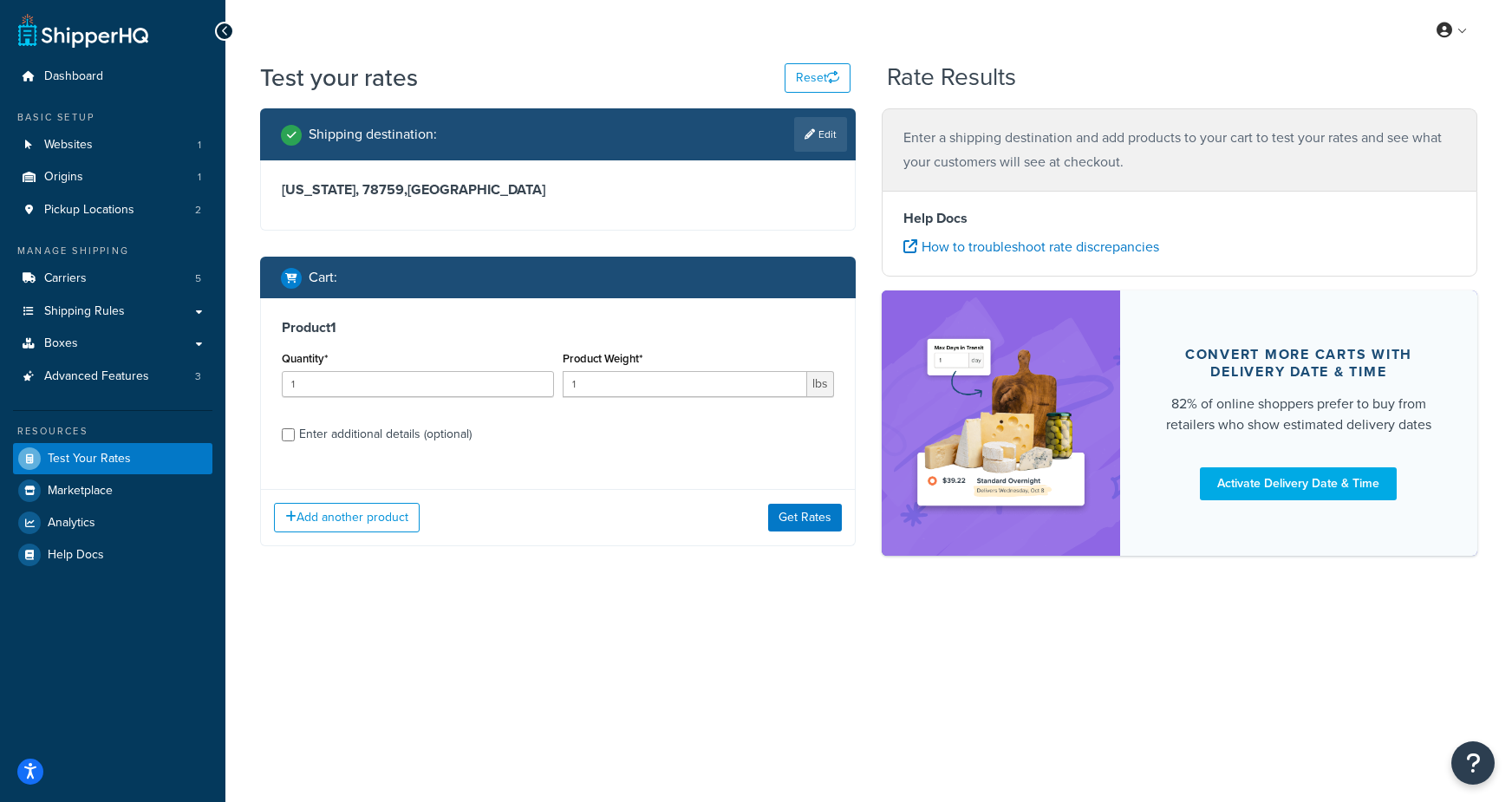
click at [339, 439] on div "Enter additional details (optional)" at bounding box center [385, 434] width 173 height 24
click at [295, 439] on input "Enter additional details (optional)" at bounding box center [288, 435] width 13 height 13
checkbox input "true"
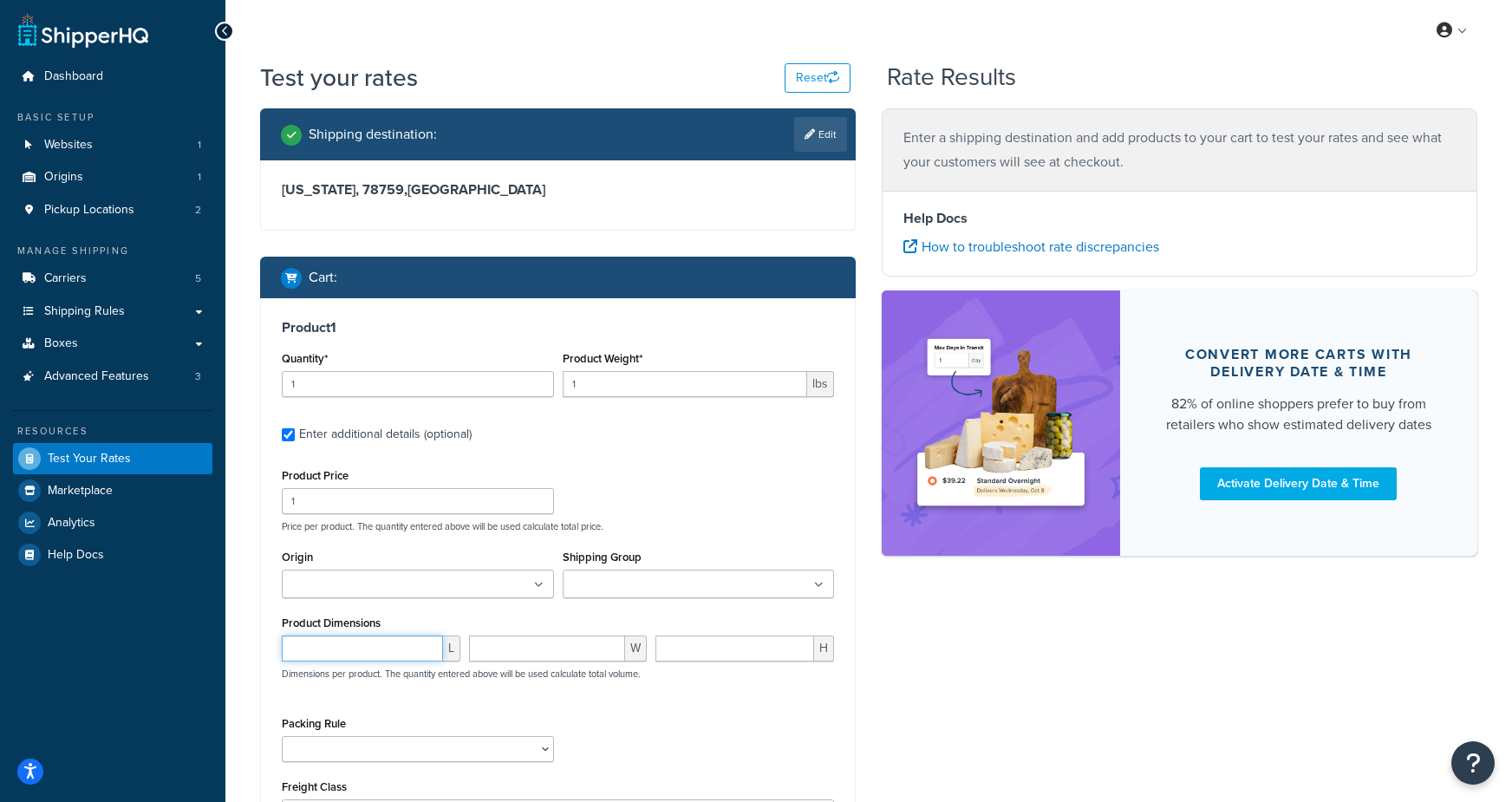
click at [367, 648] on input "number" at bounding box center [362, 649] width 162 height 26
type input "24"
type input "96"
type input "2"
click at [1014, 674] on div "Shipping destination : Edit Texas, 78759 , United States Cart : Product 1 Quant…" at bounding box center [868, 531] width 1243 height 847
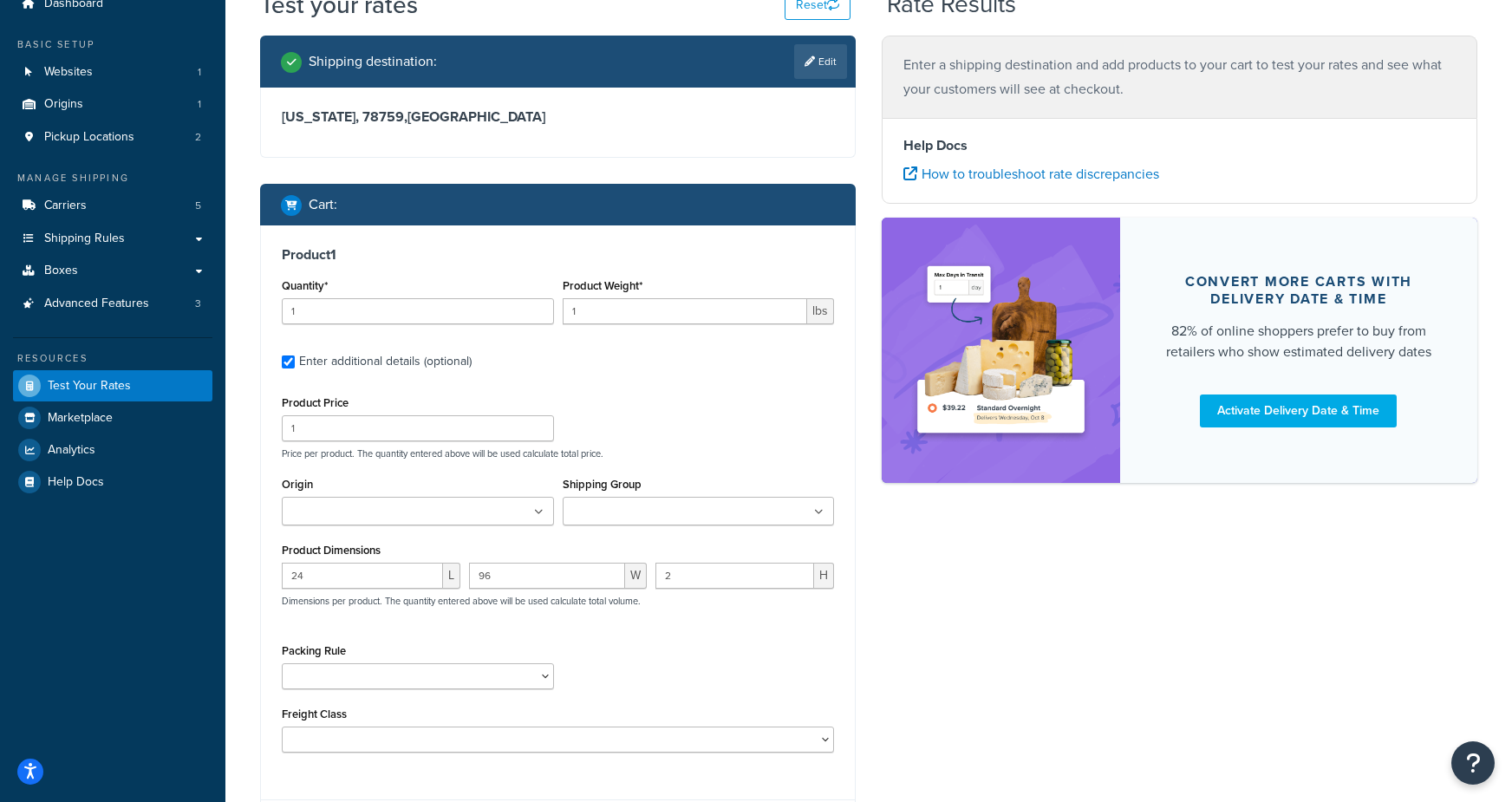
scroll to position [107, 0]
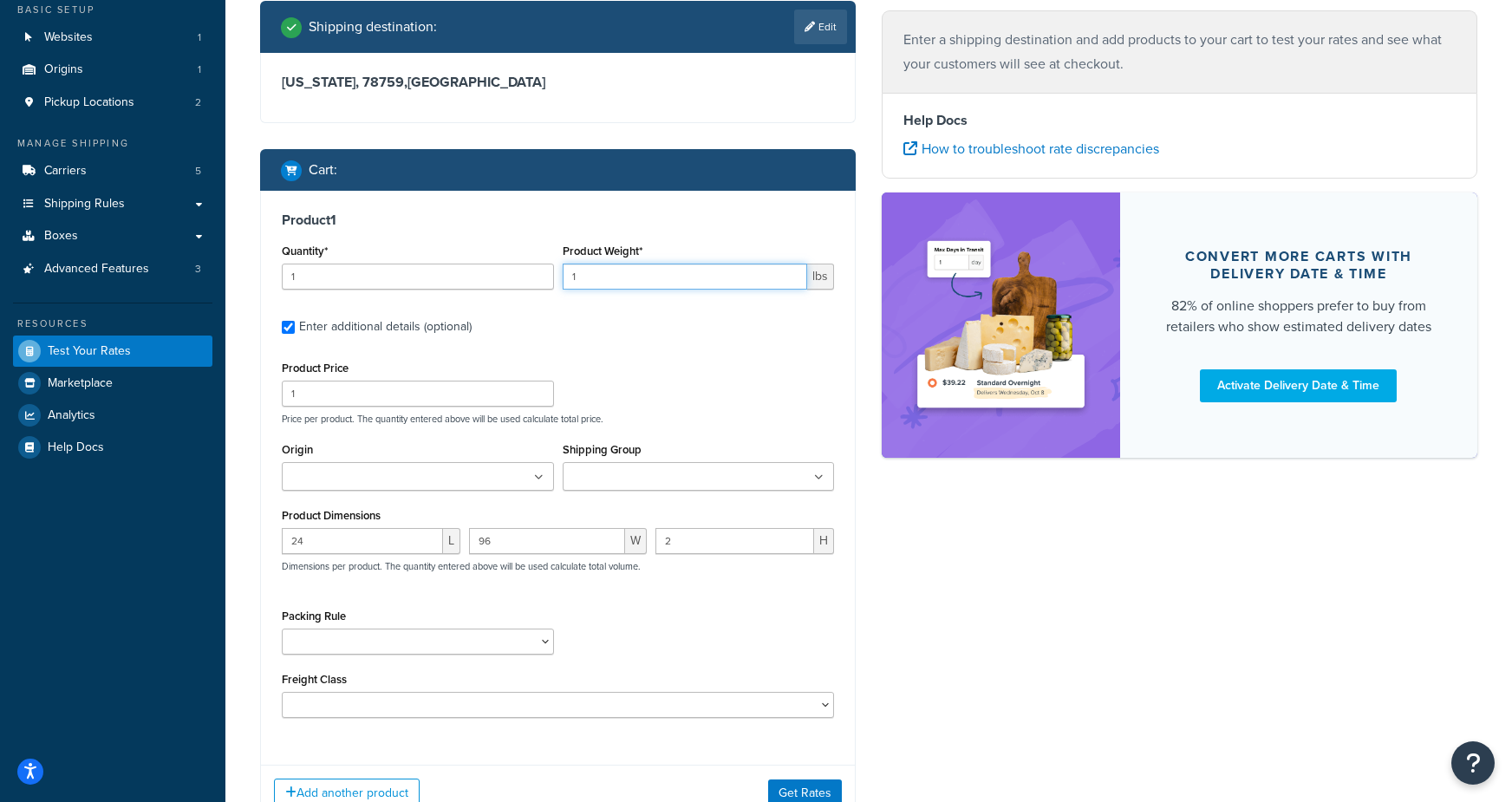
click at [623, 276] on input "1" at bounding box center [685, 276] width 246 height 26
click at [644, 280] on input "1" at bounding box center [685, 276] width 246 height 26
type input "18.12"
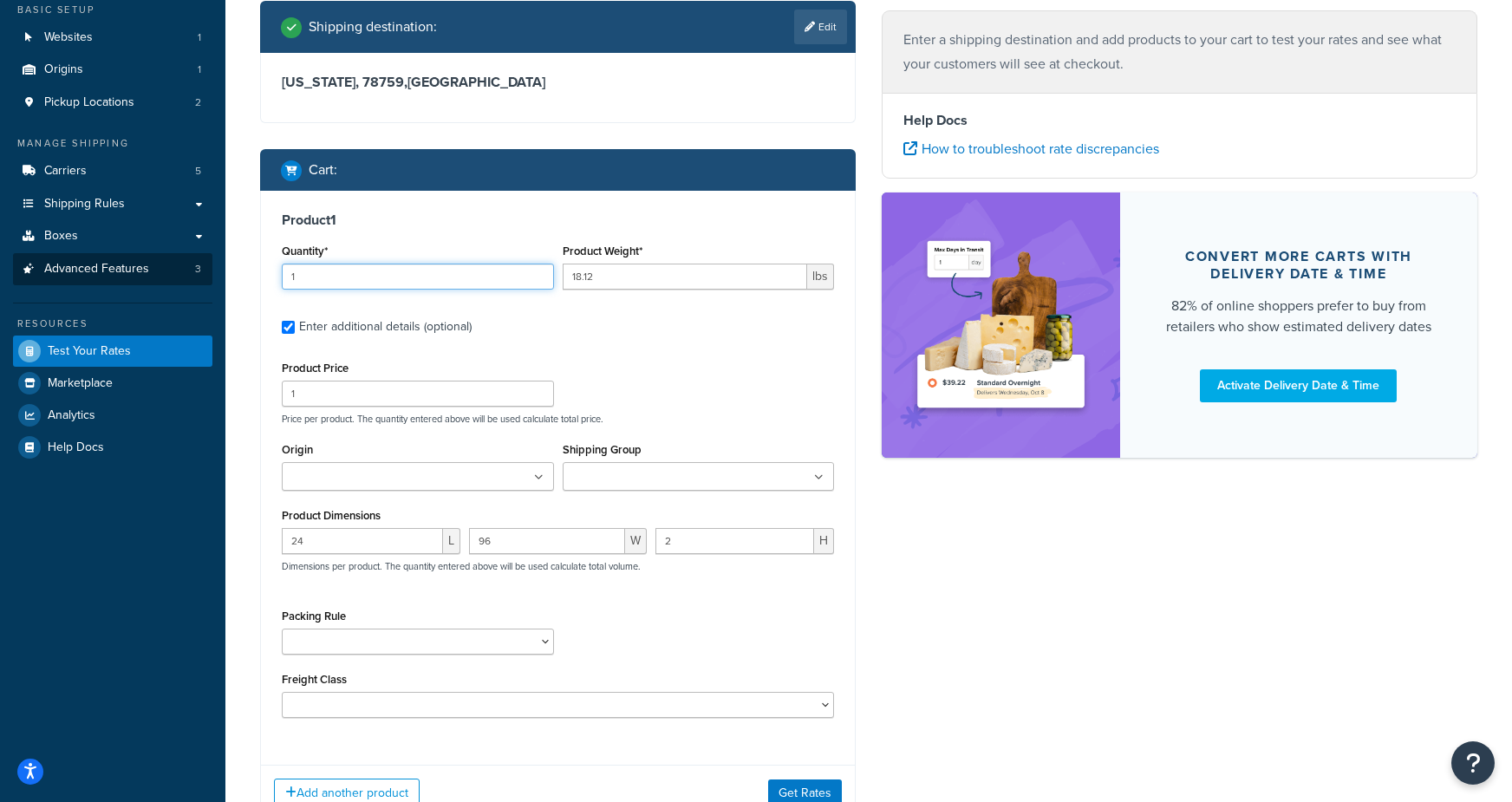
drag, startPoint x: 429, startPoint y: 278, endPoint x: 123, endPoint y: 274, distance: 306.0
click at [126, 274] on div "Dashboard Basic Setup Websites 1 Origins 1 Pickup Locations 2 Manage Shipping C…" at bounding box center [756, 414] width 1512 height 1042
type input "2"
click at [1026, 685] on div "Shipping destination : Edit Texas, 78759 , United States Cart : Product 1 Quant…" at bounding box center [868, 424] width 1243 height 847
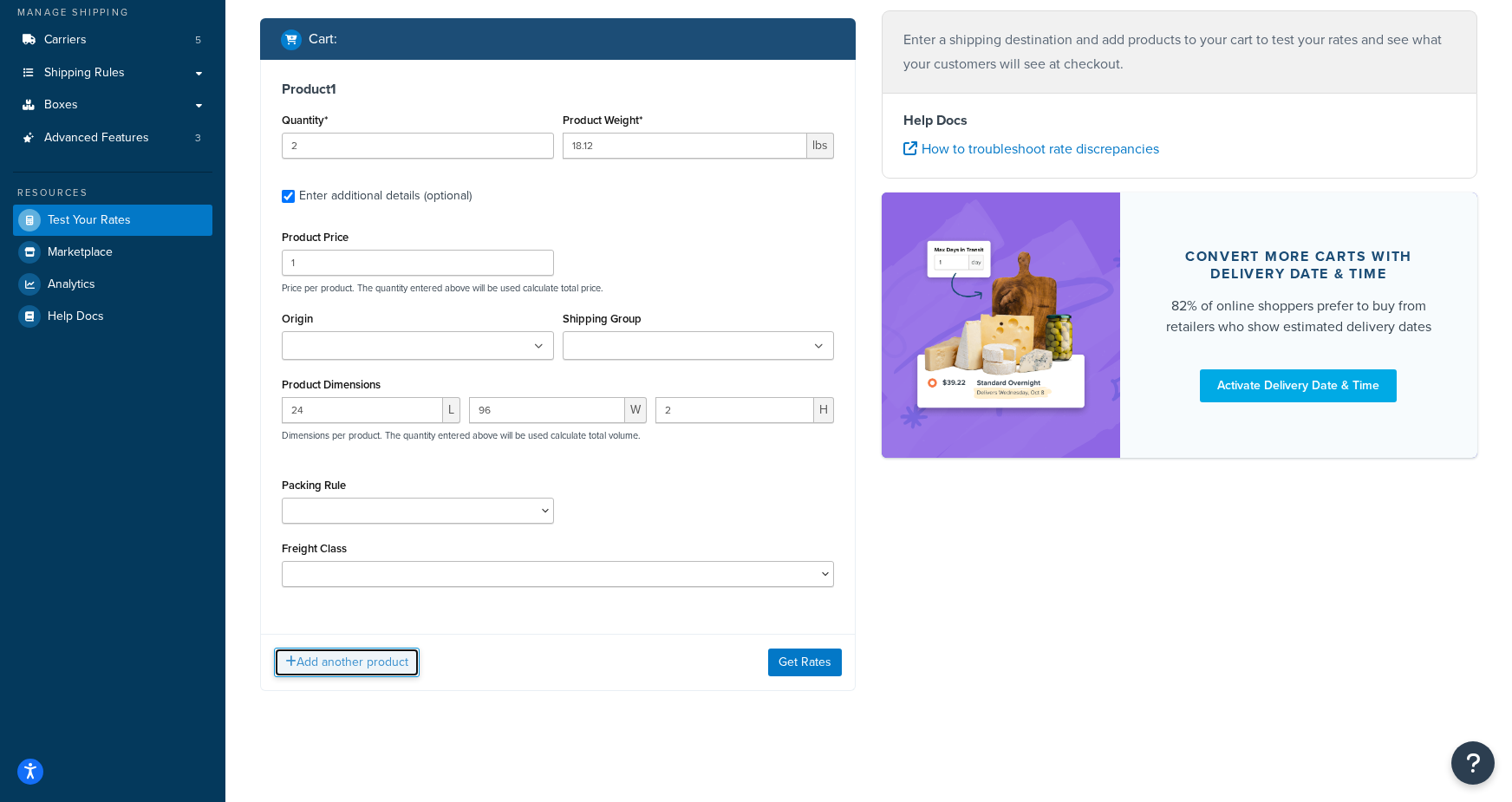
click at [367, 653] on button "Add another product" at bounding box center [347, 662] width 146 height 30
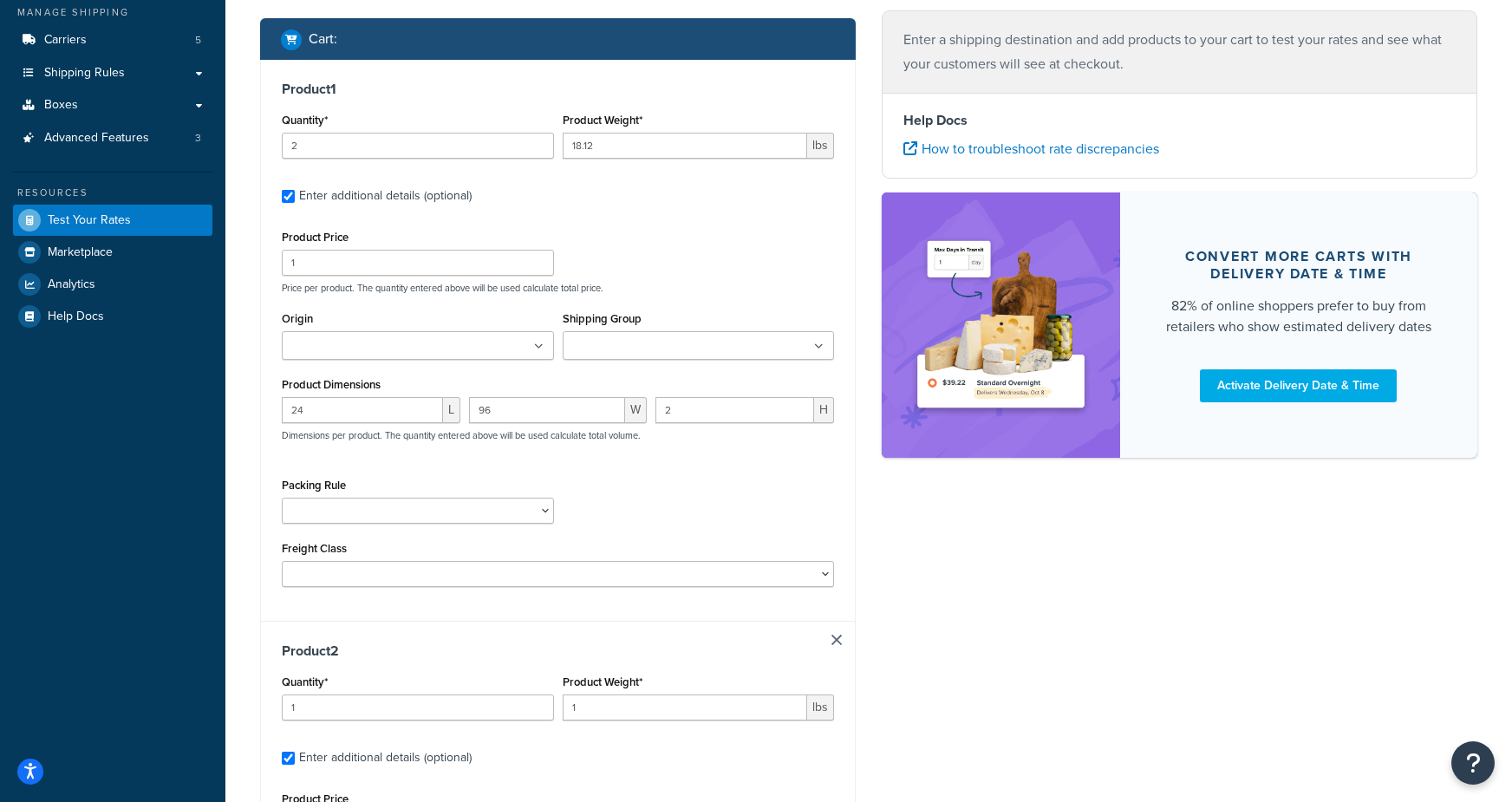
click at [190, 485] on div "Dashboard Basic Setup Websites 1 Origins 1 Pickup Locations 2 Manage Shipping C…" at bounding box center [113, 564] width 225 height 1604
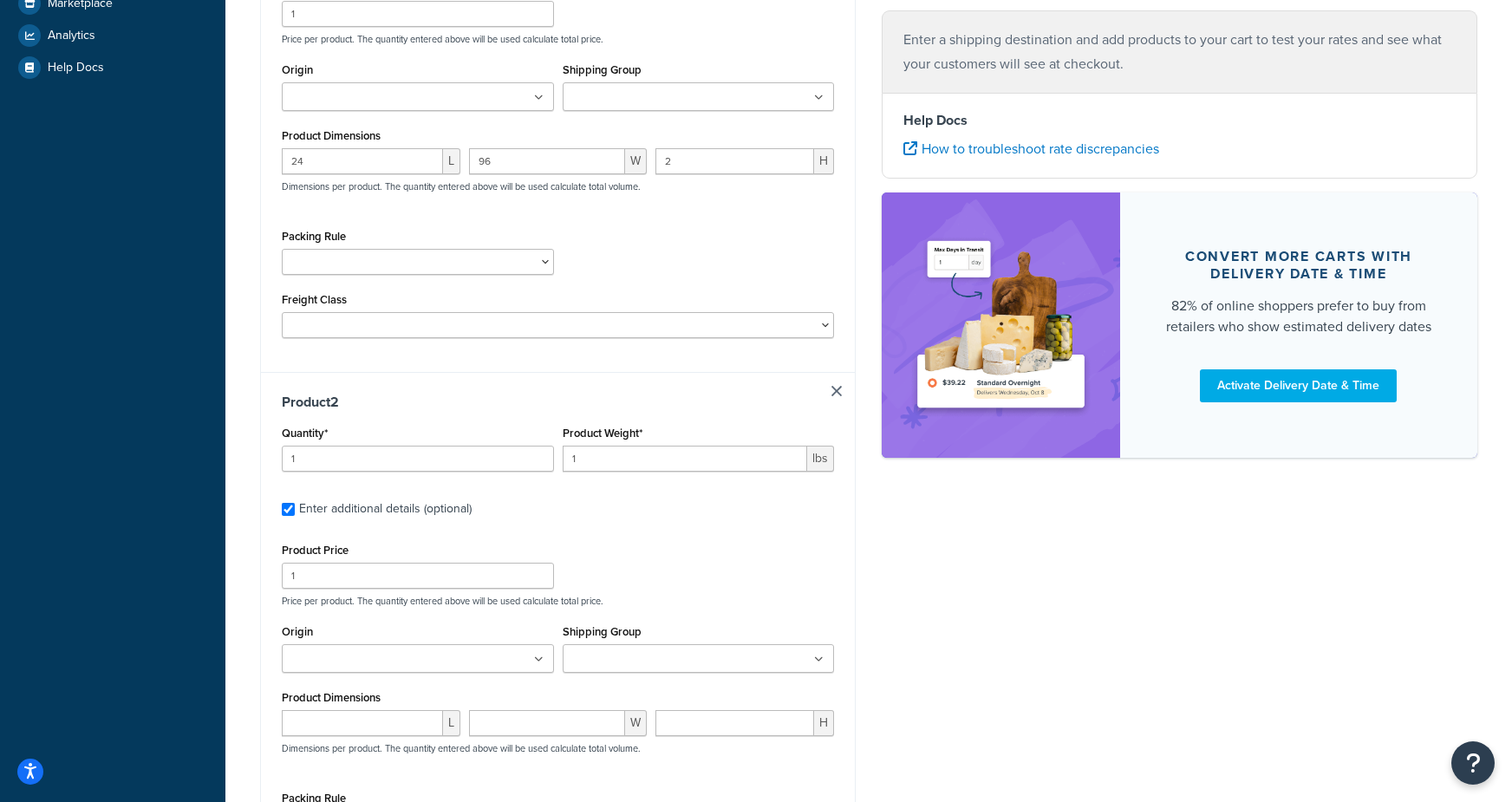
scroll to position [484, 0]
click at [338, 725] on input "number" at bounding box center [362, 726] width 162 height 26
type input "72"
type input "1"
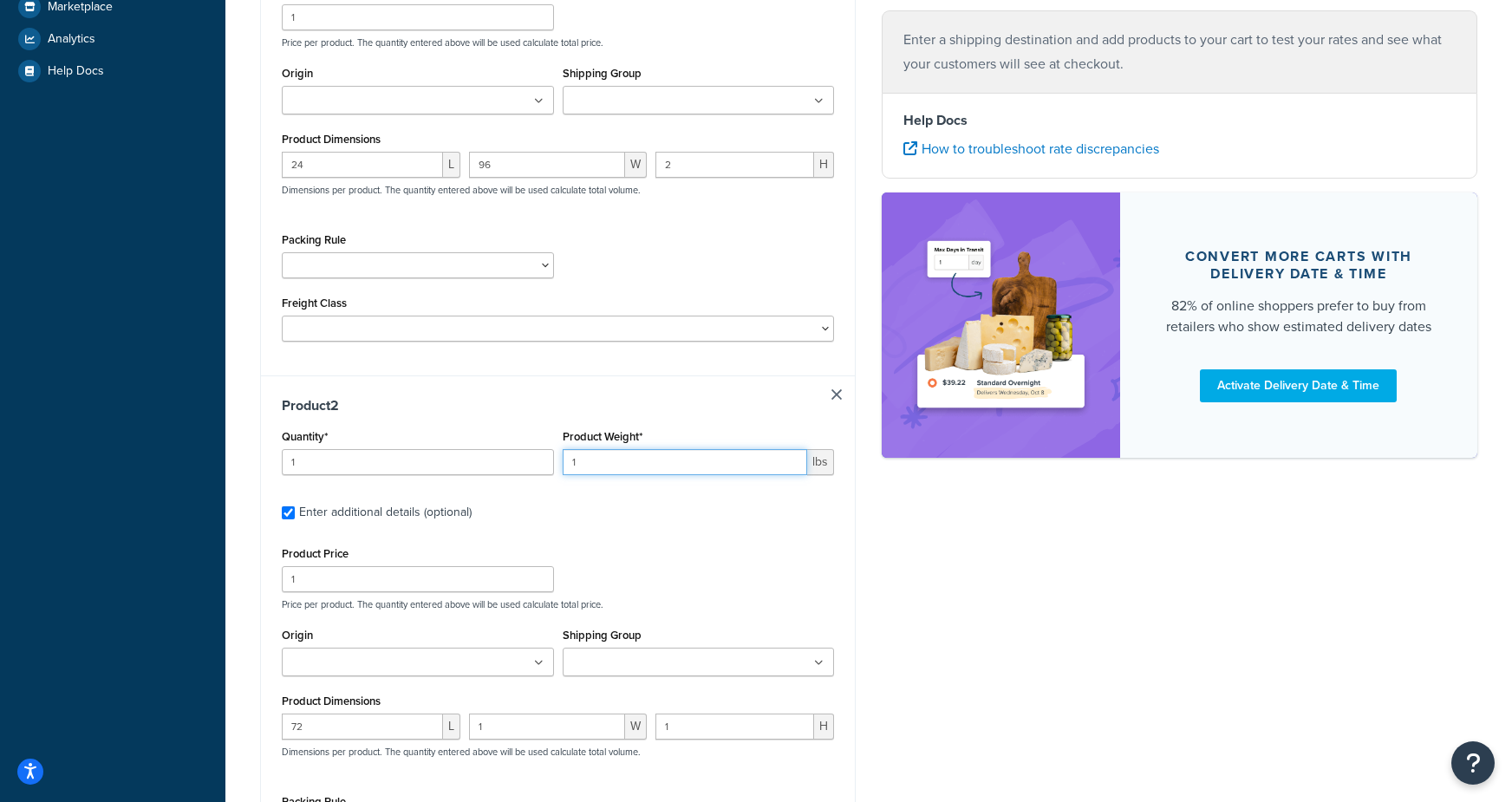
drag, startPoint x: 634, startPoint y: 461, endPoint x: 454, endPoint y: 450, distance: 180.3
click at [455, 450] on div "Quantity* 1 Product Weight* 1 lbs" at bounding box center [557, 456] width 561 height 64
type input "2.491"
drag, startPoint x: 408, startPoint y: 460, endPoint x: 203, endPoint y: 457, distance: 205.0
click at [203, 457] on div "Dashboard Basic Setup Websites 1 Origins 1 Pickup Locations 2 Manage Shipping C…" at bounding box center [756, 318] width 1512 height 1604
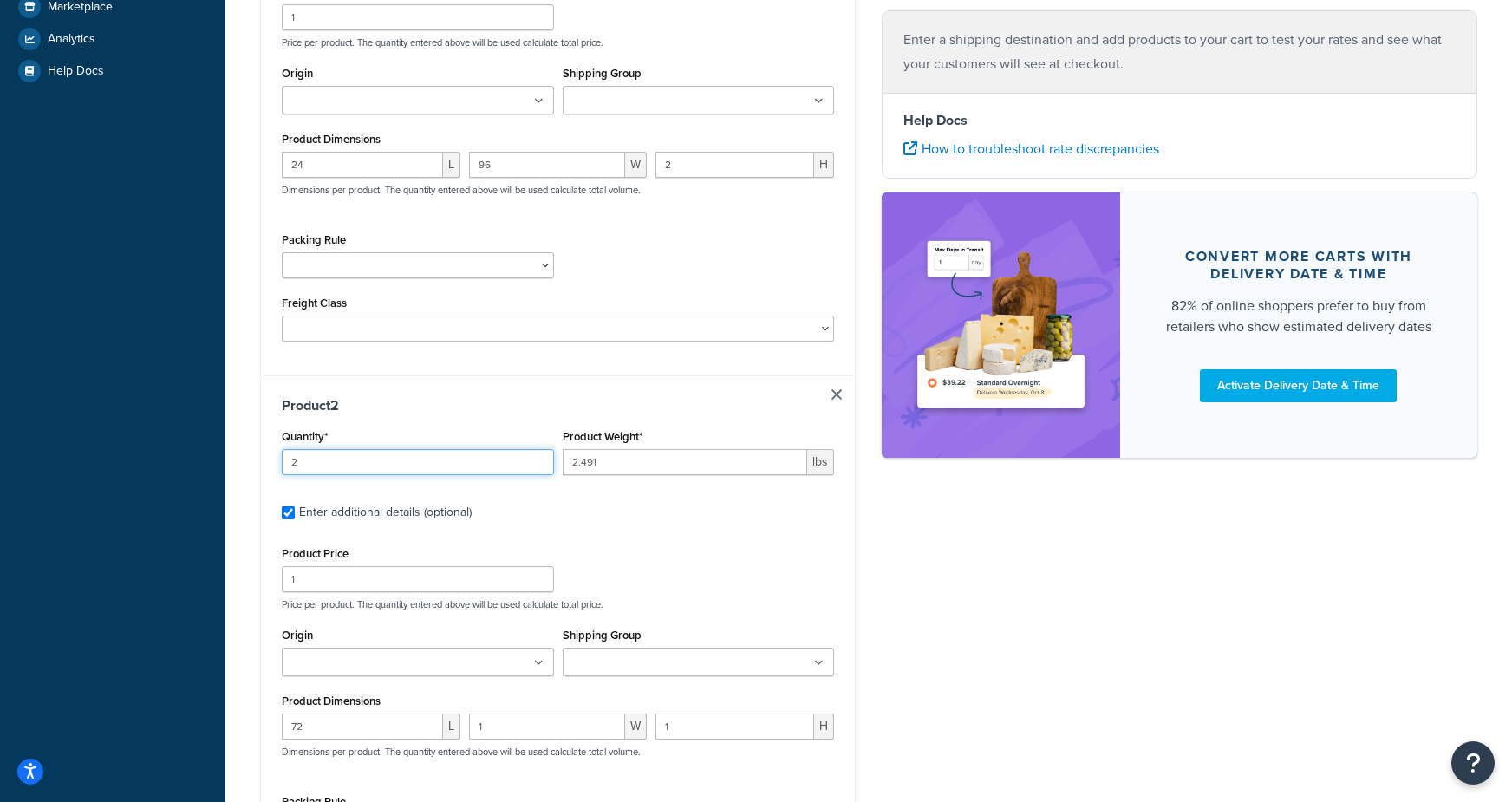
type input "2"
click at [203, 457] on div "Dashboard Basic Setup Websites 1 Origins 1 Pickup Locations 2 Manage Shipping C…" at bounding box center [113, 318] width 225 height 1604
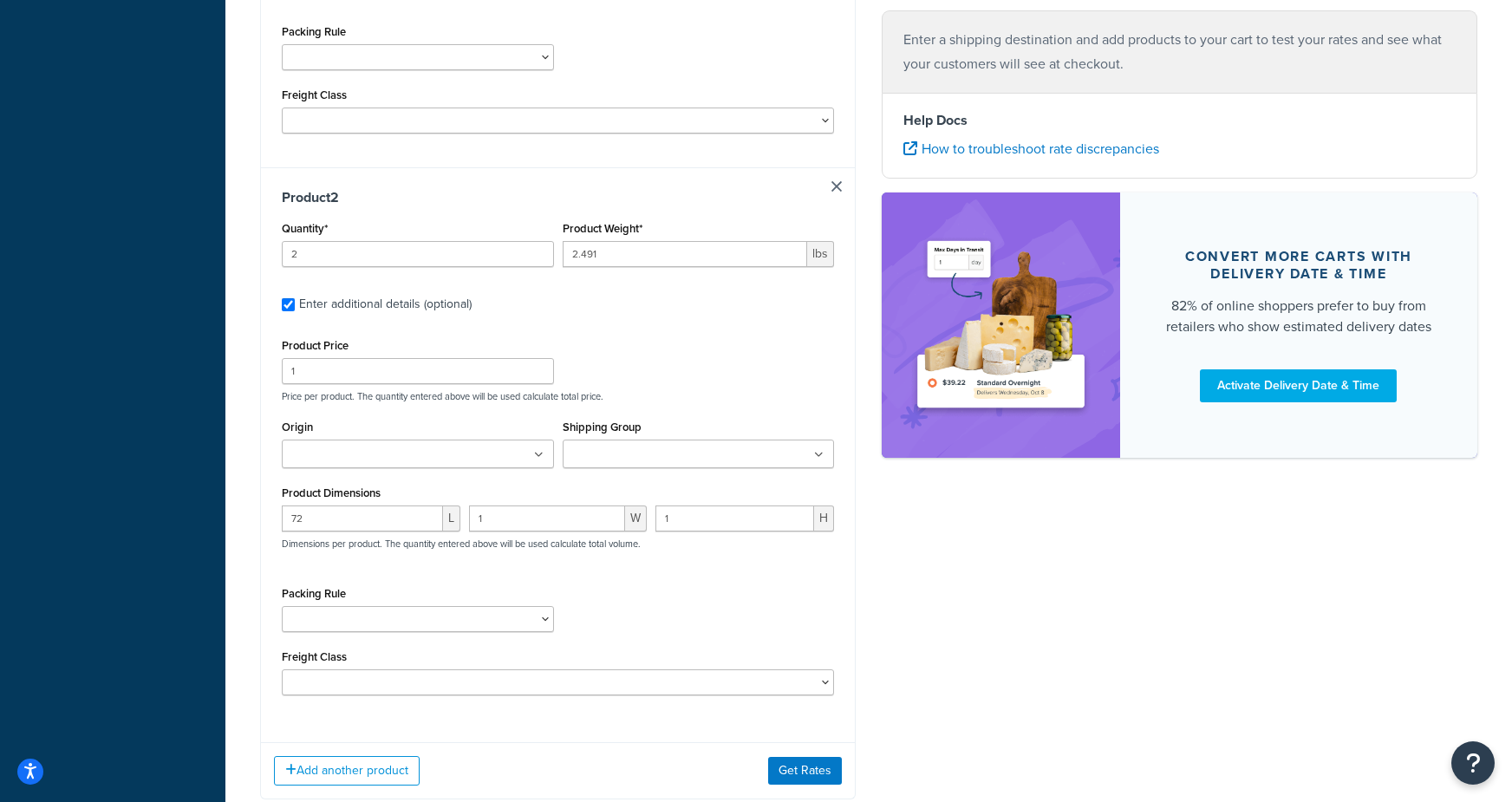
scroll to position [711, 0]
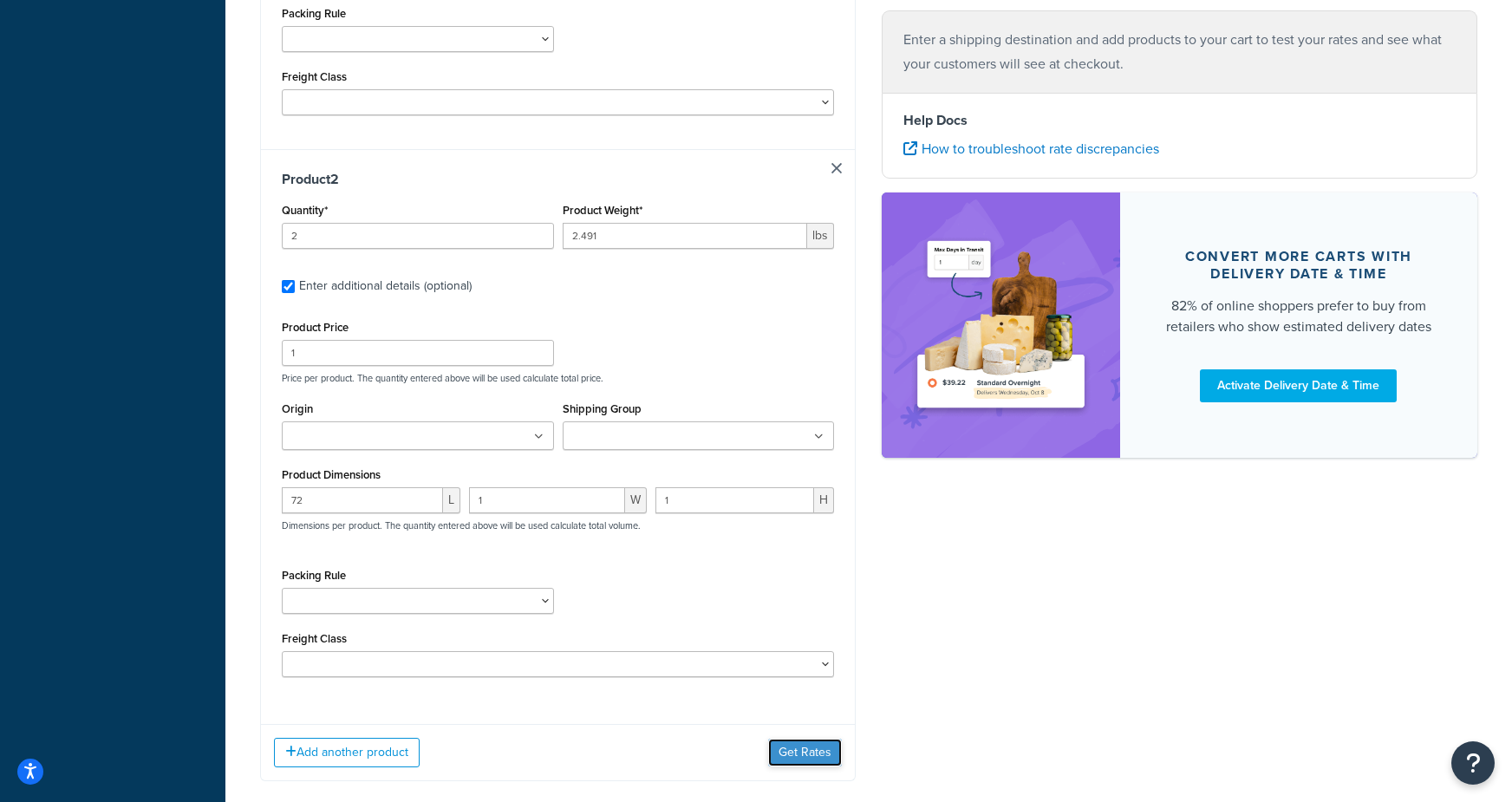
click at [809, 756] on button "Get Rates" at bounding box center [804, 753] width 74 height 28
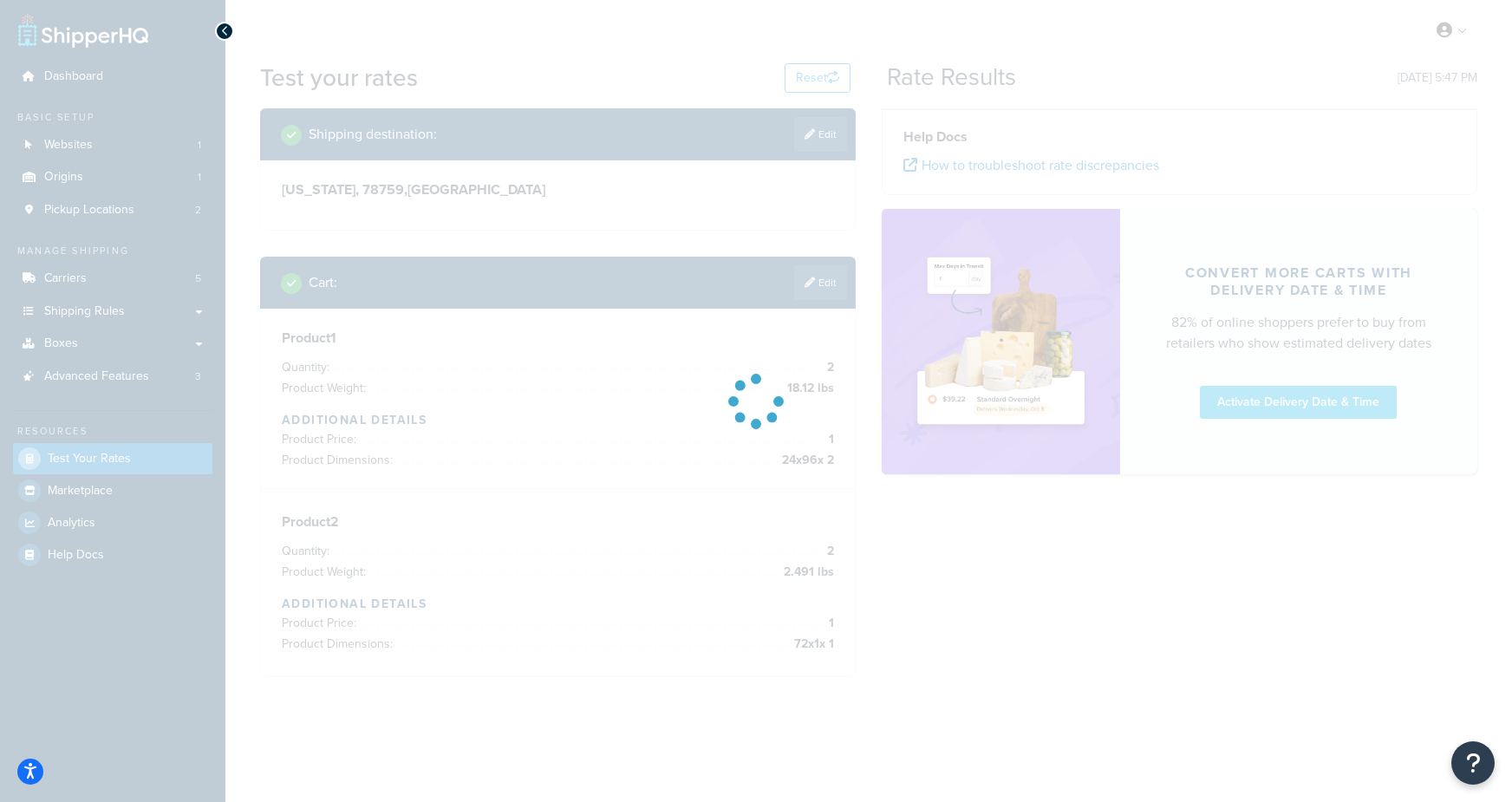
scroll to position [0, 0]
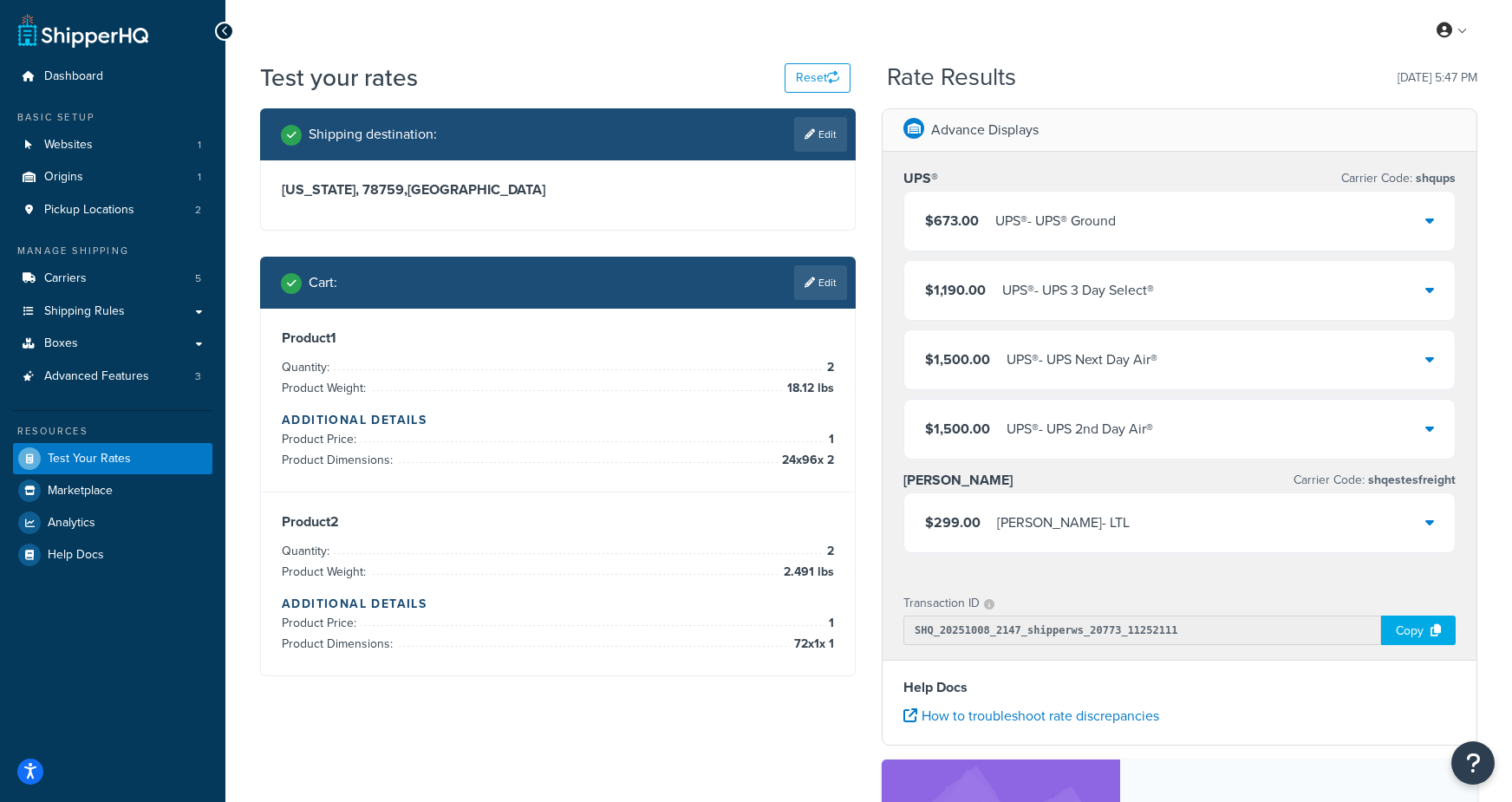
click at [1028, 213] on div "UPS® - UPS® Ground" at bounding box center [1055, 221] width 120 height 24
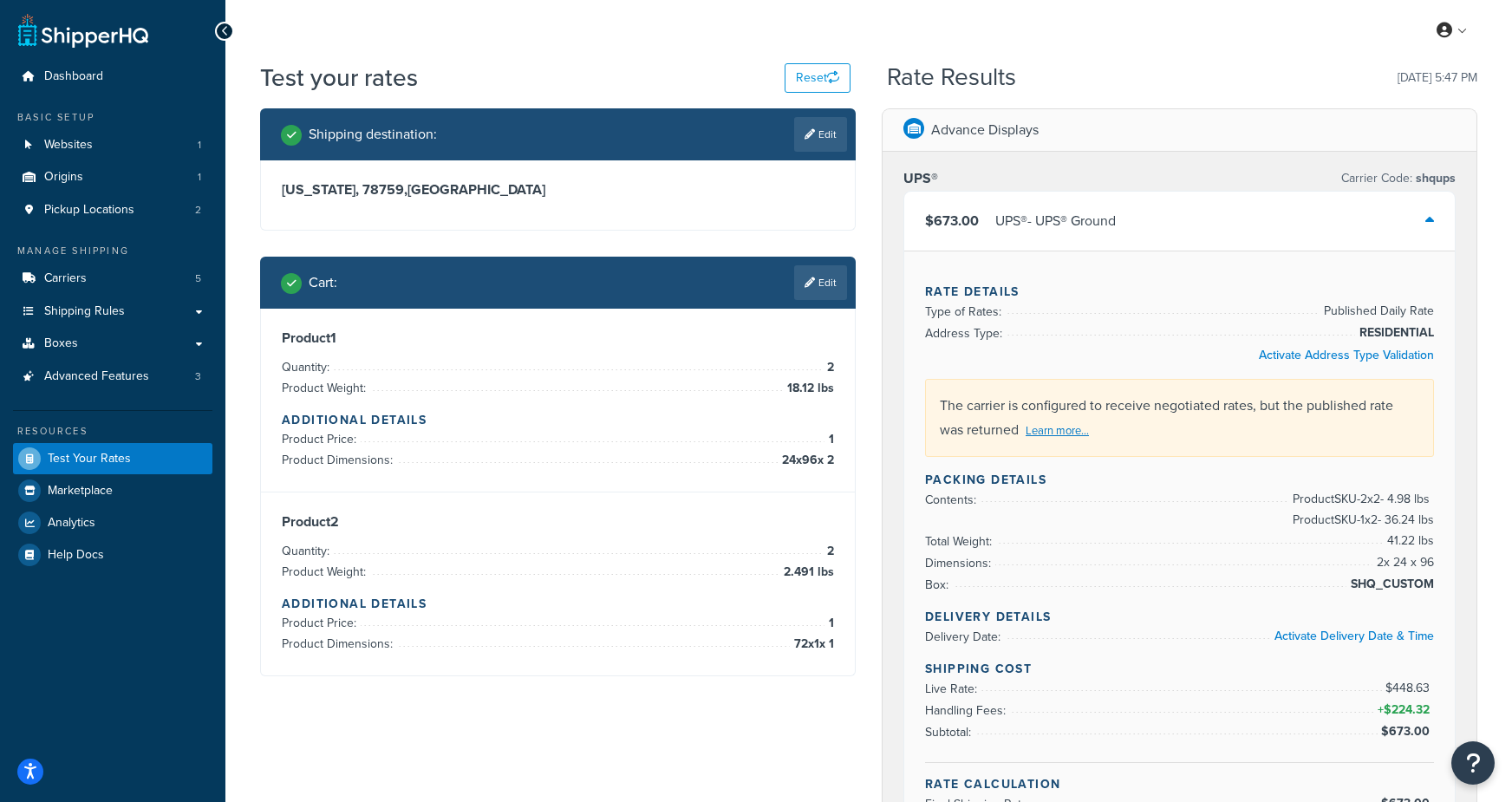
click at [1028, 213] on div "UPS® - UPS® Ground" at bounding box center [1055, 221] width 120 height 24
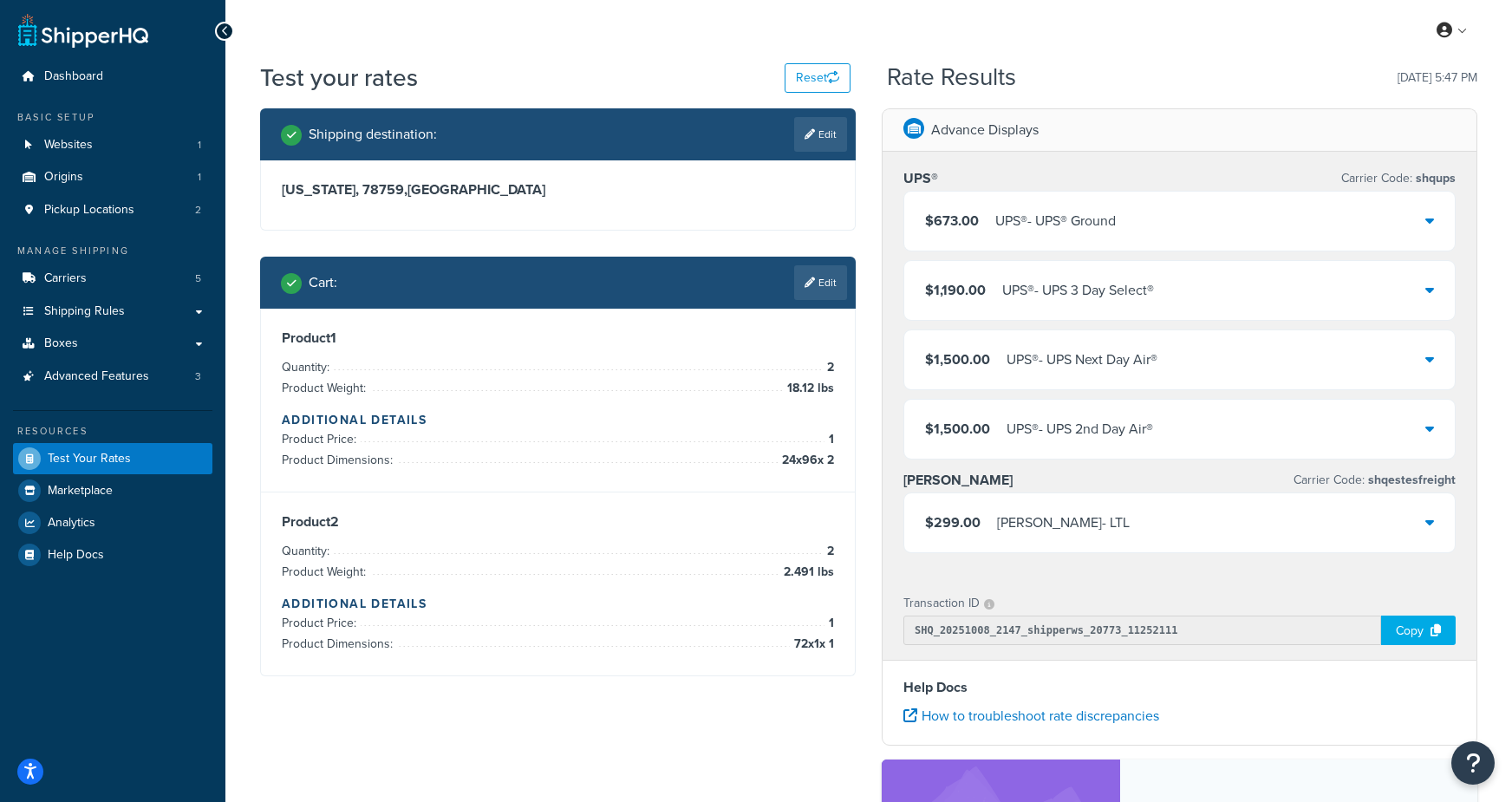
click at [1043, 536] on div "$299.00 Estes - LTL" at bounding box center [1179, 523] width 550 height 59
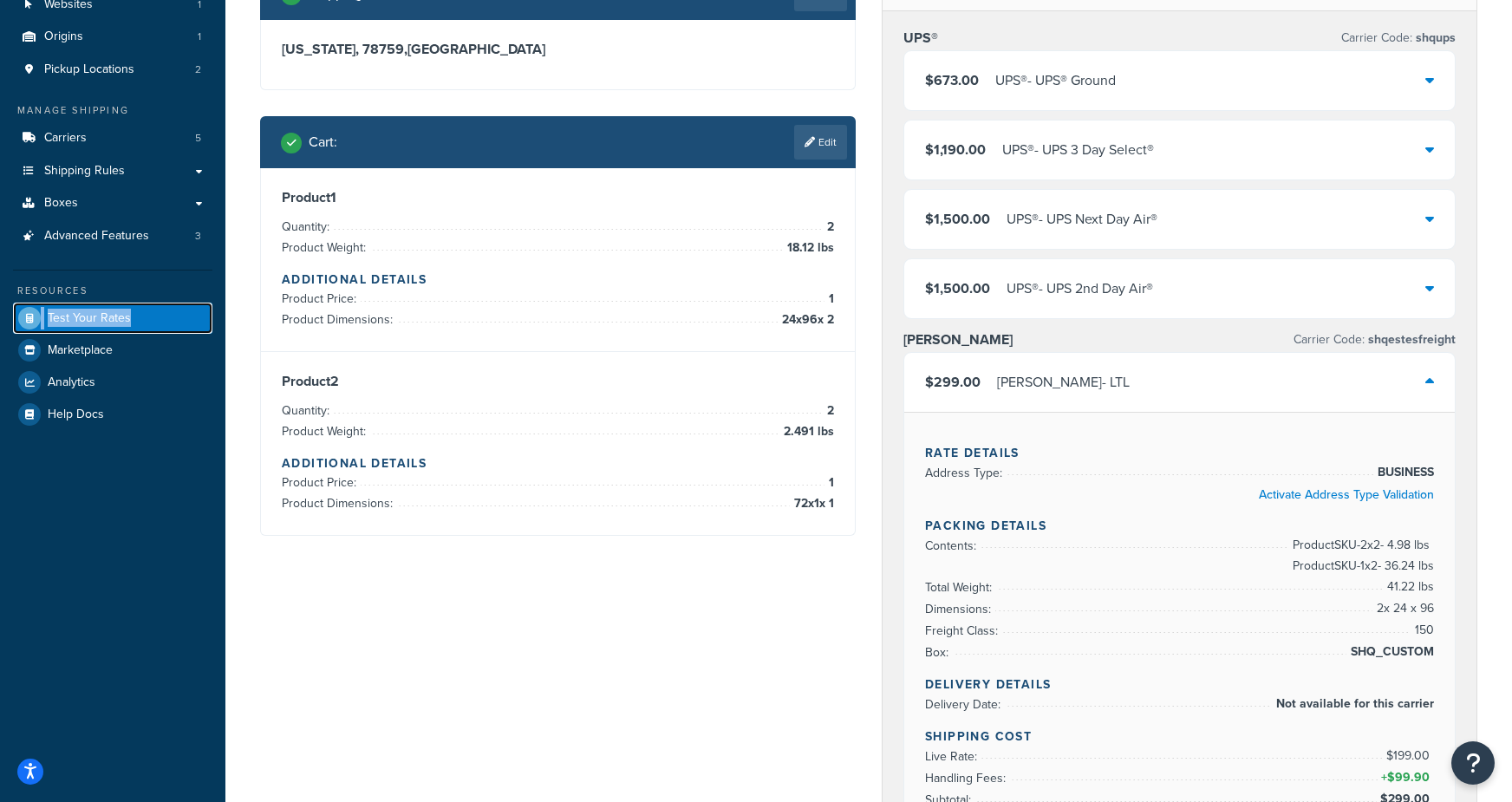
scroll to position [115, 0]
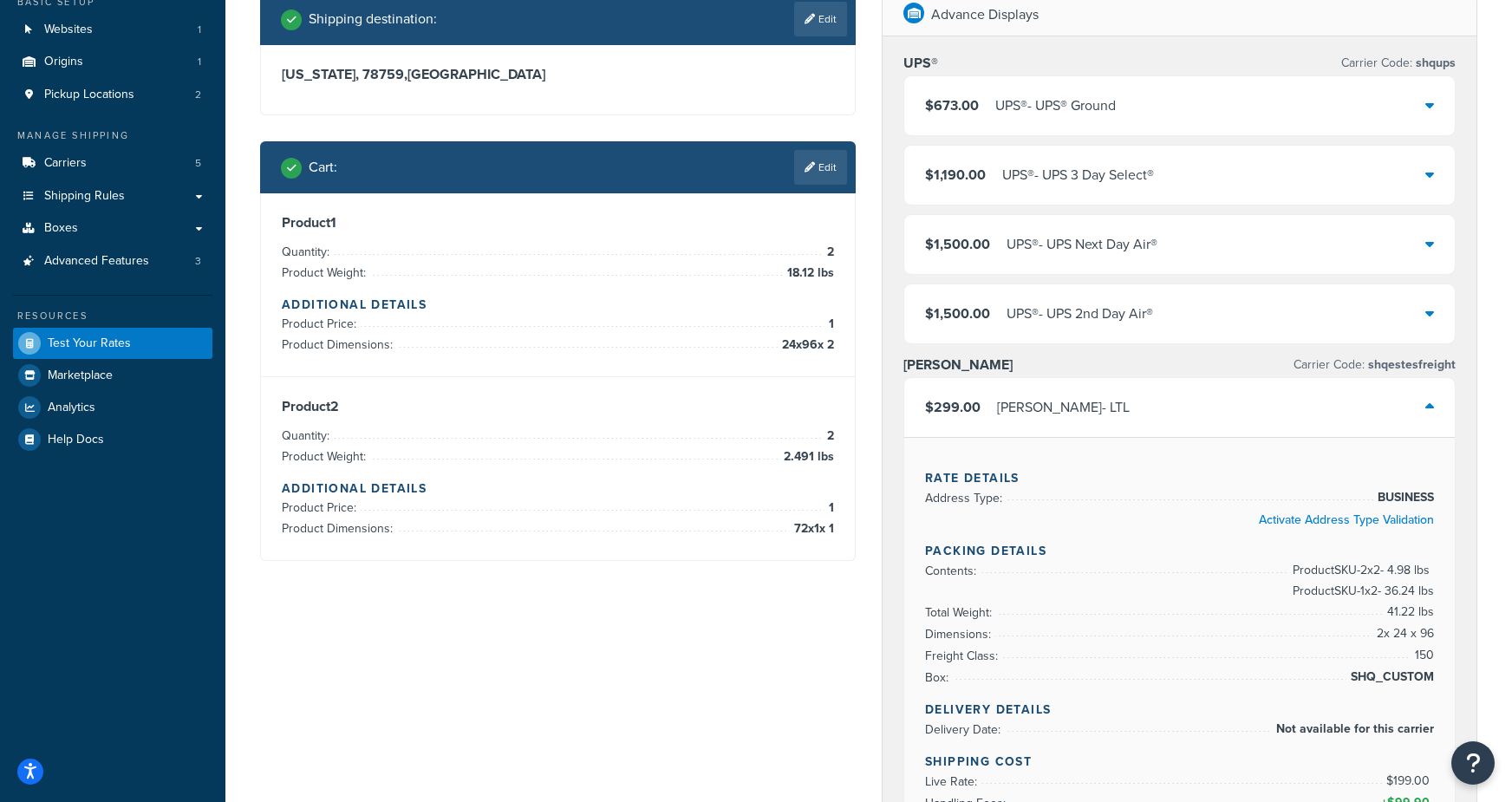
click at [1004, 97] on div "UPS® - UPS® Ground" at bounding box center [1055, 105] width 120 height 24
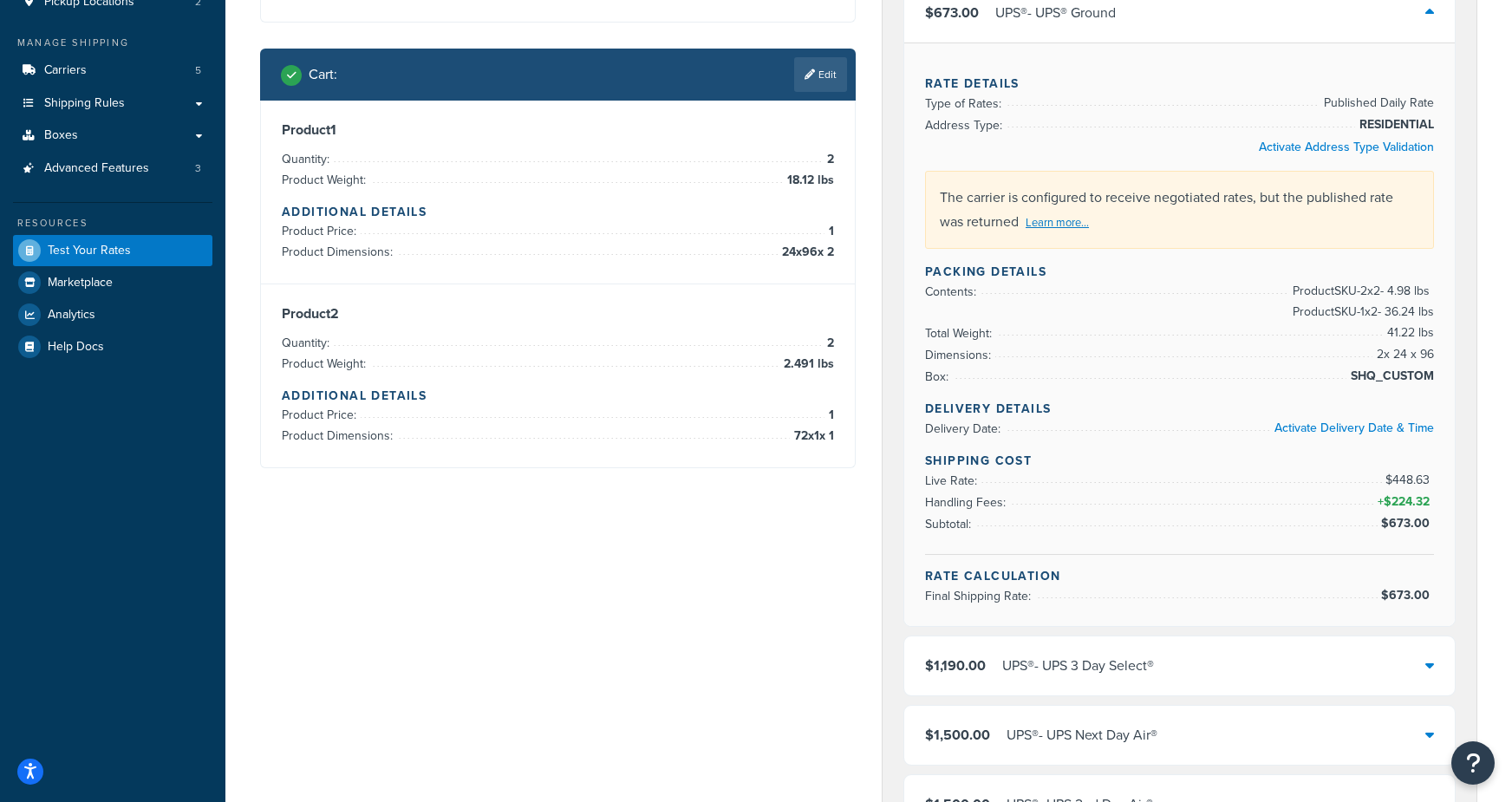
scroll to position [206, 0]
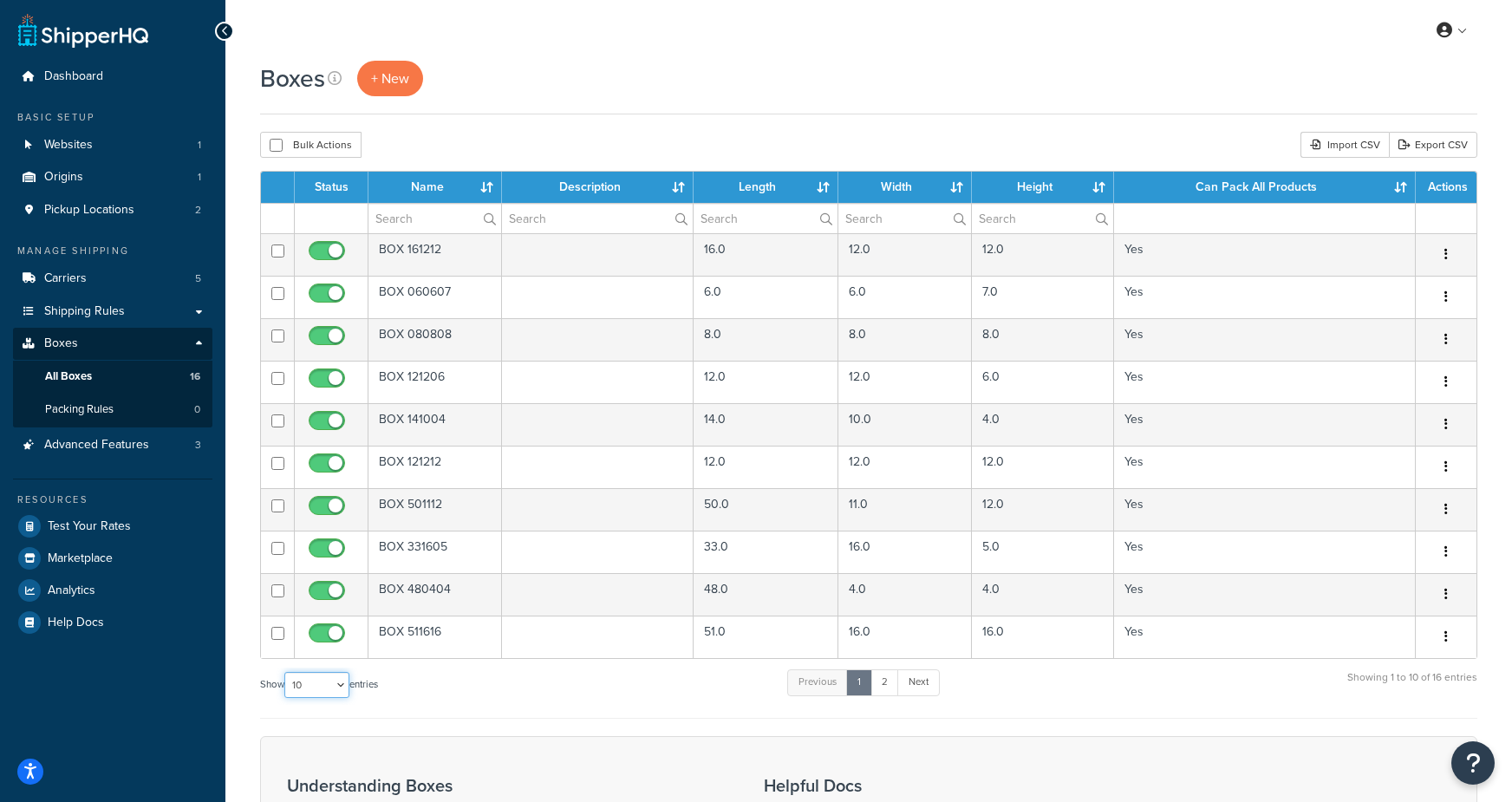
click at [299, 684] on select "10 15 25 50 100 1000" at bounding box center [317, 685] width 65 height 26
select select "1000"
click at [286, 672] on select "10 15 25 50 100 1000" at bounding box center [317, 685] width 65 height 26
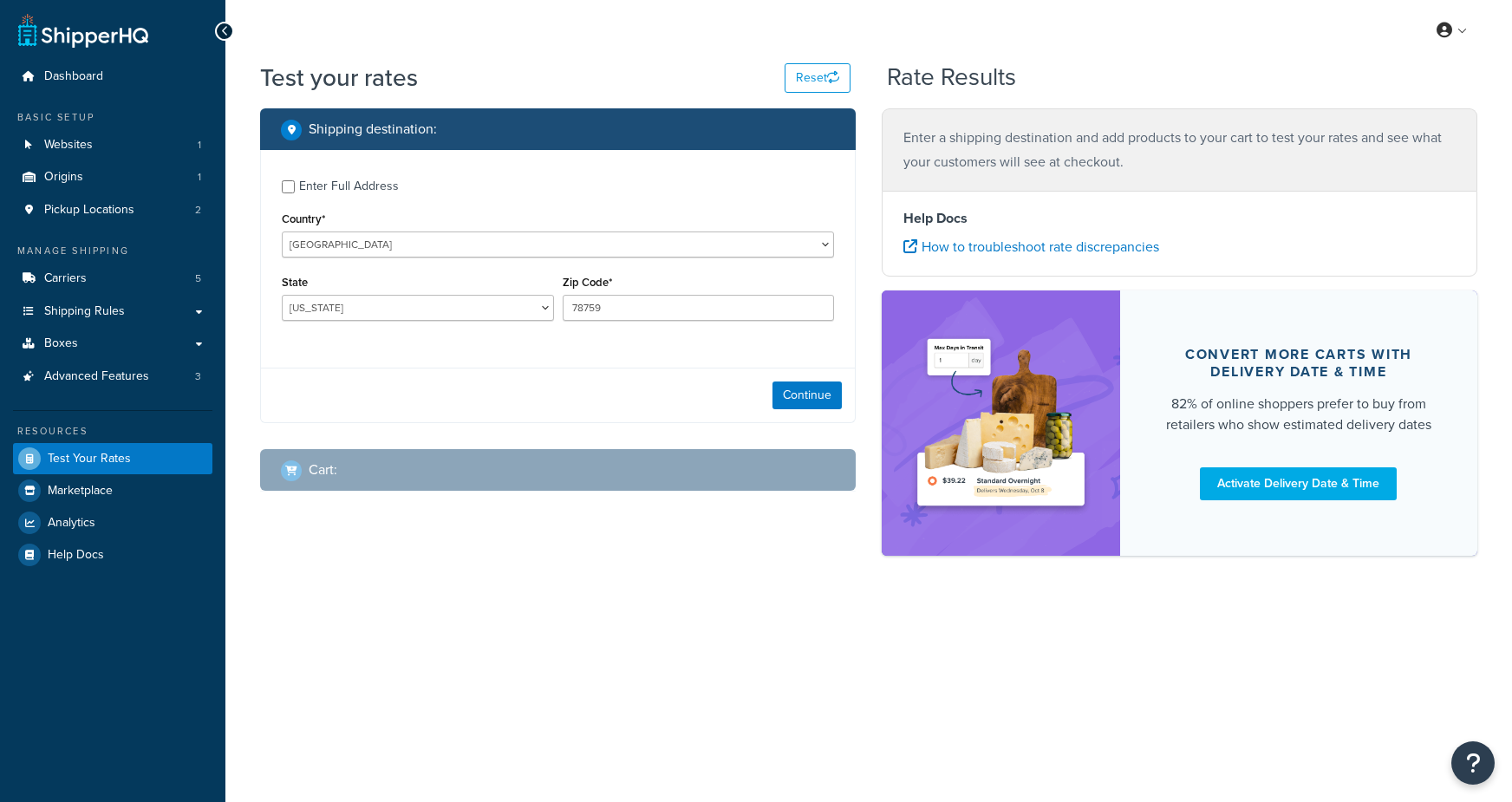
select select "[GEOGRAPHIC_DATA]"
click at [827, 407] on button "Continue" at bounding box center [806, 395] width 69 height 28
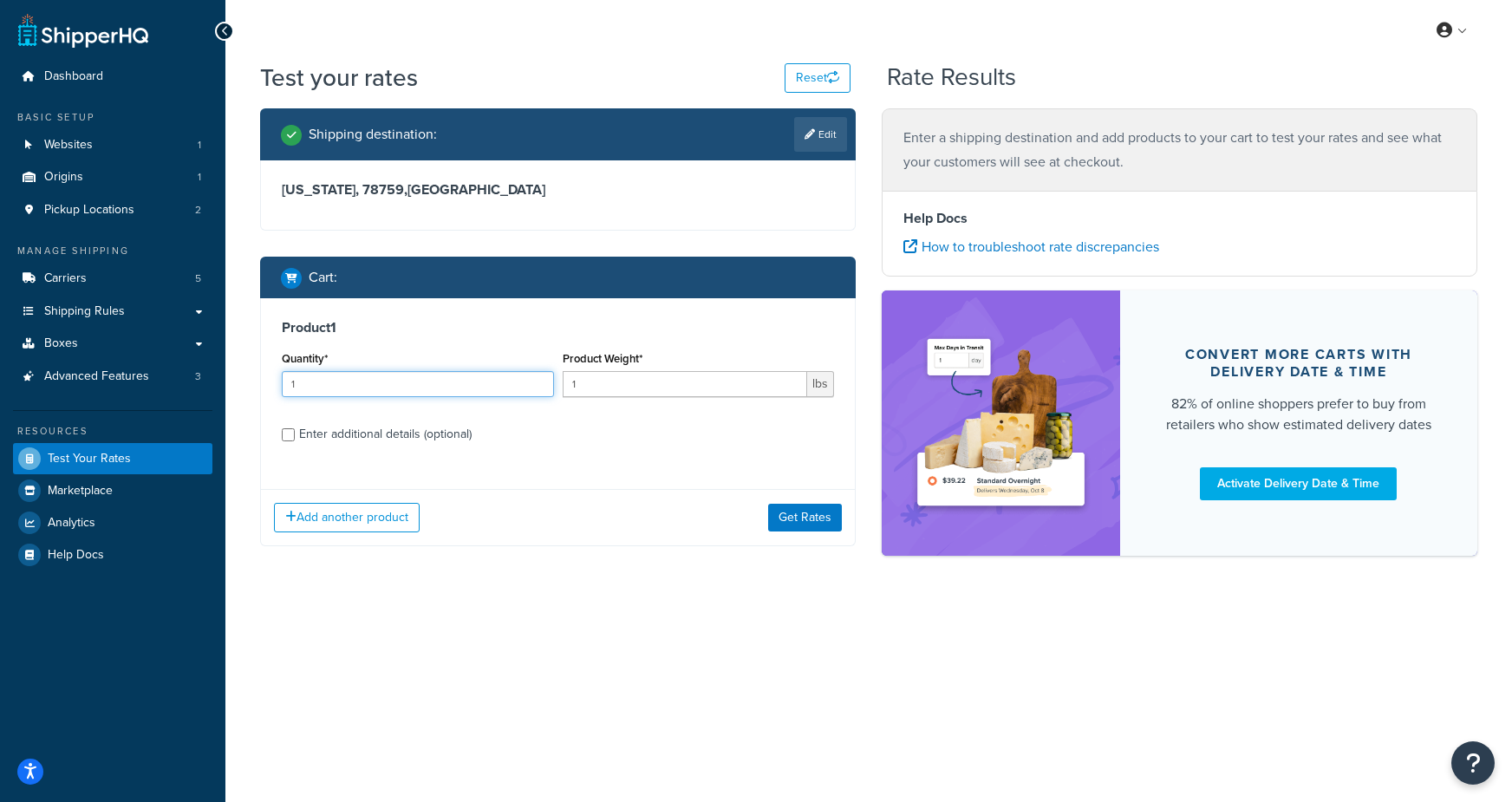
click at [409, 393] on input "1" at bounding box center [417, 384] width 272 height 26
drag, startPoint x: 628, startPoint y: 387, endPoint x: 496, endPoint y: 382, distance: 132.1
click at [496, 382] on div "Quantity* 1 Product Weight* 1 lbs" at bounding box center [557, 378] width 561 height 64
type input "116.22"
click at [397, 437] on div "Enter additional details (optional)" at bounding box center [385, 434] width 173 height 24
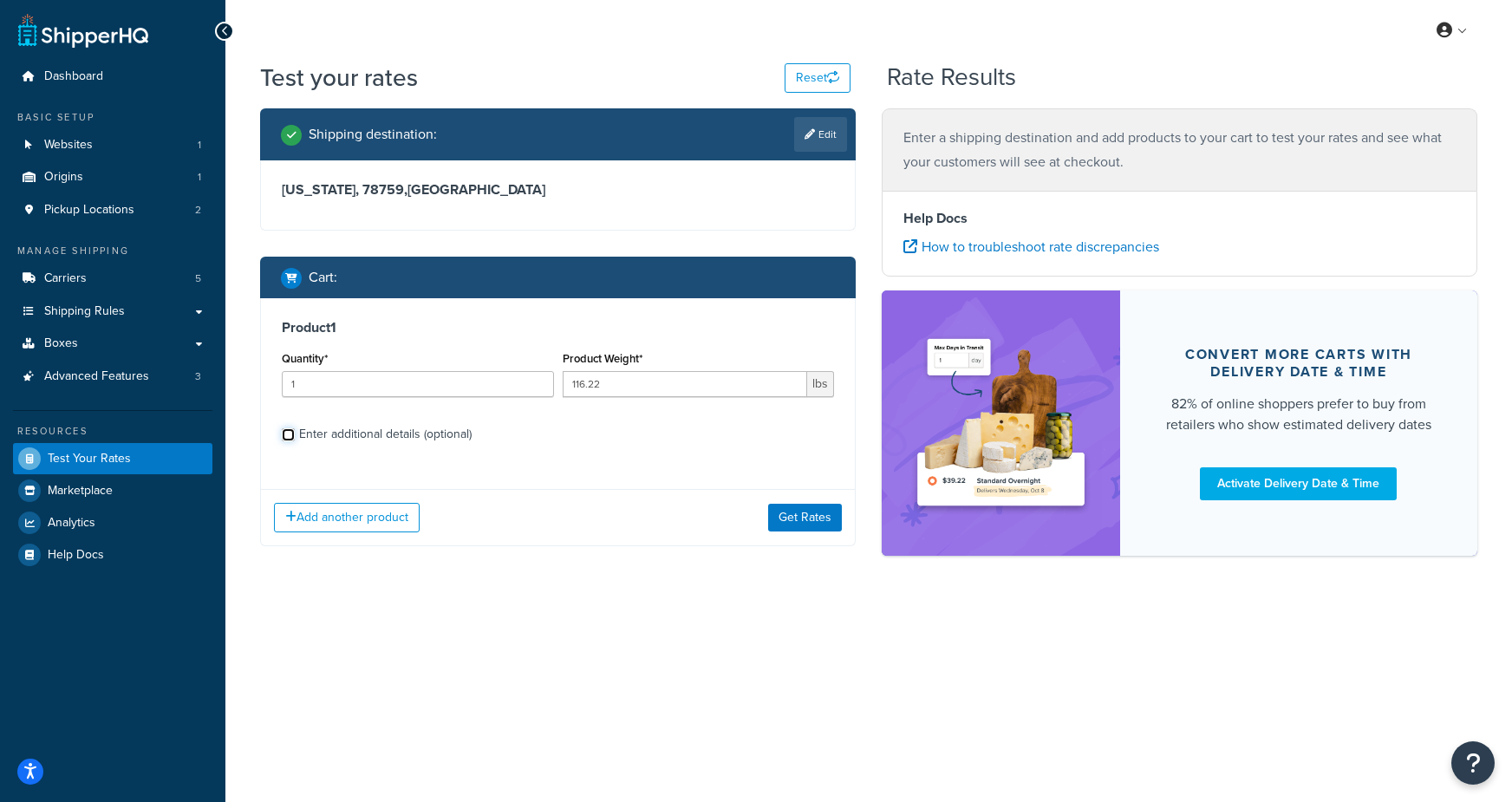
click at [295, 437] on input "Enter additional details (optional)" at bounding box center [288, 435] width 13 height 13
checkbox input "true"
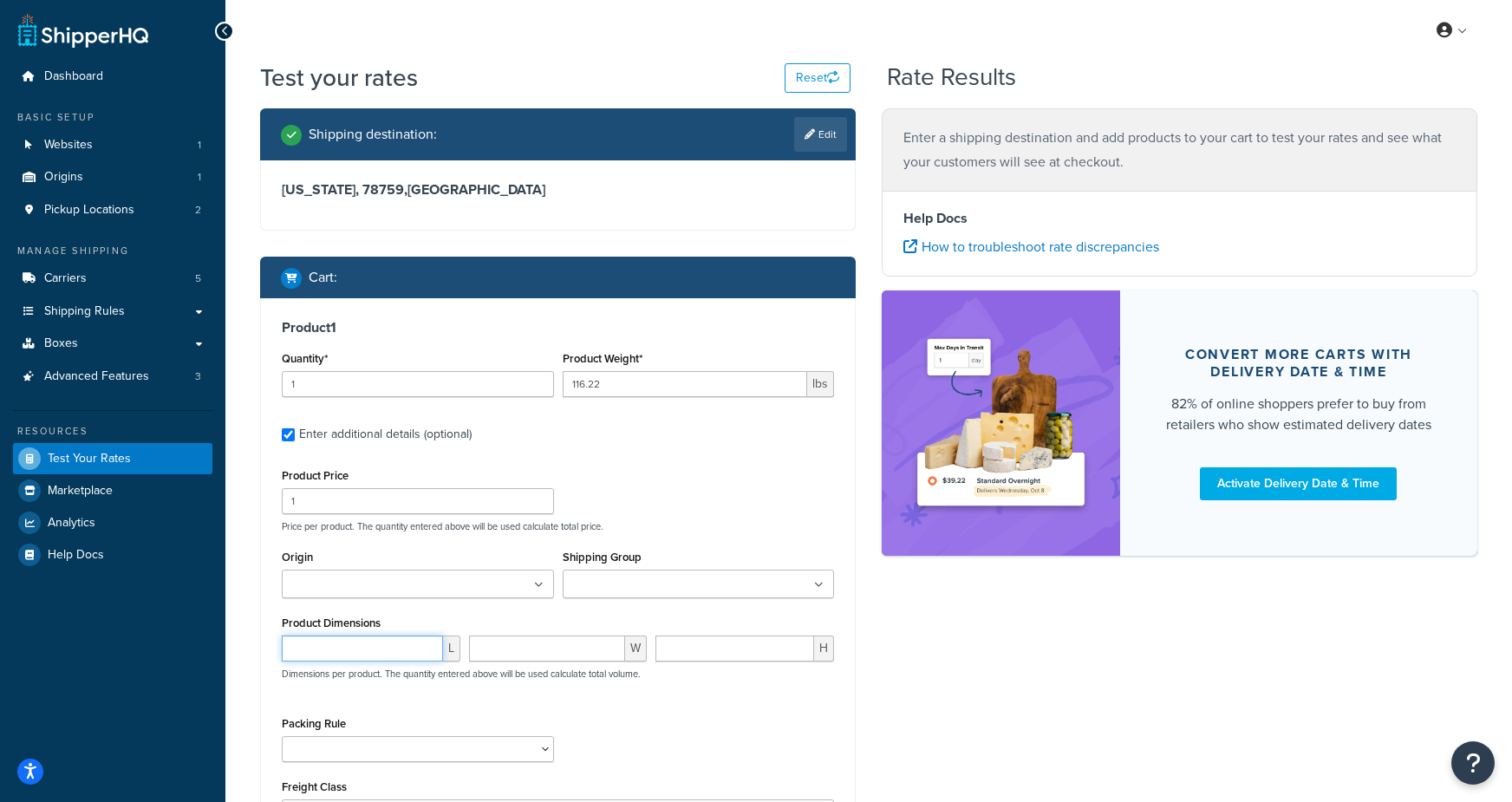
click at [331, 645] on input "number" at bounding box center [362, 649] width 162 height 26
type input "98"
type input "49"
type input "8"
click at [1030, 713] on div "Shipping destination : Edit Texas, 78759 , United States Cart : Product 1 Quant…" at bounding box center [868, 531] width 1243 height 847
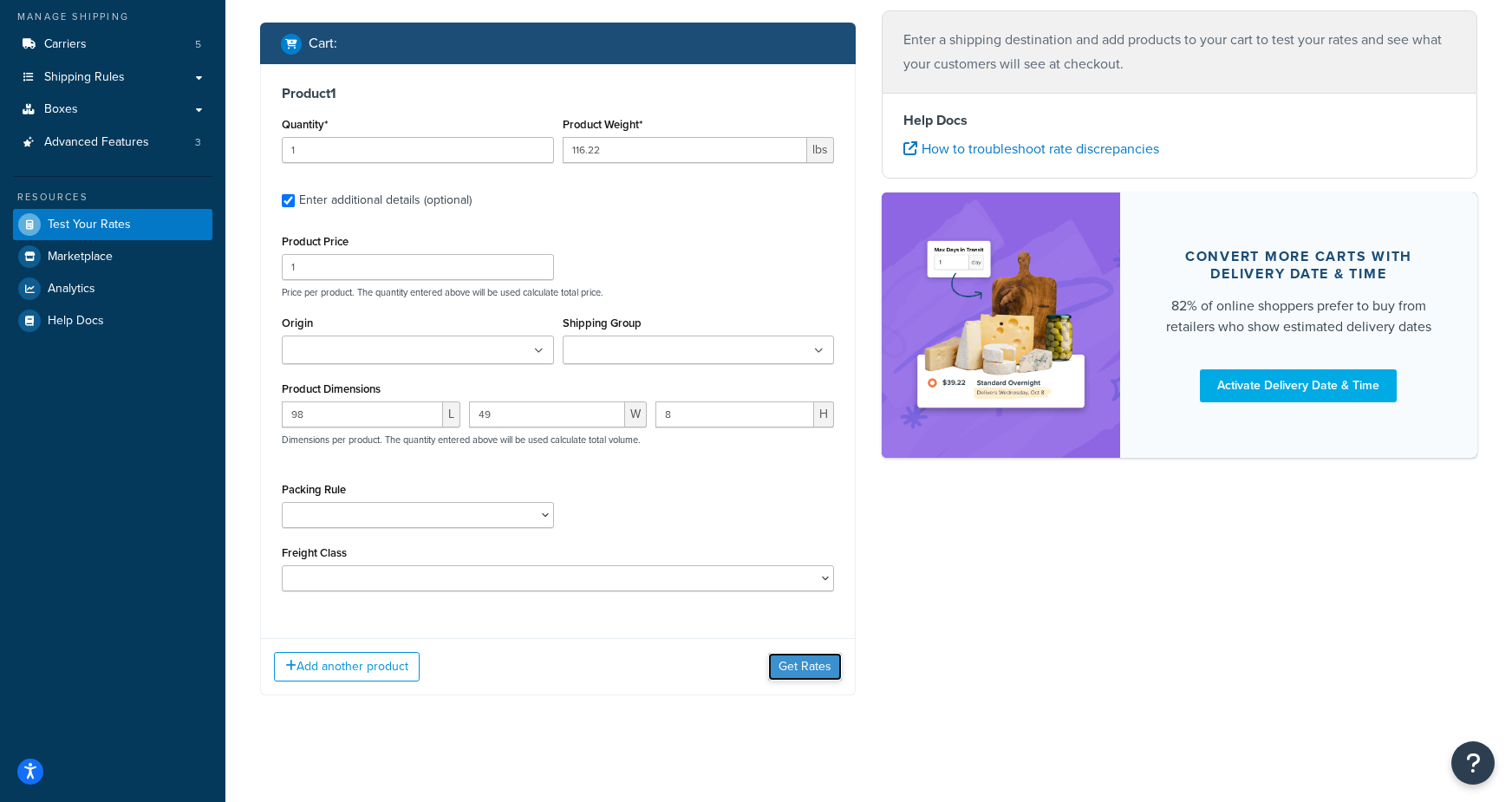
click at [829, 671] on button "Get Rates" at bounding box center [804, 667] width 74 height 28
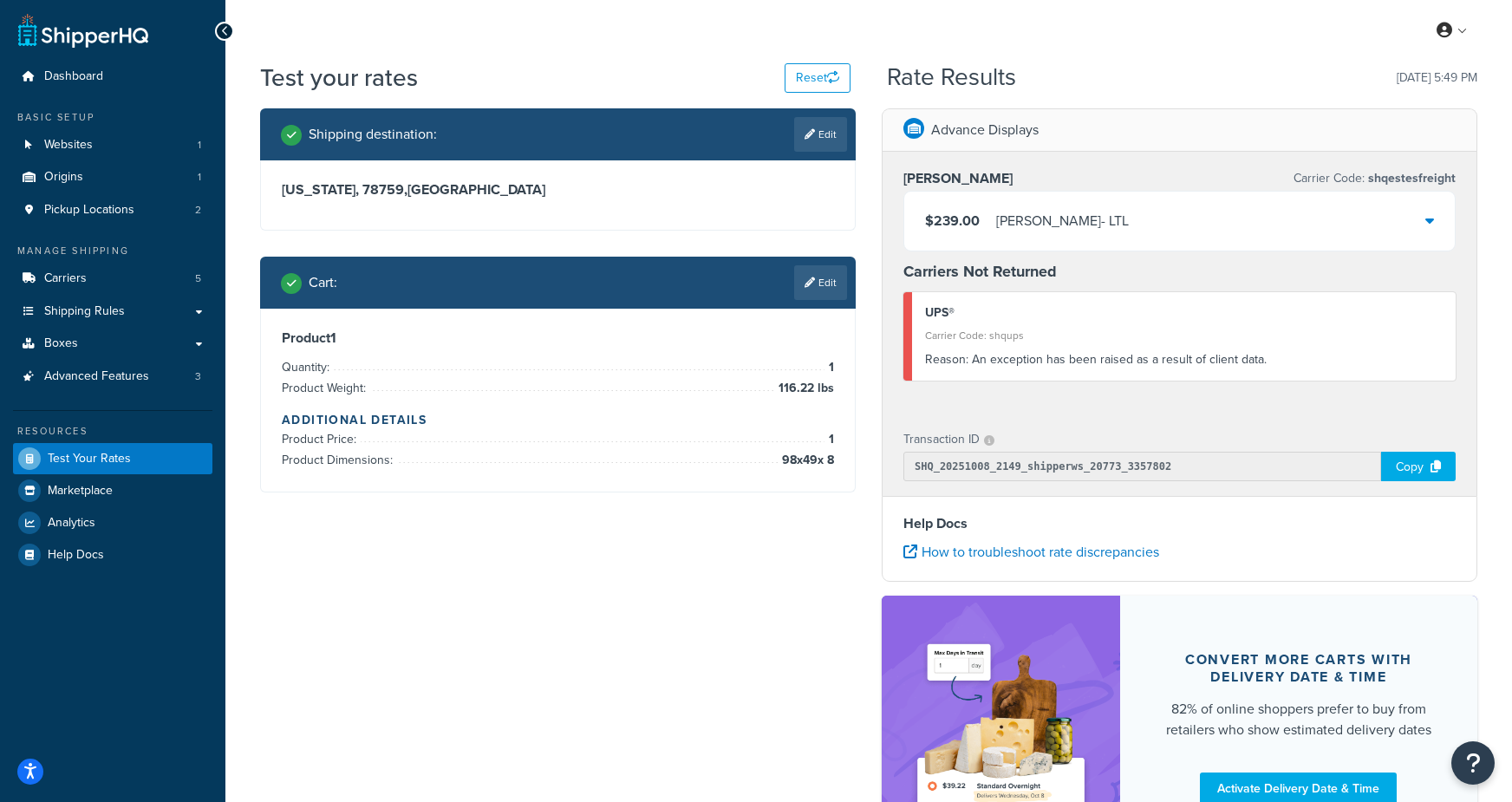
click at [1010, 226] on div "Estes - LTL" at bounding box center [1062, 221] width 133 height 24
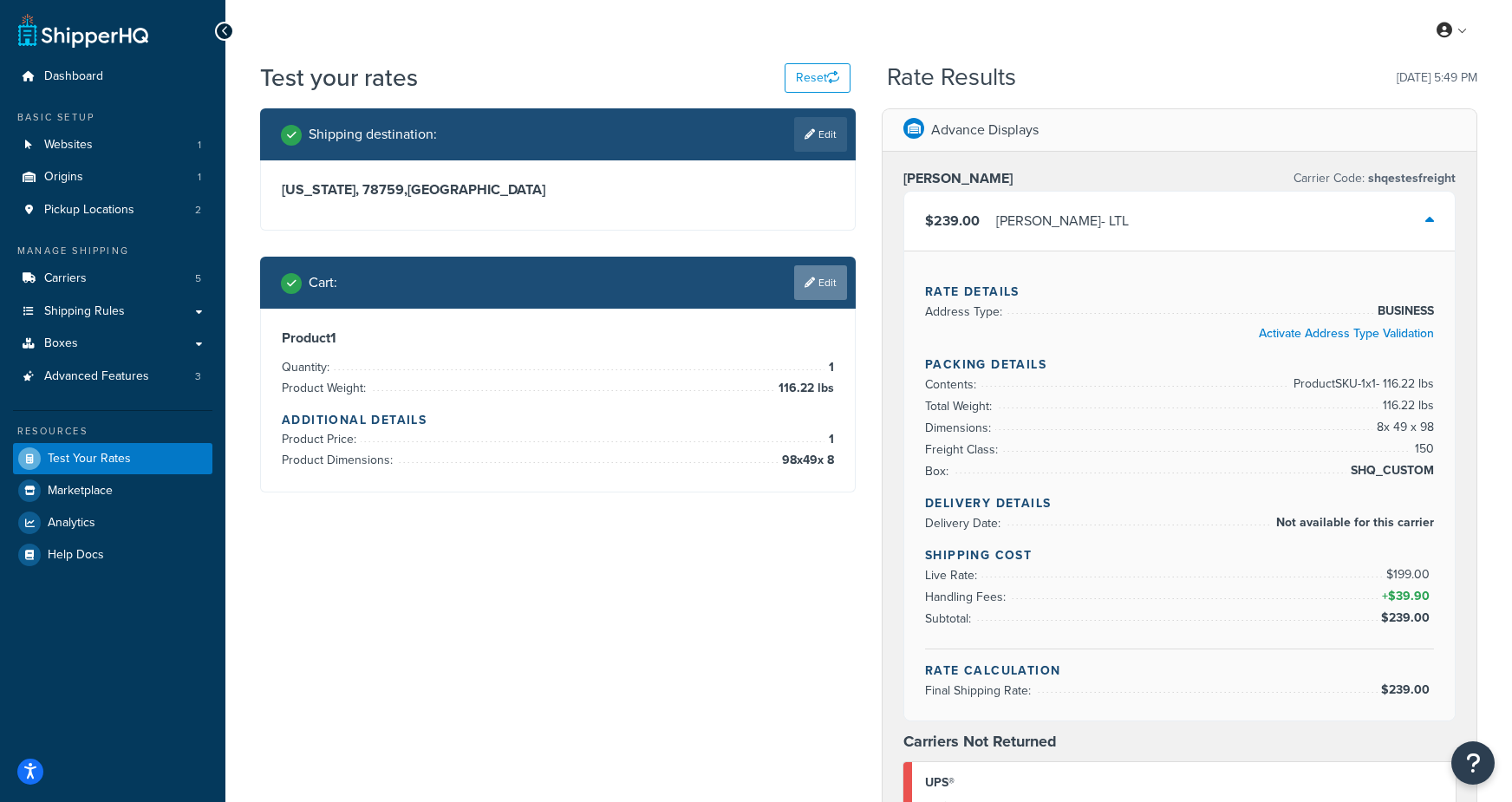
click at [826, 278] on link "Edit" at bounding box center [820, 283] width 53 height 35
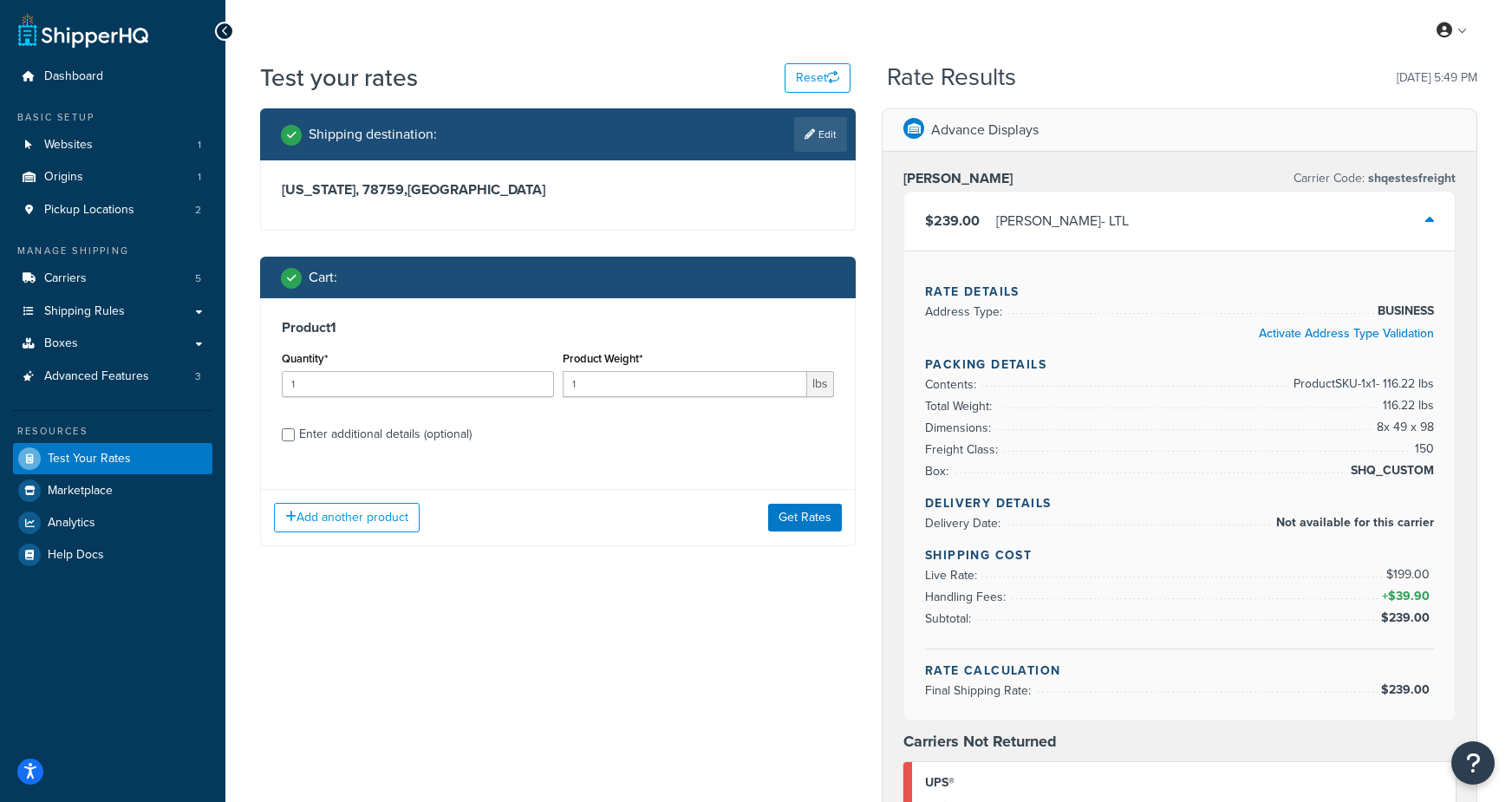
click at [409, 433] on div "Enter additional details (optional)" at bounding box center [385, 434] width 173 height 24
click at [295, 433] on input "Enter additional details (optional)" at bounding box center [288, 435] width 13 height 13
checkbox input "true"
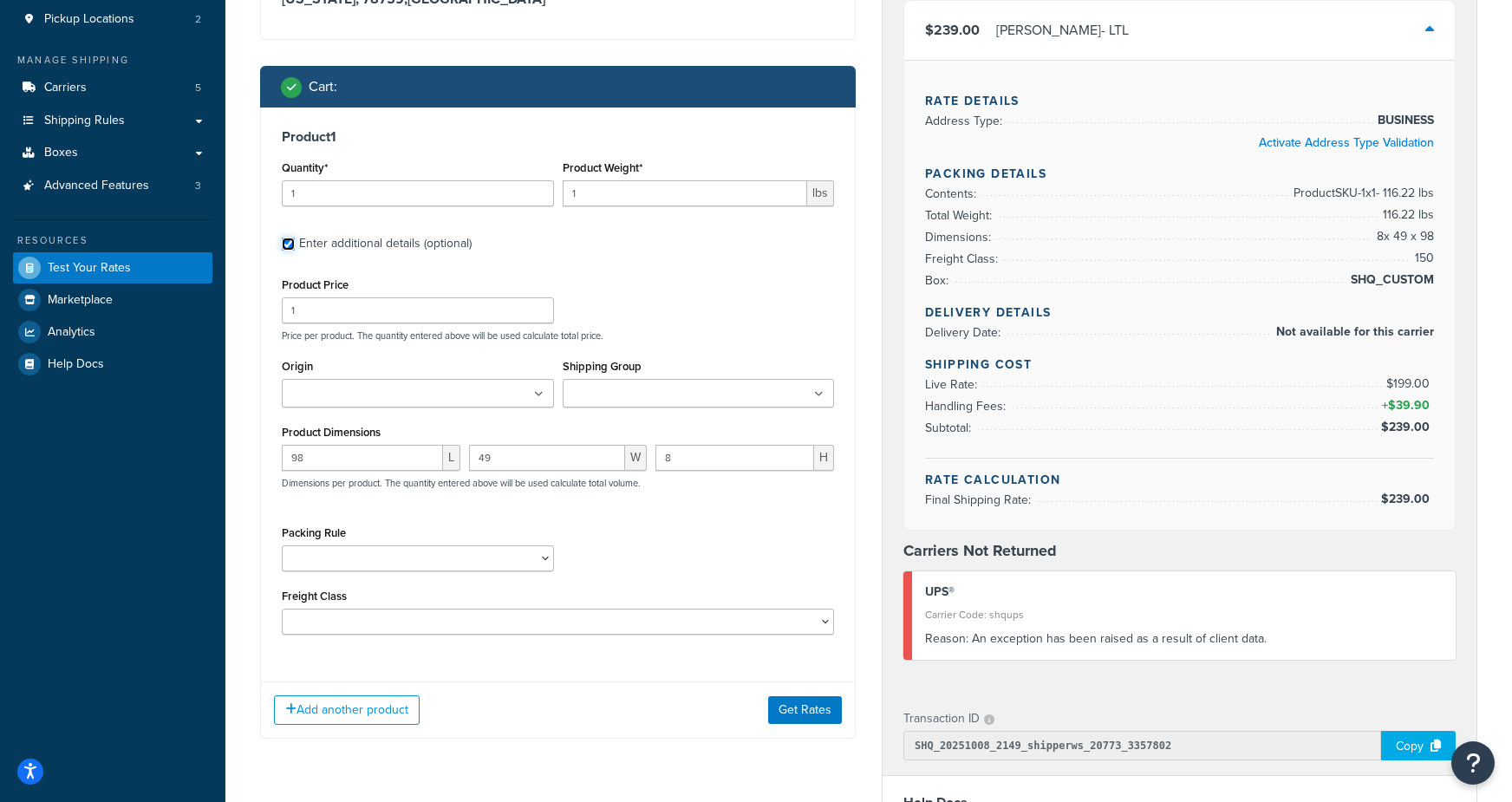
scroll to position [143, 0]
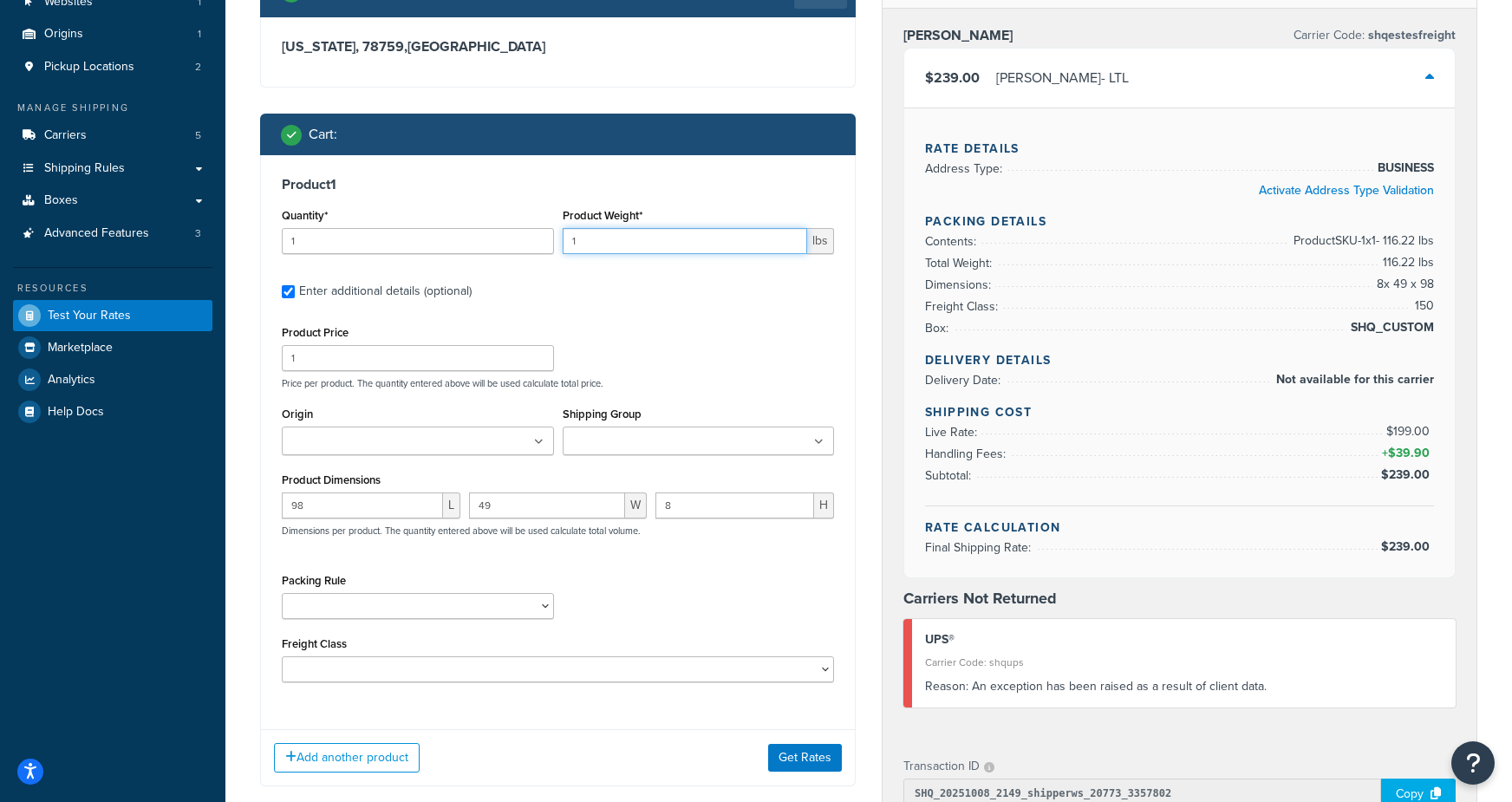
drag, startPoint x: 664, startPoint y: 237, endPoint x: 485, endPoint y: 239, distance: 179.0
click at [485, 239] on div "Quantity* 1 Product Weight* 1 lbs" at bounding box center [557, 236] width 561 height 64
type input "500"
click at [789, 754] on button "Get Rates" at bounding box center [804, 758] width 74 height 28
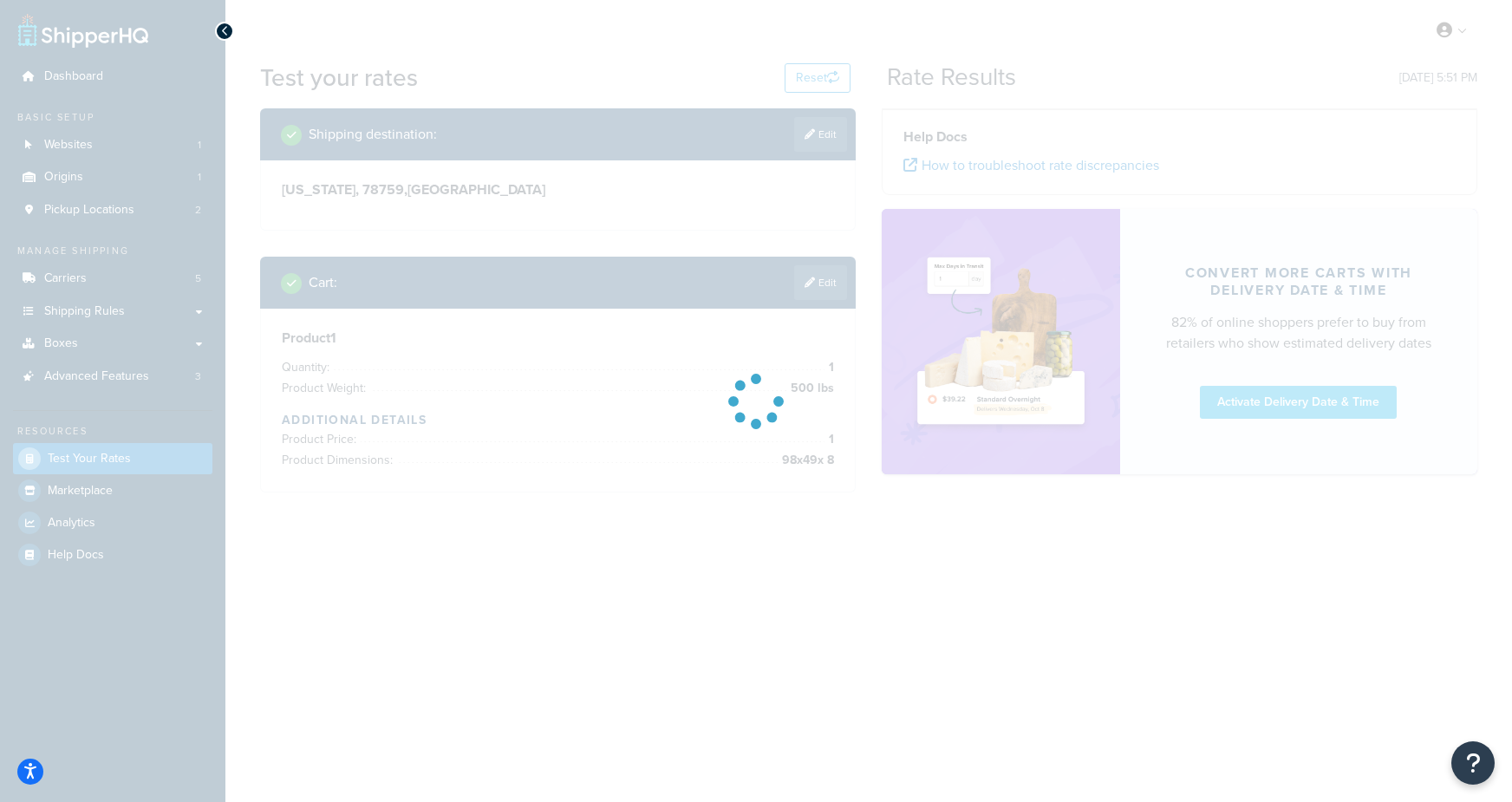
scroll to position [0, 0]
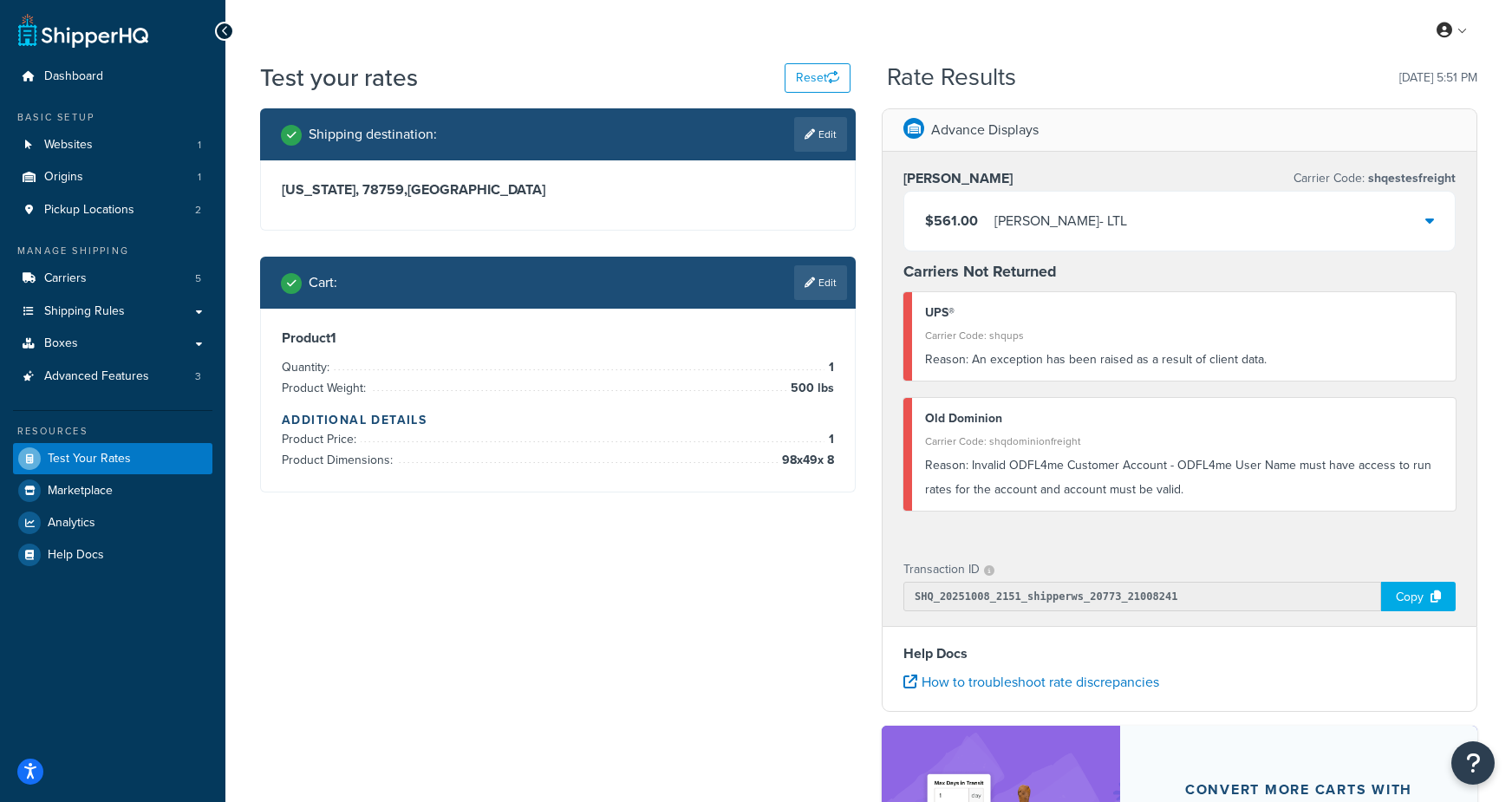
click at [1034, 213] on div "Estes - LTL" at bounding box center [1060, 221] width 133 height 24
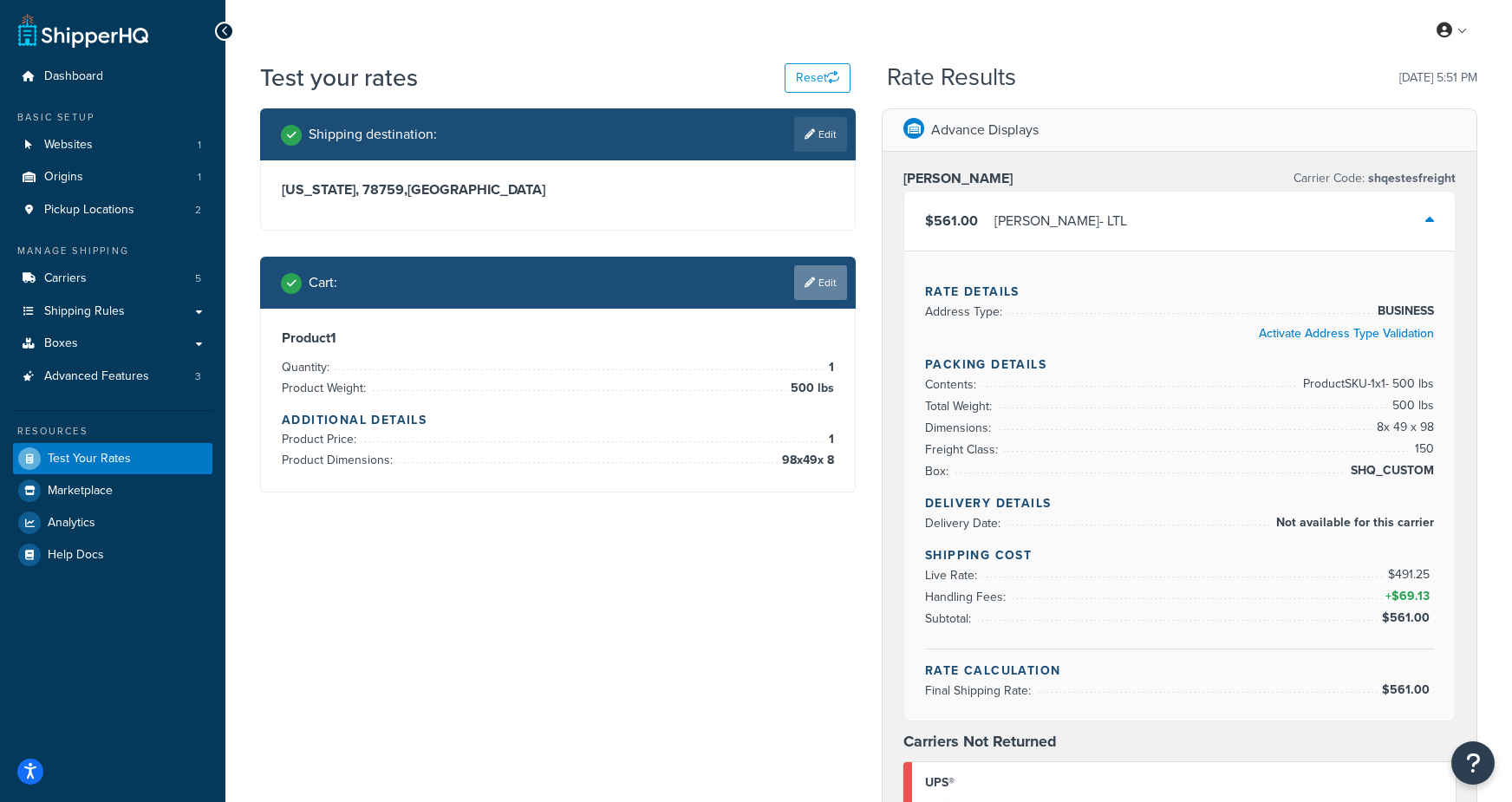
click at [815, 287] on link "Edit" at bounding box center [820, 283] width 53 height 35
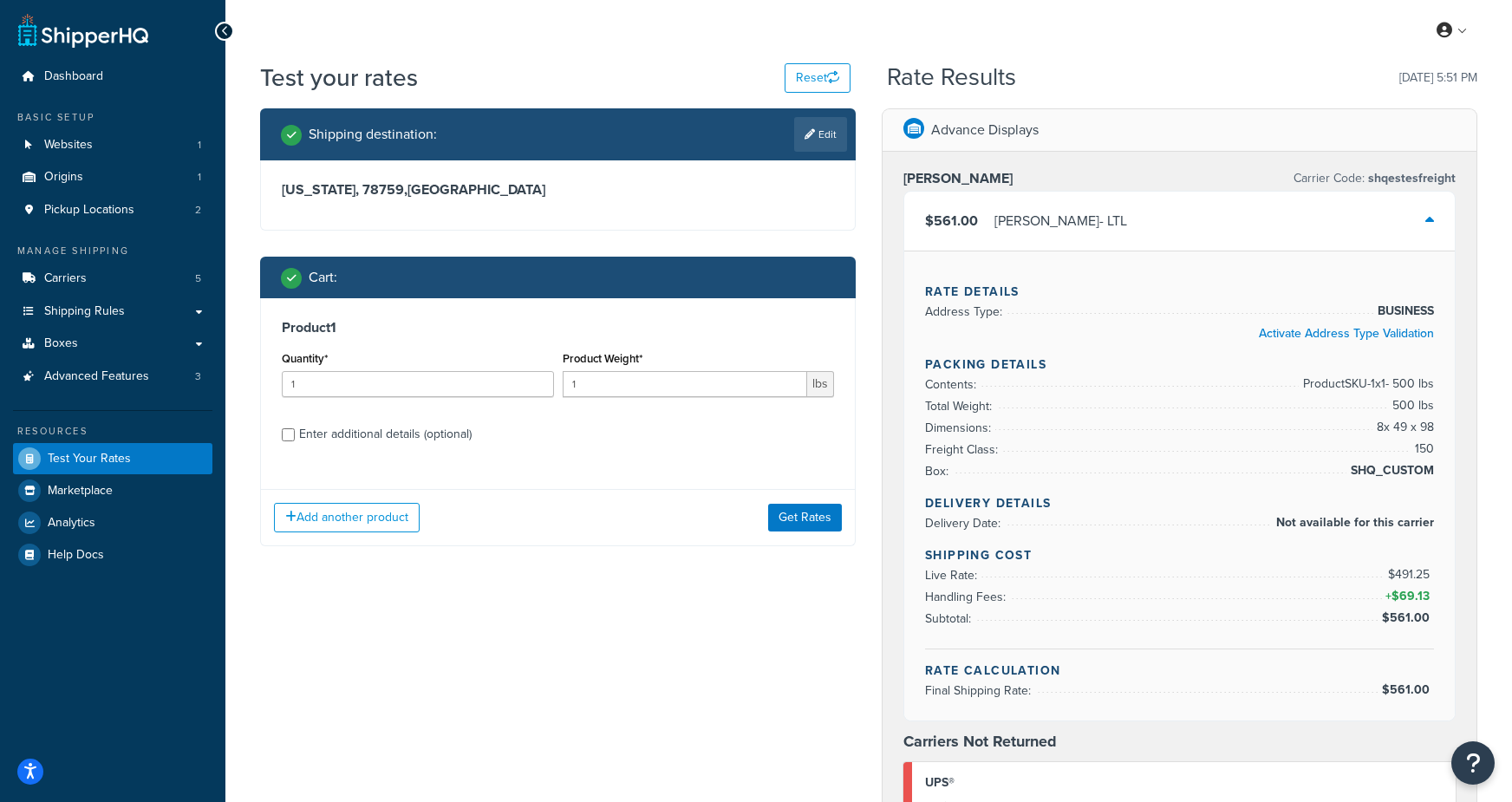
click at [398, 436] on div "Enter additional details (optional)" at bounding box center [385, 434] width 173 height 24
click at [295, 436] on input "Enter additional details (optional)" at bounding box center [288, 435] width 13 height 13
checkbox input "true"
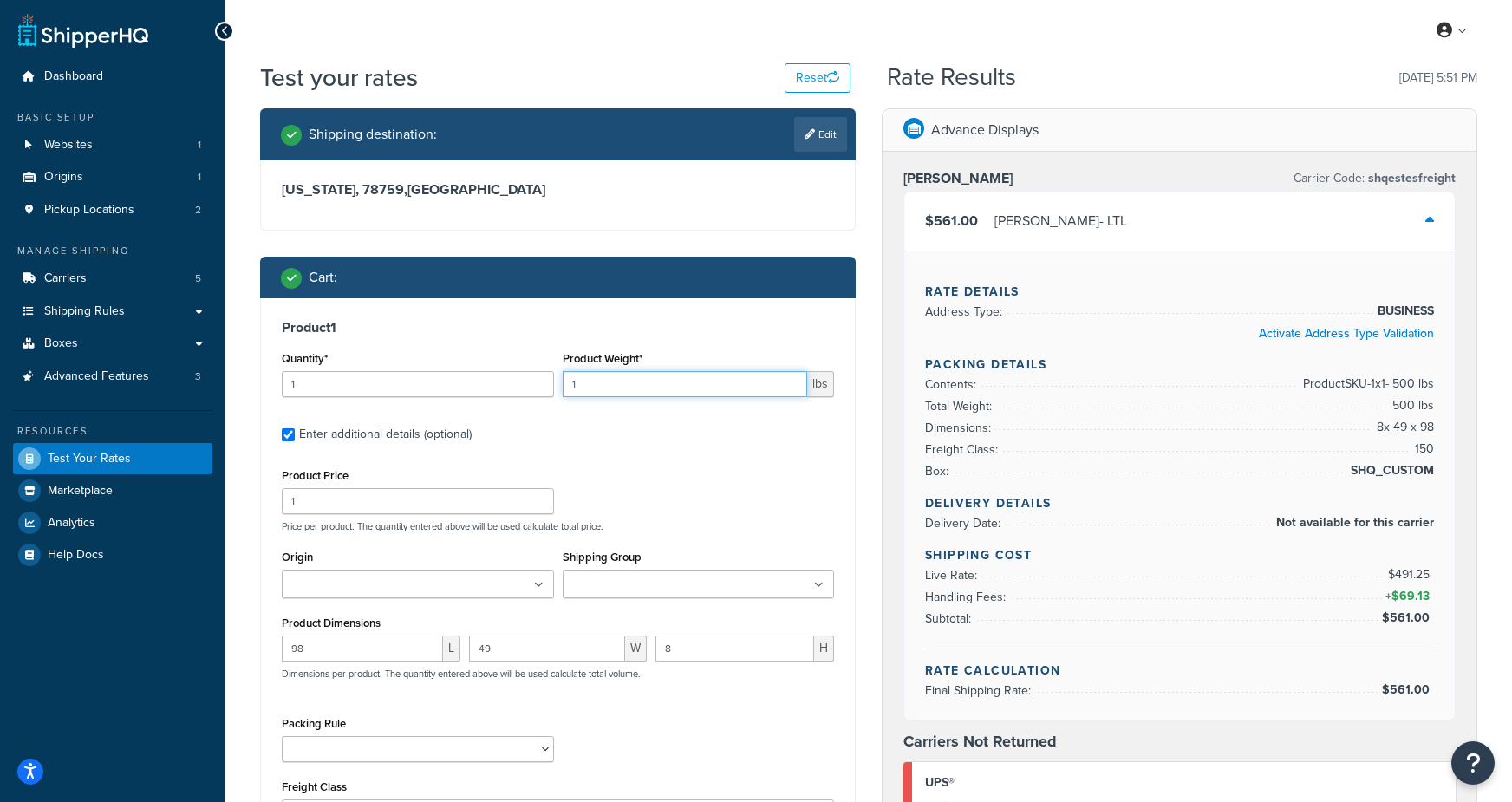
drag, startPoint x: 598, startPoint y: 389, endPoint x: 511, endPoint y: 382, distance: 87.3
click at [513, 382] on div "Quantity* 1 Product Weight* 1 lbs" at bounding box center [557, 378] width 561 height 64
type input "116"
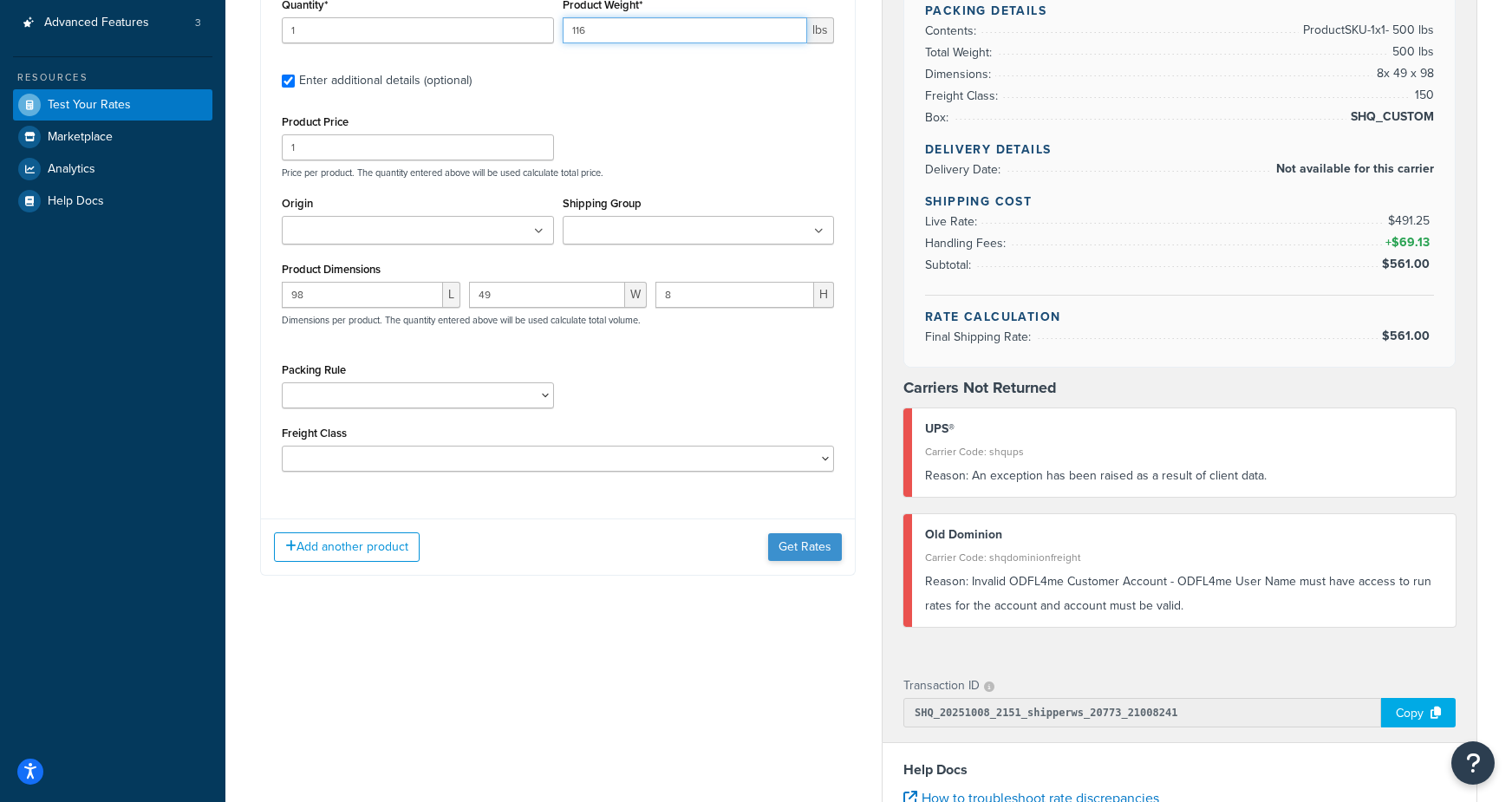
scroll to position [359, 0]
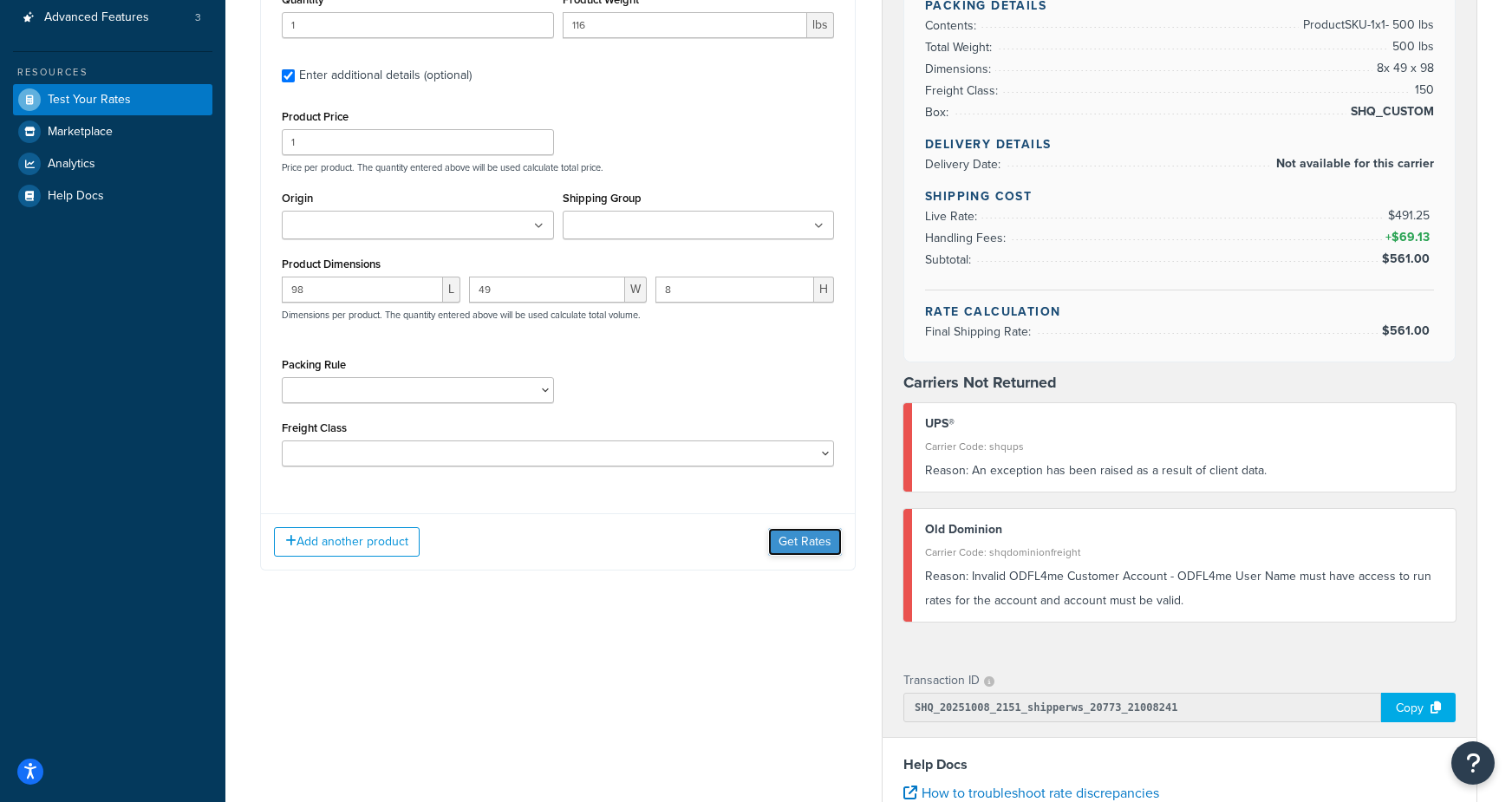
click at [811, 540] on button "Get Rates" at bounding box center [804, 542] width 74 height 28
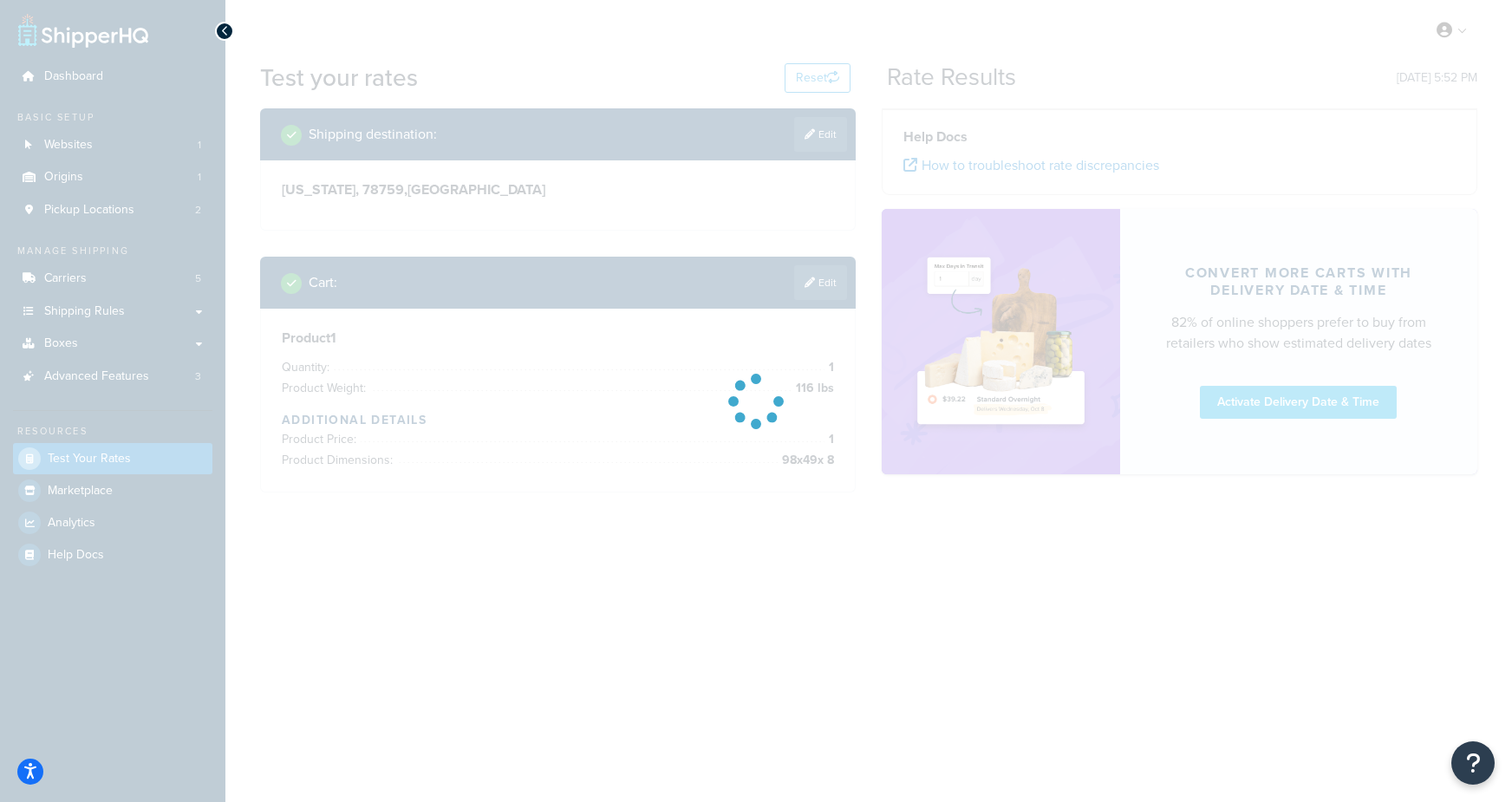
scroll to position [0, 0]
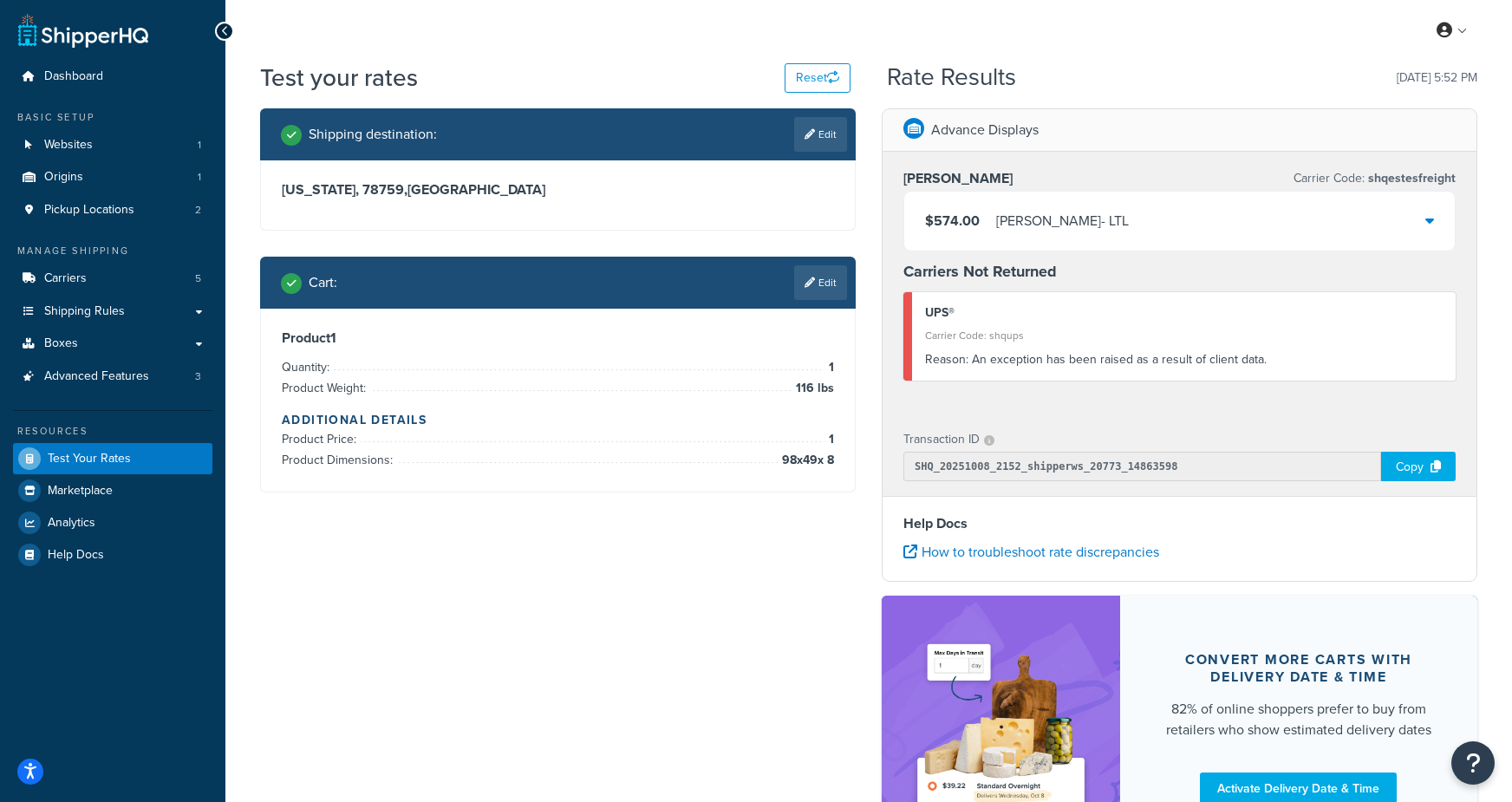
click at [1026, 203] on div "$574.00 Estes - LTL" at bounding box center [1179, 221] width 550 height 59
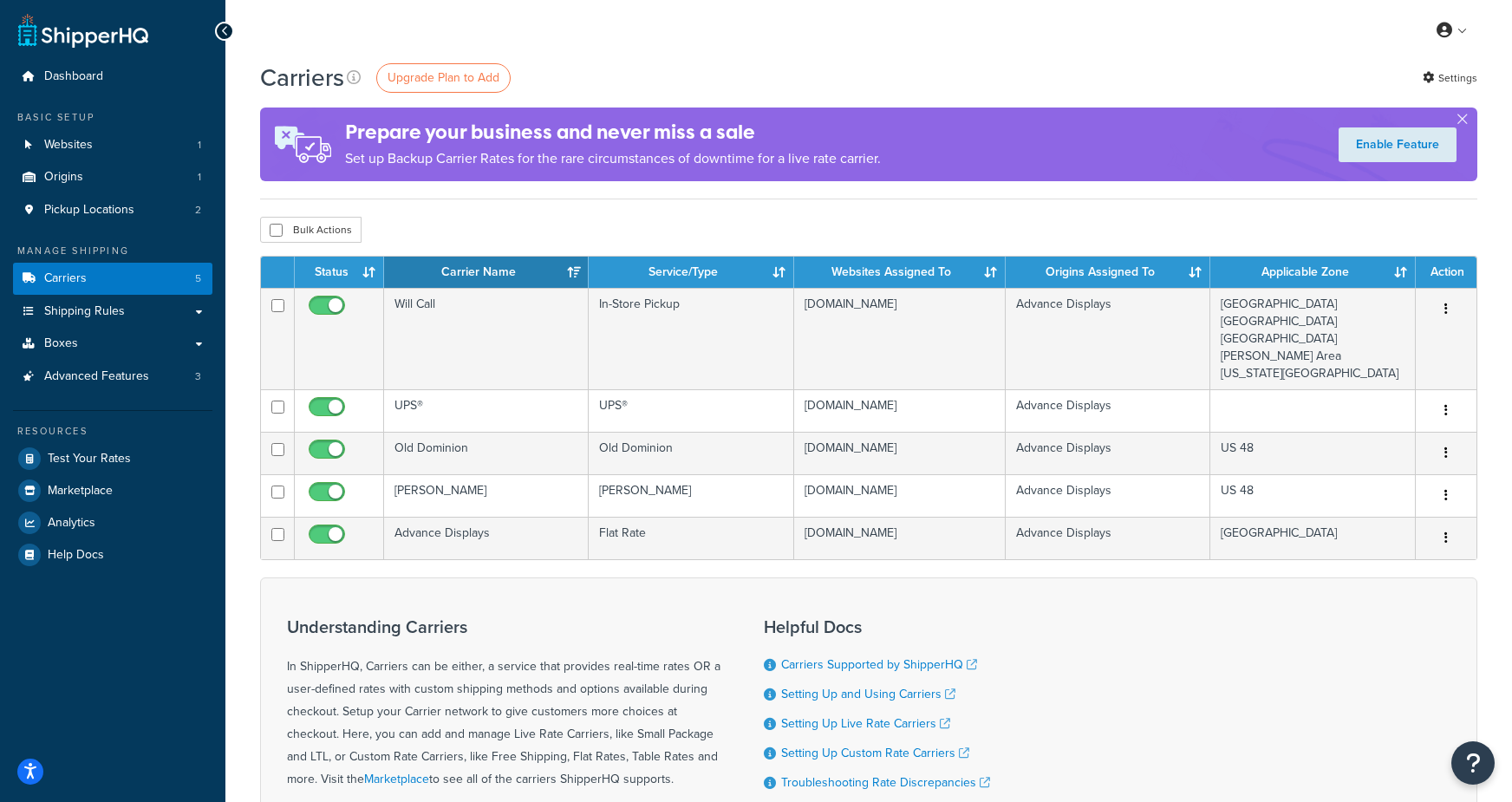
click at [521, 210] on div "Carriers Upgrade Plan to Add Settings Prepare your business and never miss a sa…" at bounding box center [868, 509] width 1287 height 897
click at [528, 214] on div "Carriers Upgrade Plan to Add Settings Prepare your business and never miss a sa…" at bounding box center [868, 509] width 1287 height 897
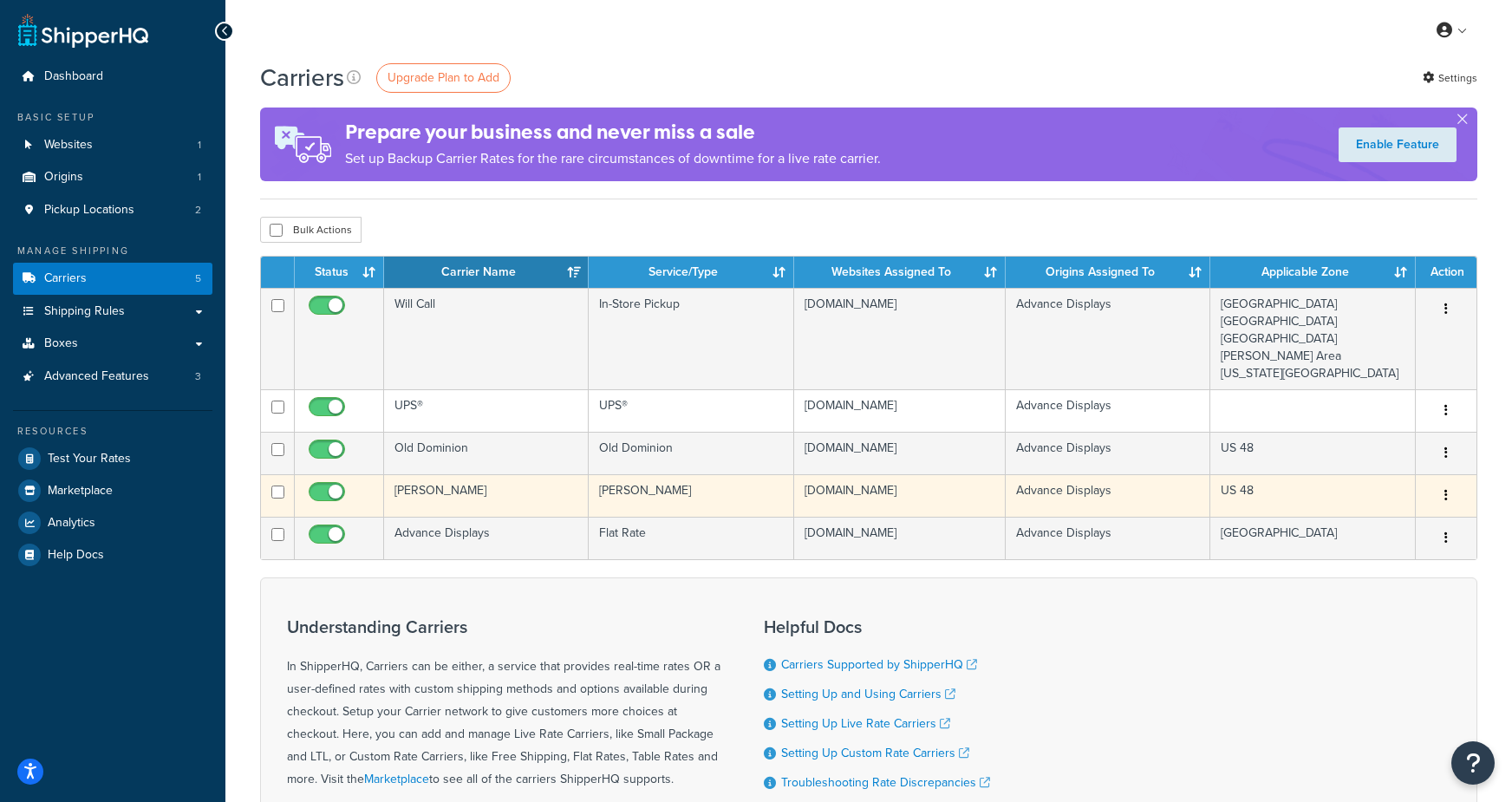
click at [418, 499] on td "[PERSON_NAME]" at bounding box center [486, 495] width 204 height 43
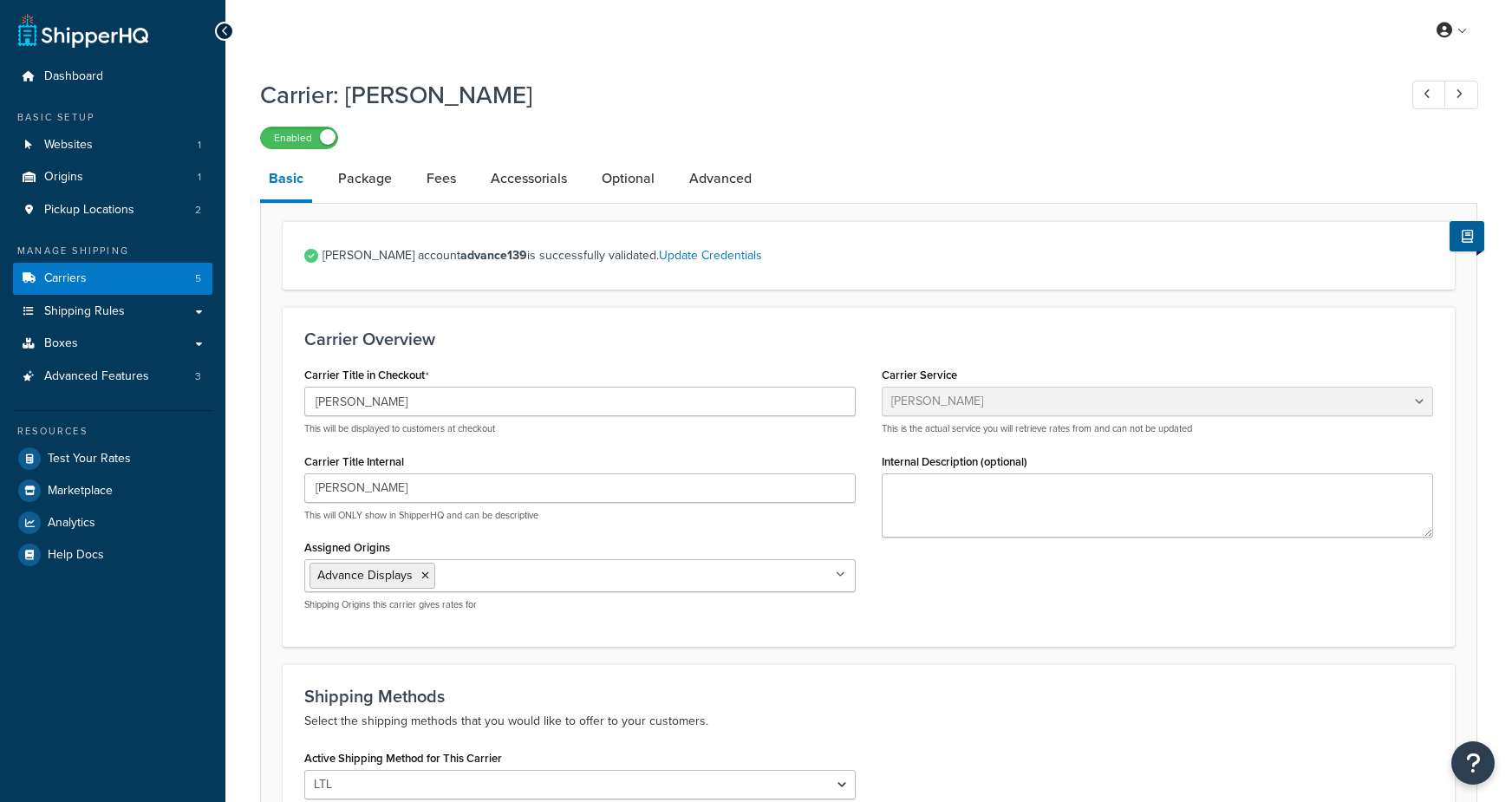
select select "estesFreight"
drag, startPoint x: 369, startPoint y: 180, endPoint x: 427, endPoint y: 182, distance: 58.0
click at [369, 180] on link "Package" at bounding box center [365, 178] width 71 height 42
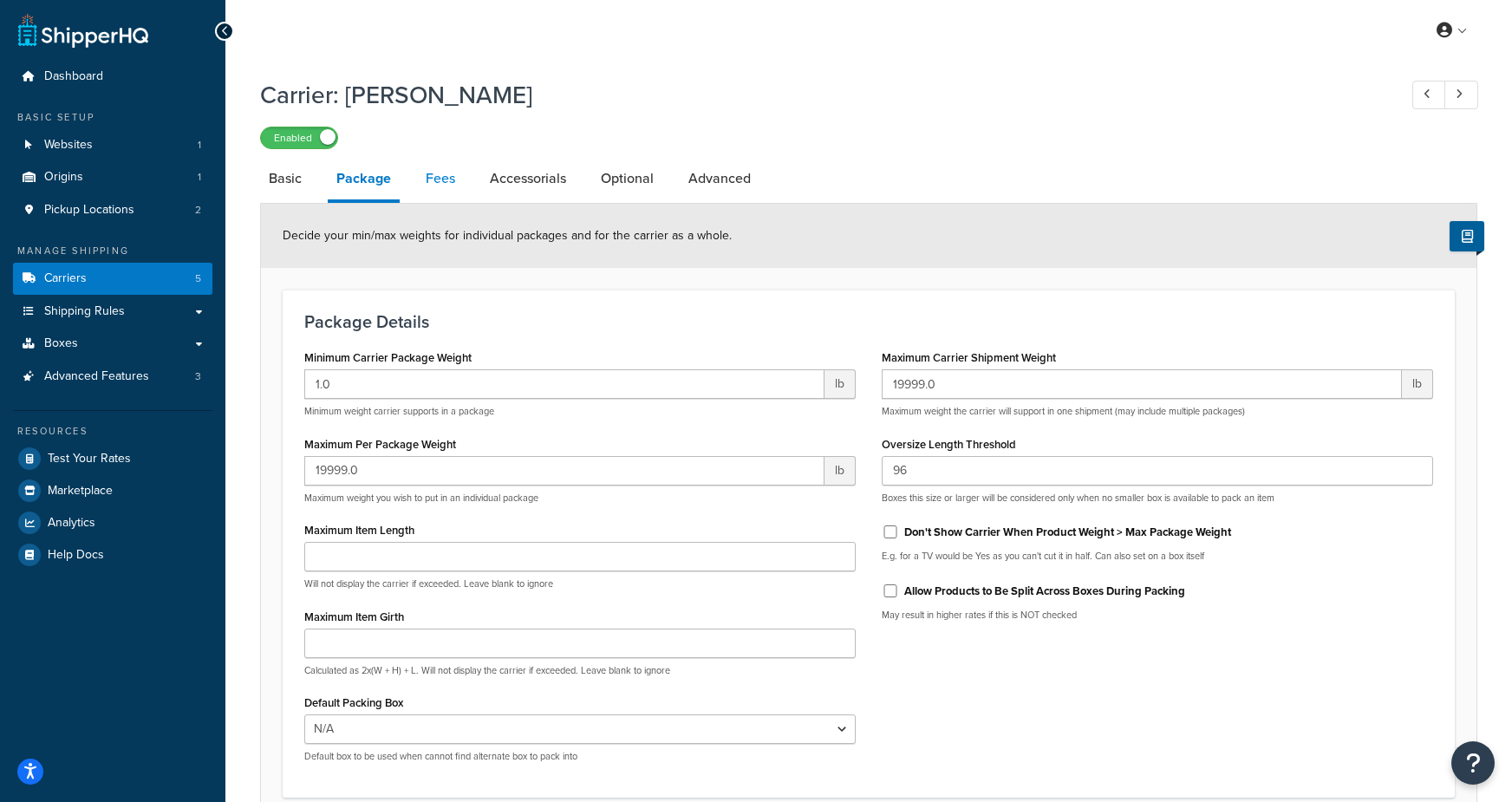
click at [440, 176] on link "Fees" at bounding box center [440, 178] width 47 height 42
select select "item"
select select "AFTER"
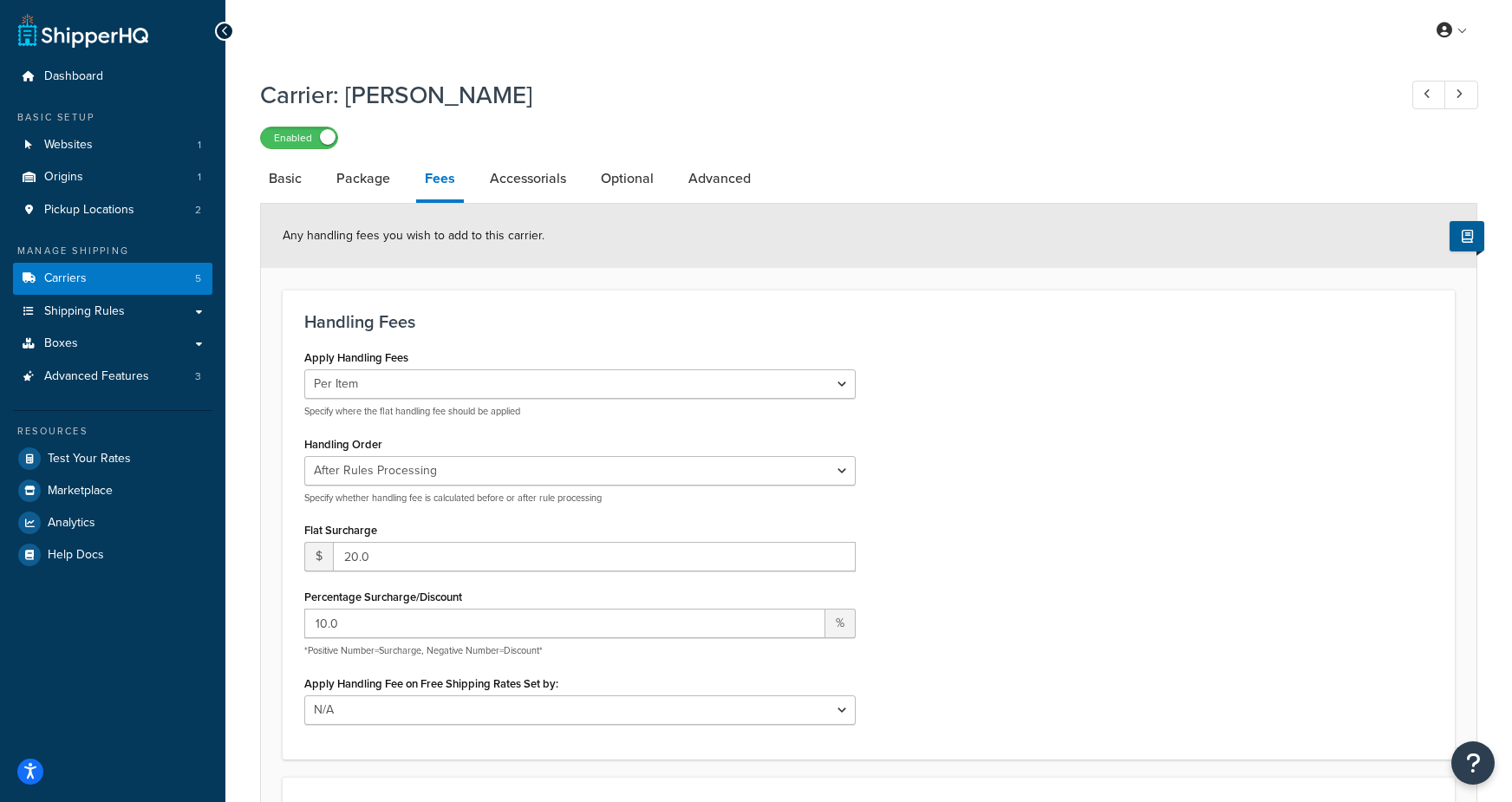
click at [925, 560] on div "Apply Handling Fees Per Order Per Item Per Package Specify where the flat handl…" at bounding box center [868, 541] width 1155 height 392
click at [282, 177] on link "Basic" at bounding box center [285, 178] width 50 height 42
select select "estesFreight"
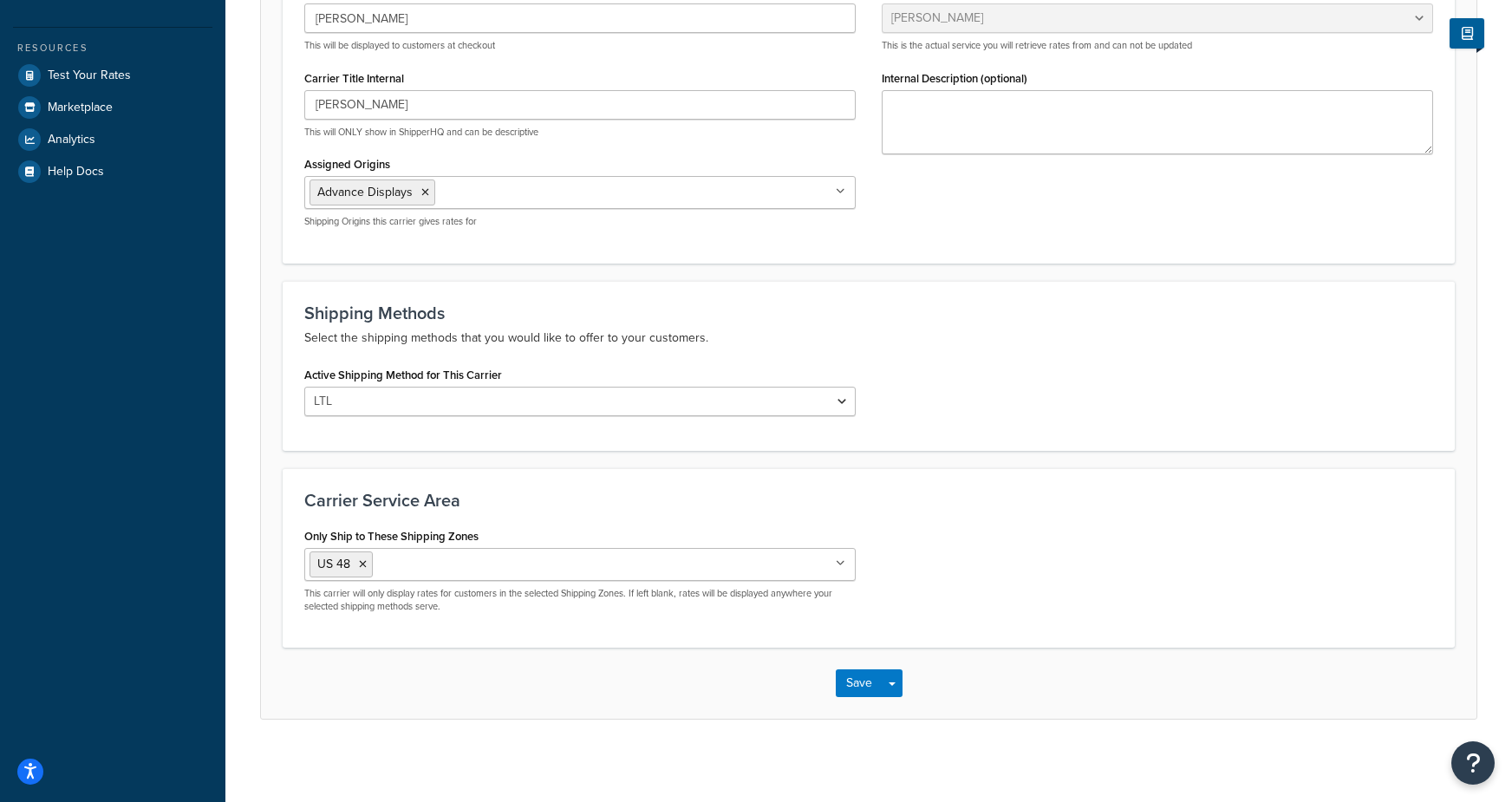
scroll to position [382, 0]
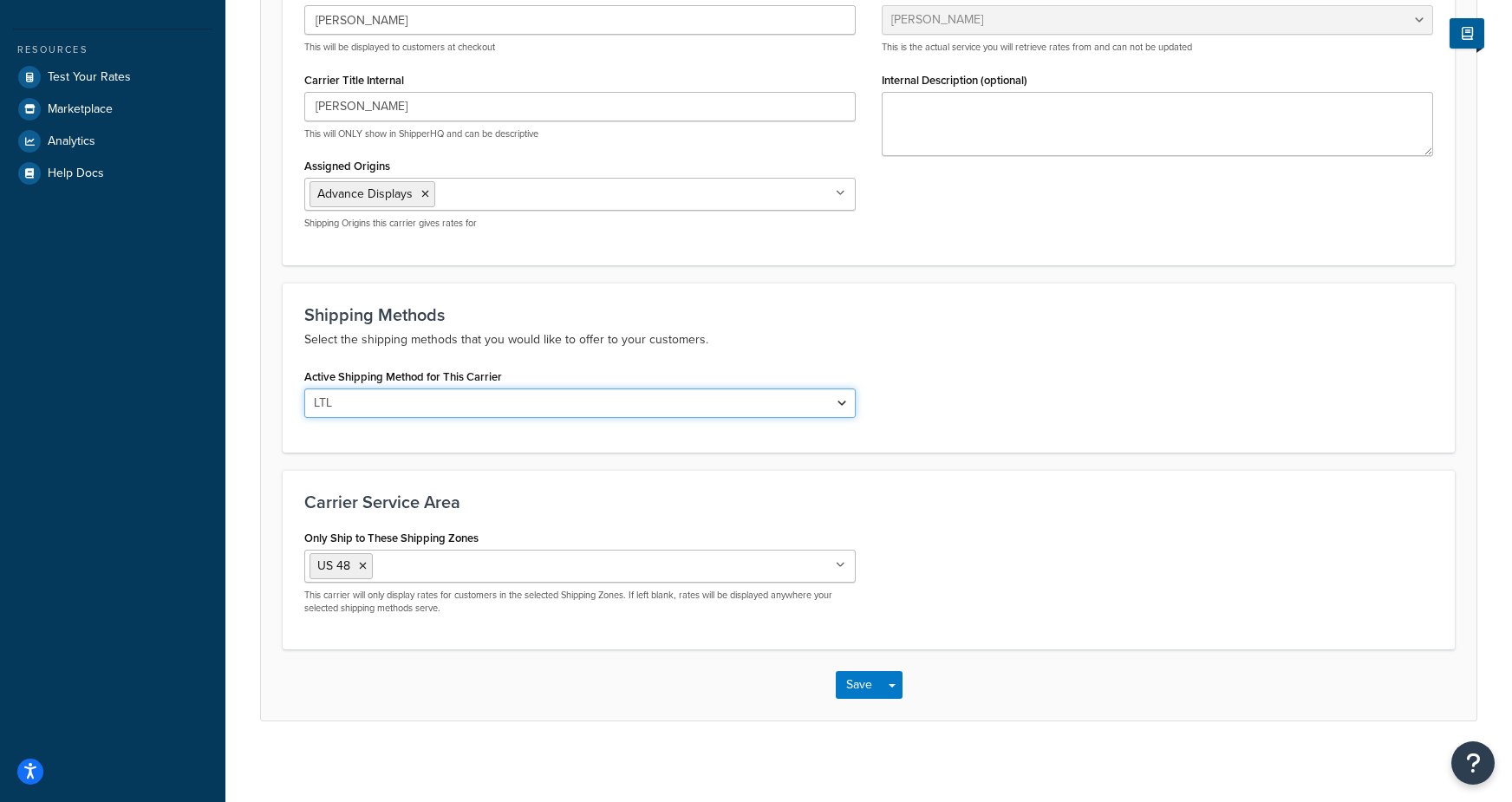
click at [406, 406] on select "LTL" at bounding box center [579, 403] width 551 height 30
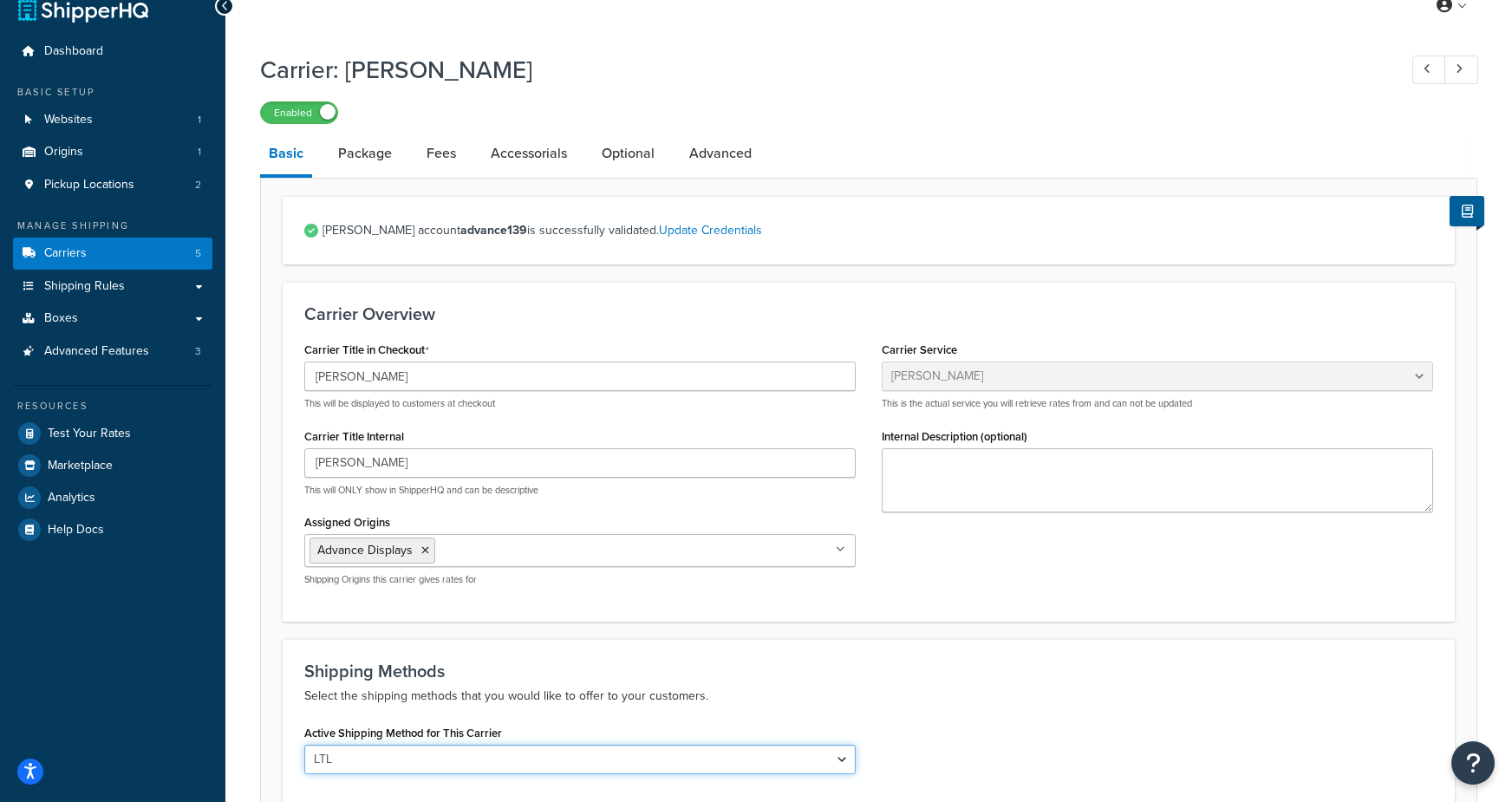
scroll to position [21, 0]
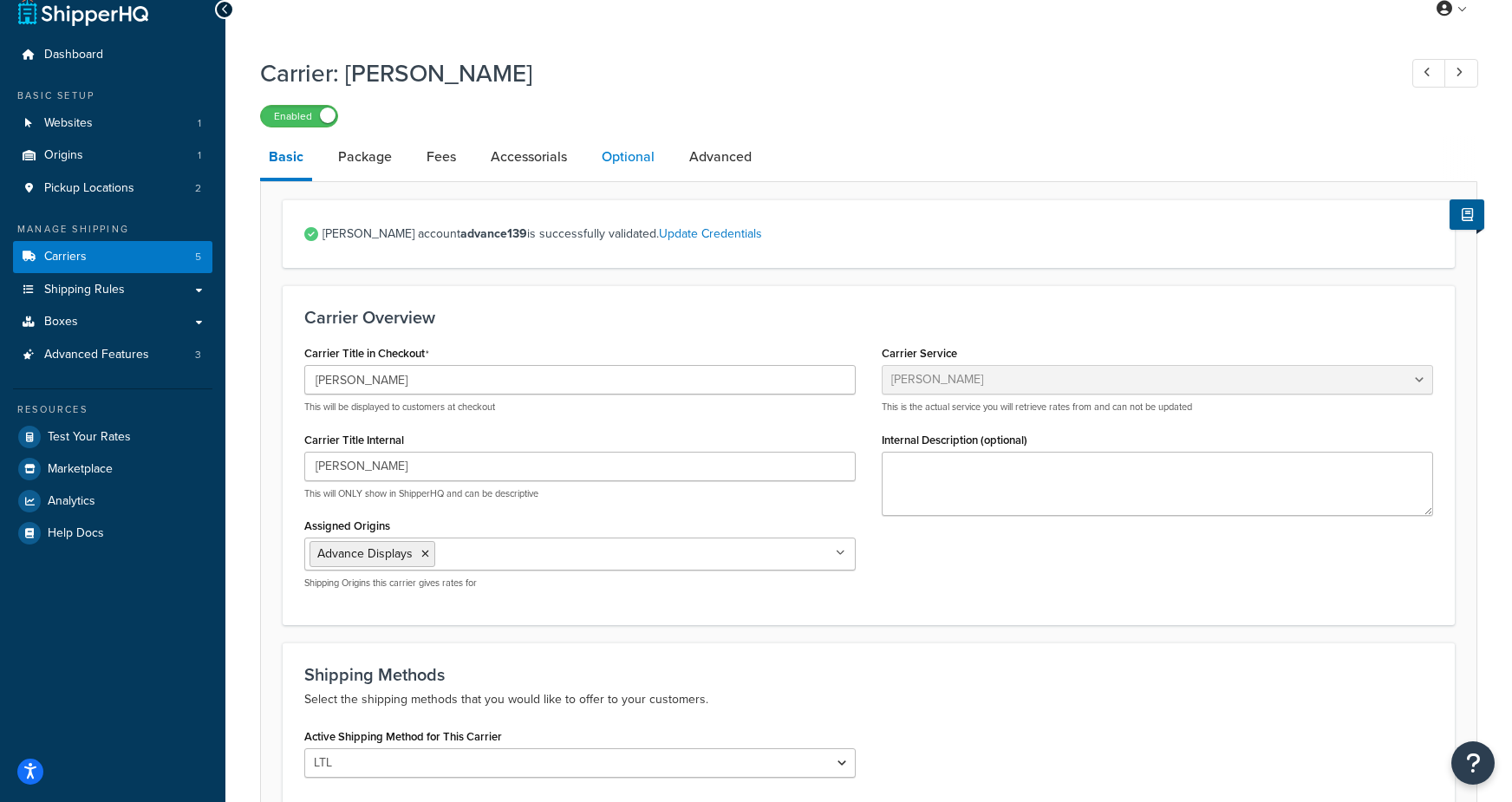
click at [623, 160] on link "Optional" at bounding box center [628, 156] width 70 height 42
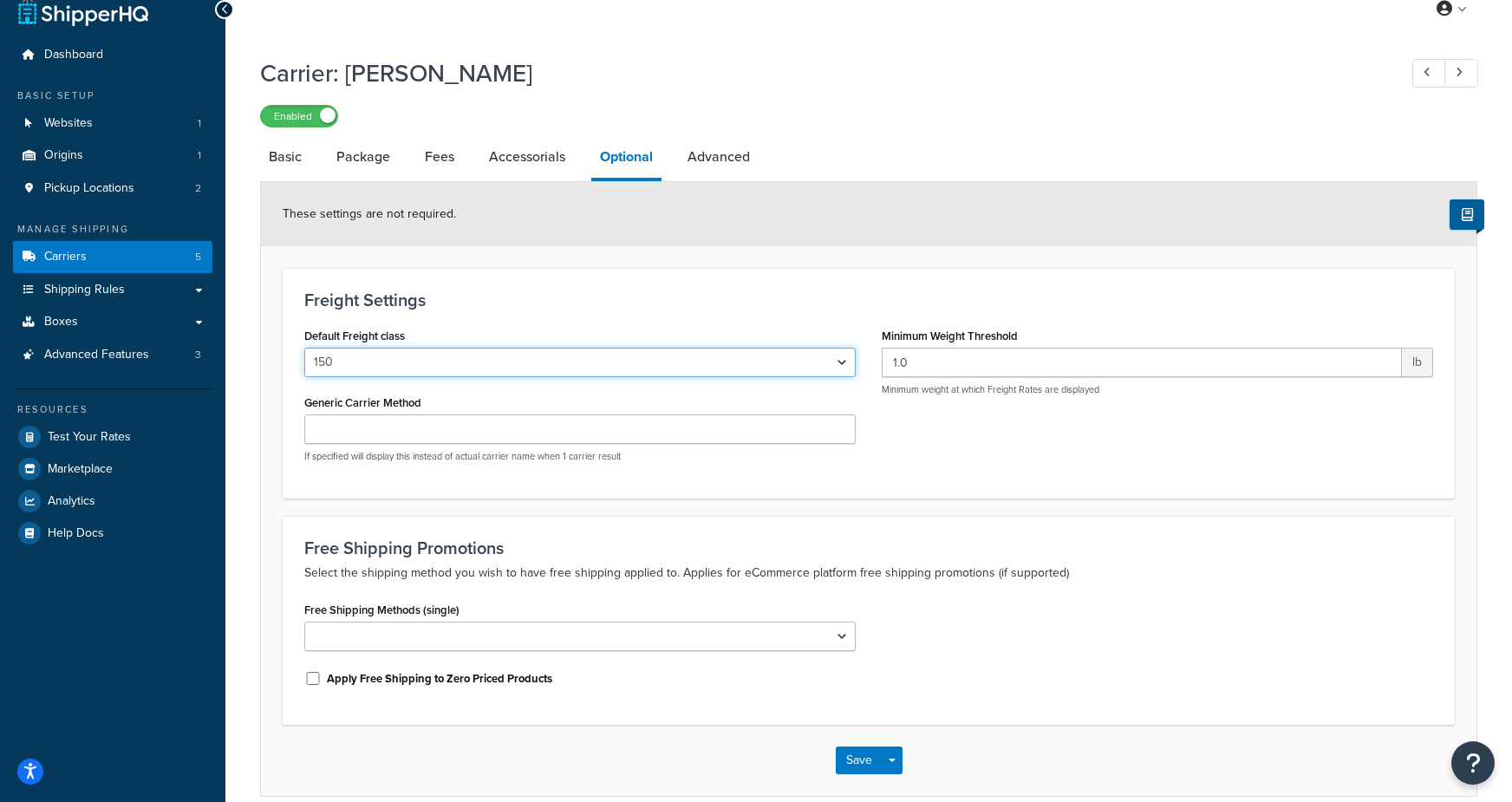
click at [515, 375] on select "50 55 60 65 70 77.5 85 92.5 100 110 125 150 175 200 250 300 400 500" at bounding box center [579, 362] width 551 height 30
select select "500"
click at [304, 347] on select "50 55 60 65 70 77.5 85 92.5 100 110 125 150 175 200 250 300 400 500" at bounding box center [579, 362] width 551 height 30
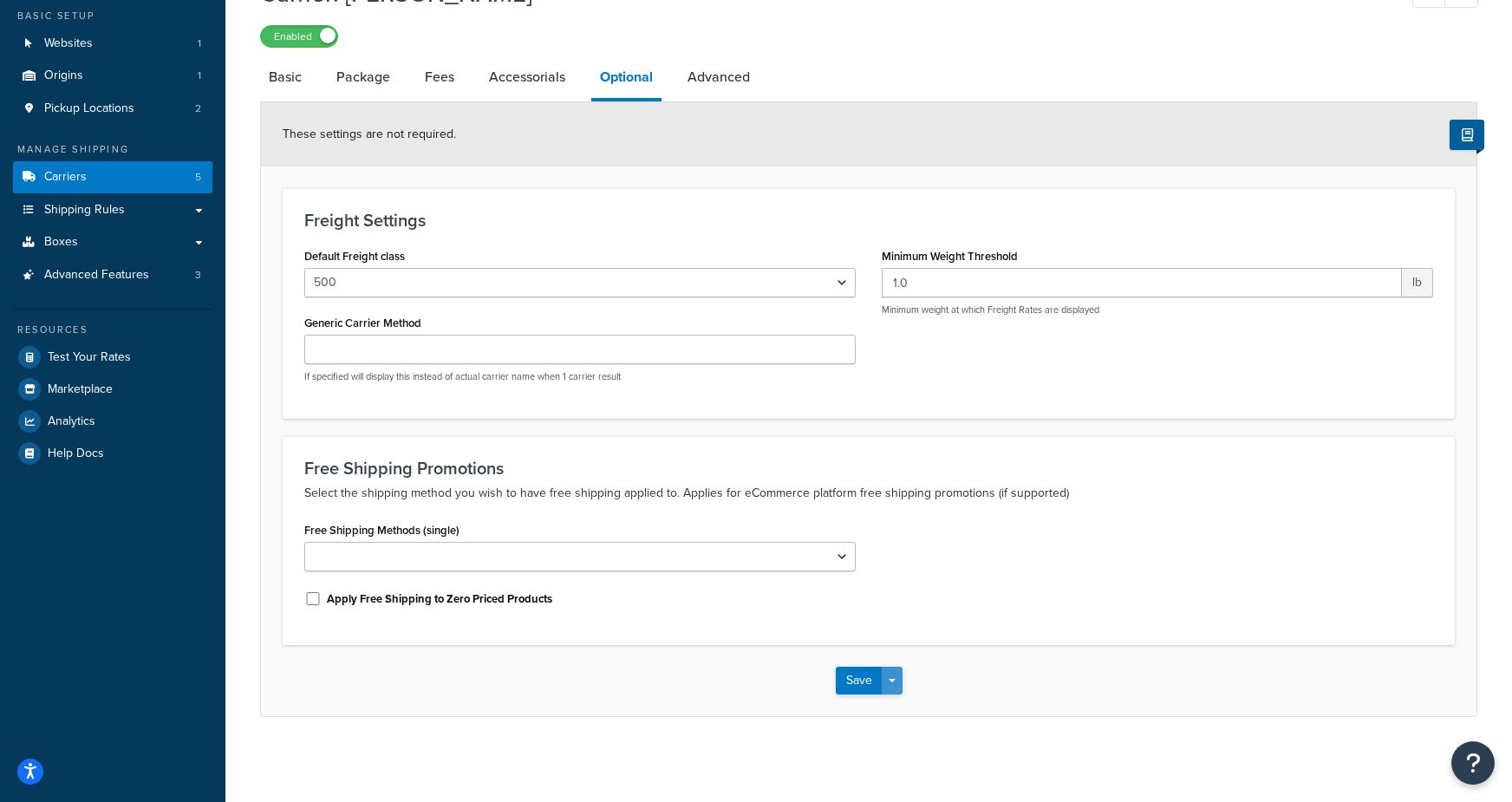
click at [897, 671] on button "Save Dropdown" at bounding box center [891, 681] width 21 height 28
drag, startPoint x: 900, startPoint y: 711, endPoint x: 918, endPoint y: 647, distance: 66.5
click at [900, 711] on button "Save and Edit" at bounding box center [899, 712] width 127 height 36
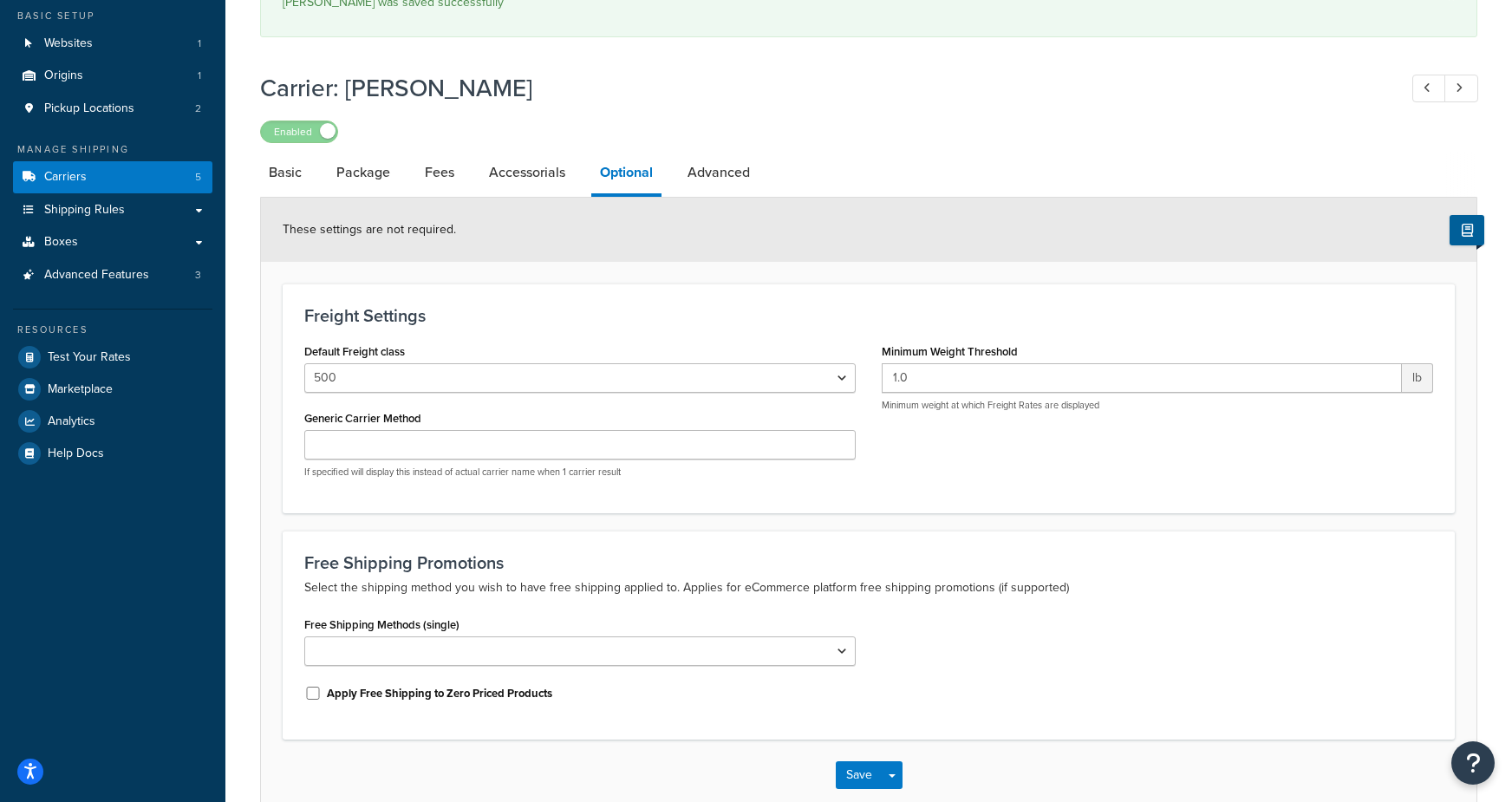
scroll to position [0, 0]
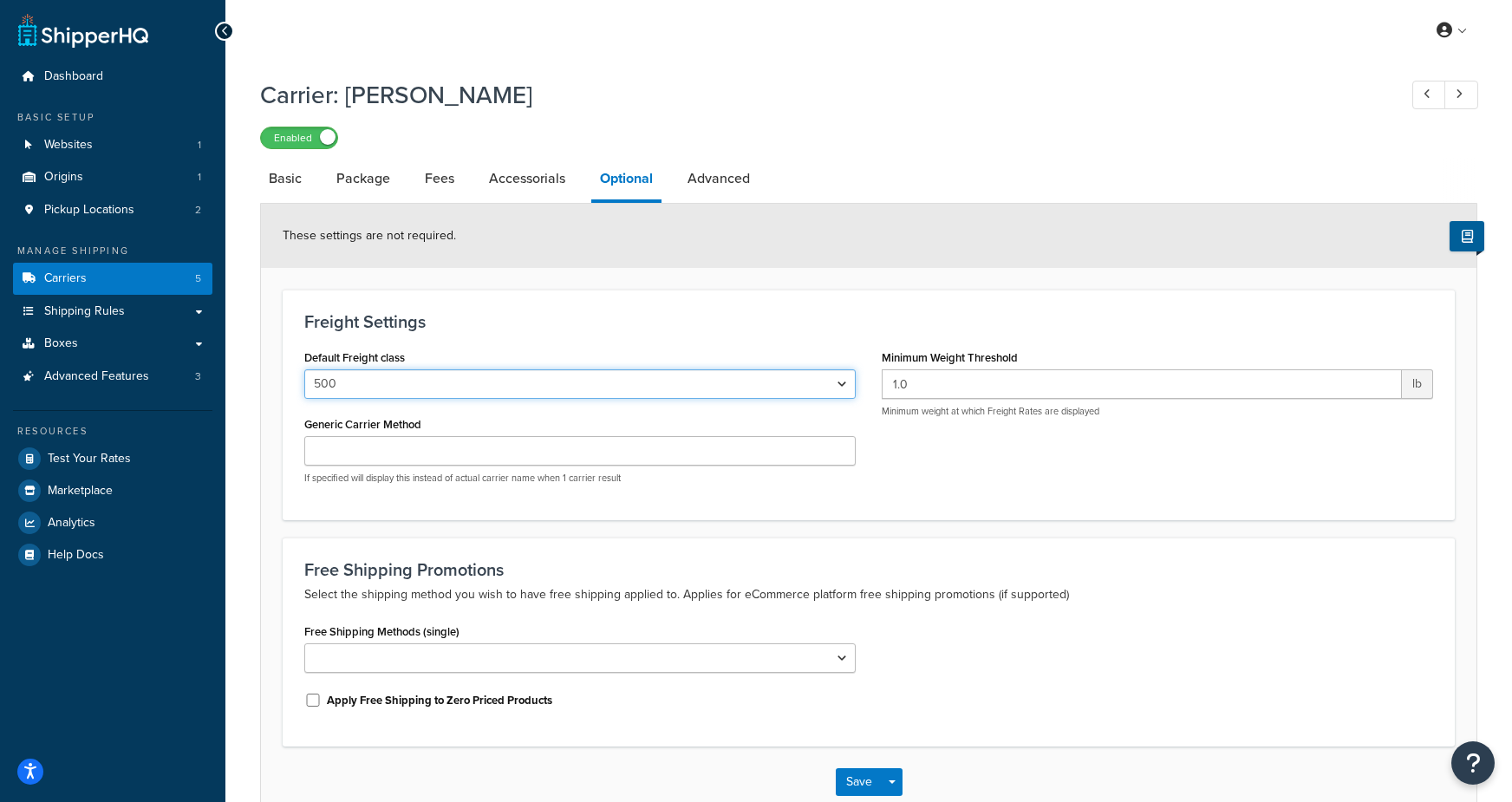
click at [420, 395] on select "50 55 60 65 70 77.5 85 92.5 100 110 125 150 175 200 250 300 400 500" at bounding box center [579, 384] width 551 height 30
select select "150"
click at [304, 370] on select "50 55 60 65 70 77.5 85 92.5 100 110 125 150 175 200 250 300 400 500" at bounding box center [579, 384] width 551 height 30
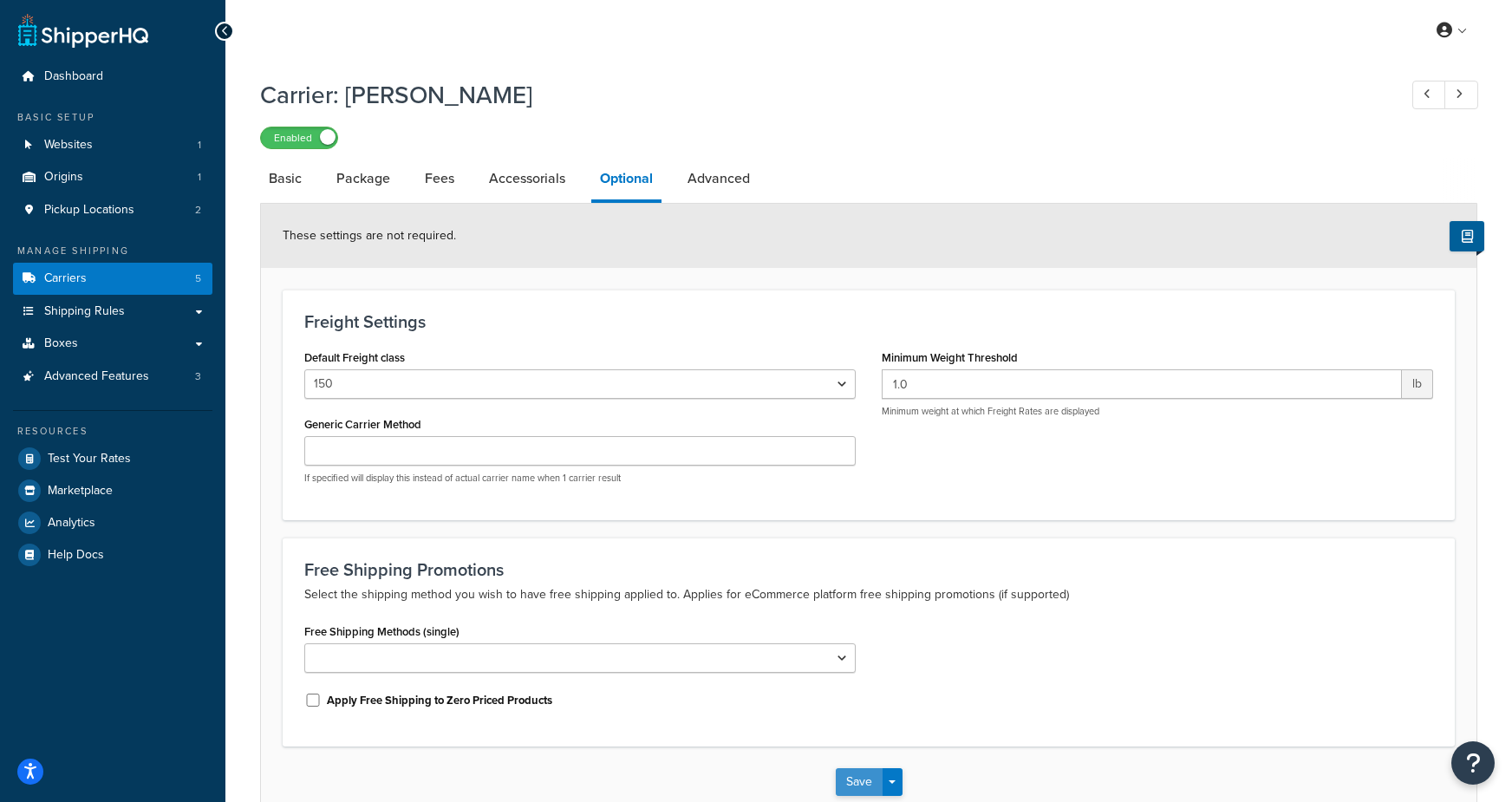
click at [850, 779] on button "Save" at bounding box center [859, 782] width 47 height 28
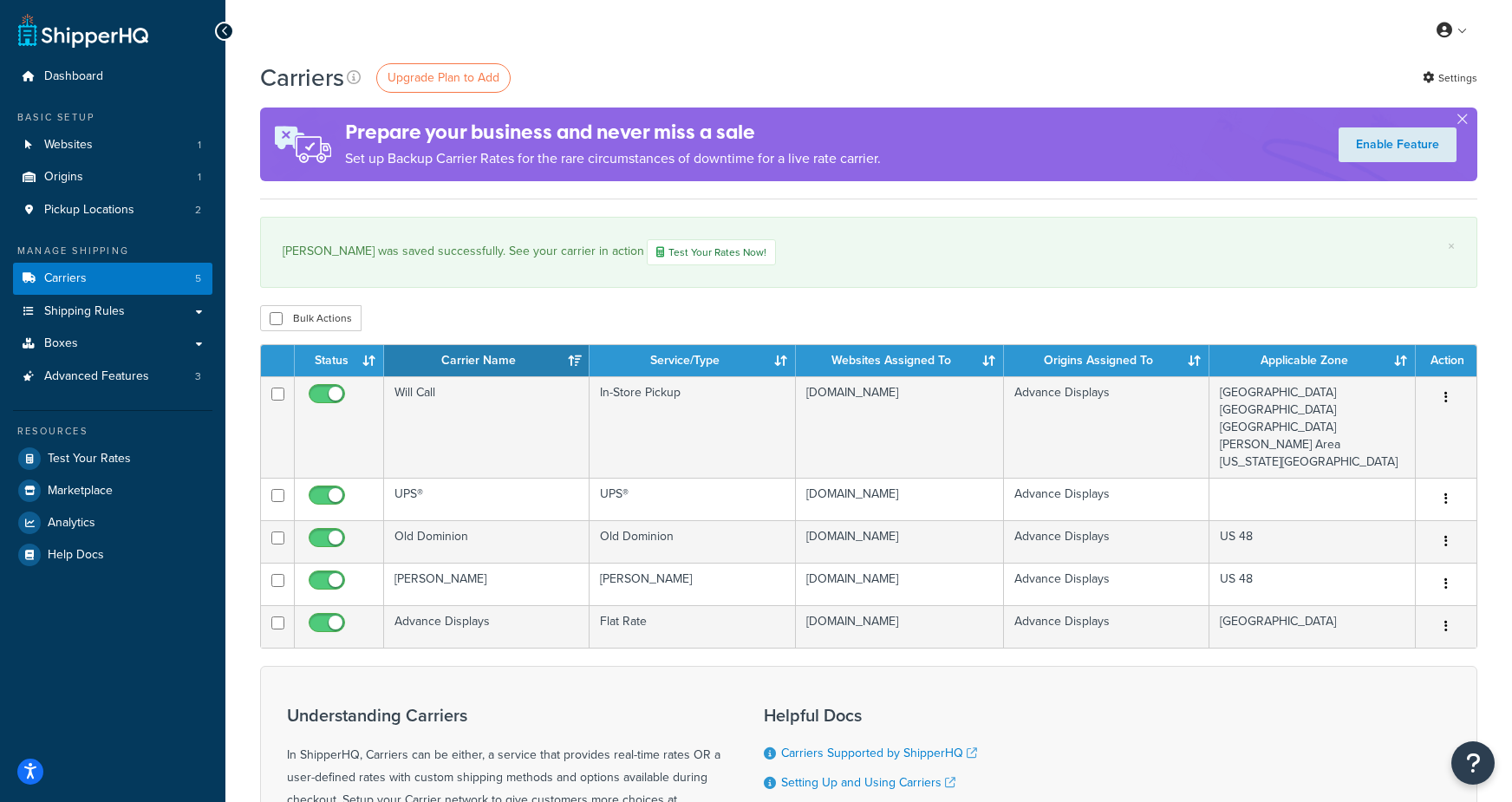
click at [623, 55] on div "My Profile Billing Global Settings Contact Us Logout" at bounding box center [868, 30] width 1287 height 61
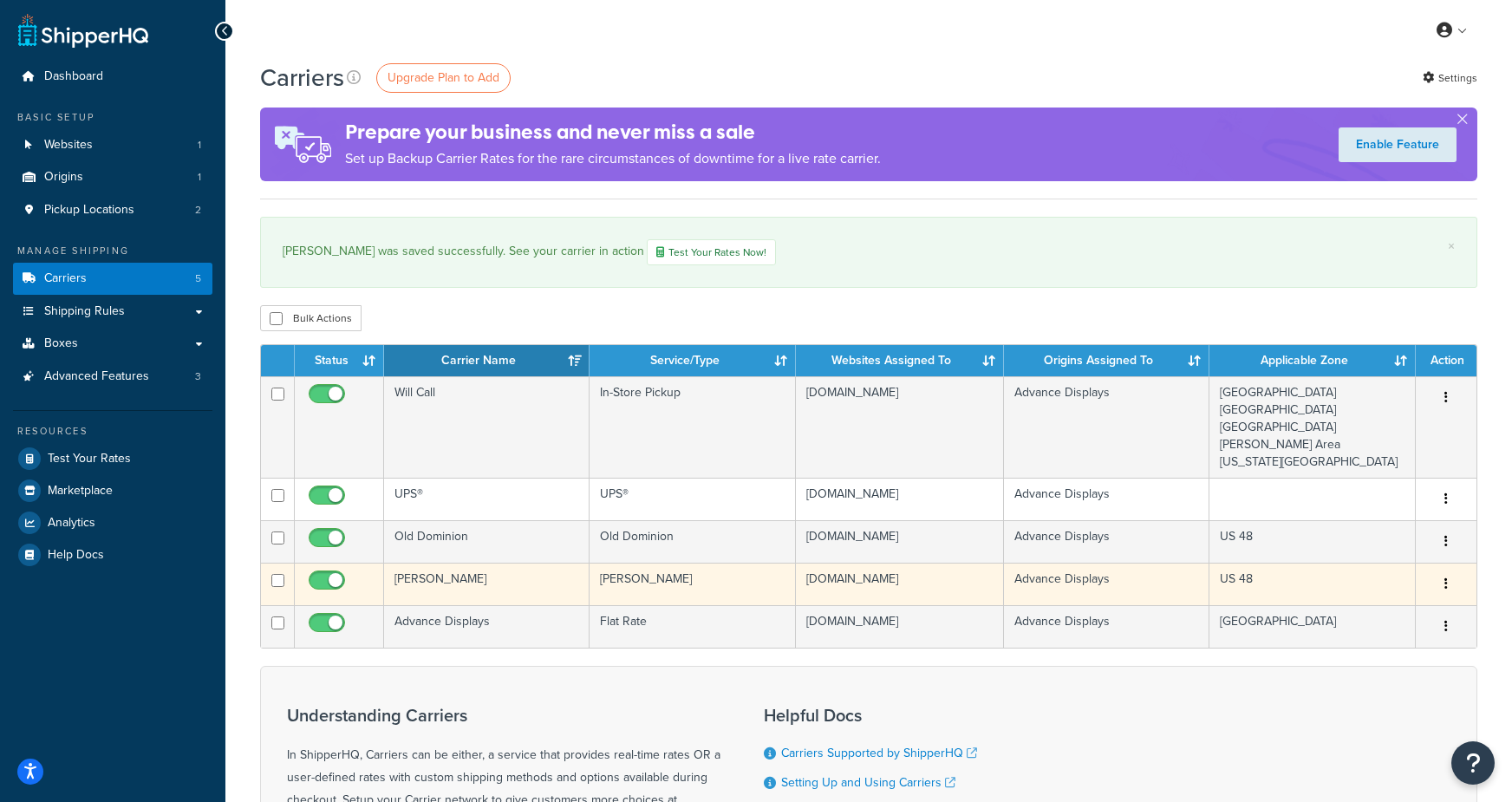
click at [424, 586] on td "[PERSON_NAME]" at bounding box center [487, 584] width 205 height 43
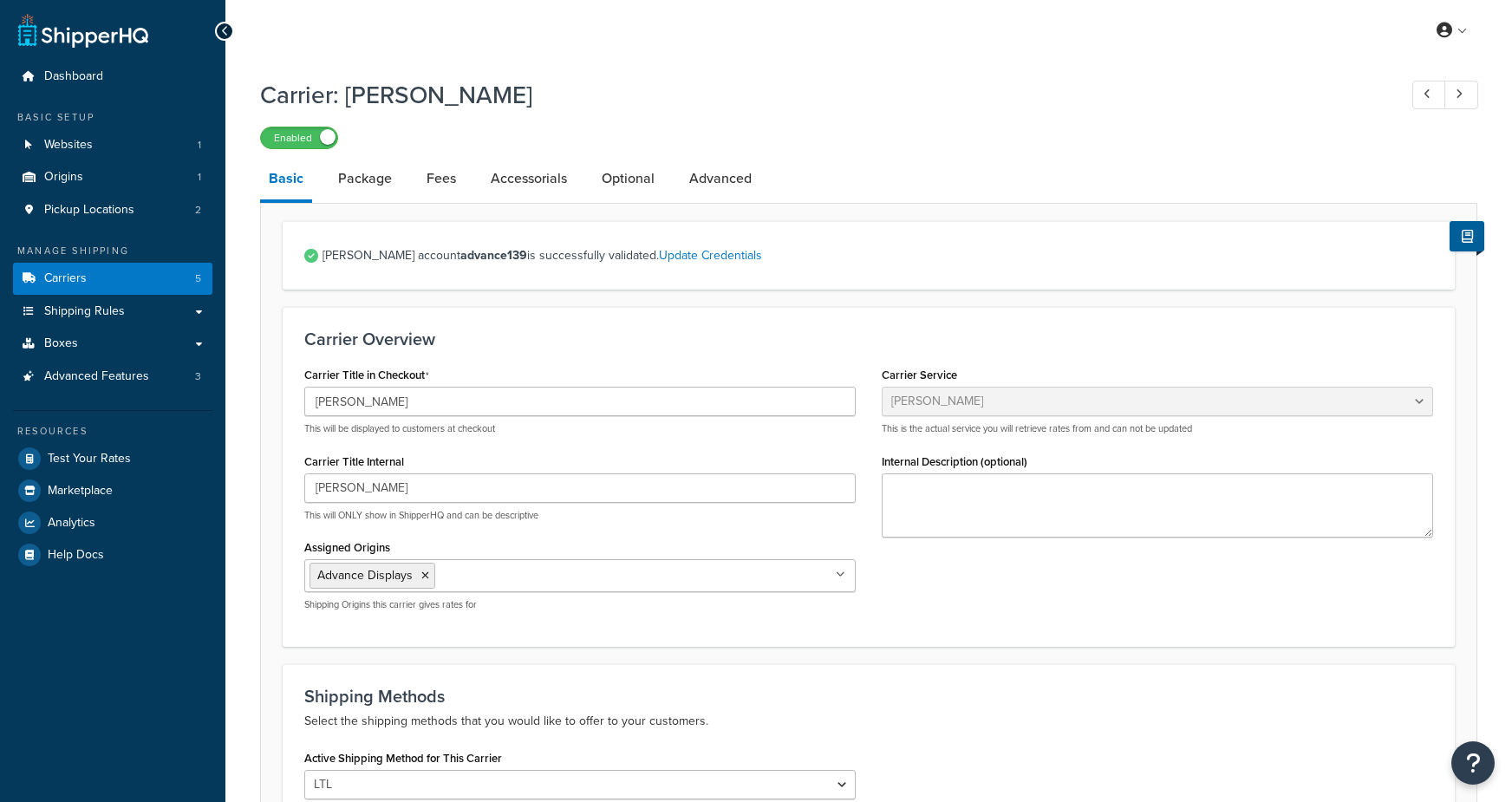
select select "estesFreight"
click at [522, 182] on link "Accessorials" at bounding box center [528, 178] width 93 height 42
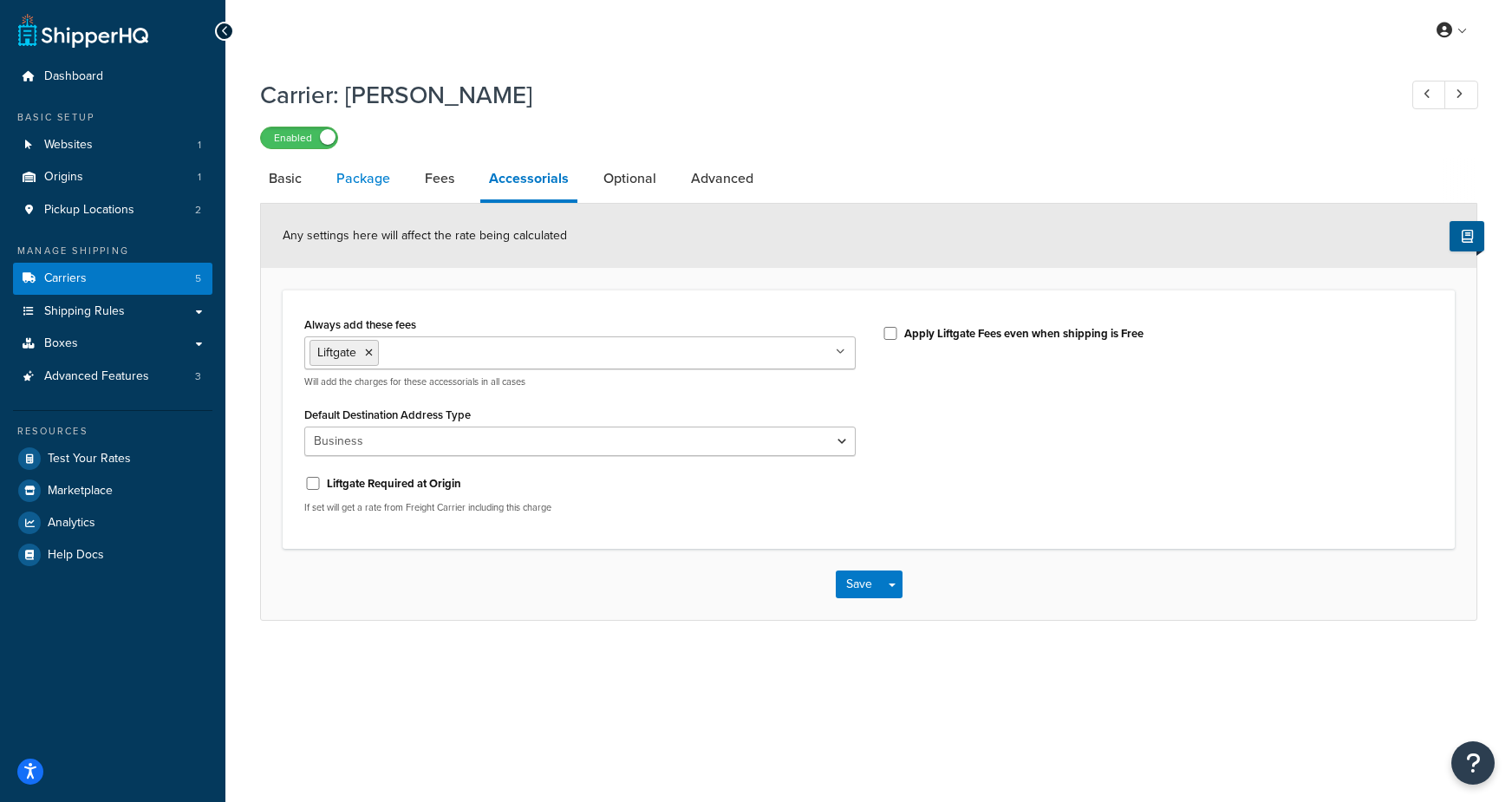
click at [367, 181] on link "Package" at bounding box center [363, 178] width 71 height 42
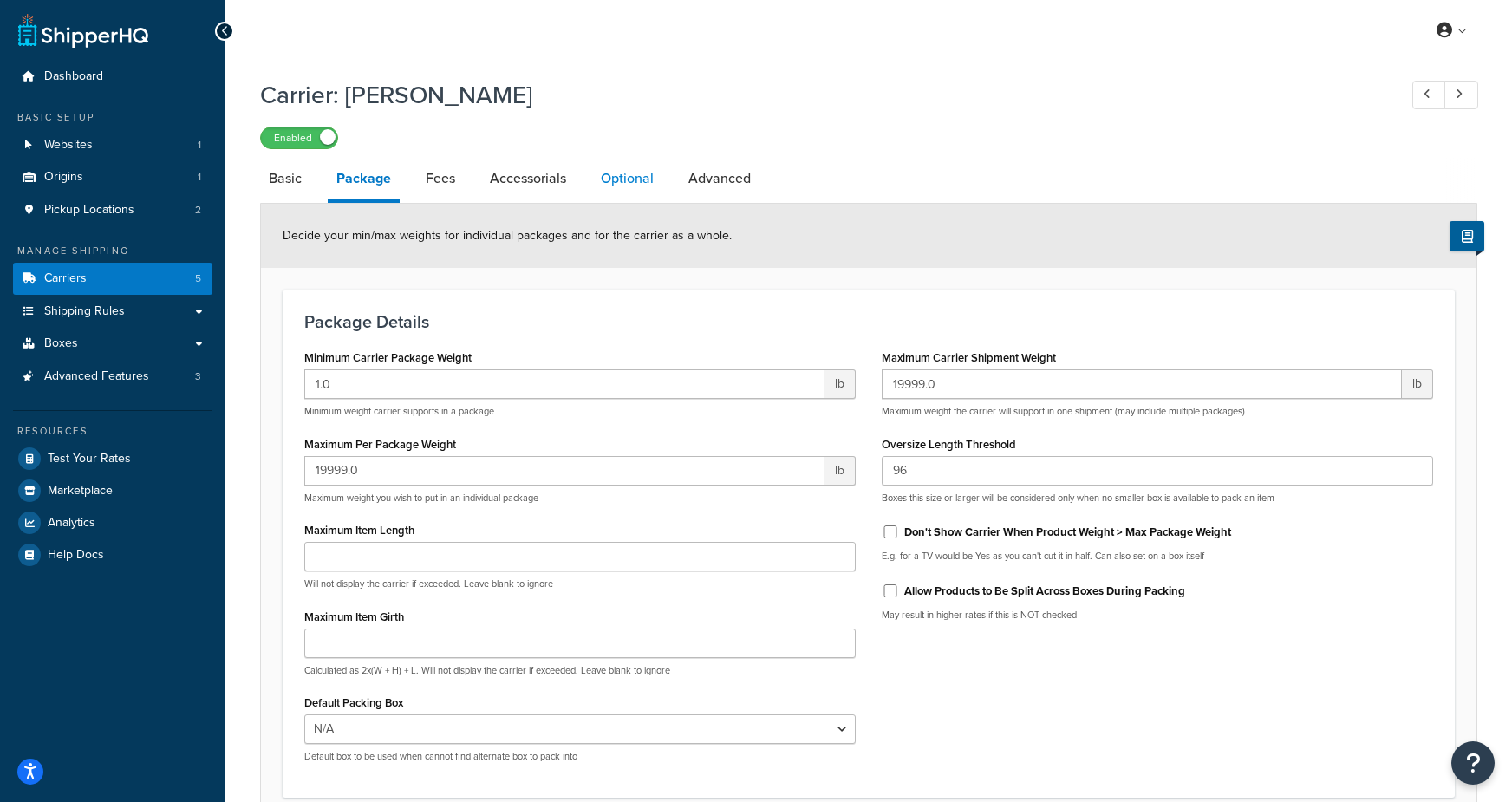
click at [633, 184] on link "Optional" at bounding box center [627, 178] width 70 height 42
select select "150"
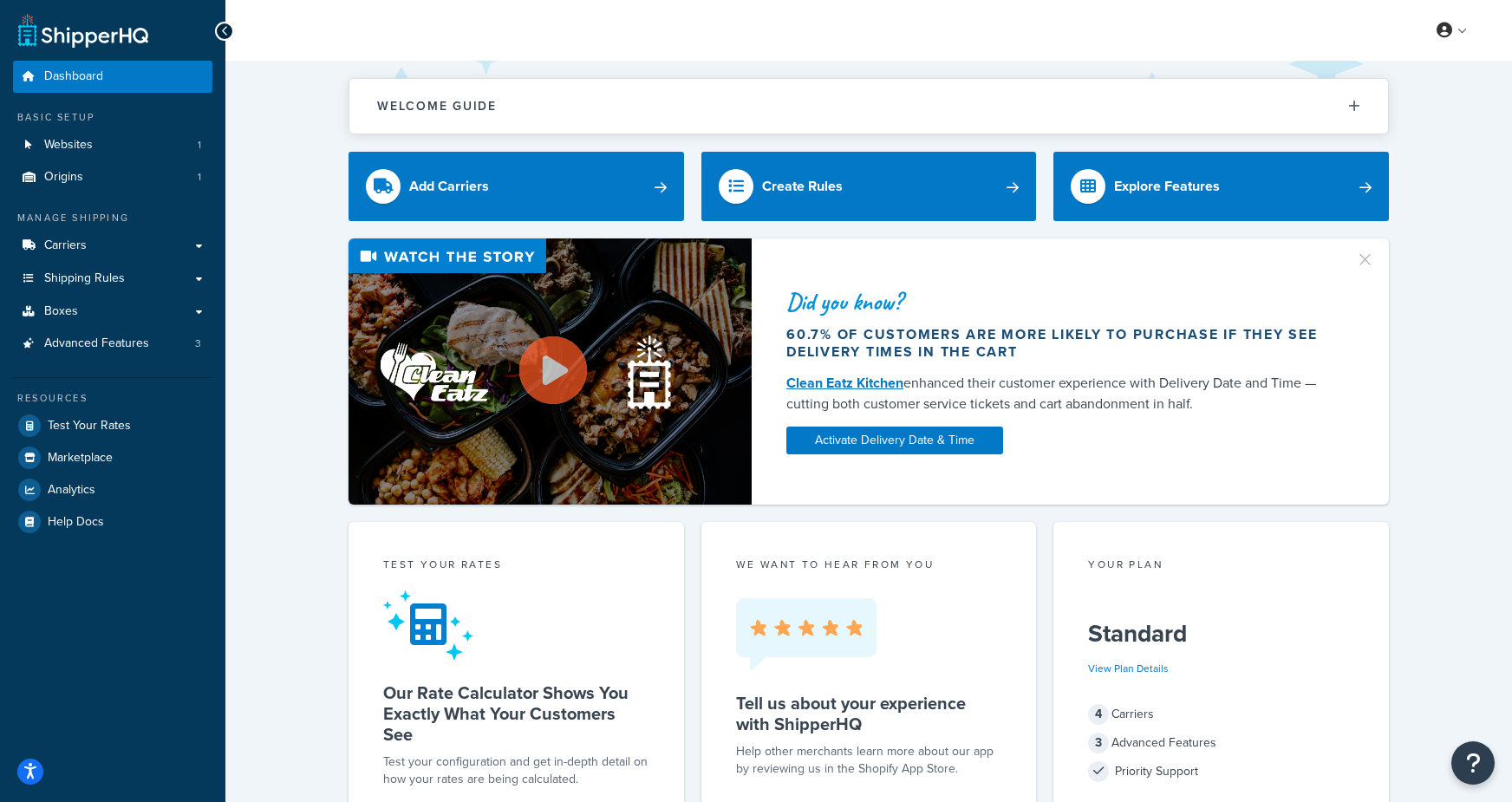
click at [283, 286] on div "Did you know? 60.7% of customers are more likely to purchase if they see delive…" at bounding box center [869, 371] width 1217 height 266
click at [86, 492] on span "Analytics" at bounding box center [72, 491] width 48 height 15
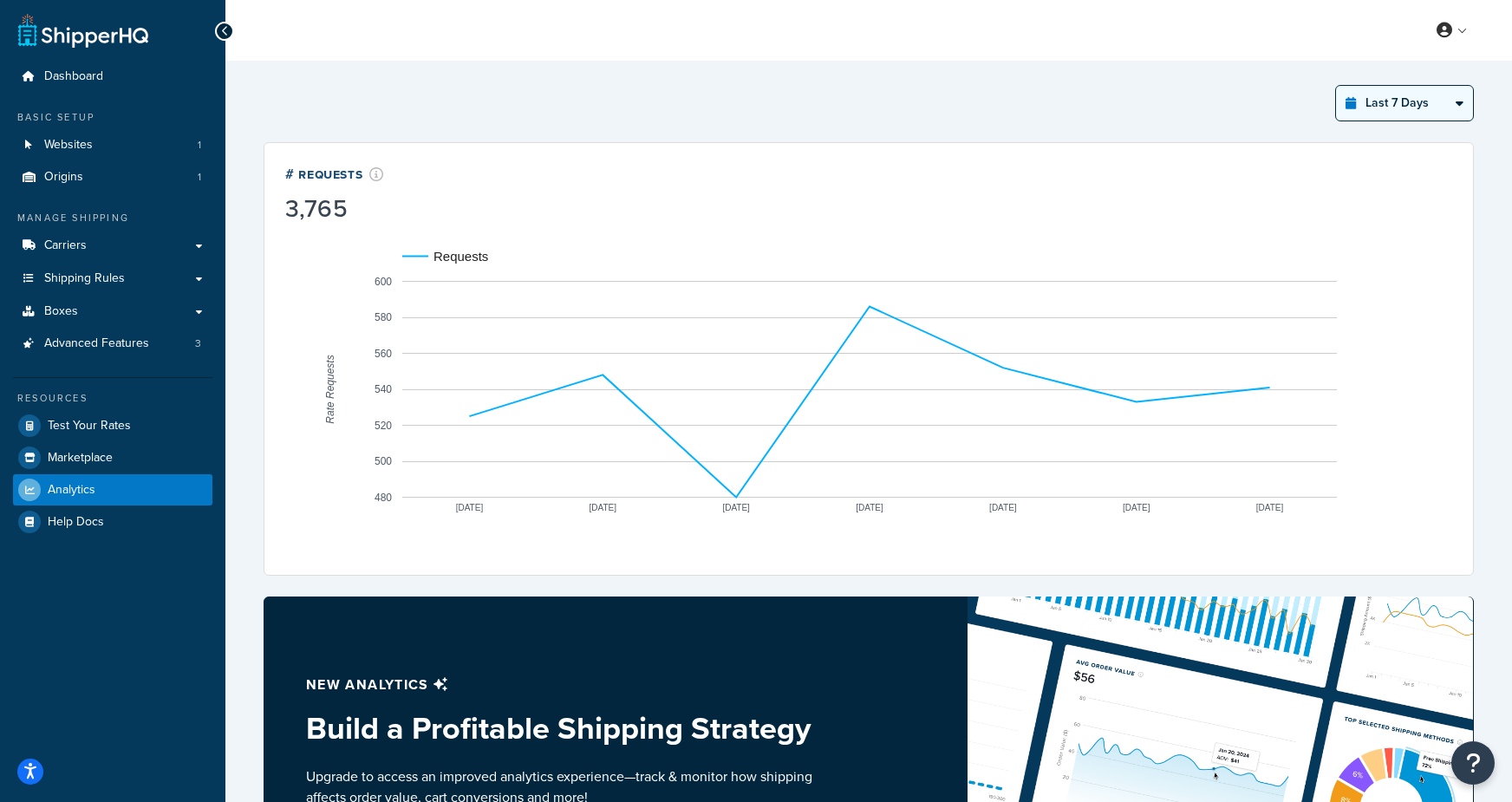
click at [1434, 98] on select "Last 24 Hours Last 7 Days Last 30 Days Last 3 Months Last 6 Months Last 12 Mont…" at bounding box center [1404, 103] width 137 height 35
click at [1337, 86] on select "Last 24 Hours Last 7 Days Last 30 Days Last 3 Months Last 6 Months Last 12 Mont…" at bounding box center [1404, 103] width 137 height 35
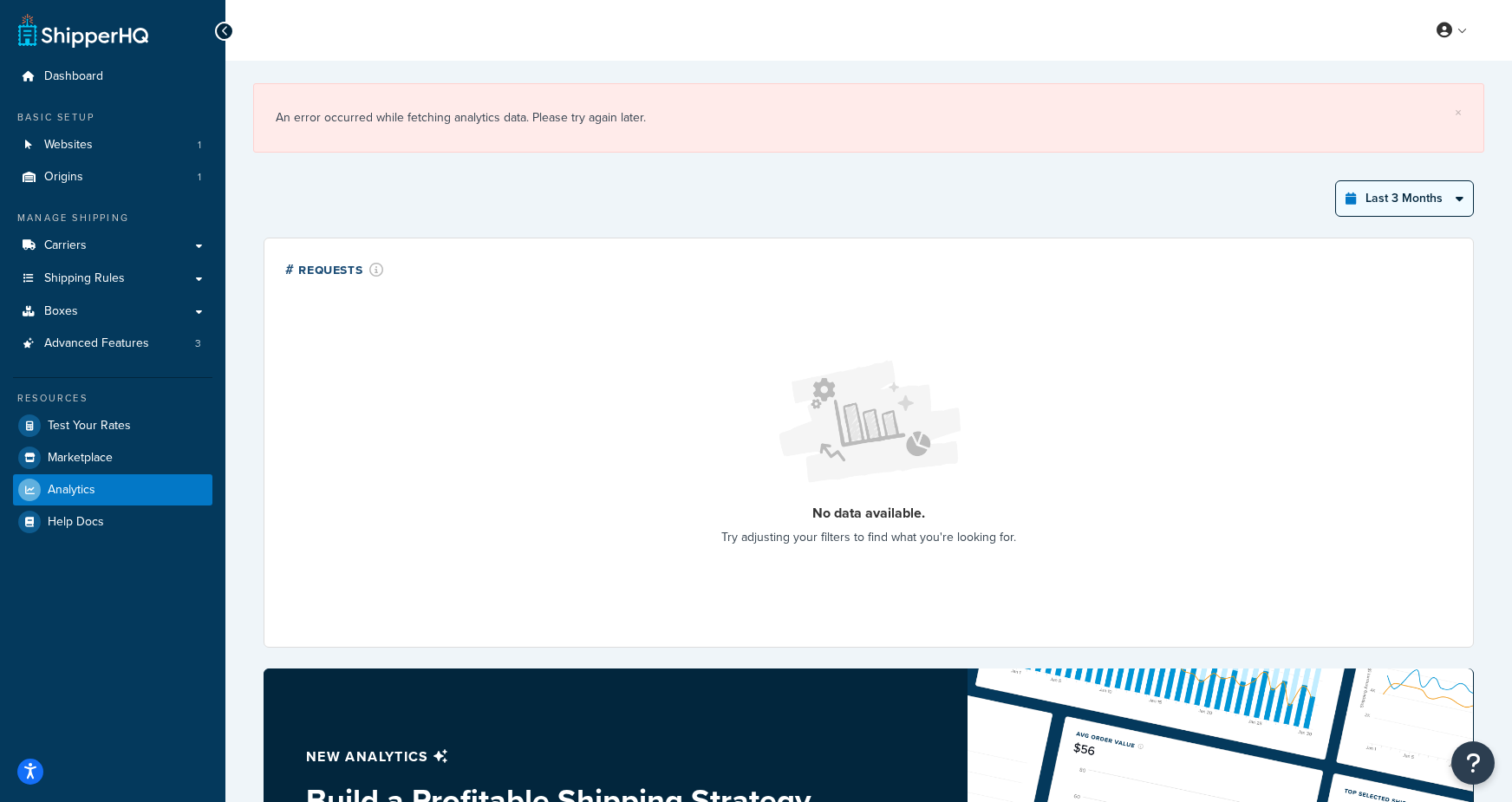
click at [1396, 199] on select "Last 24 Hours Last 7 Days Last 30 Days Last 3 Months Last 6 Months Last 12 Mont…" at bounding box center [1404, 199] width 137 height 35
click at [1337, 181] on select "Last 24 Hours Last 7 Days Last 30 Days Last 3 Months Last 6 Months Last 12 Mont…" at bounding box center [1404, 199] width 137 height 35
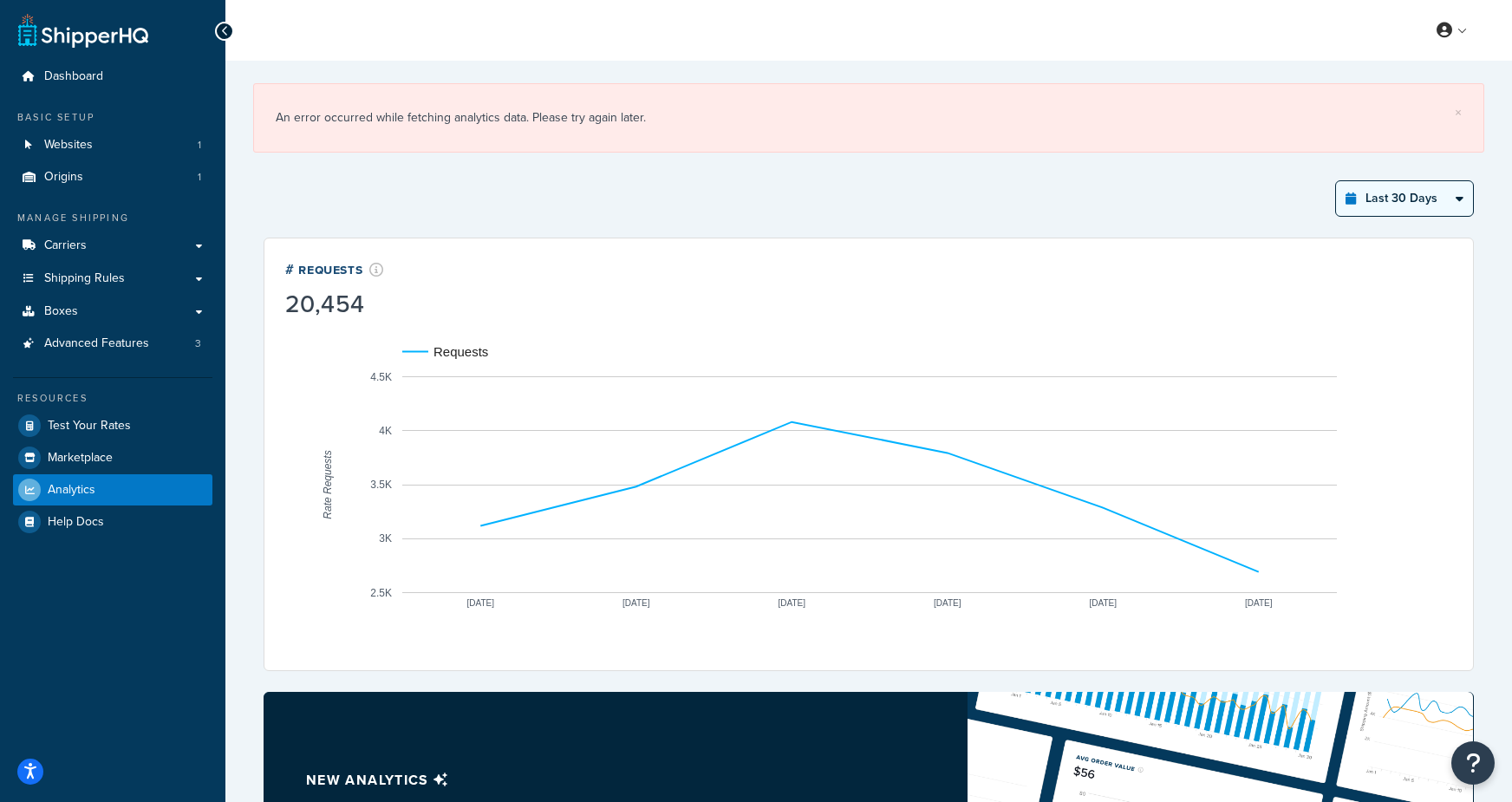
click at [1373, 192] on select "Last 24 Hours Last 7 Days Last 30 Days Last 3 Months Last 6 Months Last 12 Mont…" at bounding box center [1404, 199] width 137 height 35
select select "last_3_months"
click at [1337, 181] on select "Last 24 Hours Last 7 Days Last 30 Days Last 3 Months Last 6 Months Last 12 Mont…" at bounding box center [1404, 199] width 137 height 35
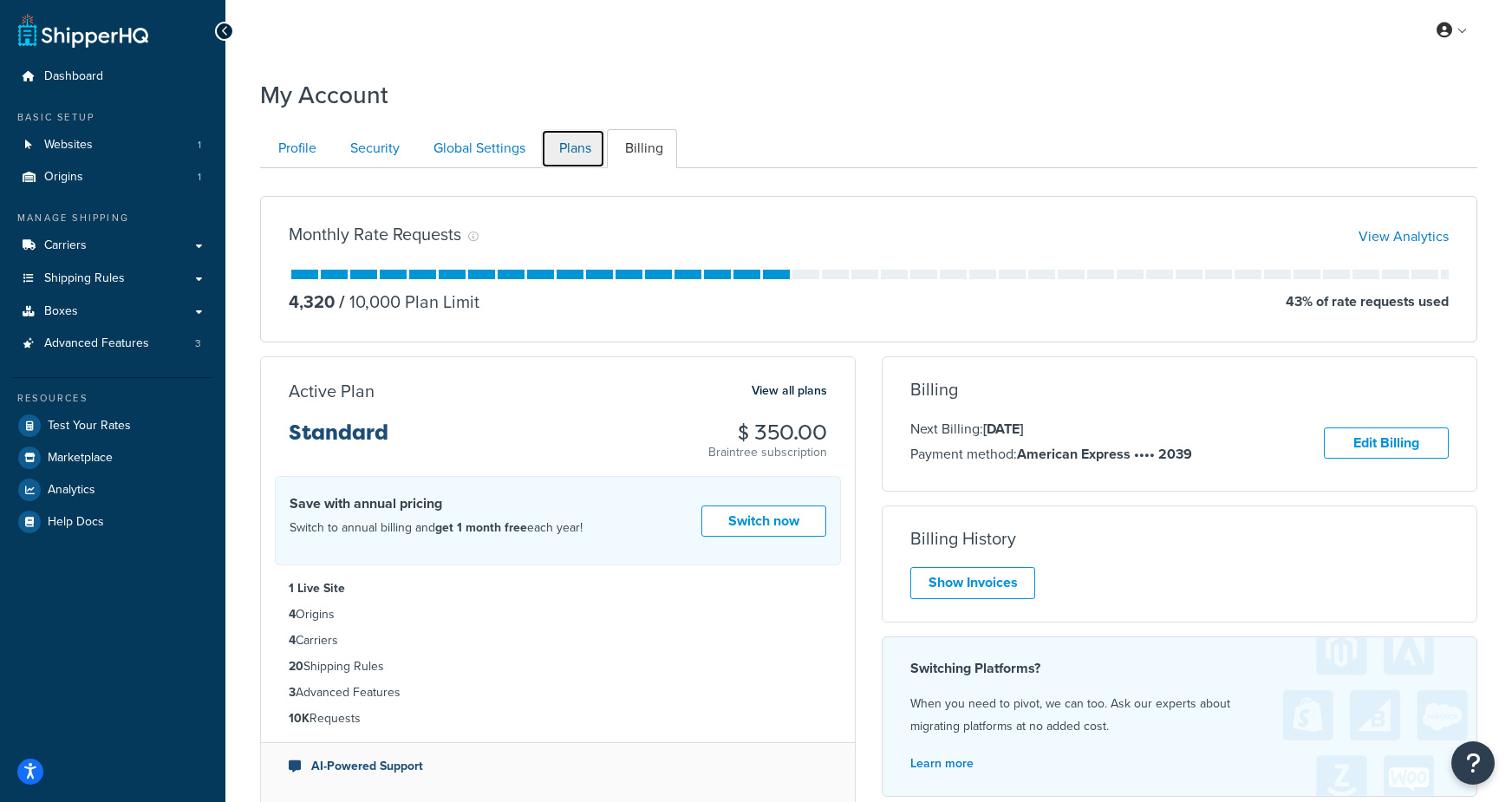
click at [582, 145] on link "Plans" at bounding box center [573, 149] width 64 height 39
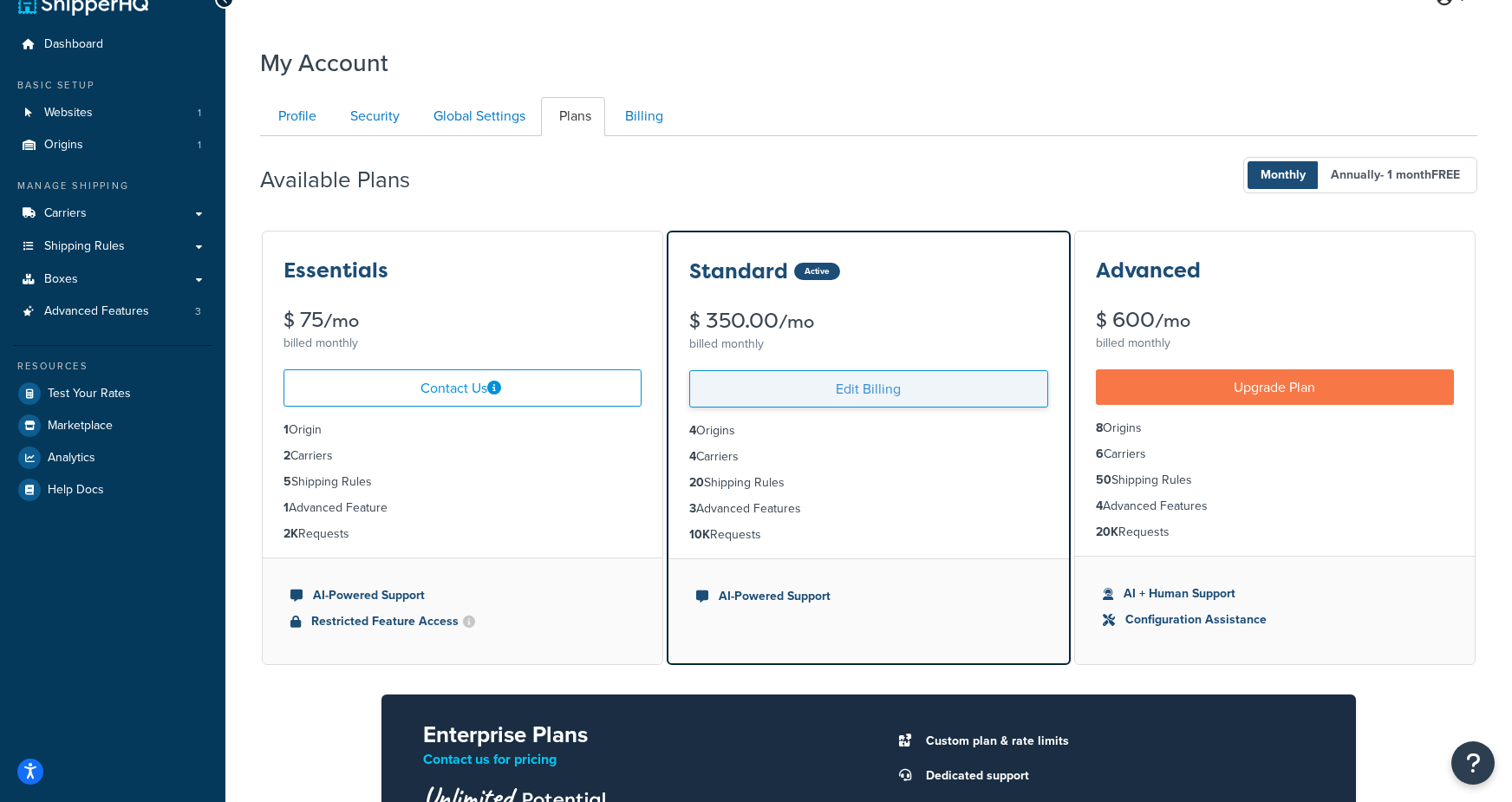
scroll to position [26, 0]
